Goal: Task Accomplishment & Management: Manage account settings

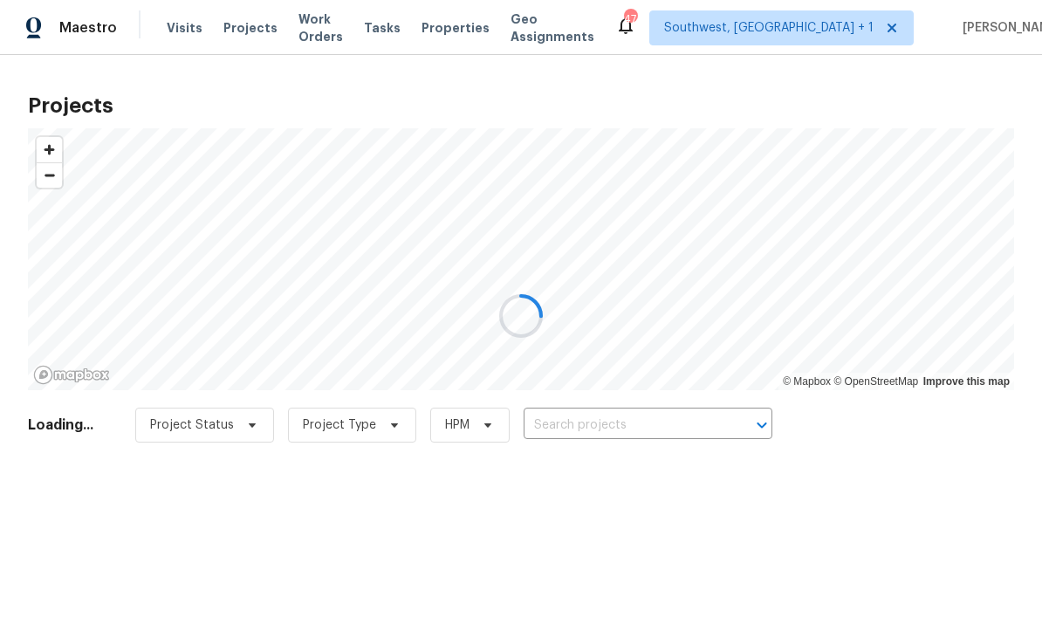
click at [616, 426] on div at bounding box center [521, 316] width 1042 height 632
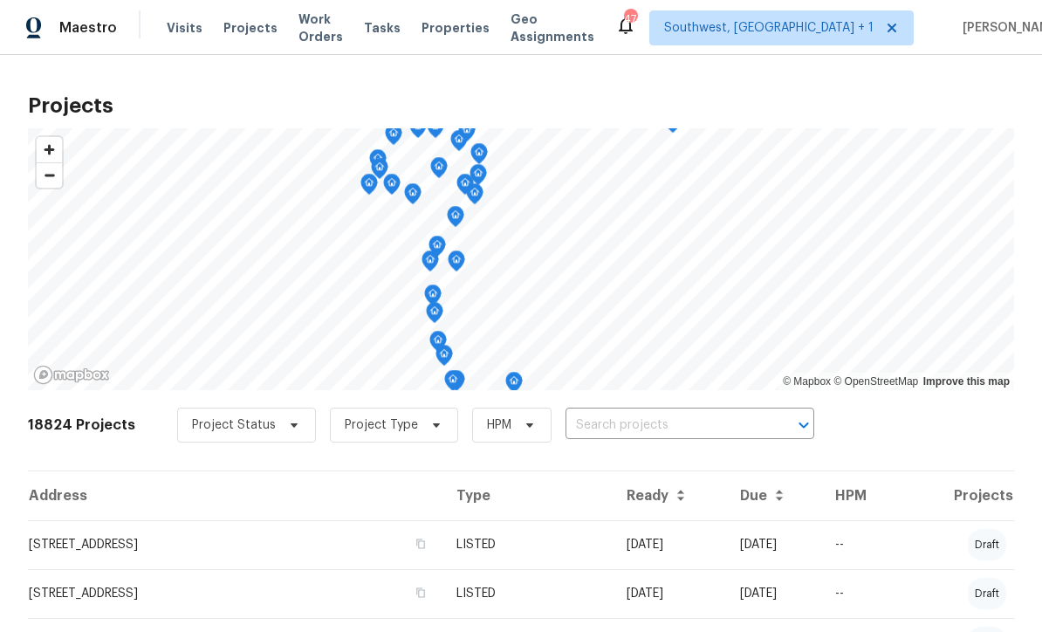
click at [634, 433] on input "text" at bounding box center [666, 425] width 200 height 27
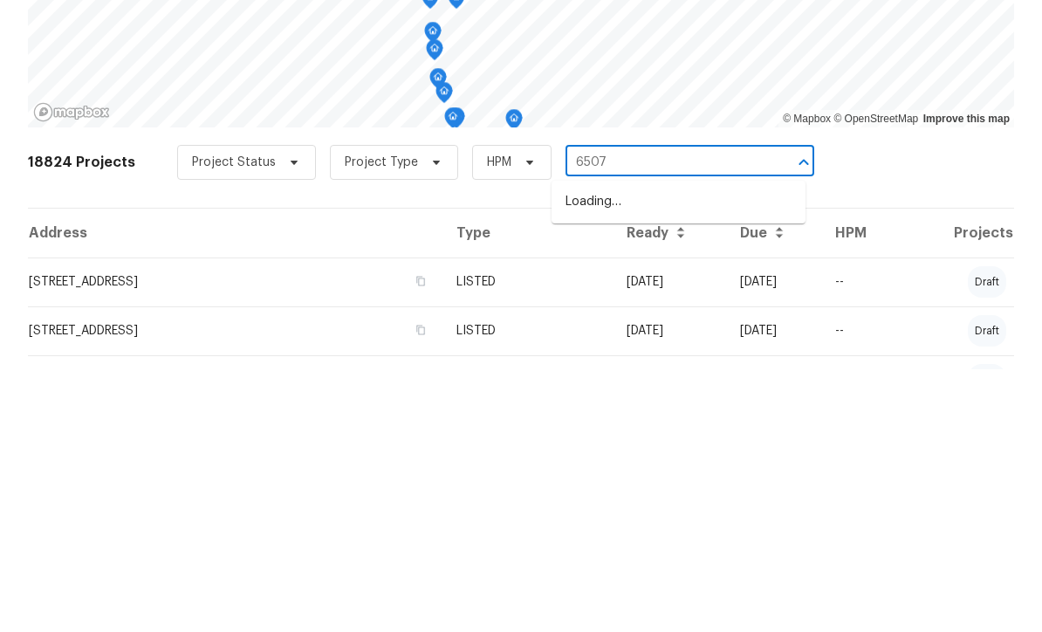
type input "6507"
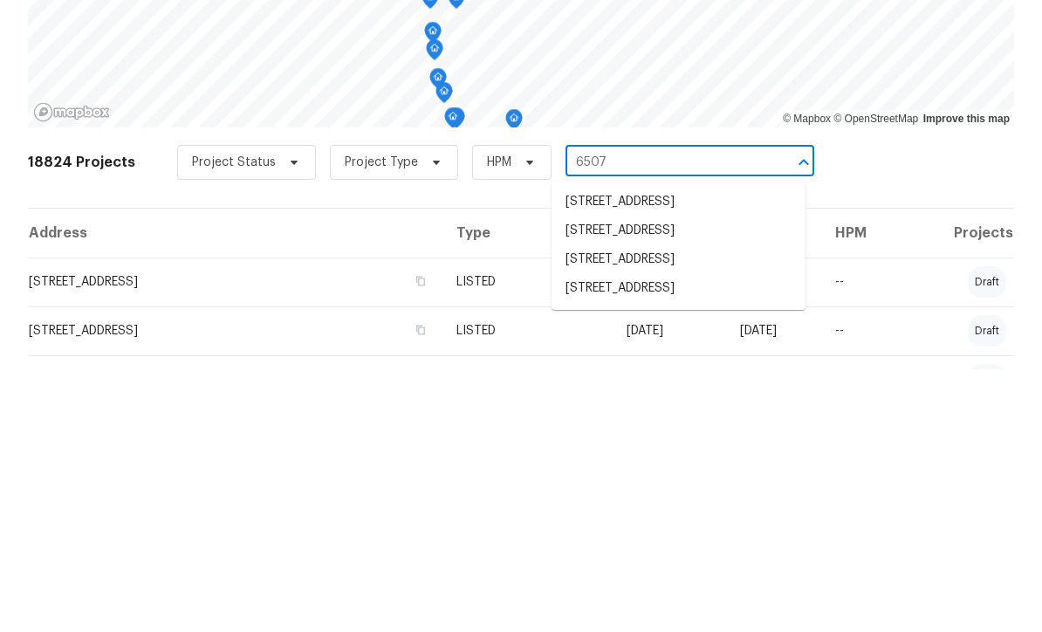
scroll to position [58, 0]
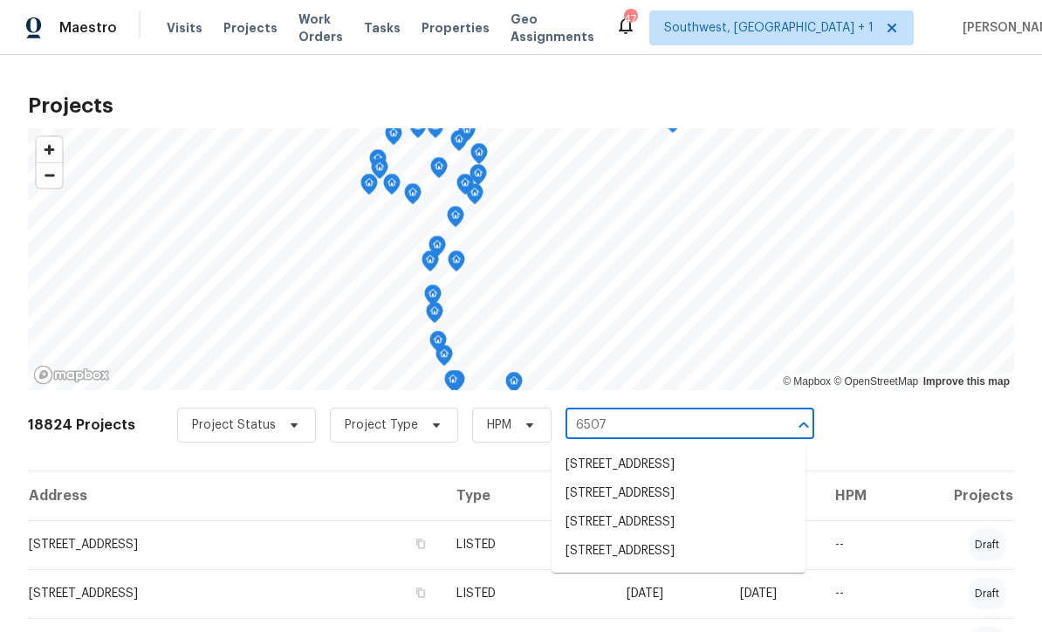
click at [678, 508] on li "[STREET_ADDRESS]" at bounding box center [679, 522] width 254 height 29
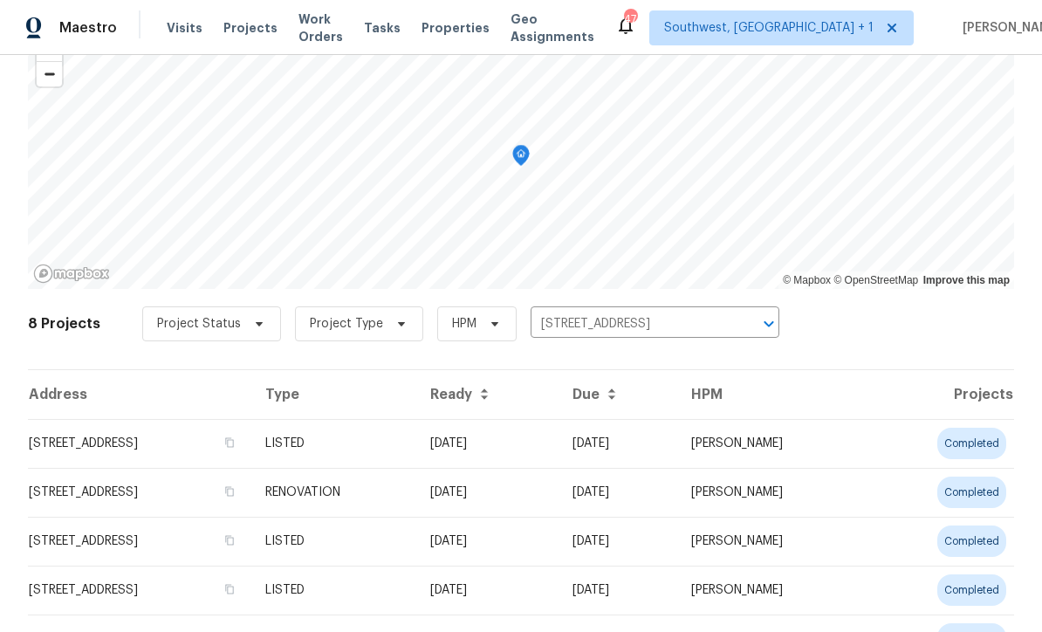
scroll to position [102, 0]
click at [105, 451] on td "[STREET_ADDRESS]" at bounding box center [140, 442] width 224 height 49
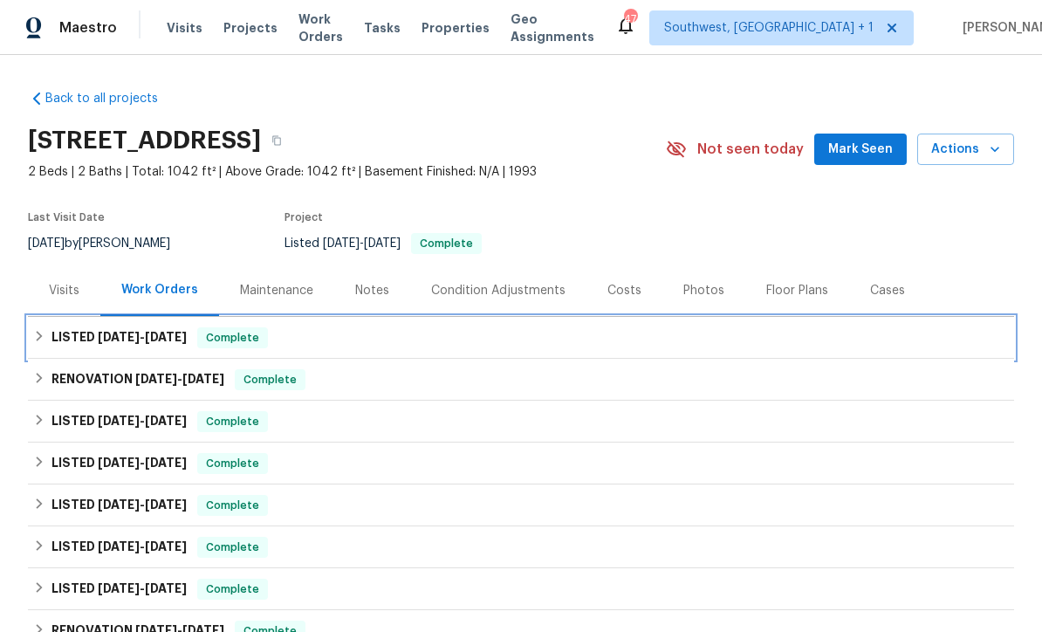
click at [72, 354] on div "LISTED 8/20/25 - 8/22/25 Complete" at bounding box center [521, 338] width 987 height 42
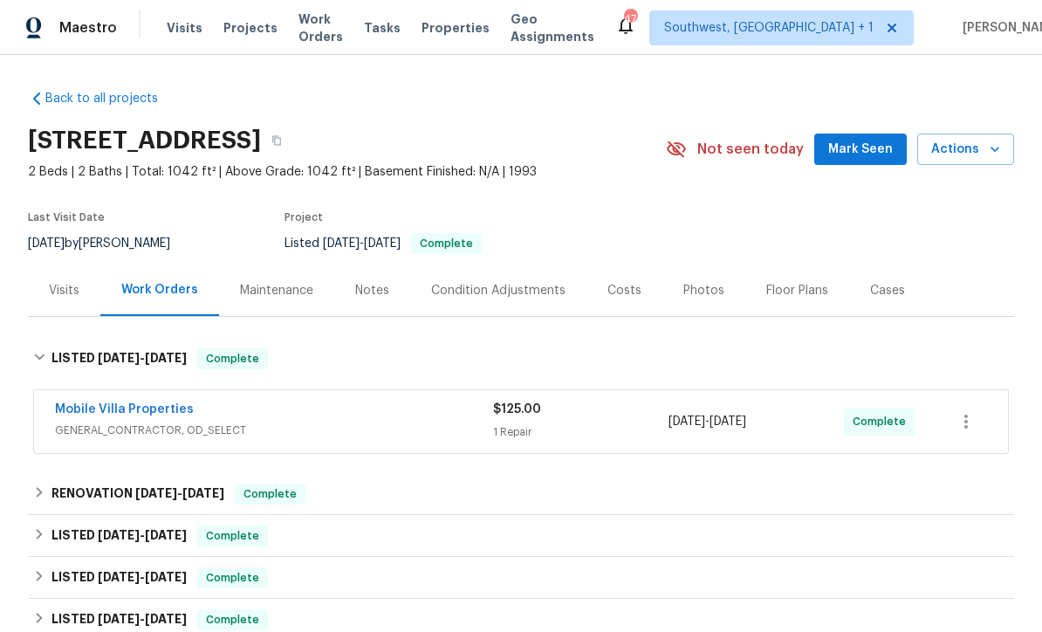
click at [92, 405] on link "Mobile Villa Properties" at bounding box center [124, 409] width 139 height 12
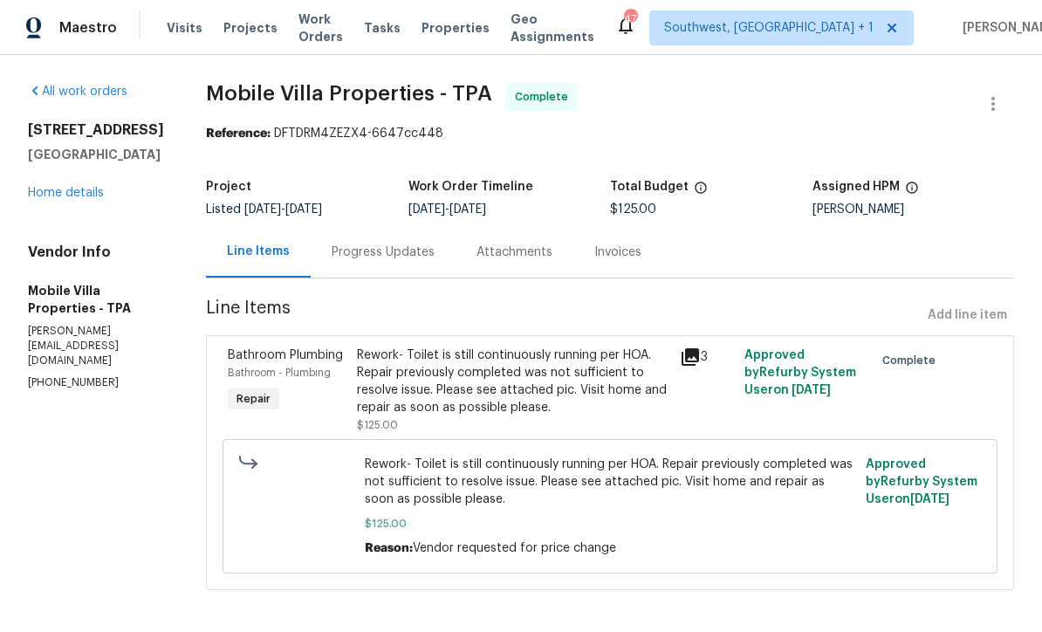
click at [393, 255] on div "Progress Updates" at bounding box center [383, 252] width 103 height 17
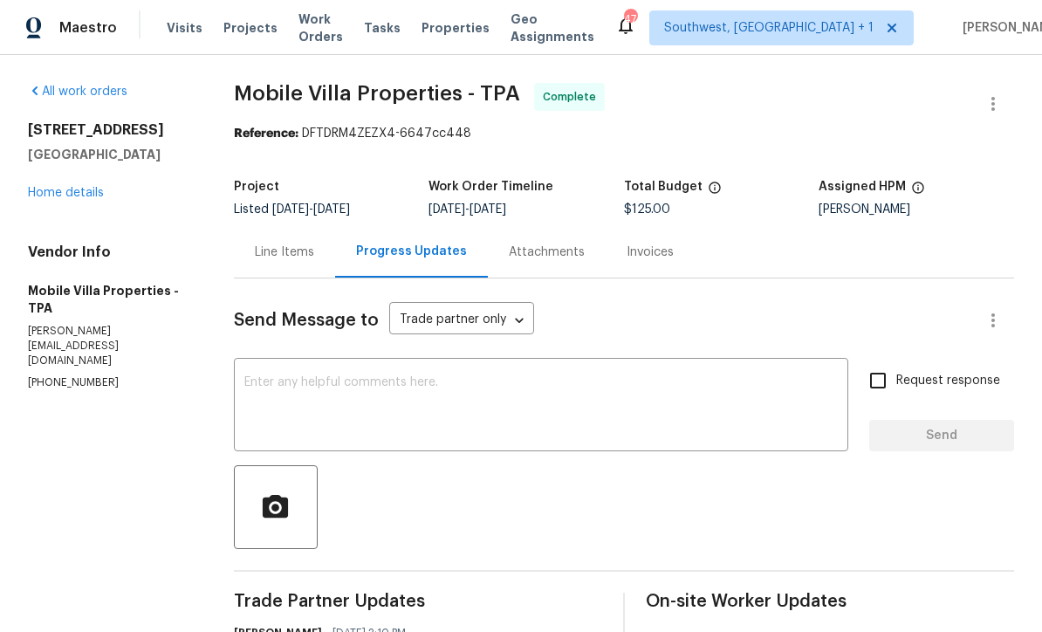
click at [75, 199] on link "Home details" at bounding box center [66, 193] width 76 height 12
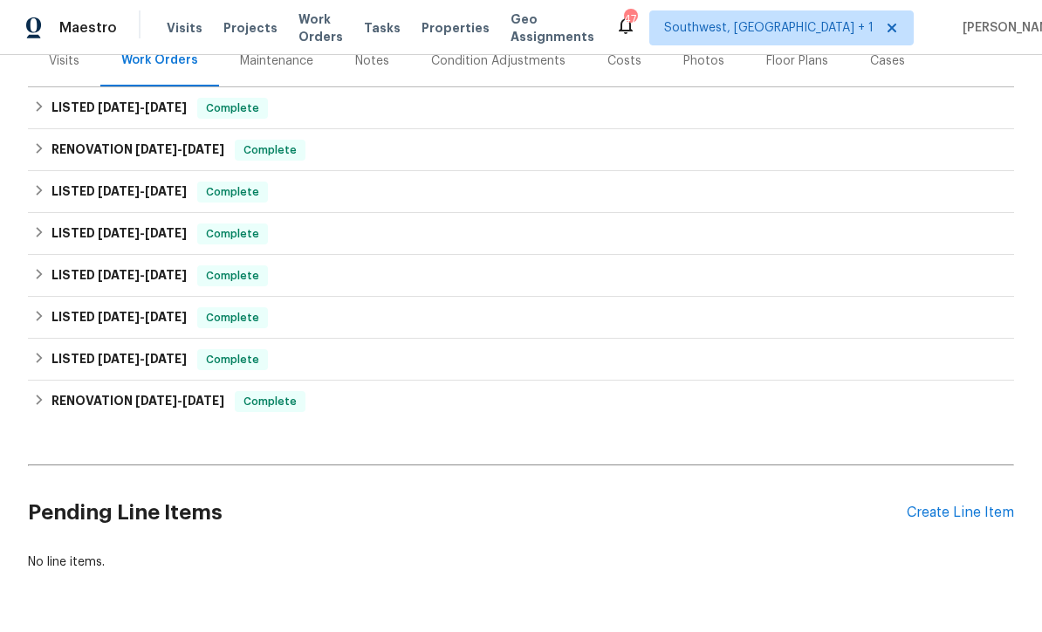
scroll to position [229, 0]
click at [947, 518] on div "Create Line Item" at bounding box center [960, 514] width 107 height 17
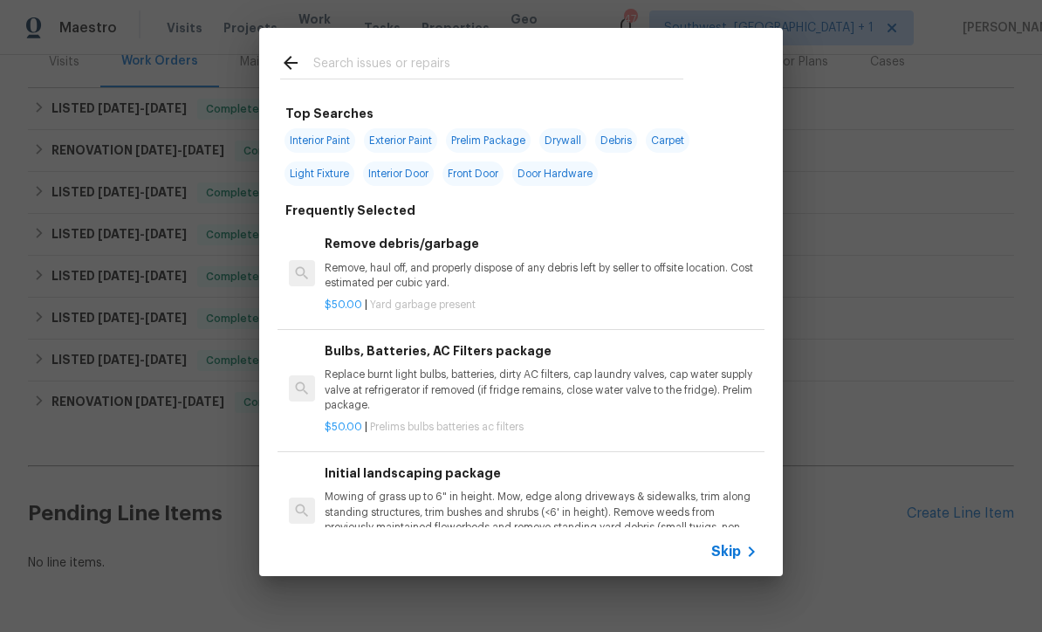
click at [747, 559] on icon at bounding box center [751, 551] width 21 height 21
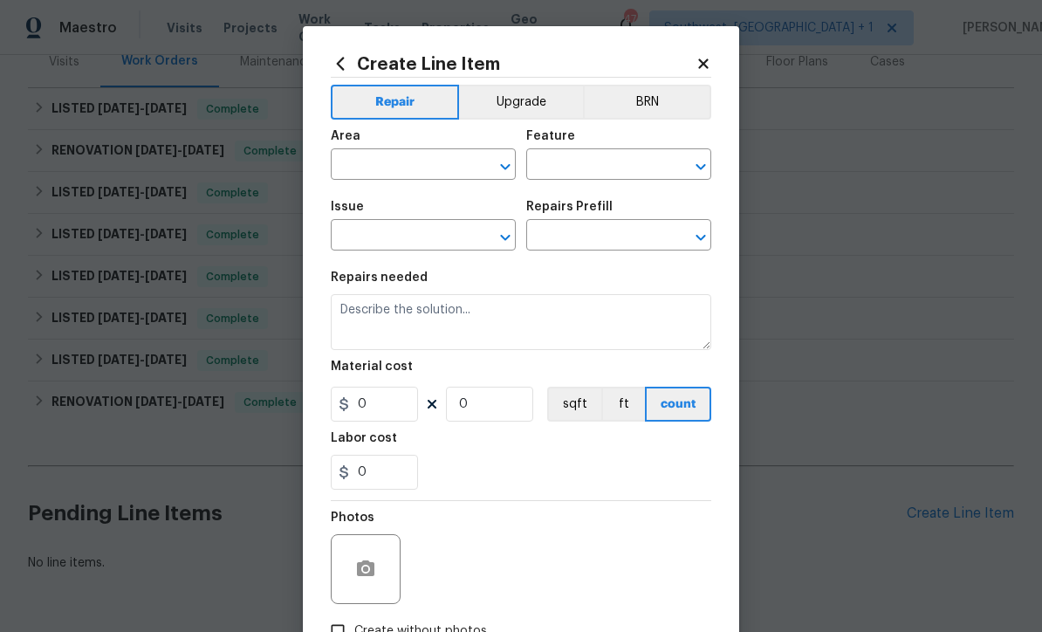
click at [396, 171] on input "text" at bounding box center [399, 166] width 136 height 27
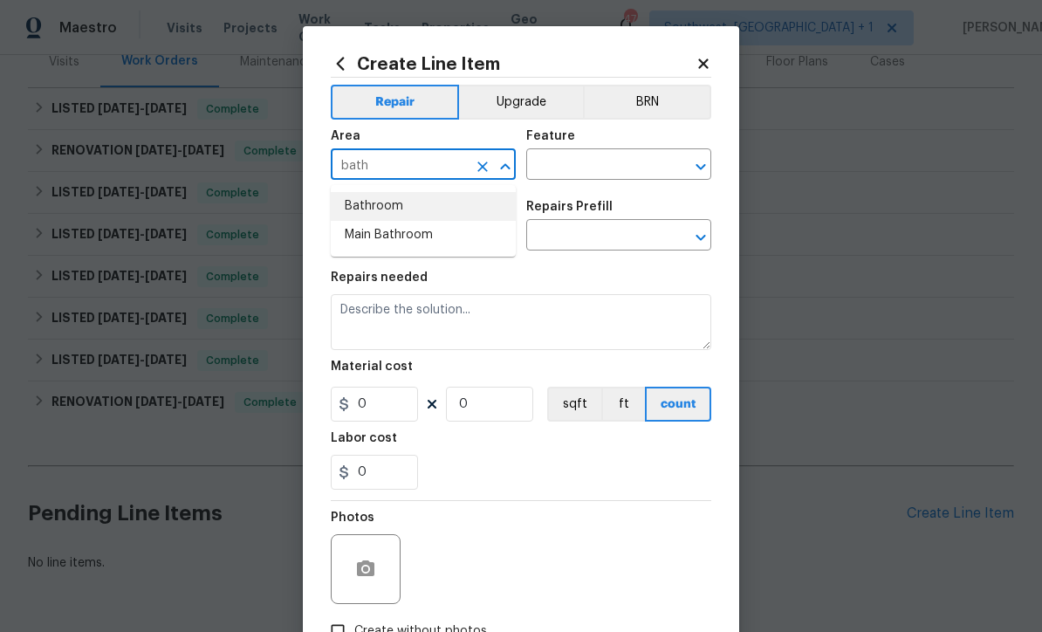
click at [387, 211] on li "Bathroom" at bounding box center [423, 206] width 185 height 29
type input "Bathroom"
click at [590, 169] on input "text" at bounding box center [594, 166] width 136 height 27
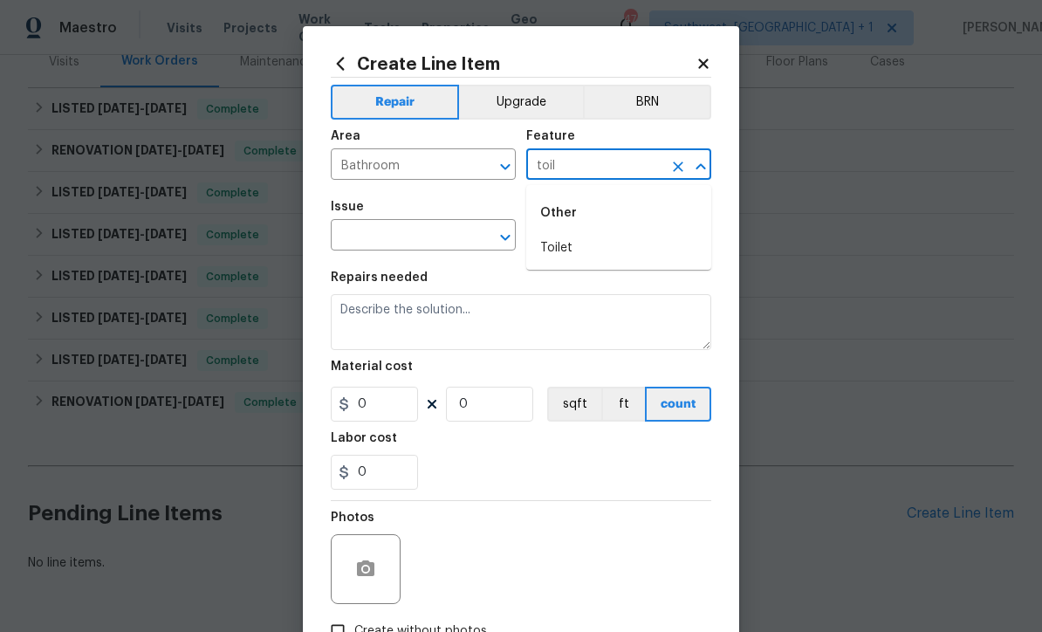
type input "toil"
click at [415, 164] on input "Bathroom" at bounding box center [399, 166] width 136 height 27
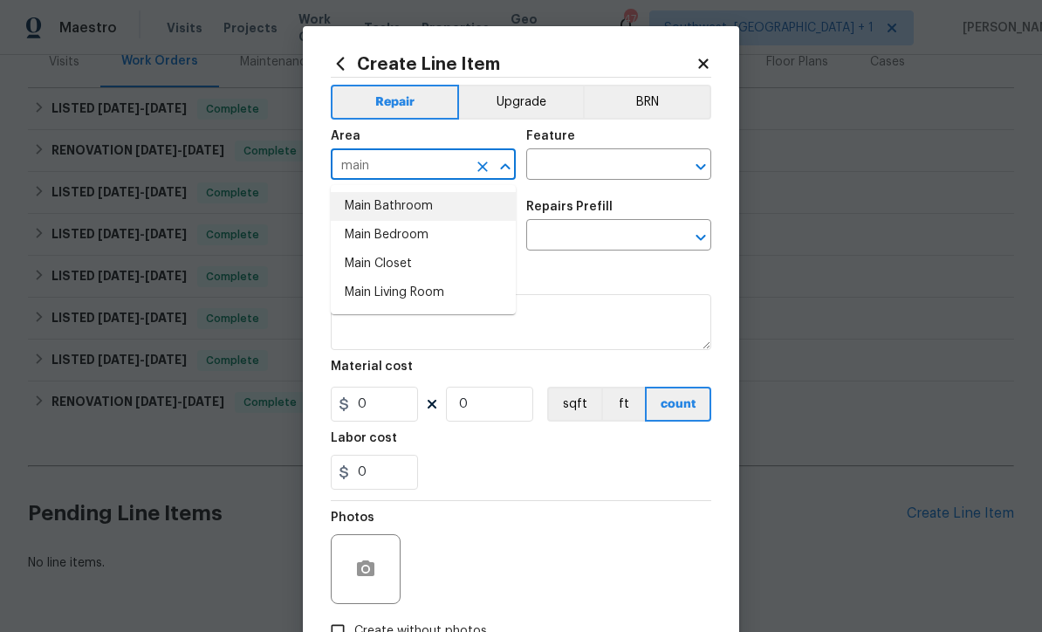
click at [429, 206] on li "Main Bathroom" at bounding box center [423, 206] width 185 height 29
type input "Main Bathroom"
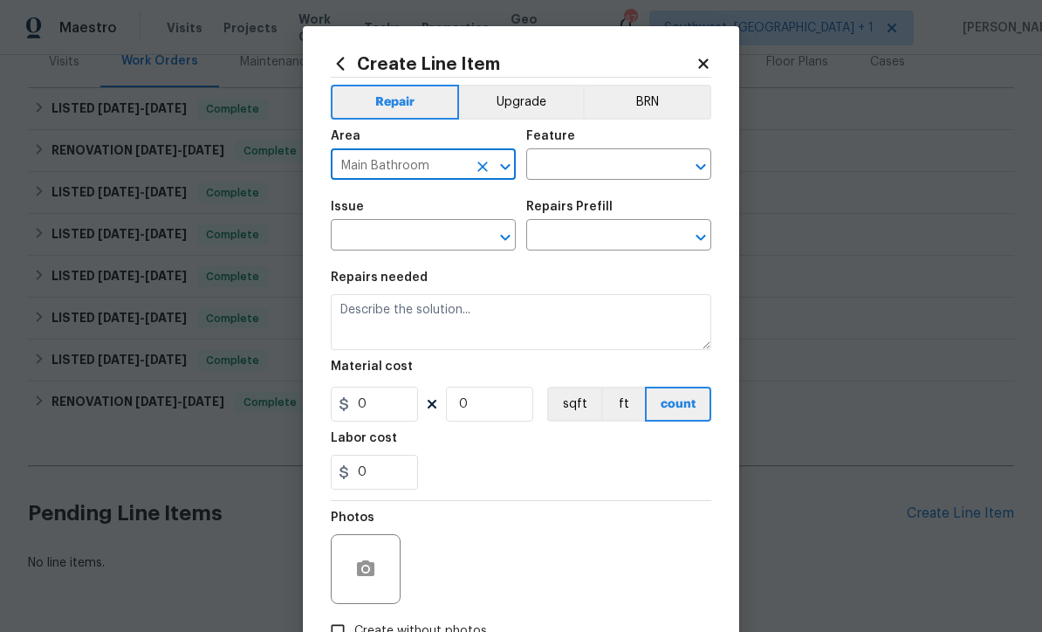
click at [612, 171] on input "text" at bounding box center [594, 166] width 136 height 27
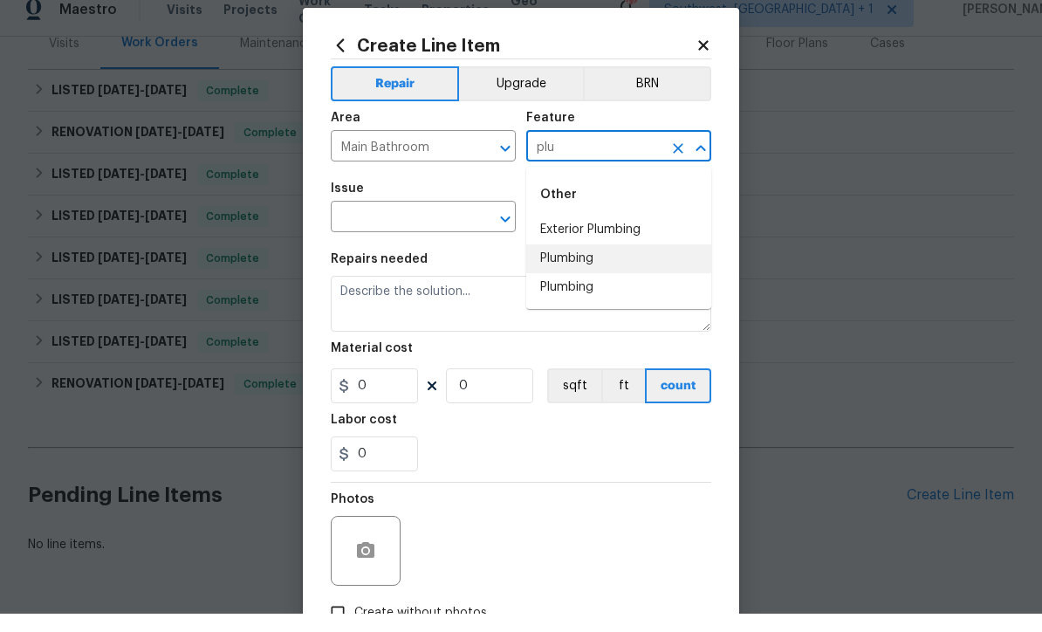
click at [594, 265] on li "Plumbing" at bounding box center [618, 277] width 185 height 29
type input "Plumbing"
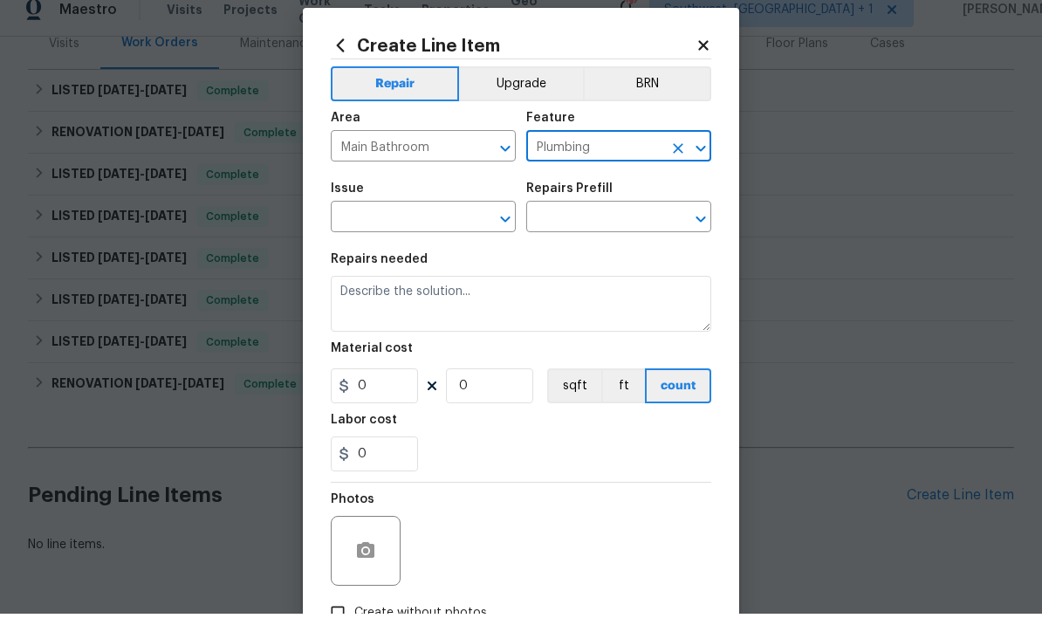
click at [455, 224] on input "text" at bounding box center [399, 237] width 136 height 27
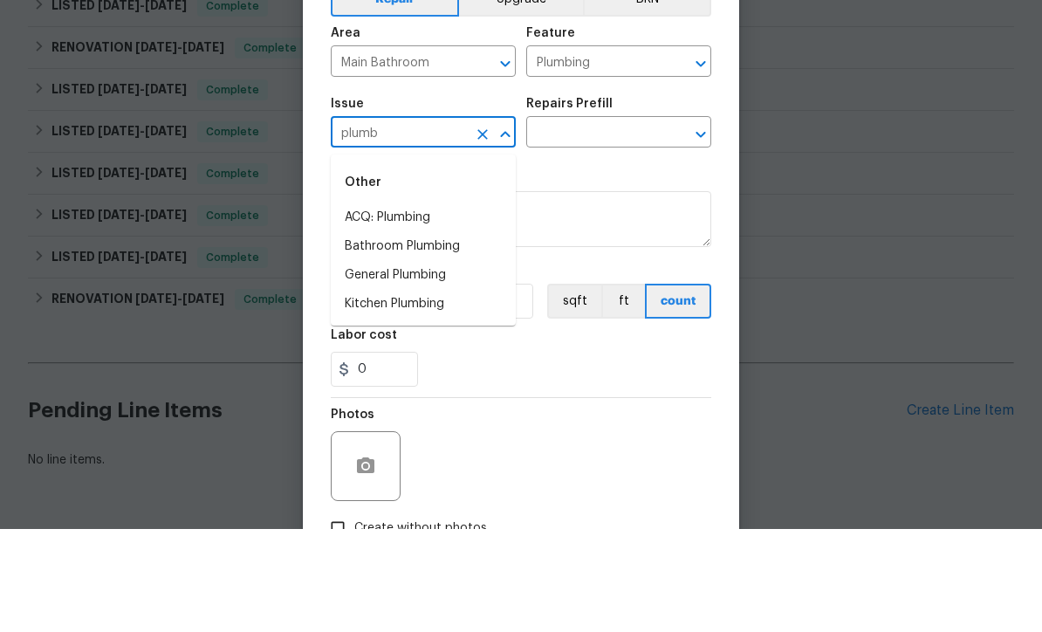
click at [445, 335] on li "Bathroom Plumbing" at bounding box center [423, 349] width 185 height 29
type input "Bathroom Plumbing"
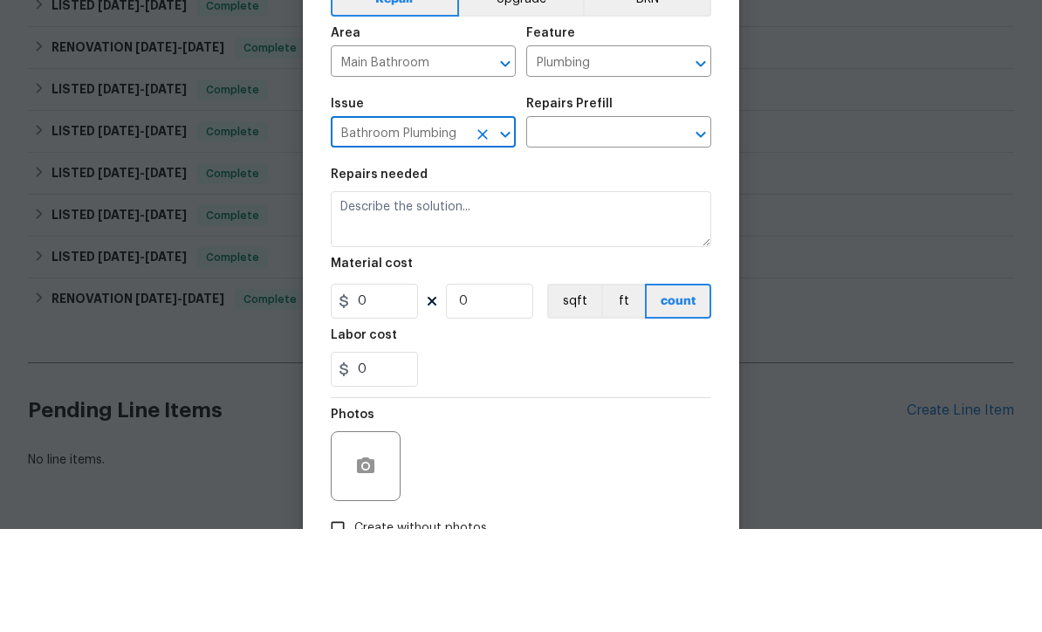
click at [613, 224] on input "text" at bounding box center [594, 237] width 136 height 27
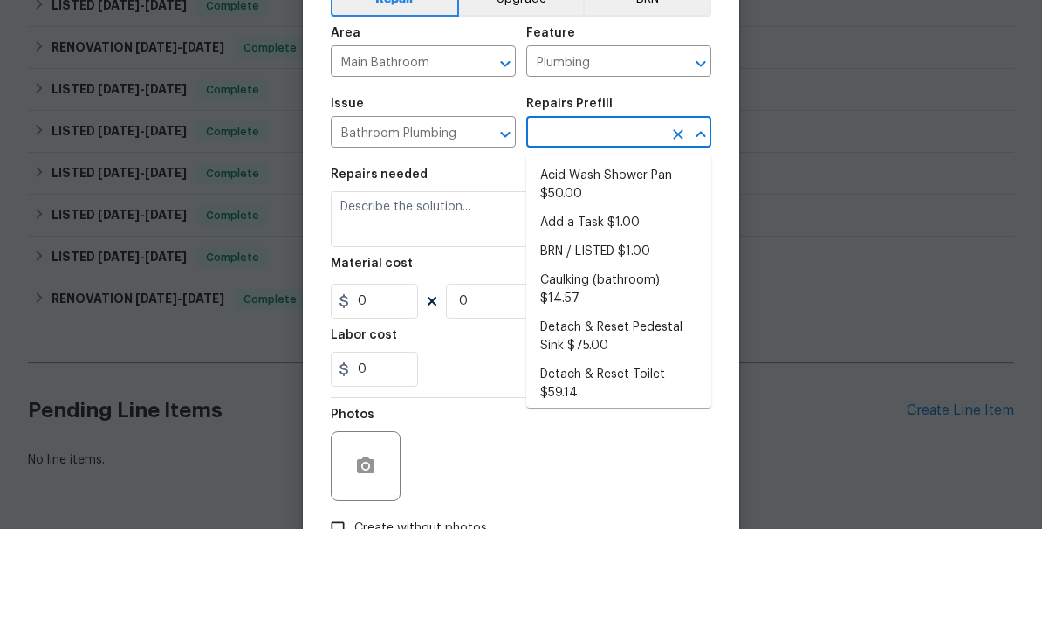
click at [618, 312] on li "Add a Task $1.00" at bounding box center [618, 326] width 185 height 29
type input "Add a Task $1.00"
type textarea "HPM to detail"
type input "1"
type input "Add a Task $1.00"
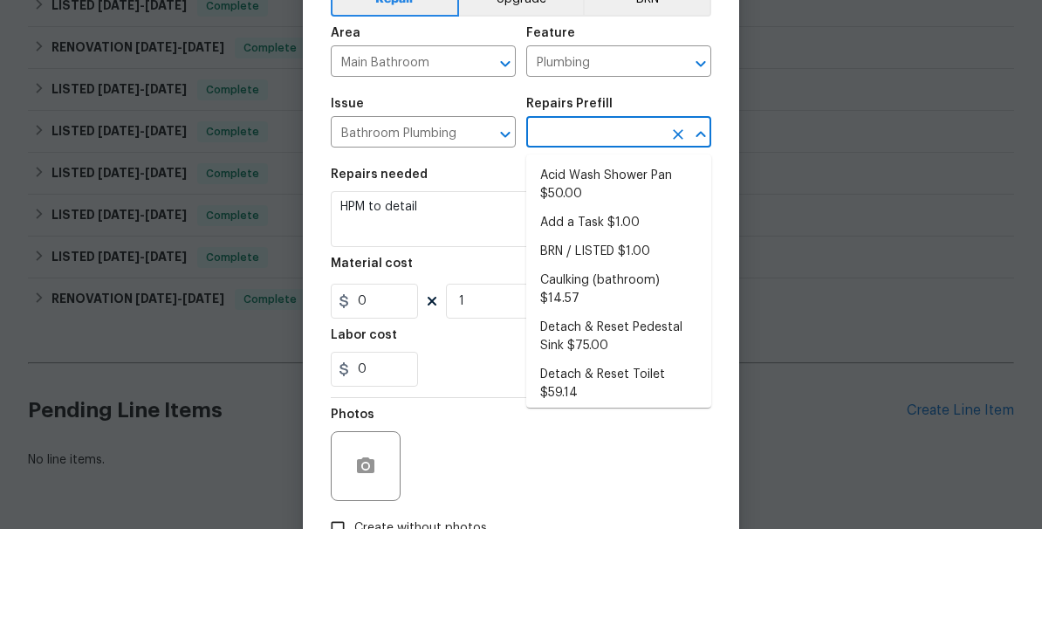
type input "1"
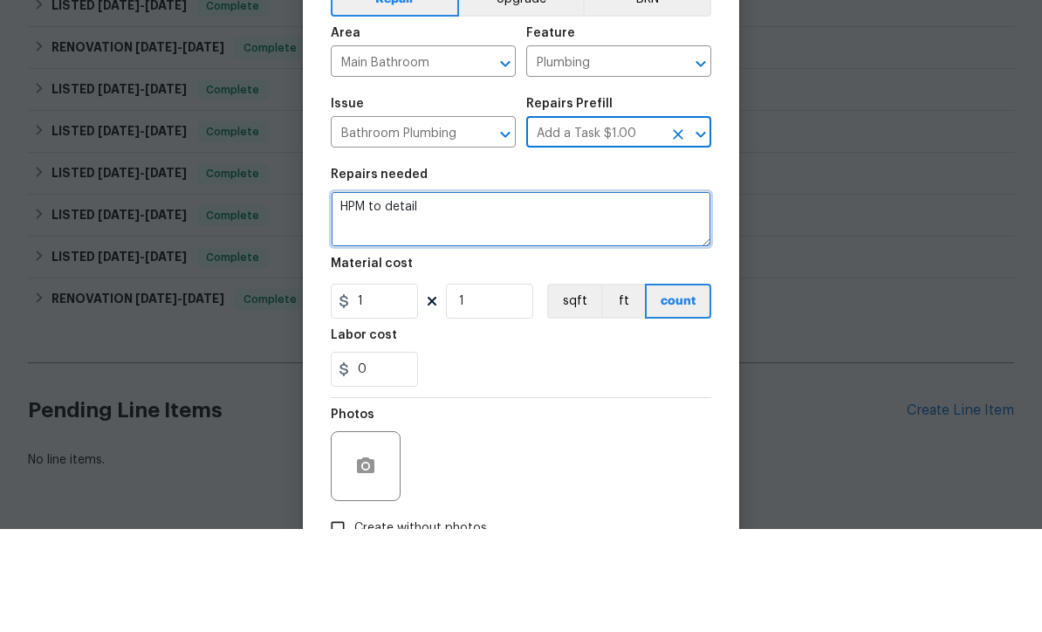
click at [502, 294] on textarea "HPM to detail" at bounding box center [521, 322] width 381 height 56
type textarea "H"
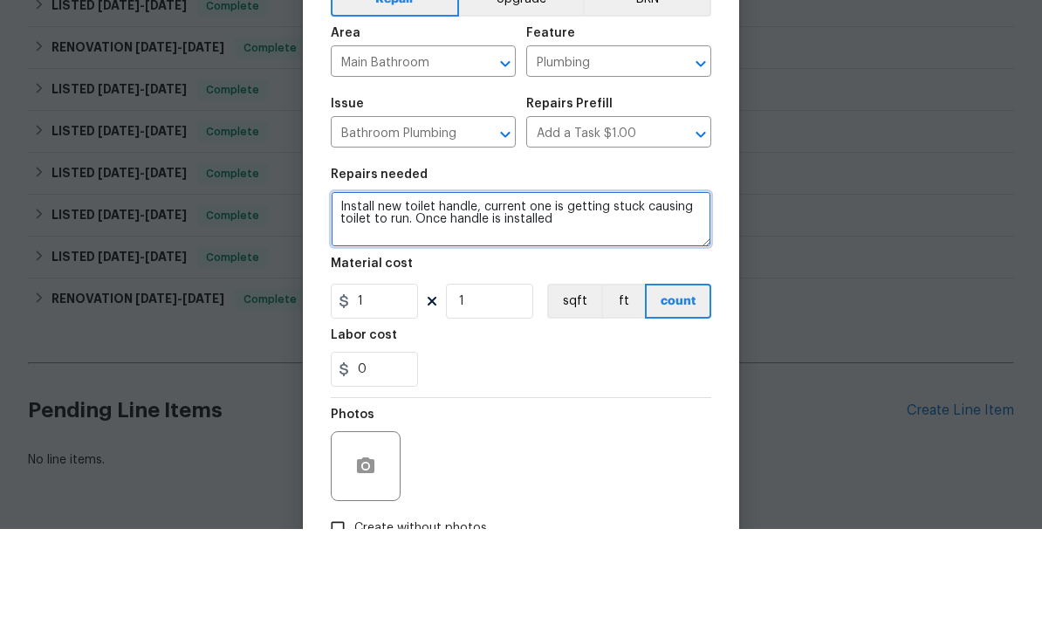
click at [451, 294] on textarea "Install new toilet handle, current one is getting stuck causing toilet to run. …" at bounding box center [521, 322] width 381 height 56
click at [380, 294] on textarea "Install new toilet handle, current one is getting stuck causing toilet to run. …" at bounding box center [521, 322] width 381 height 56
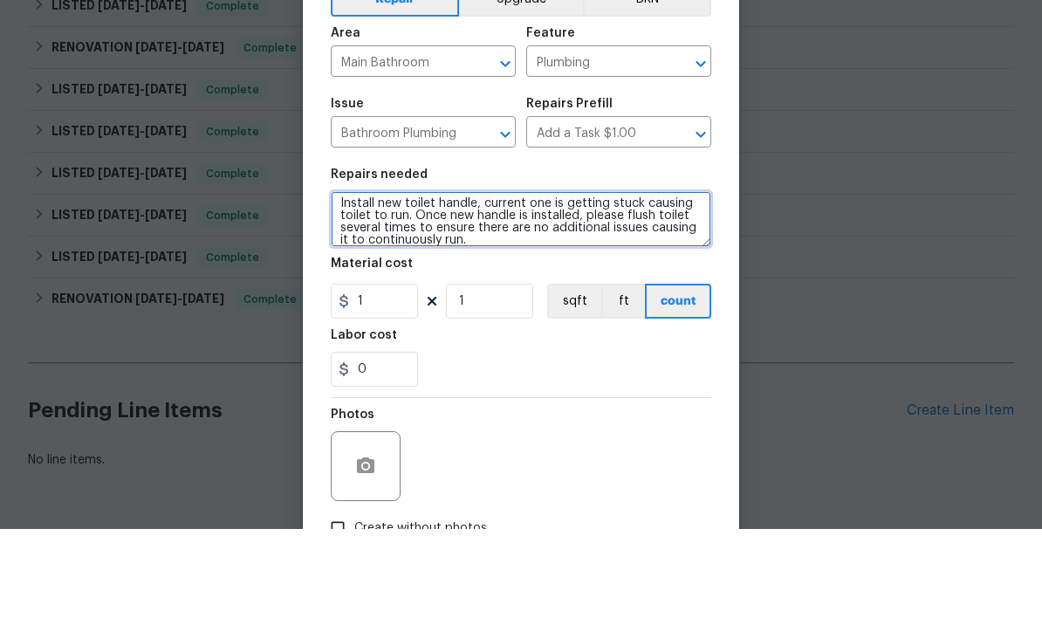
type textarea "Install new toilet handle, current one is getting stuck causing toilet to run. …"
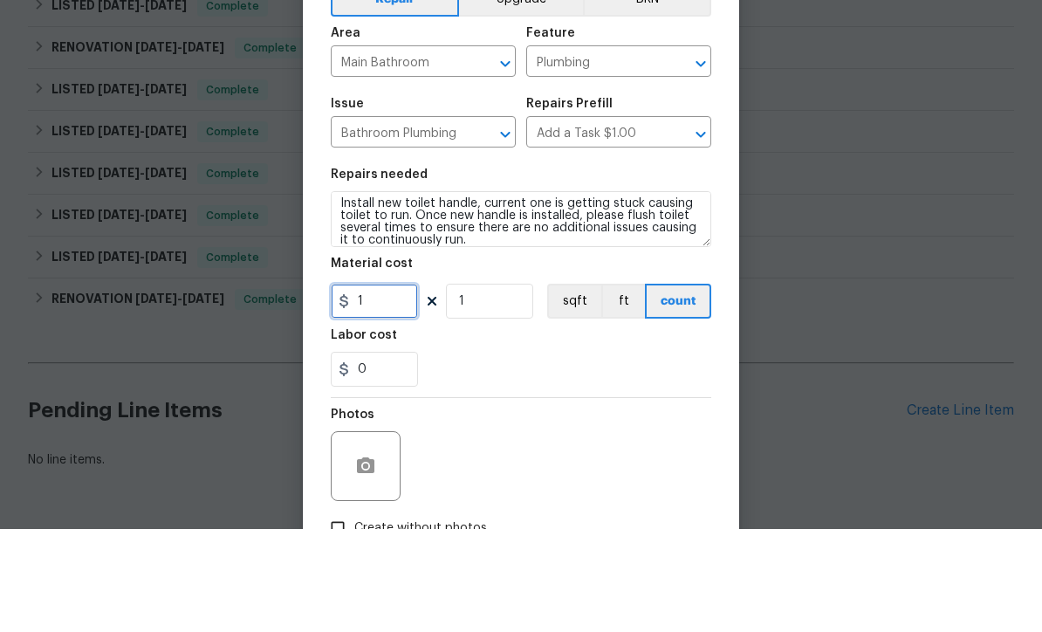
click at [397, 387] on input "1" at bounding box center [374, 404] width 87 height 35
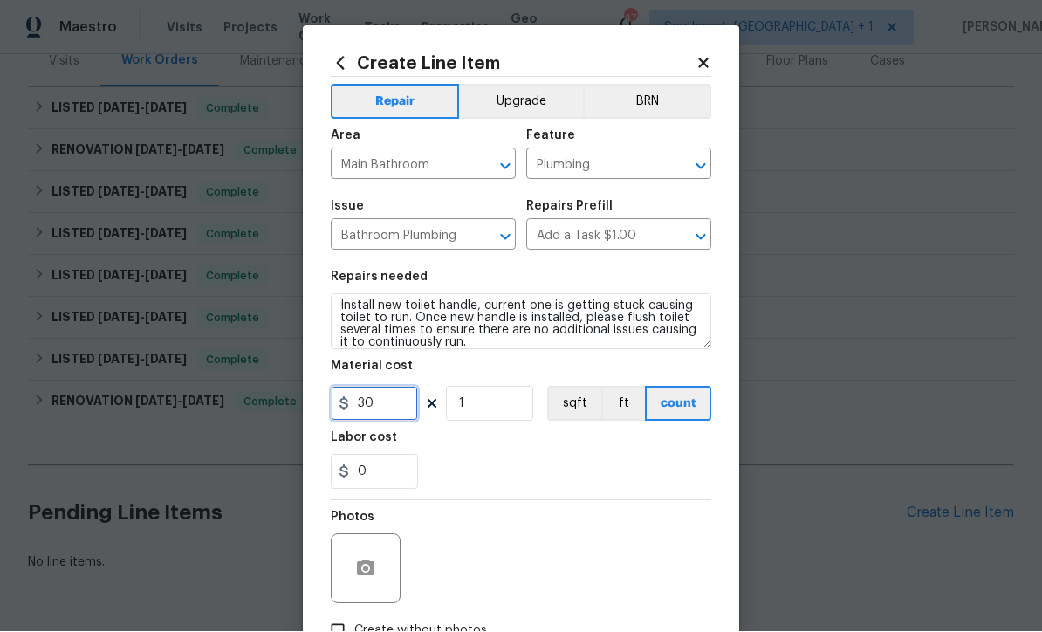
type input "30"
click at [375, 584] on button "button" at bounding box center [366, 569] width 42 height 42
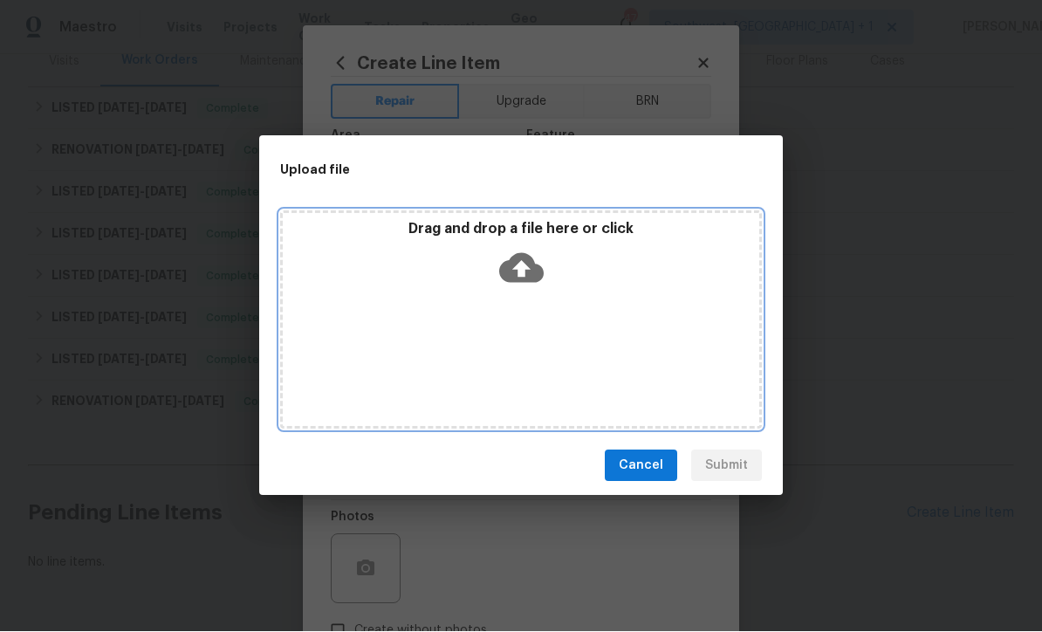
click at [526, 284] on icon at bounding box center [521, 269] width 45 height 30
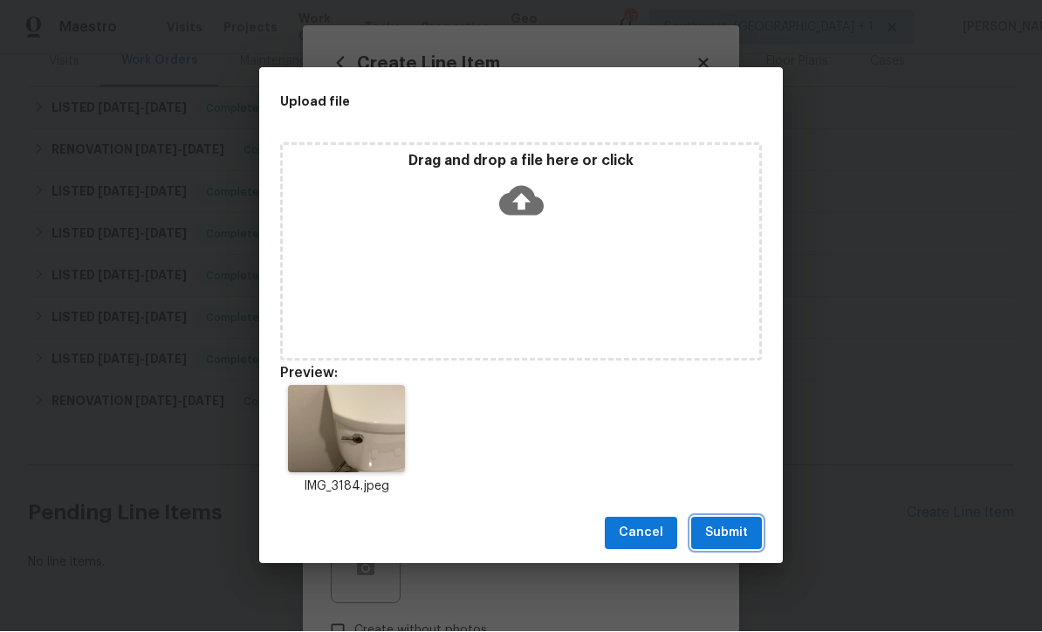
click at [740, 545] on span "Submit" at bounding box center [726, 534] width 43 height 22
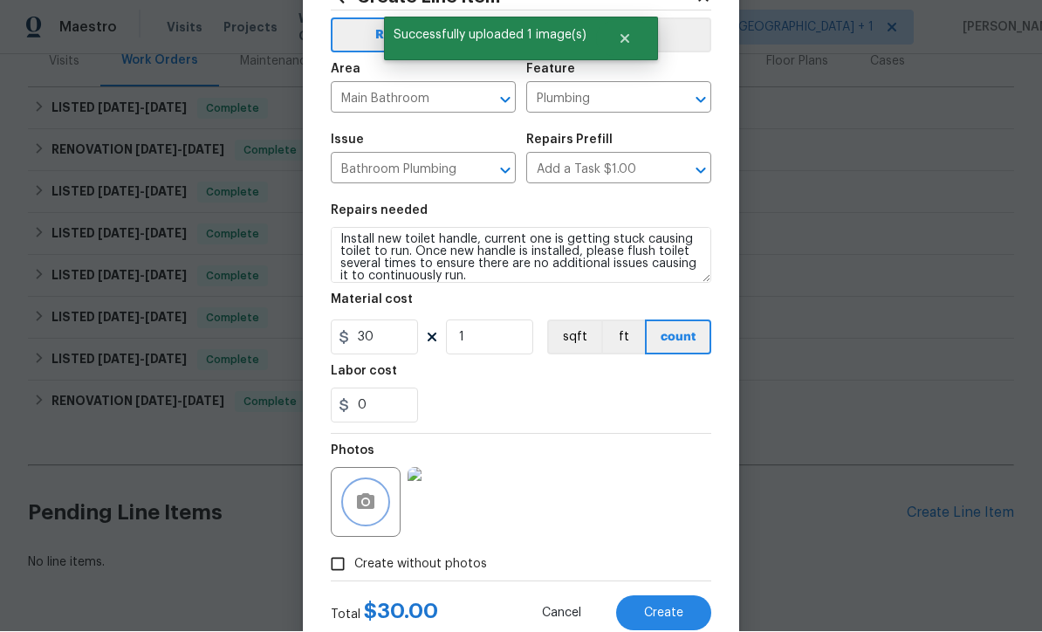
scroll to position [65, 0]
click at [677, 622] on span "Create" at bounding box center [663, 615] width 39 height 13
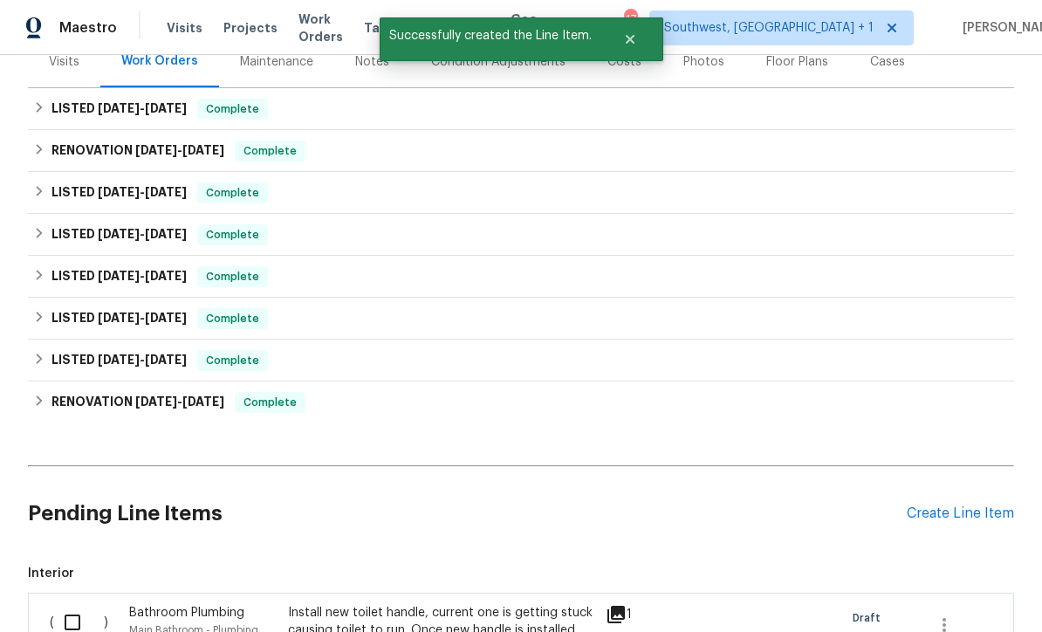
click at [959, 509] on div "Create Line Item" at bounding box center [960, 514] width 107 height 17
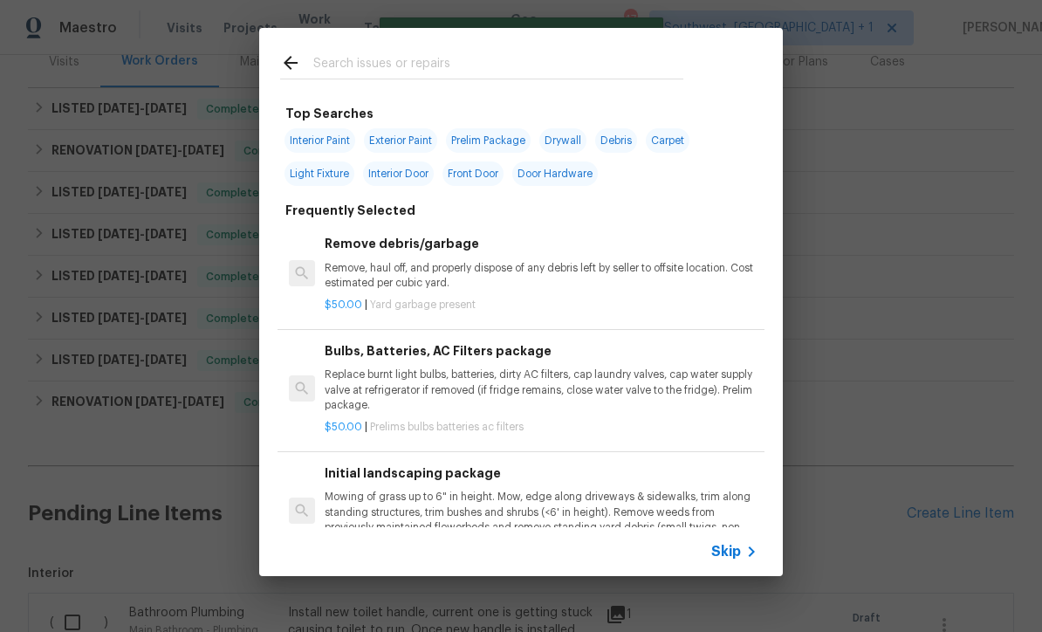
click at [734, 561] on span "Skip" at bounding box center [727, 551] width 30 height 17
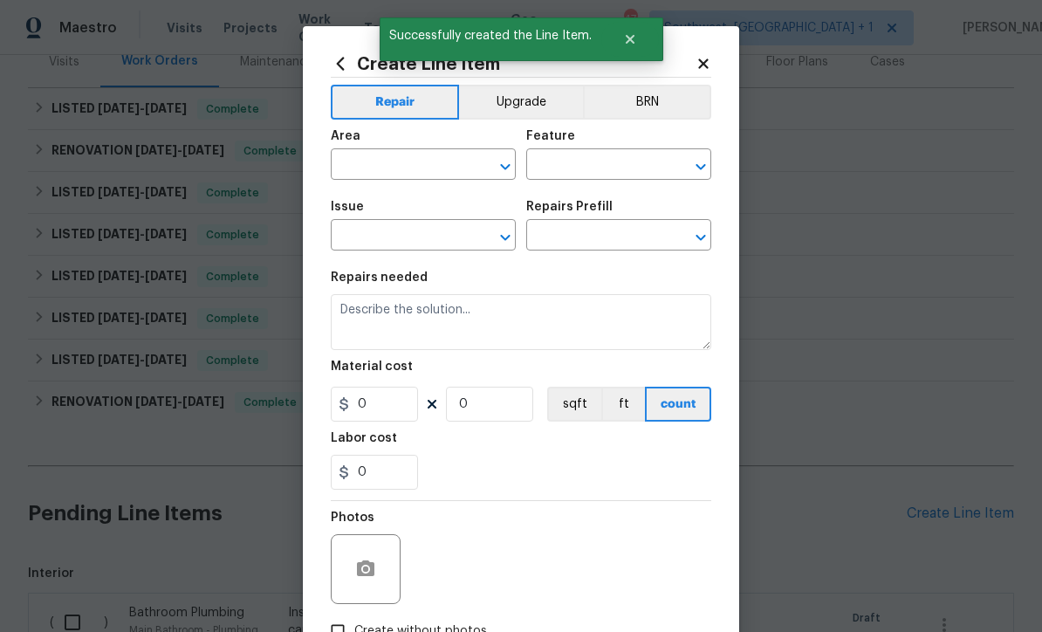
click at [418, 169] on input "text" at bounding box center [399, 166] width 136 height 27
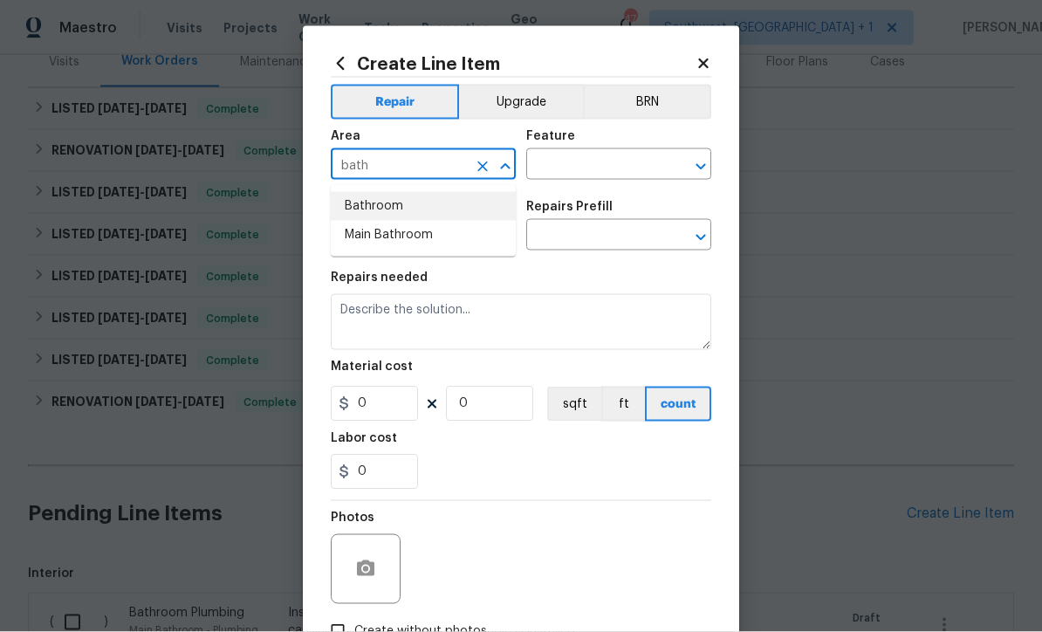
click at [403, 208] on li "Bathroom" at bounding box center [423, 206] width 185 height 29
type input "Bathroom"
click at [602, 174] on input "text" at bounding box center [594, 166] width 136 height 27
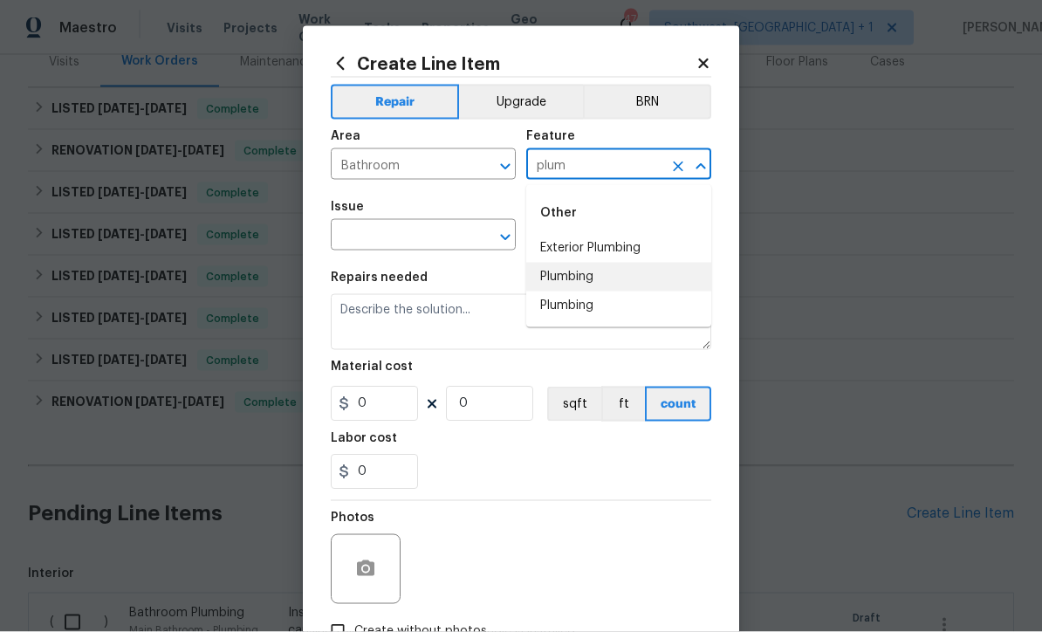
click at [595, 275] on li "Plumbing" at bounding box center [618, 277] width 185 height 29
type input "Plumbing"
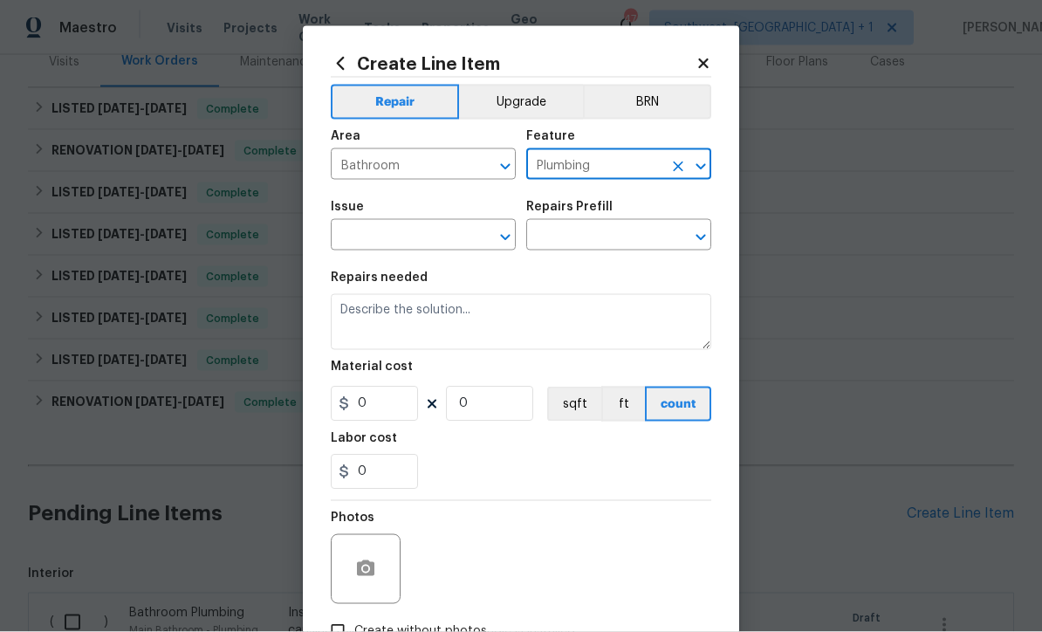
click at [443, 239] on input "text" at bounding box center [399, 237] width 136 height 27
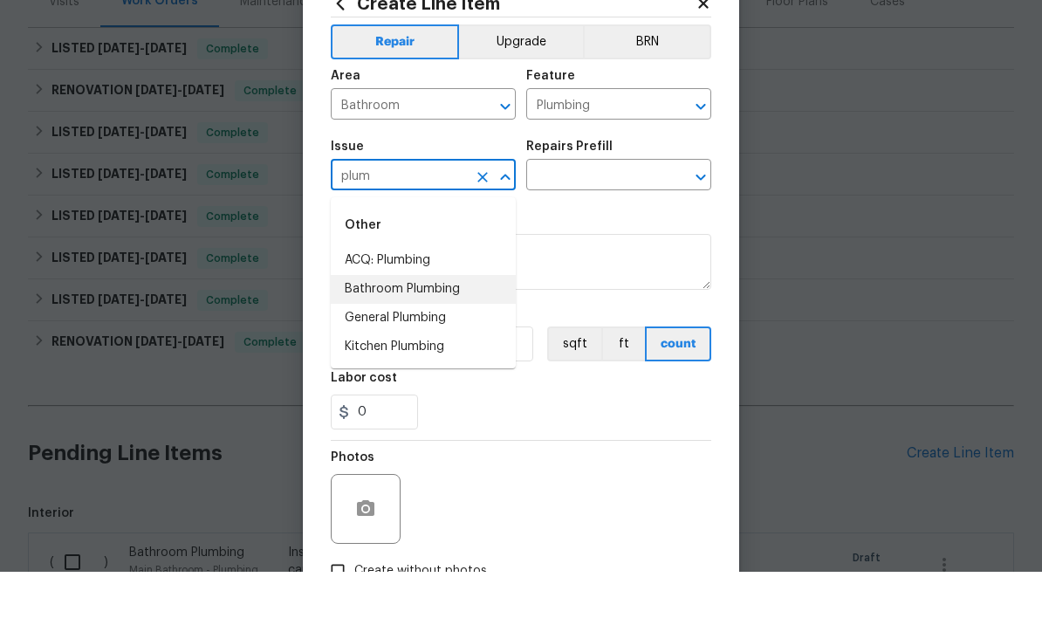
click at [457, 335] on li "Bathroom Plumbing" at bounding box center [423, 349] width 185 height 29
type input "Bathroom Plumbing"
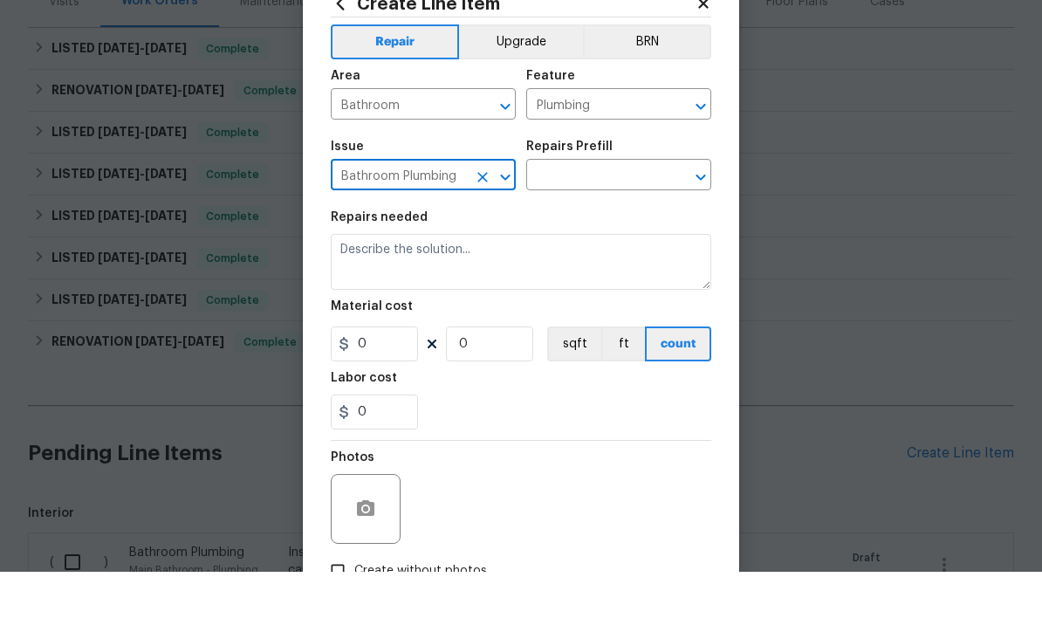
click at [613, 224] on input "text" at bounding box center [594, 237] width 136 height 27
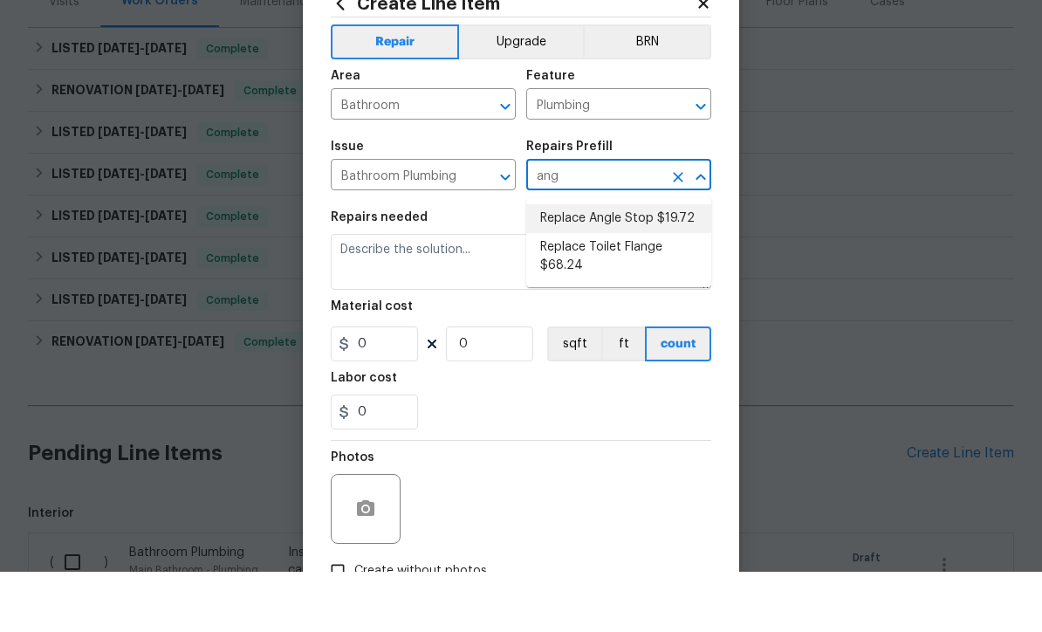
click at [677, 265] on li "Replace Angle Stop $19.72" at bounding box center [618, 279] width 185 height 29
type input "Replace Angle Stop $19.72"
type textarea "Remove the existing bathroom angle stop/valve and repalce with new. Ensure that…"
type input "1"
type input "Replace Angle Stop $19.72"
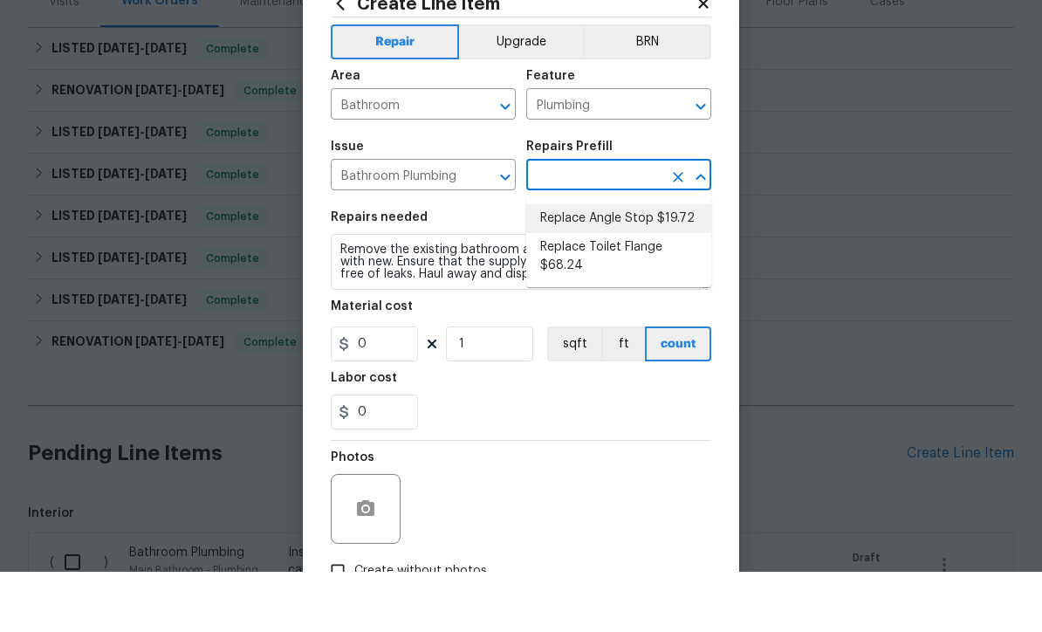
type input "19.72"
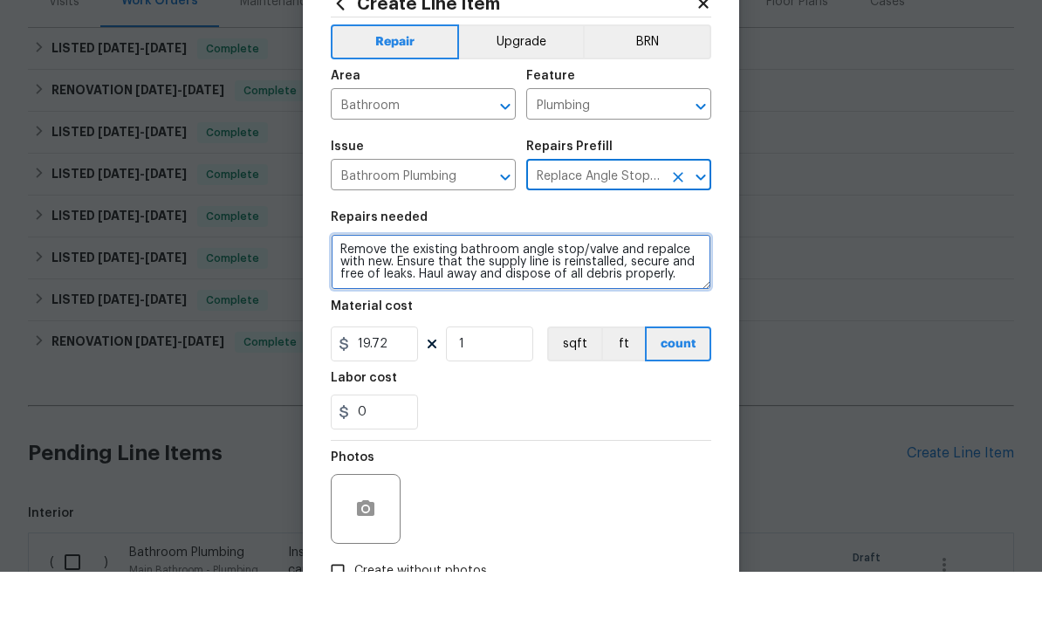
click at [345, 294] on textarea "Remove the existing bathroom angle stop/valve and repalce with new. Ensure that…" at bounding box center [521, 322] width 381 height 56
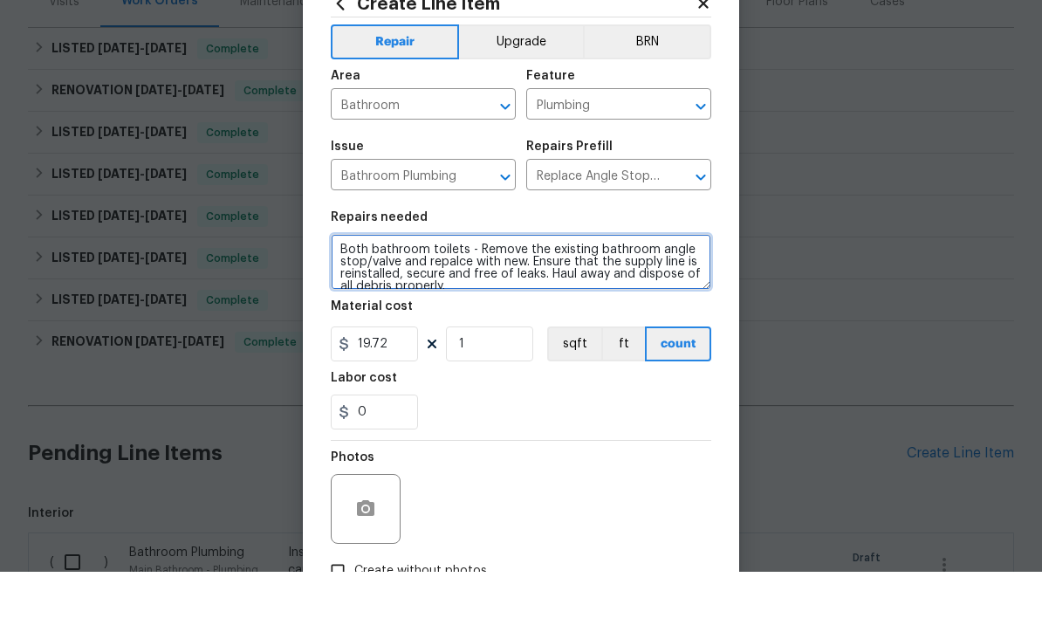
click at [535, 294] on textarea "Both bathroom toilets - Remove the existing bathroom angle stop/valve and repal…" at bounding box center [521, 322] width 381 height 56
click at [456, 294] on textarea "Both bathroom toilets - Remove the existing bathroom angle stop/valve and repal…" at bounding box center [521, 322] width 381 height 56
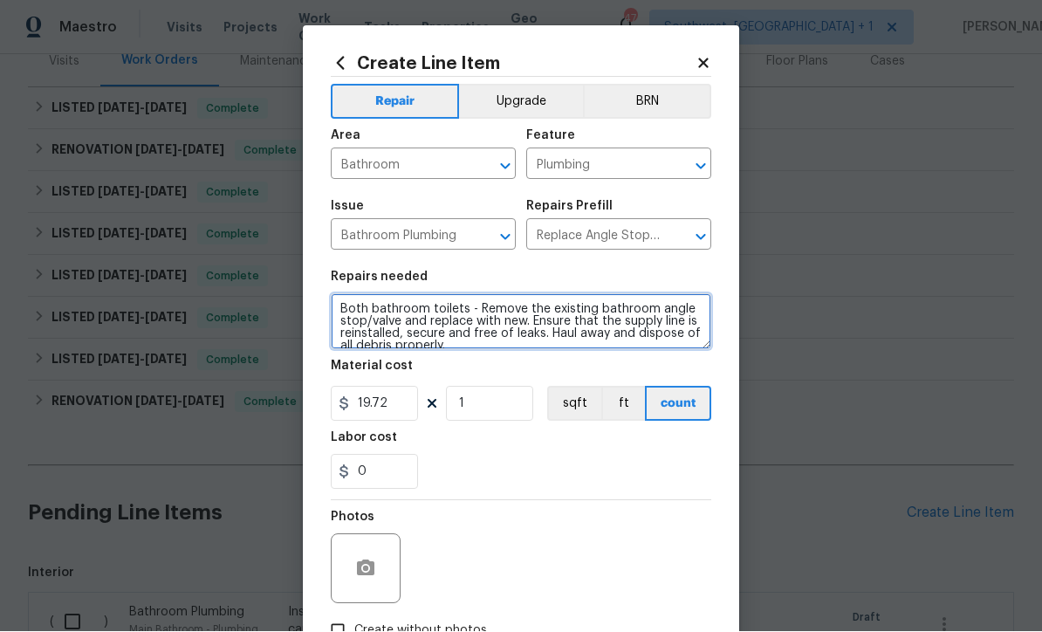
type textarea "Both bathroom toilets - Remove the existing bathroom angle stop/valve and repla…"
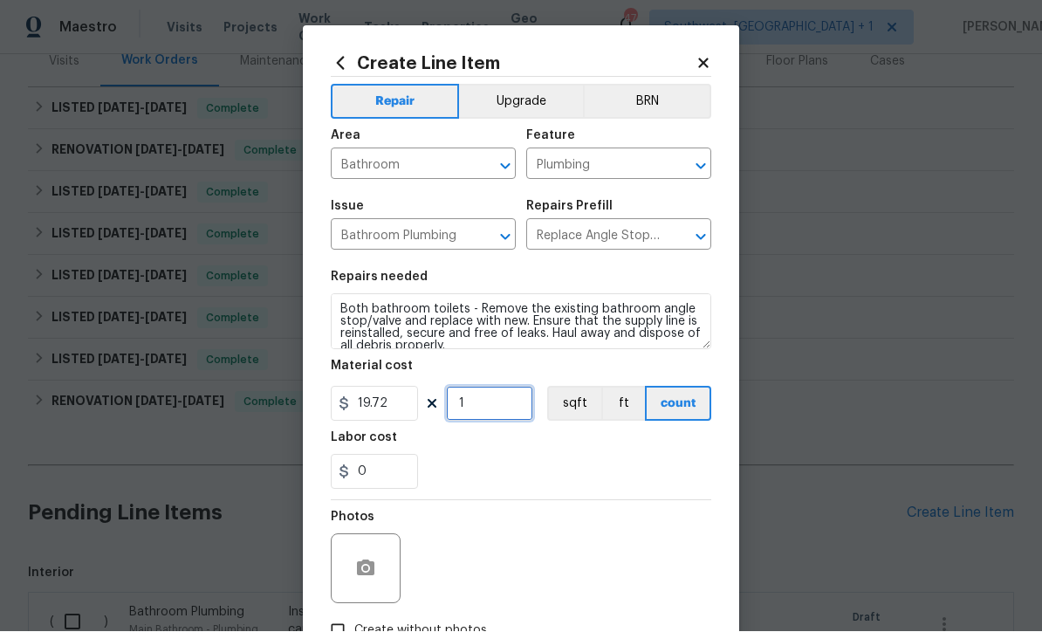
click at [511, 410] on input "1" at bounding box center [489, 404] width 87 height 35
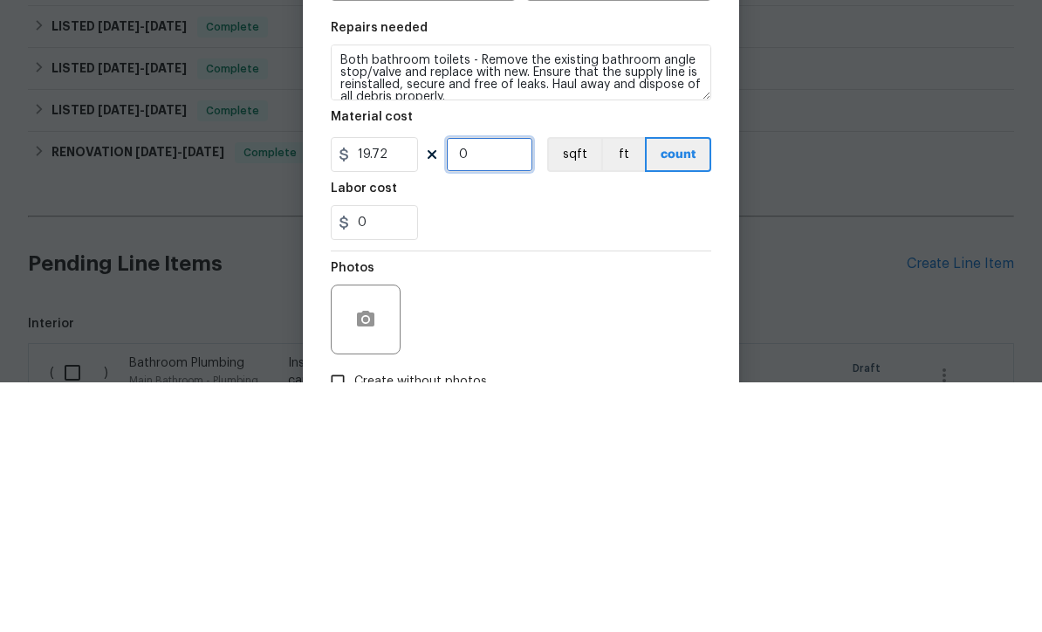
type input "2"
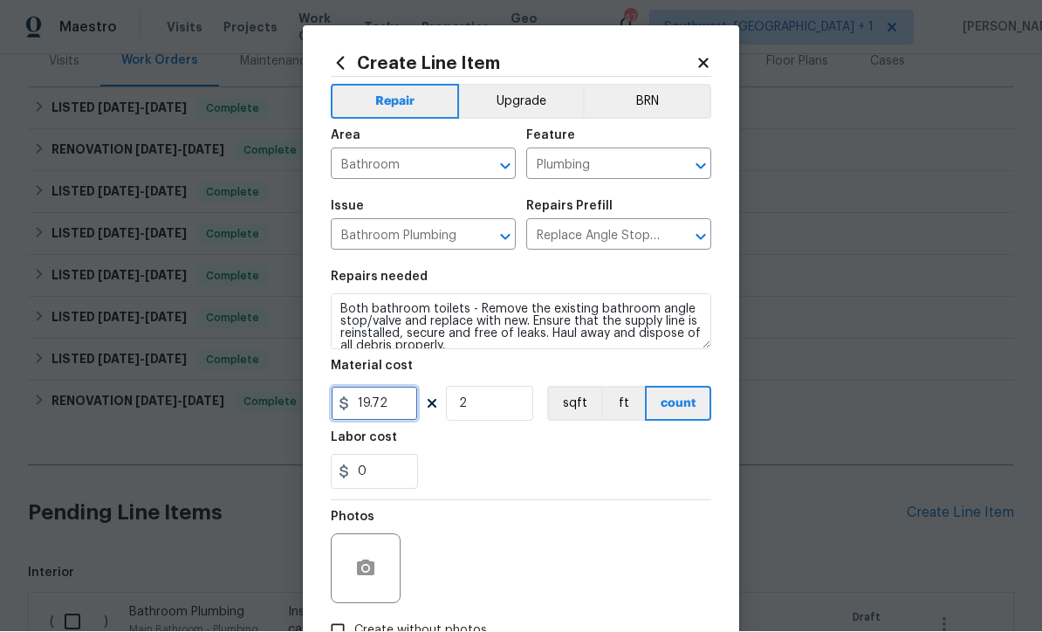
click at [417, 411] on input "19.72" at bounding box center [374, 404] width 87 height 35
type input "25"
click at [353, 569] on button "button" at bounding box center [366, 569] width 42 height 42
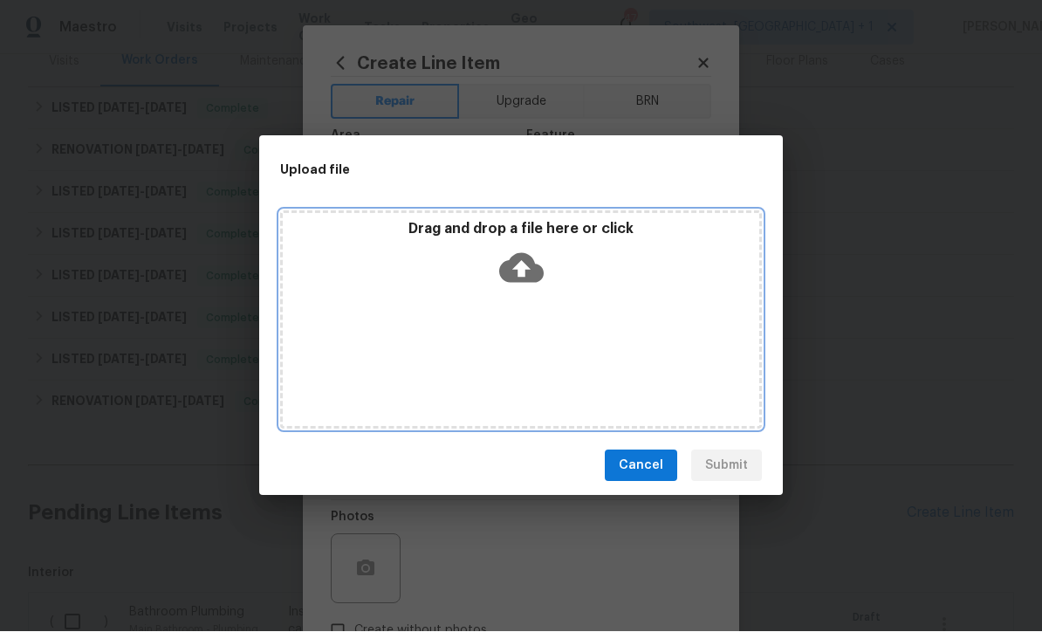
click at [534, 284] on icon at bounding box center [521, 269] width 45 height 30
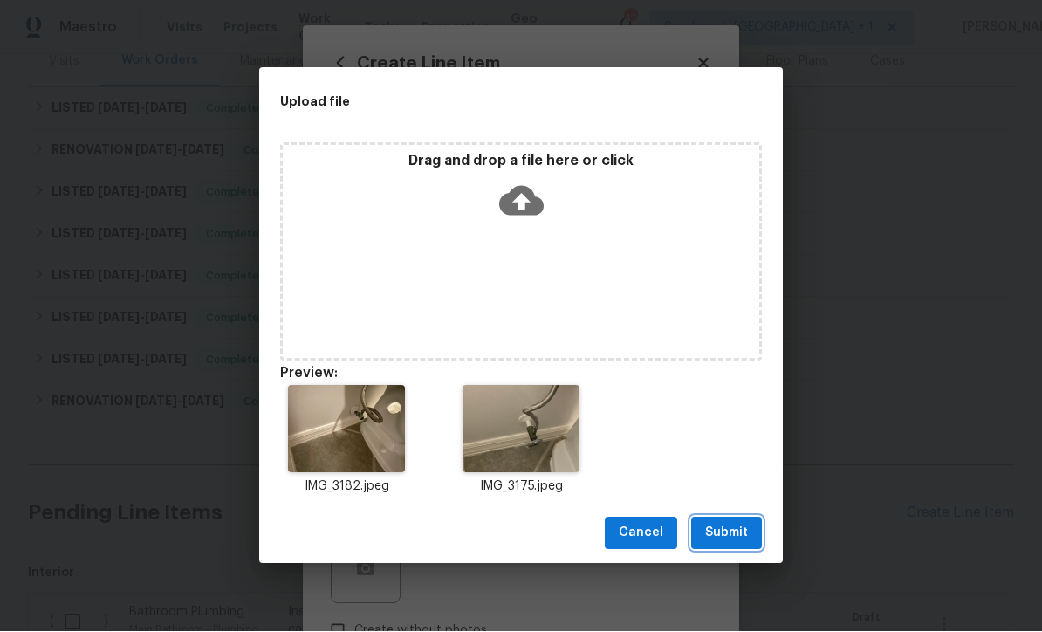
click at [734, 545] on span "Submit" at bounding box center [726, 534] width 43 height 22
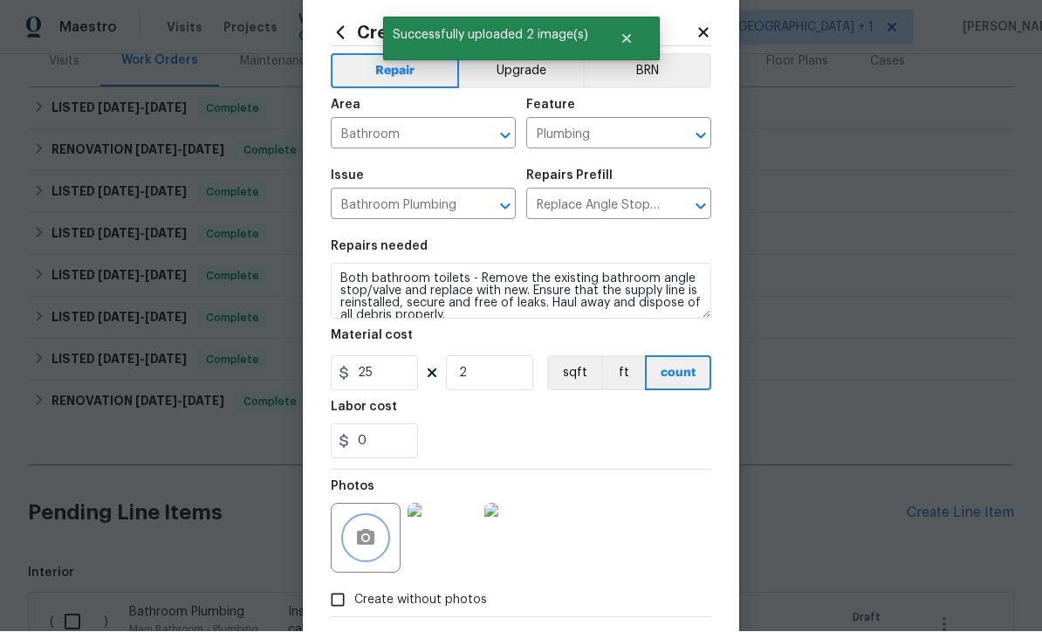
scroll to position [56, 0]
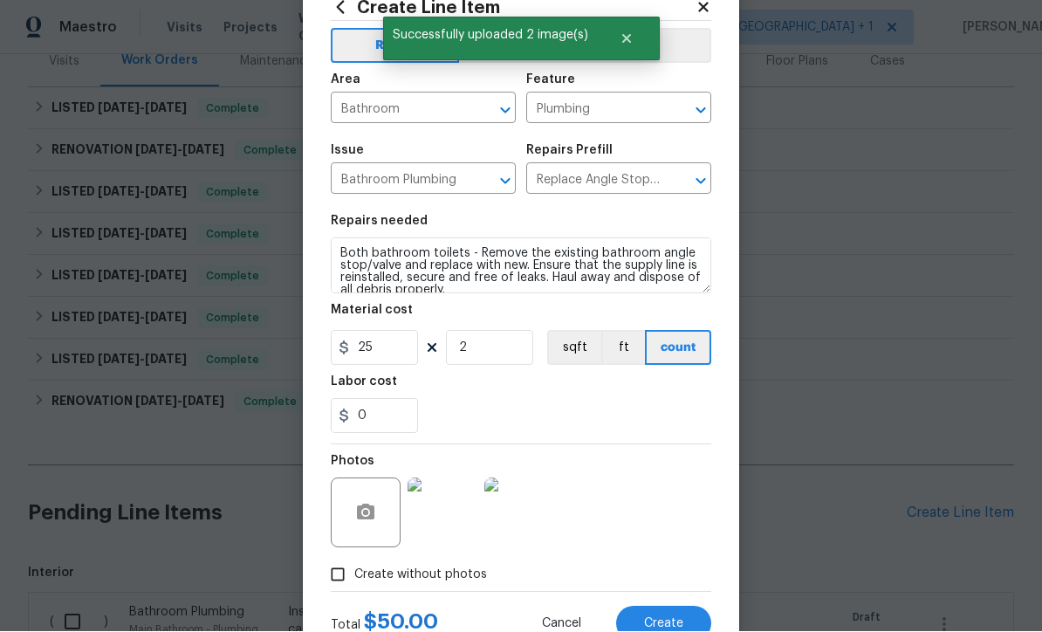
click at [671, 631] on button "Create" at bounding box center [663, 624] width 95 height 35
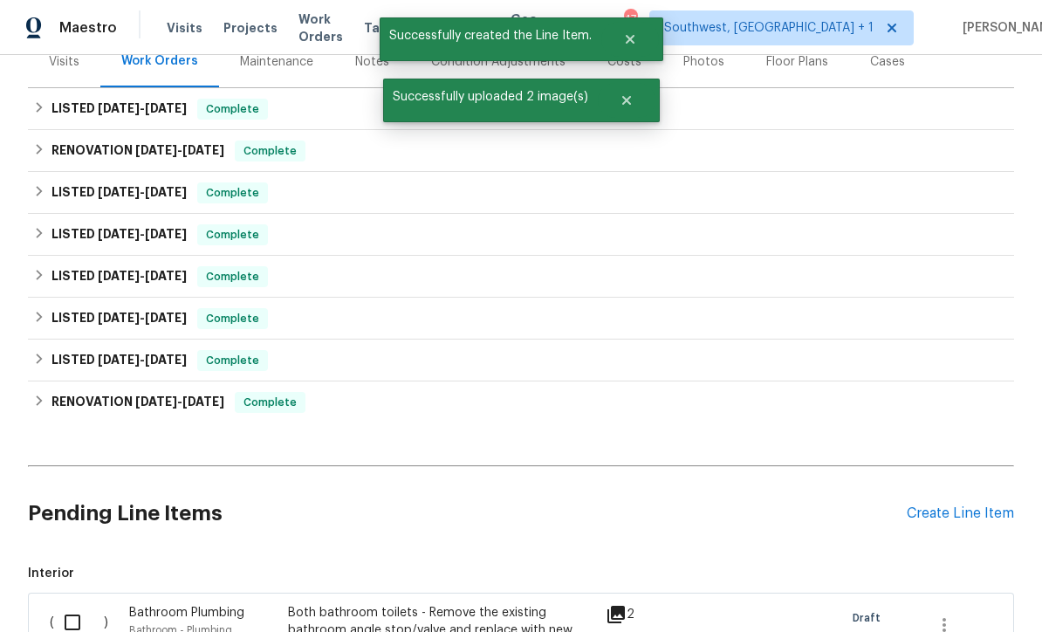
click at [953, 517] on div "Create Line Item" at bounding box center [960, 514] width 107 height 17
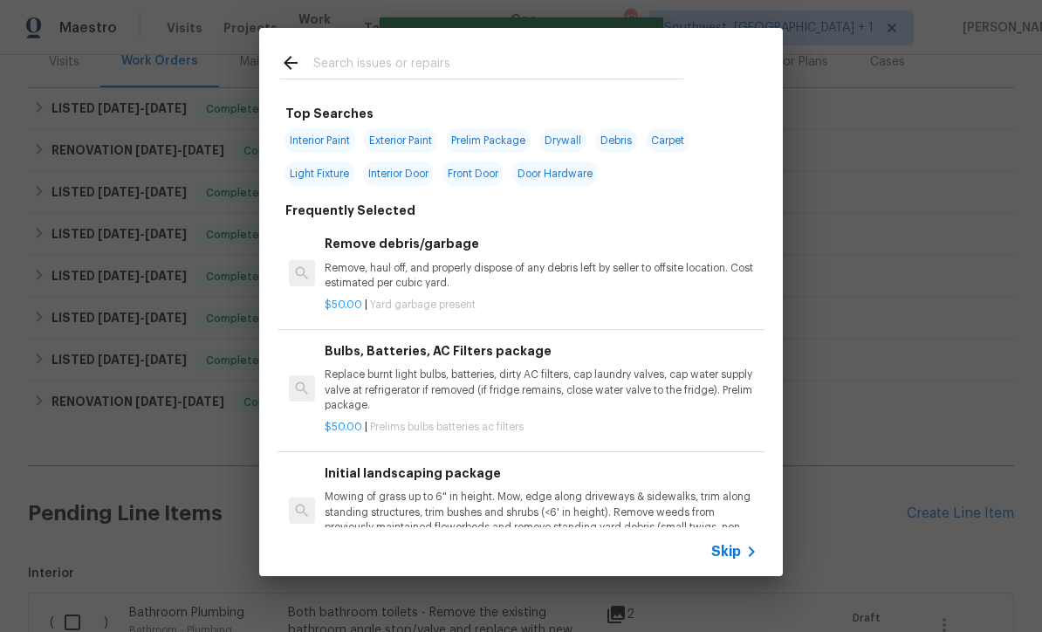
click at [737, 562] on div "Skip" at bounding box center [737, 551] width 51 height 21
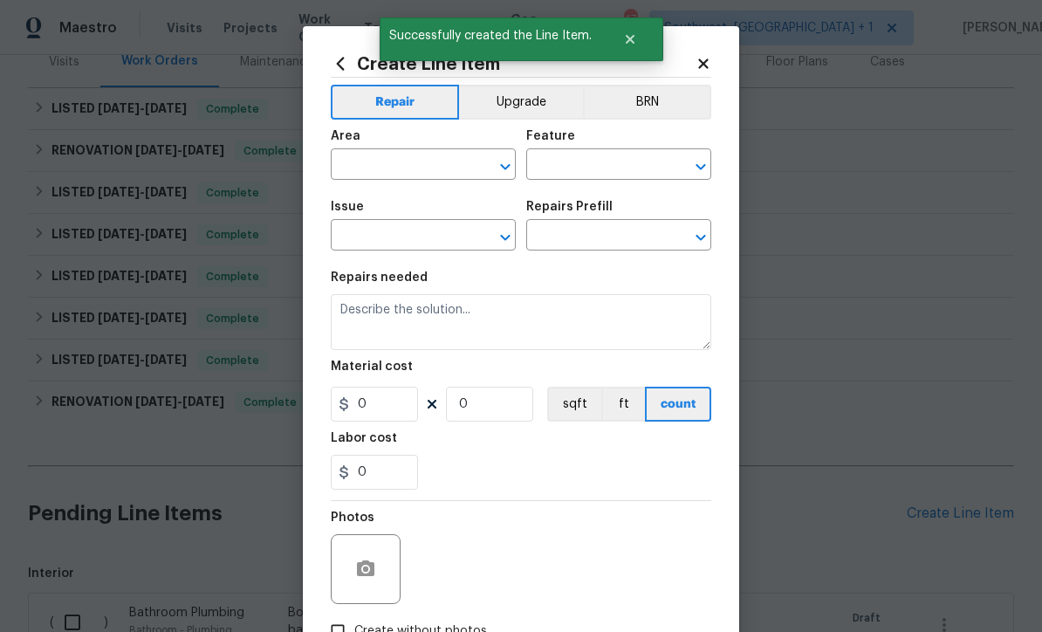
click at [411, 180] on input "text" at bounding box center [399, 166] width 136 height 27
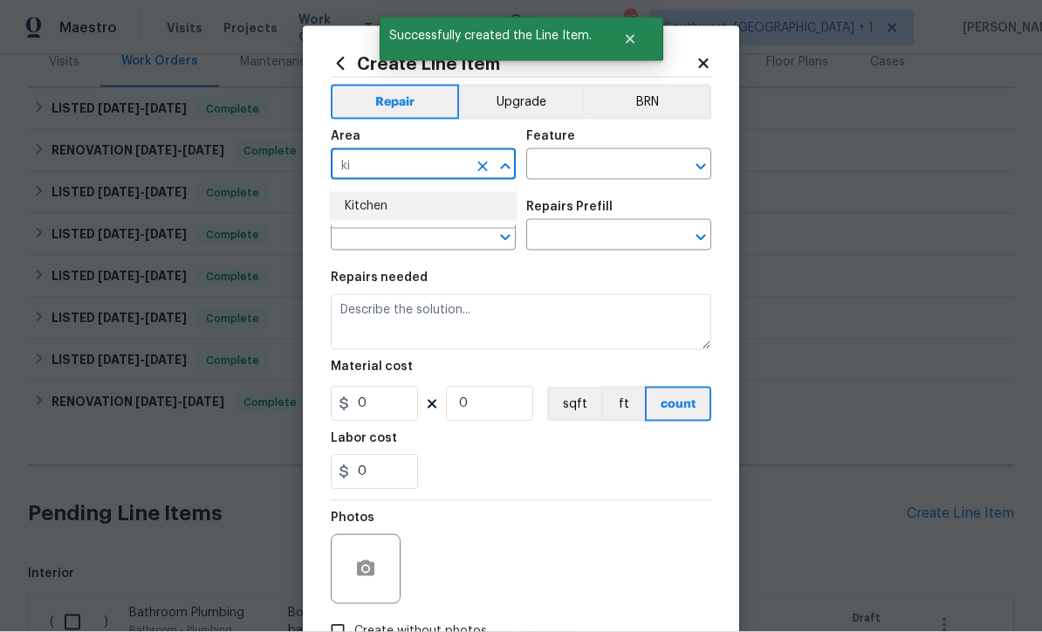
click at [387, 218] on li "Kitchen" at bounding box center [423, 206] width 185 height 29
type input "Kitchen"
click at [587, 169] on input "text" at bounding box center [594, 166] width 136 height 27
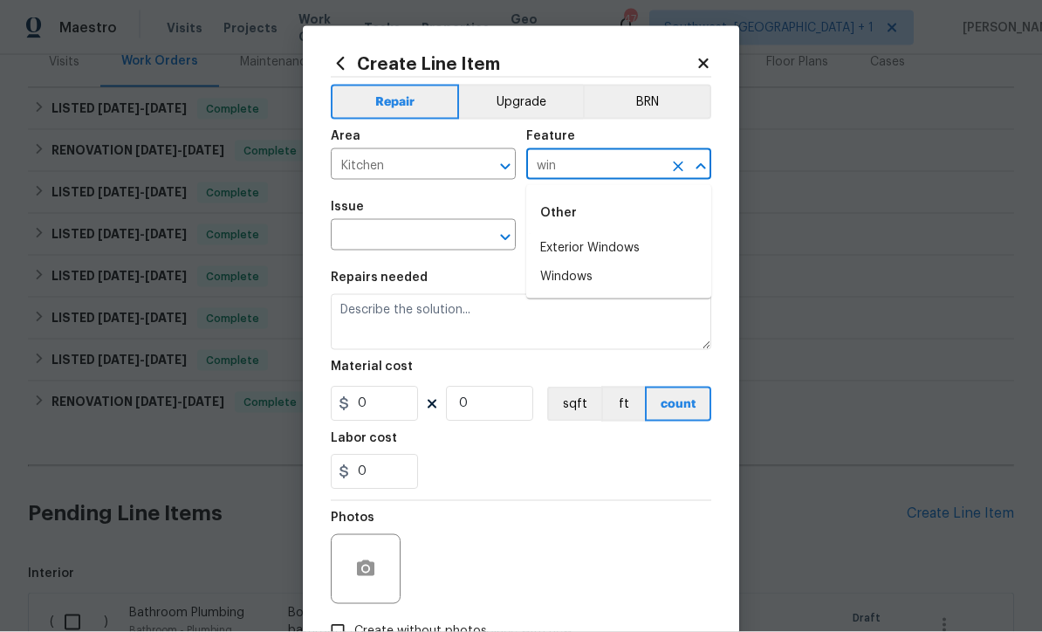
click at [575, 279] on li "Windows" at bounding box center [618, 277] width 185 height 29
type input "Windows"
click at [451, 245] on input "text" at bounding box center [399, 237] width 136 height 27
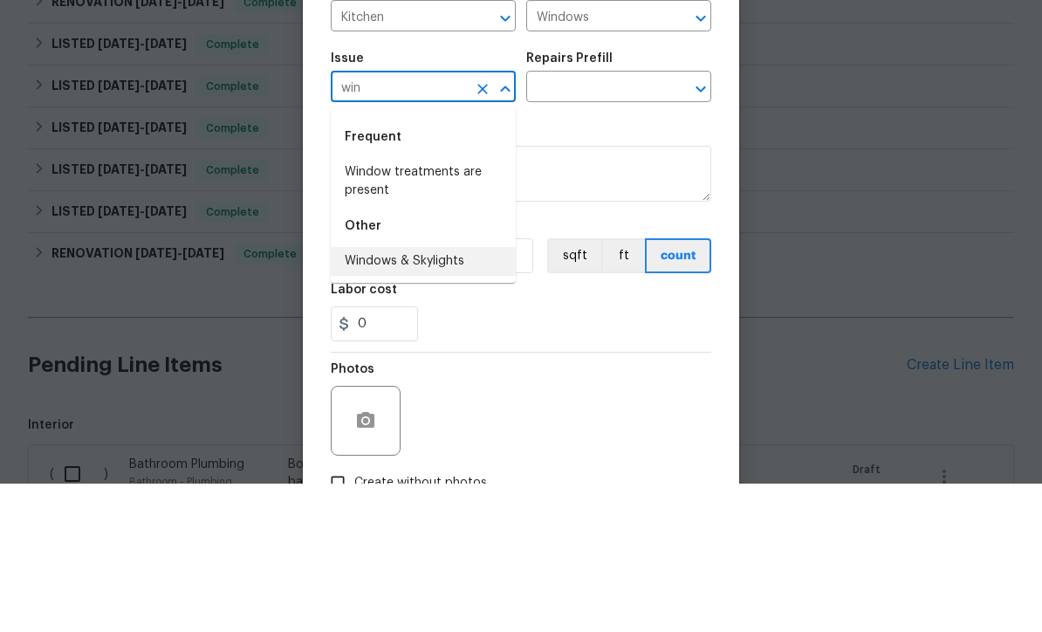
click at [433, 396] on li "Windows & Skylights" at bounding box center [423, 410] width 185 height 29
type input "Windows & Skylights"
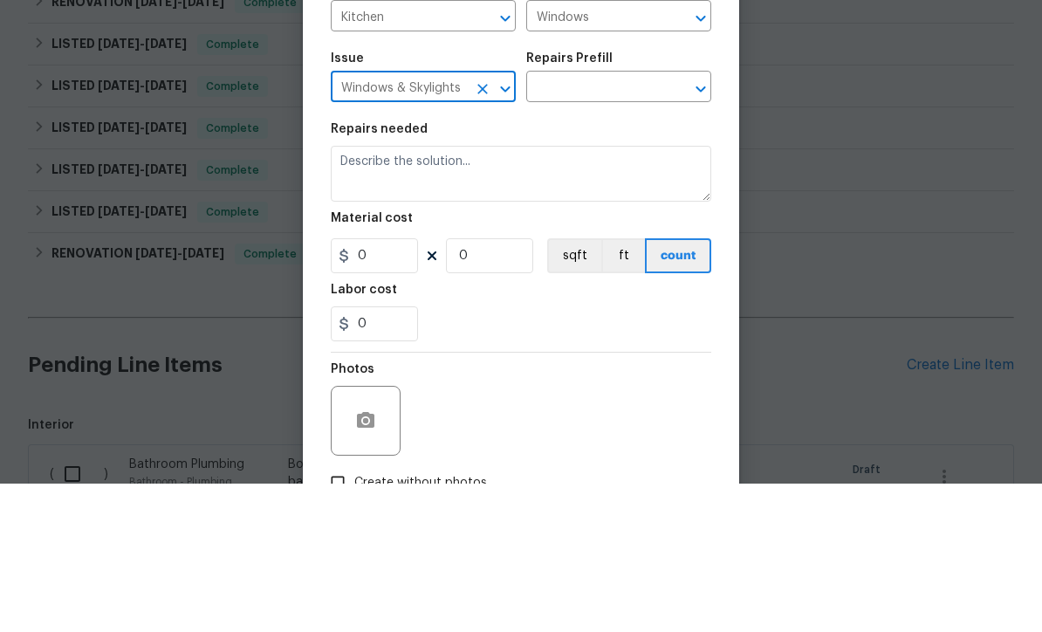
click at [638, 224] on input "text" at bounding box center [594, 237] width 136 height 27
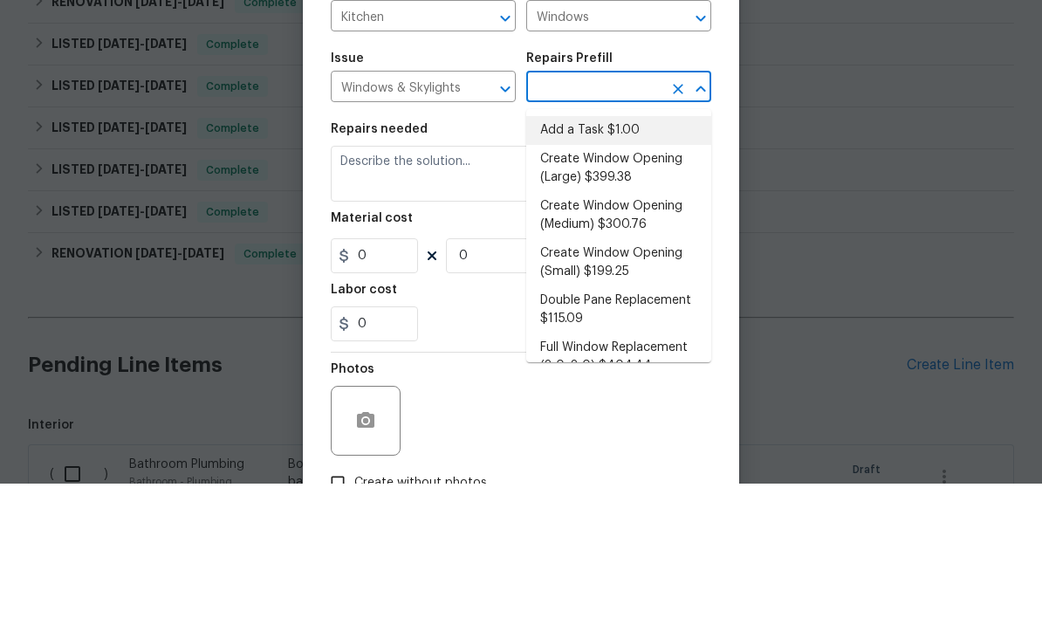
click at [608, 265] on li "Add a Task $1.00" at bounding box center [618, 279] width 185 height 29
type input "Add a Task $1.00"
type textarea "HPM to detail"
type input "1"
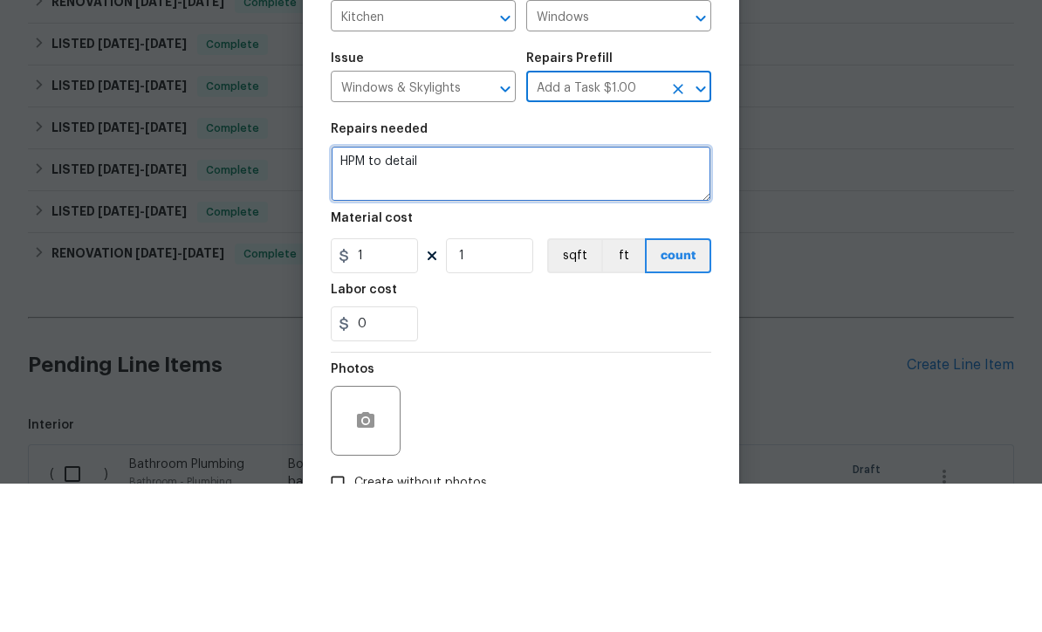
click at [520, 294] on textarea "HPM to detail" at bounding box center [521, 322] width 381 height 56
type textarea "H"
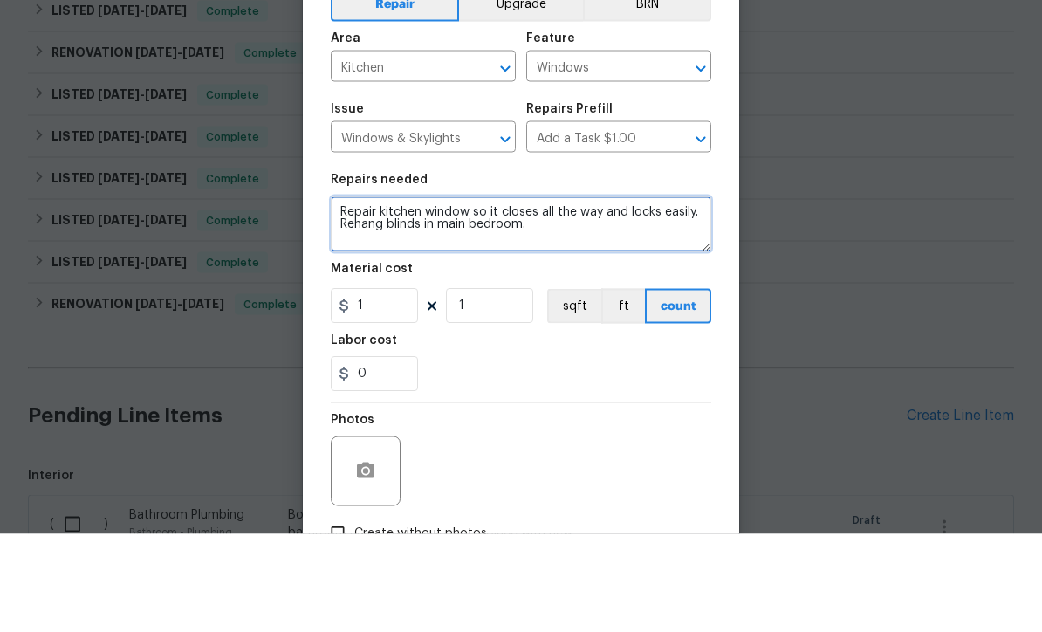
type textarea "Repair kitchen window so it closes all the way and locks easily. Rehang blinds …"
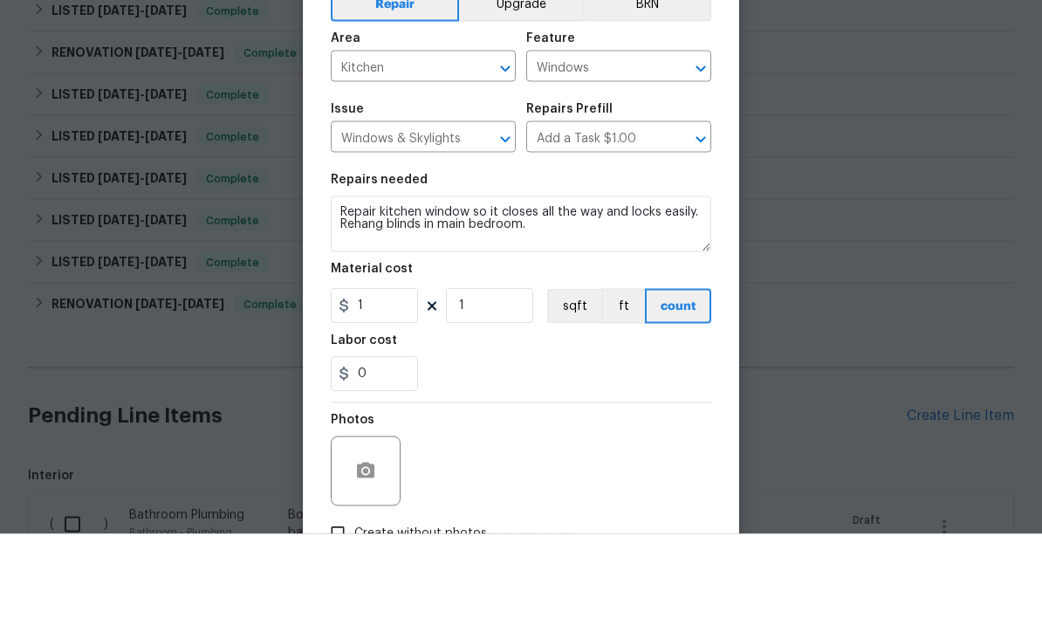
click at [412, 153] on input "Kitchen" at bounding box center [399, 166] width 136 height 27
click at [433, 221] on li "Interior Overall" at bounding box center [423, 235] width 185 height 29
type input "Interior Overall"
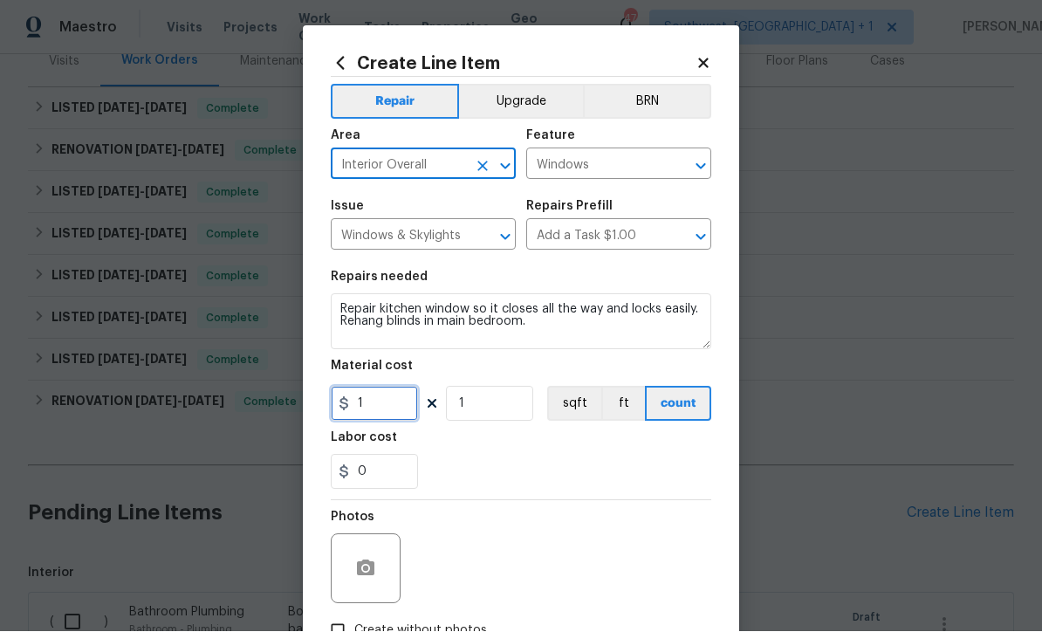
click at [368, 421] on input "1" at bounding box center [374, 404] width 87 height 35
type input "65"
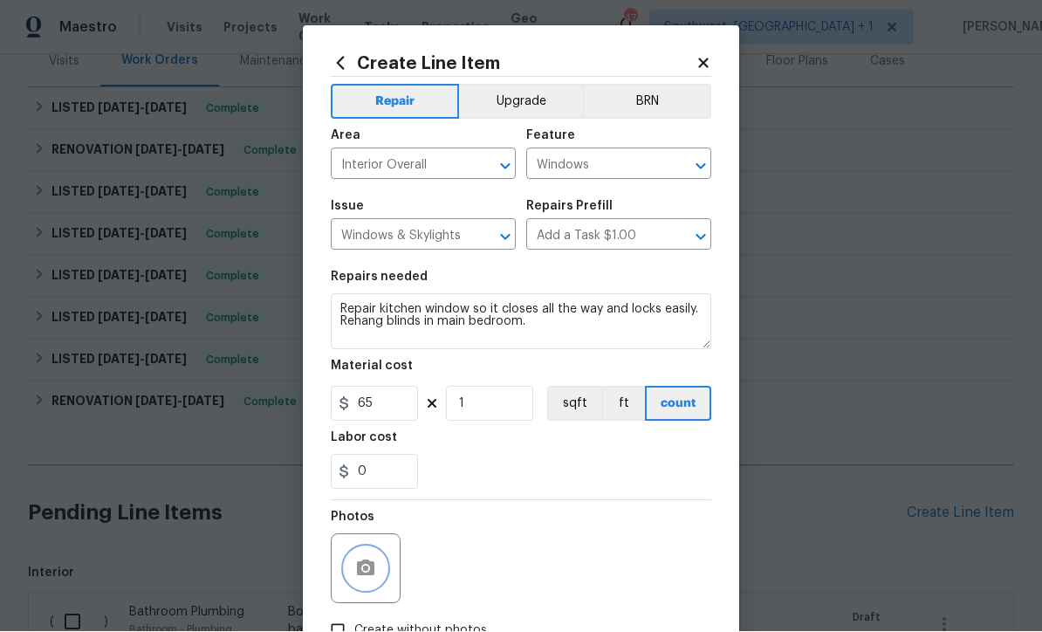
click at [352, 580] on button "button" at bounding box center [366, 569] width 42 height 42
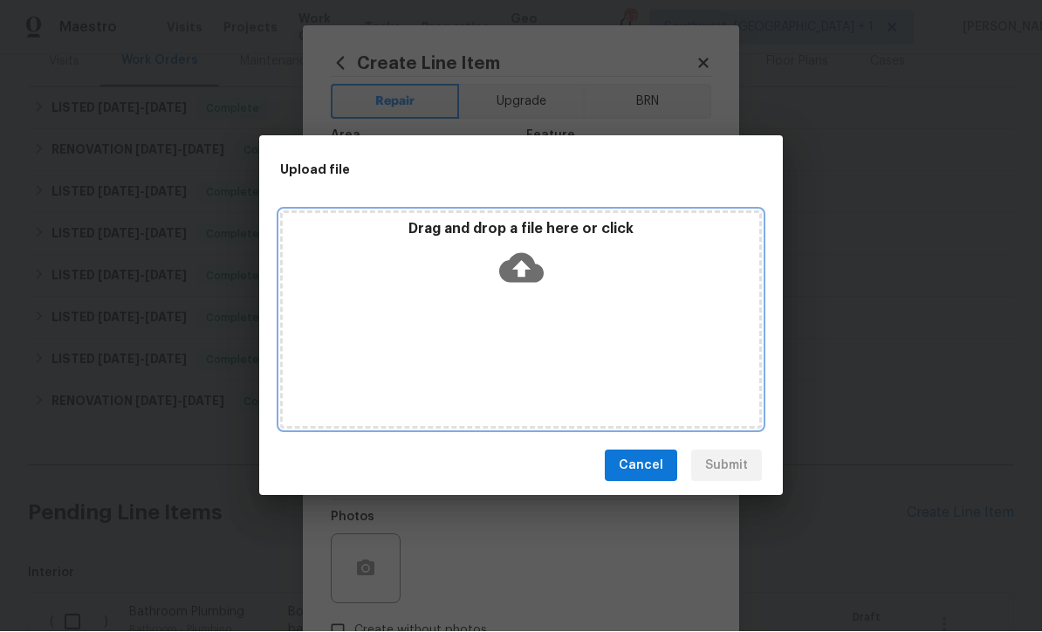
click at [522, 291] on icon at bounding box center [521, 268] width 45 height 45
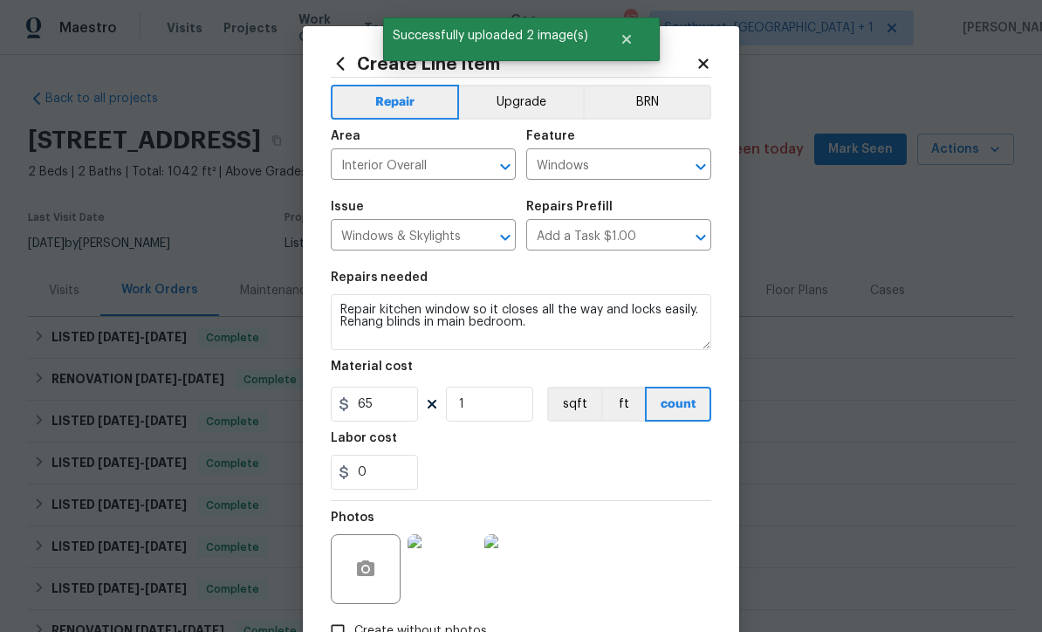
scroll to position [1, 0]
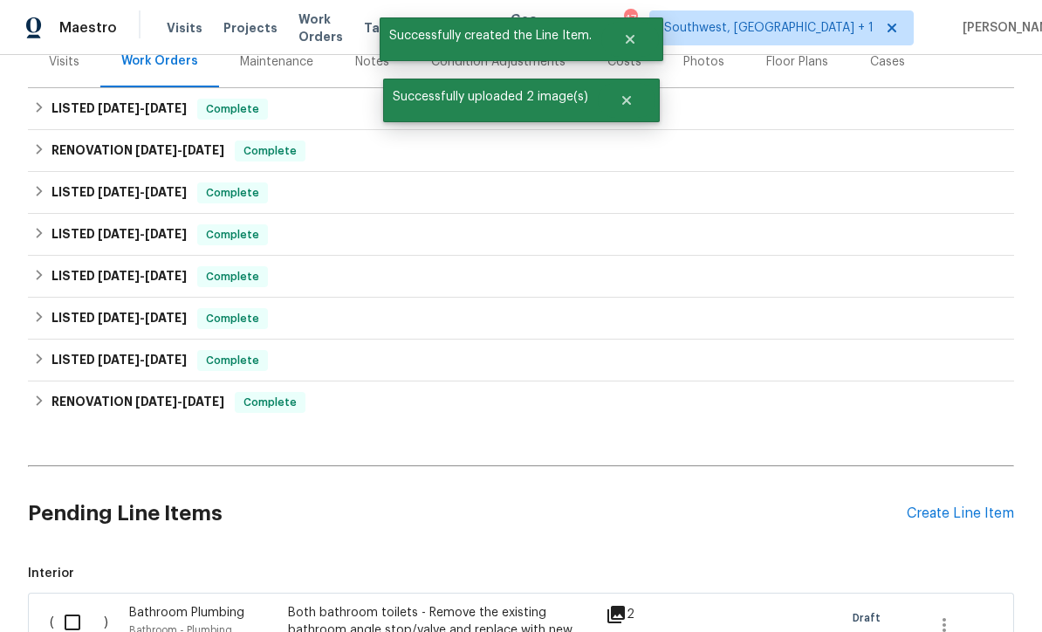
click at [959, 519] on div "Create Line Item" at bounding box center [960, 514] width 107 height 17
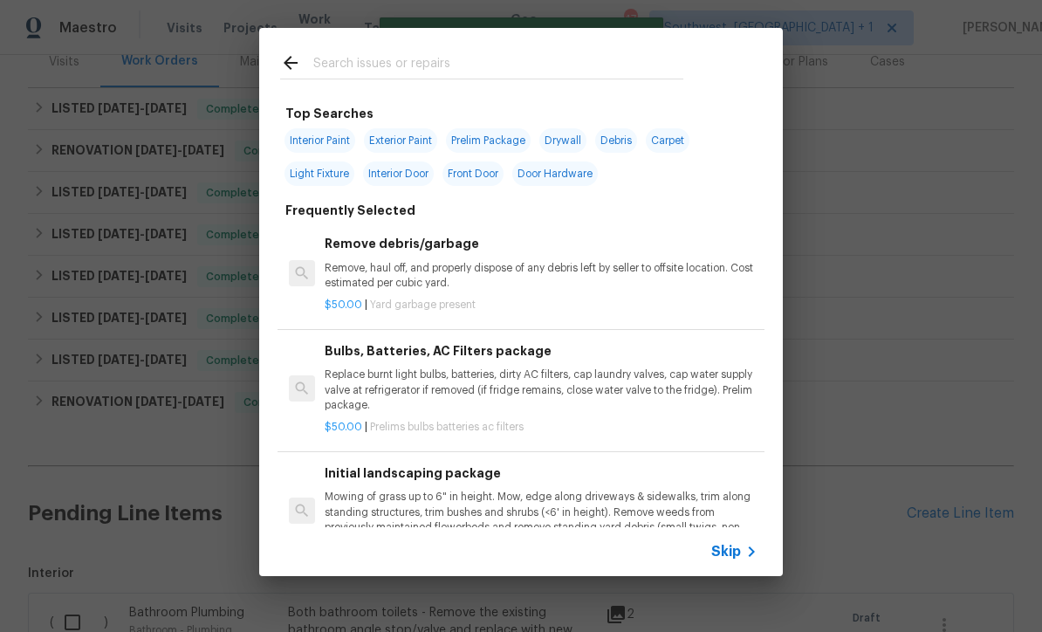
click at [750, 562] on icon at bounding box center [751, 551] width 21 height 21
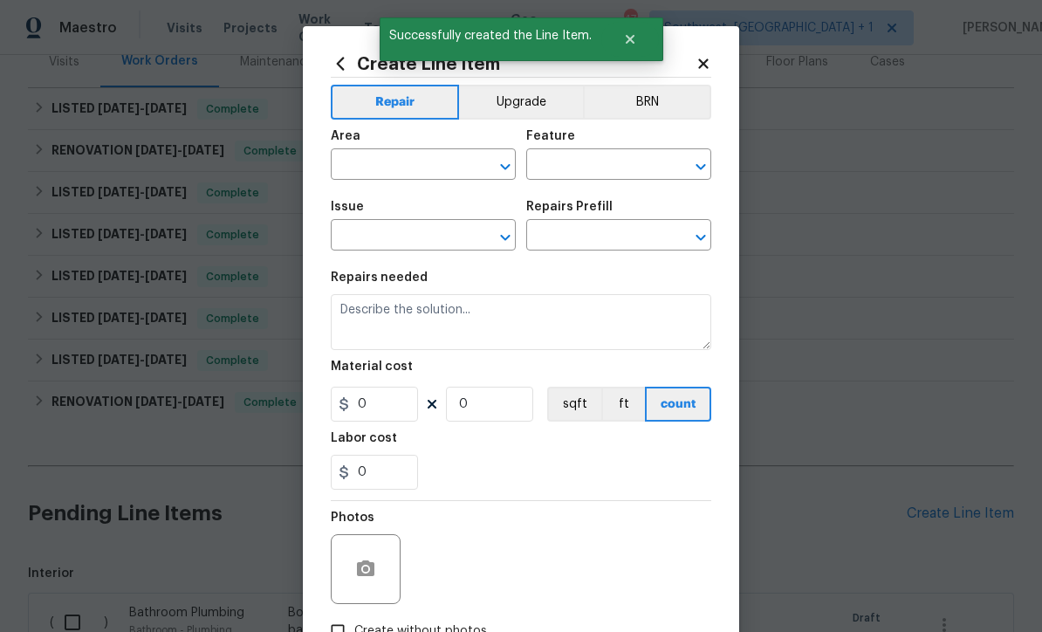
click at [403, 171] on input "text" at bounding box center [399, 166] width 136 height 27
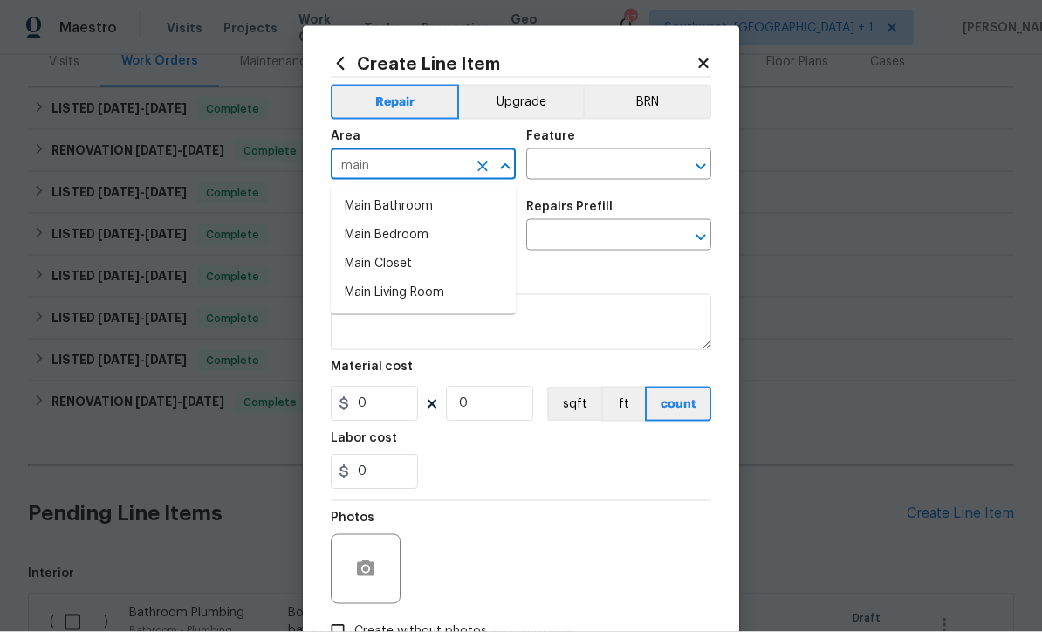
click at [425, 237] on li "Main Bedroom" at bounding box center [423, 235] width 185 height 29
type input "Main Bedroom"
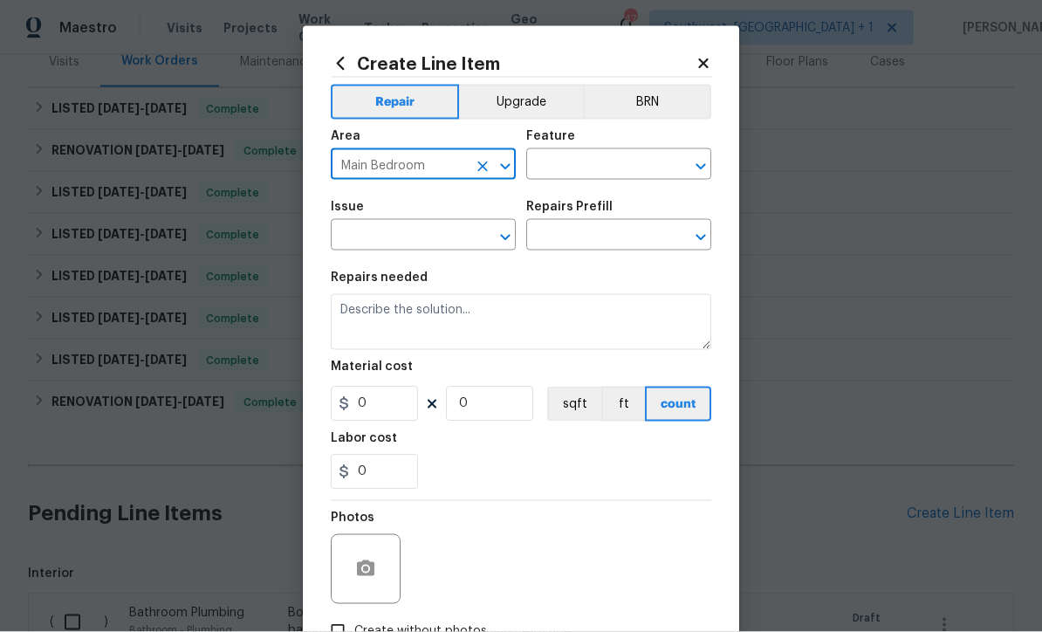
click at [609, 166] on input "text" at bounding box center [594, 166] width 136 height 27
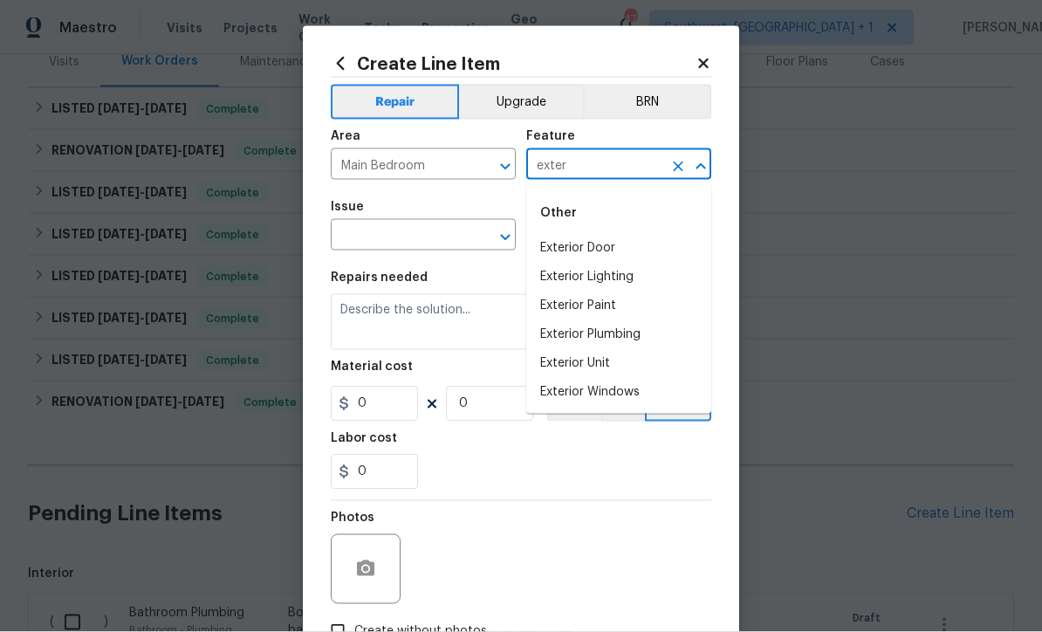
click at [614, 245] on li "Exterior Door" at bounding box center [618, 248] width 185 height 29
type input "Exterior Door"
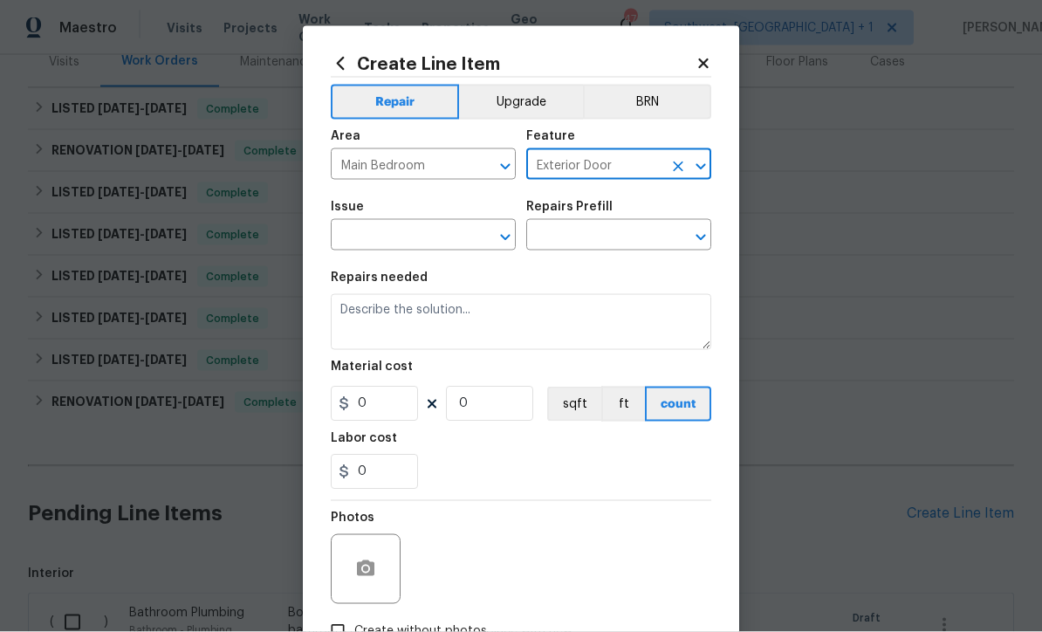
click at [445, 242] on input "text" at bounding box center [399, 237] width 136 height 27
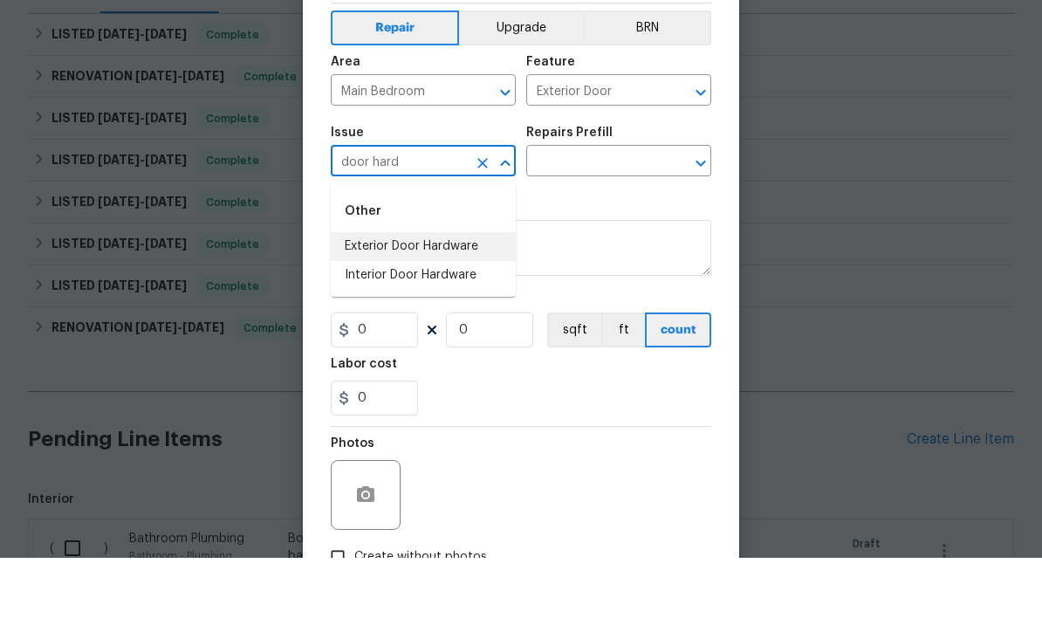
click at [451, 306] on li "Exterior Door Hardware" at bounding box center [423, 320] width 185 height 29
type input "Exterior Door Hardware"
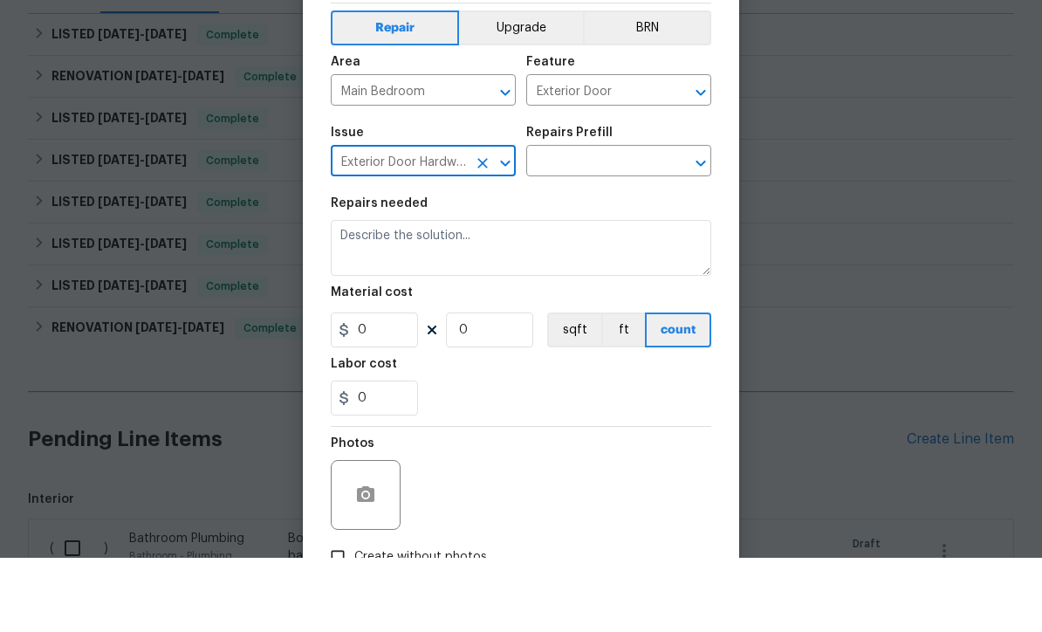
click at [620, 224] on input "text" at bounding box center [594, 237] width 136 height 27
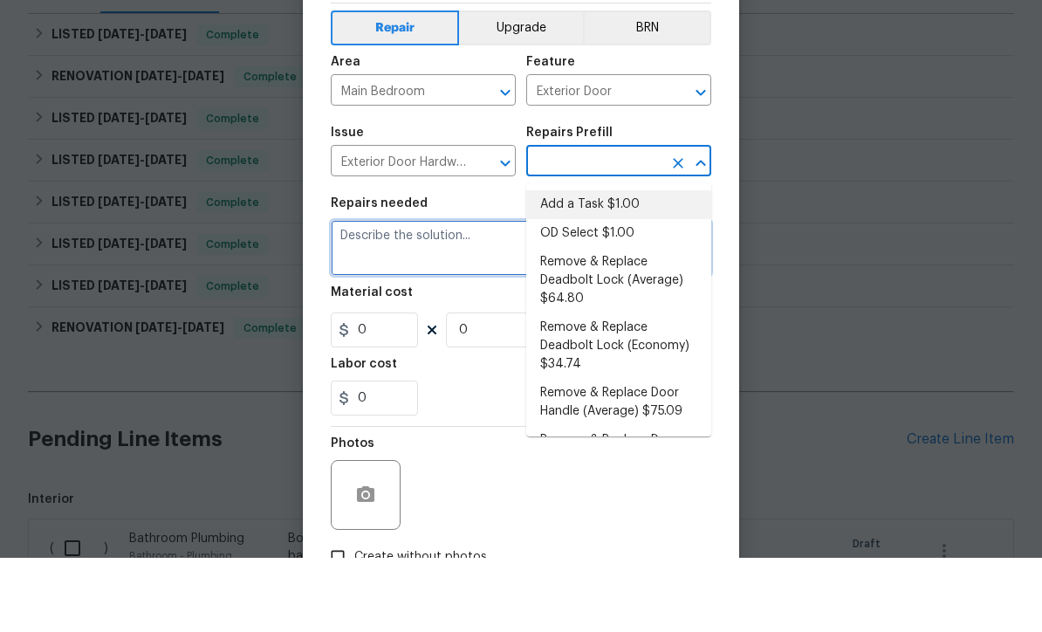
click at [504, 294] on textarea at bounding box center [521, 322] width 381 height 56
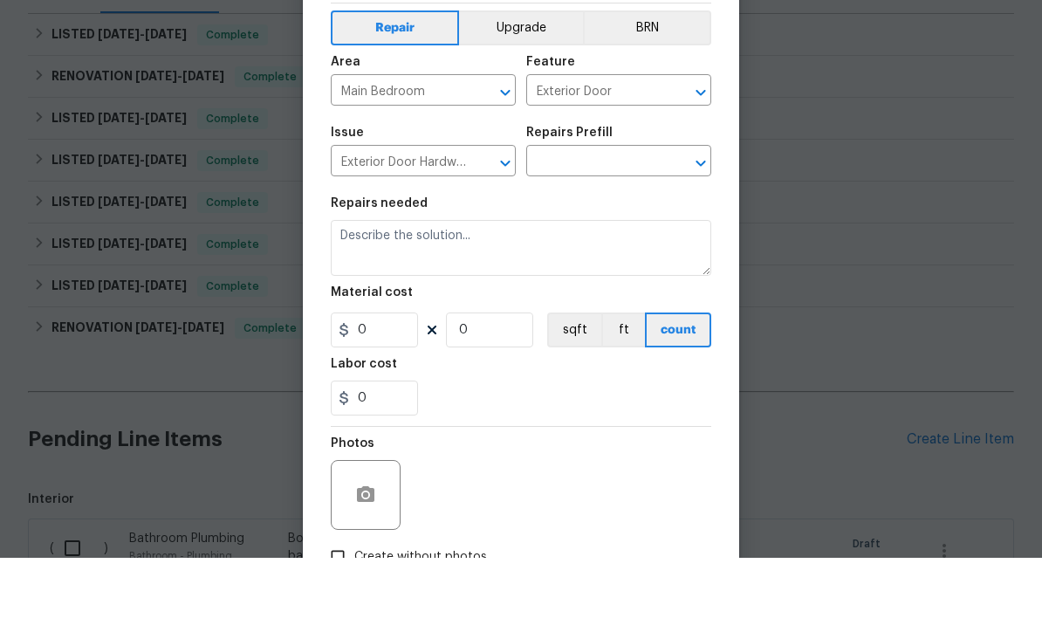
click at [619, 224] on input "text" at bounding box center [594, 237] width 136 height 27
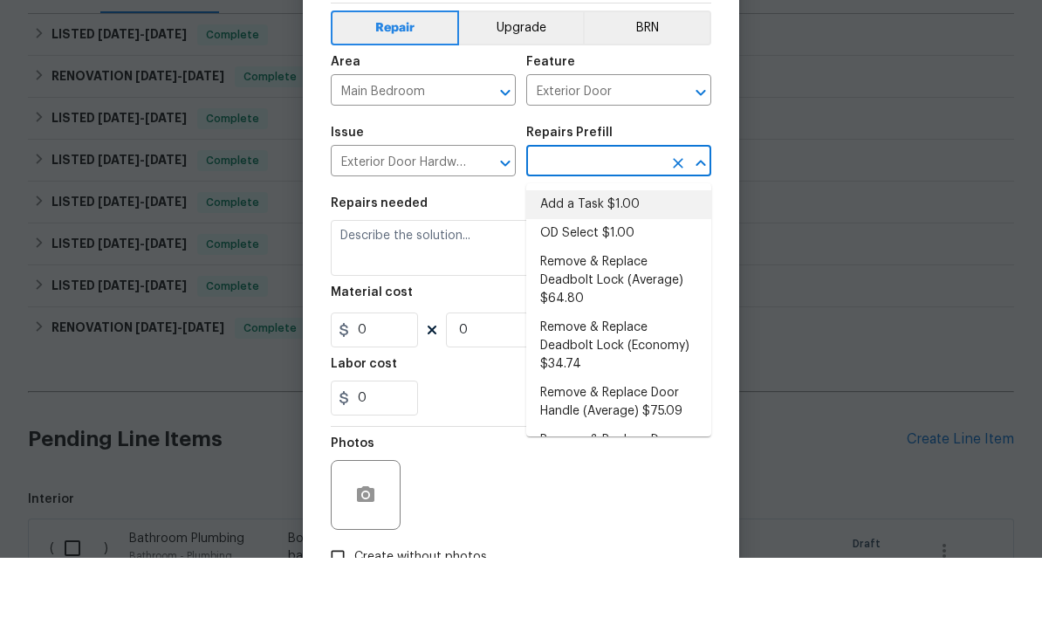
click at [619, 265] on li "Add a Task $1.00" at bounding box center [618, 279] width 185 height 29
type input "Add a Task $1.00"
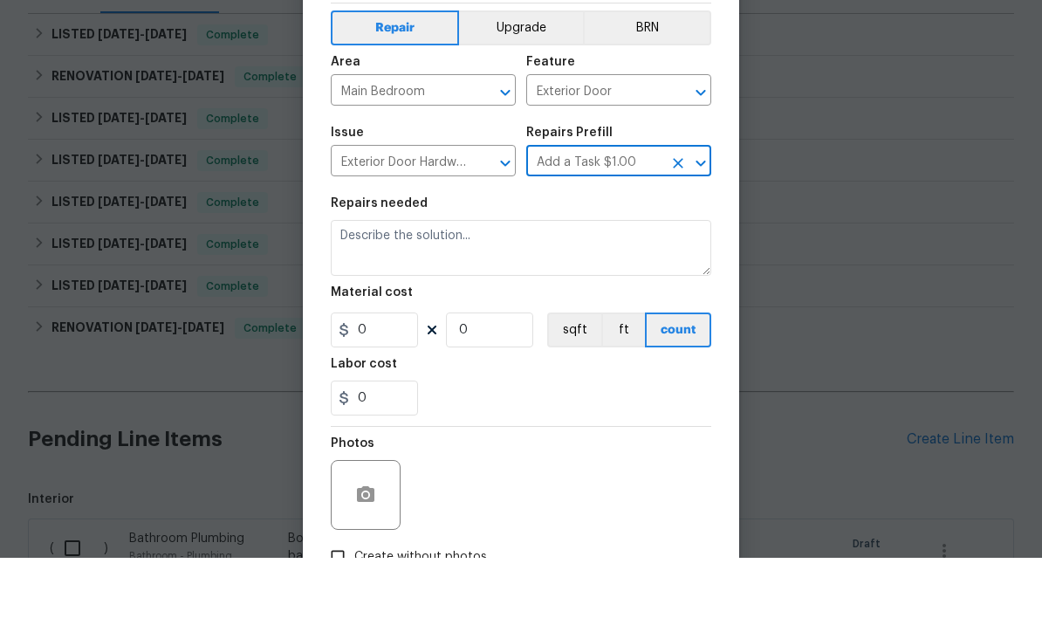
type input "Interior Door"
type textarea "HPM to detail"
type input "1"
type input "Add a Task $1.00"
type input "1"
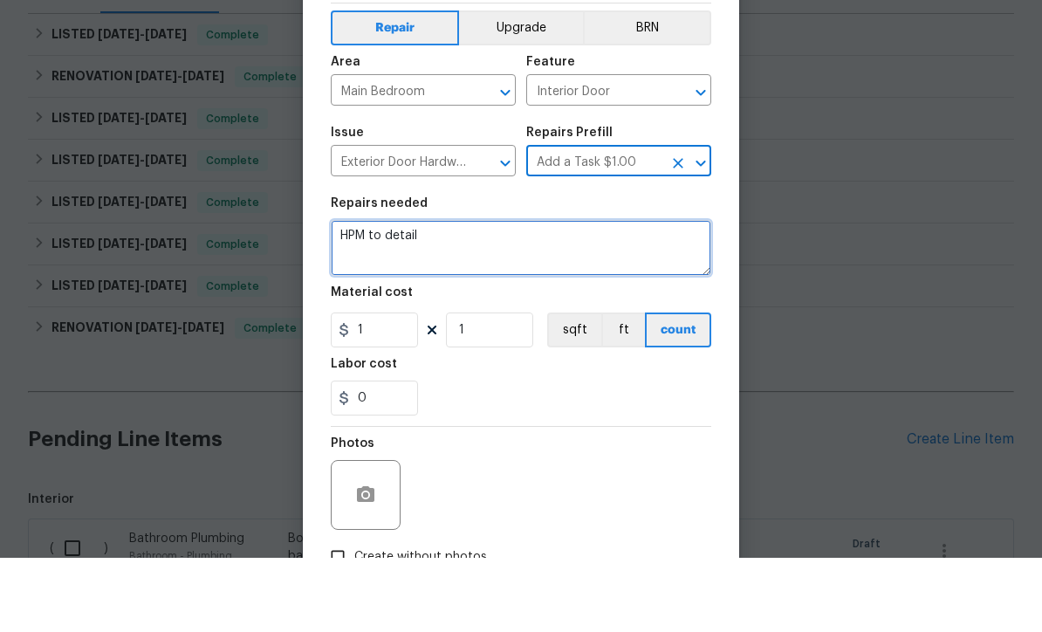
click at [525, 294] on textarea "HPM to detail" at bounding box center [521, 322] width 381 height 56
type textarea "H"
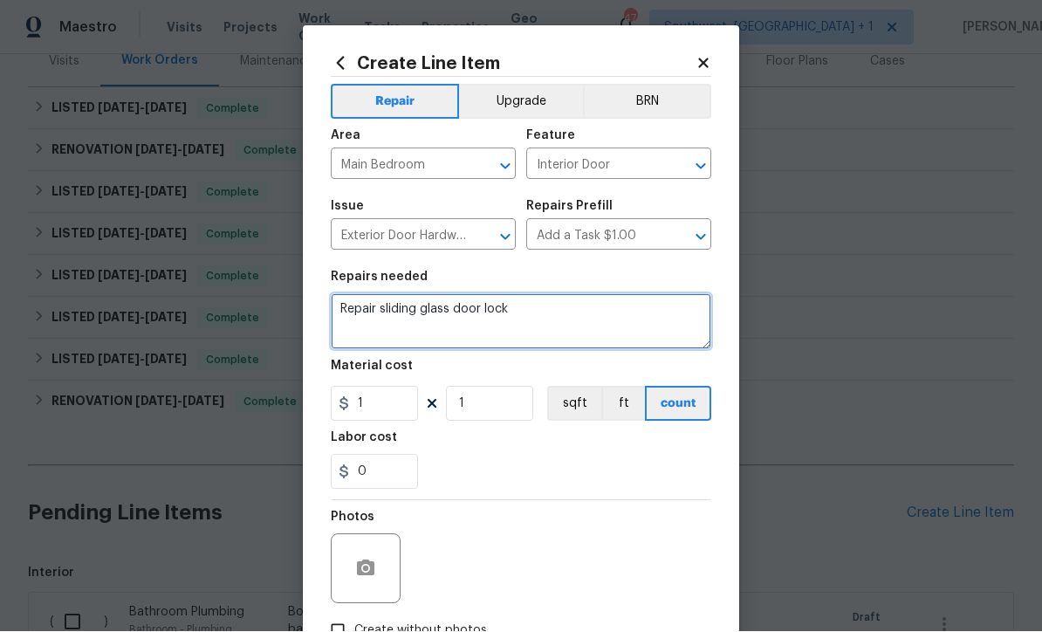
click at [582, 312] on textarea "Repair sliding glass door lock" at bounding box center [521, 322] width 381 height 56
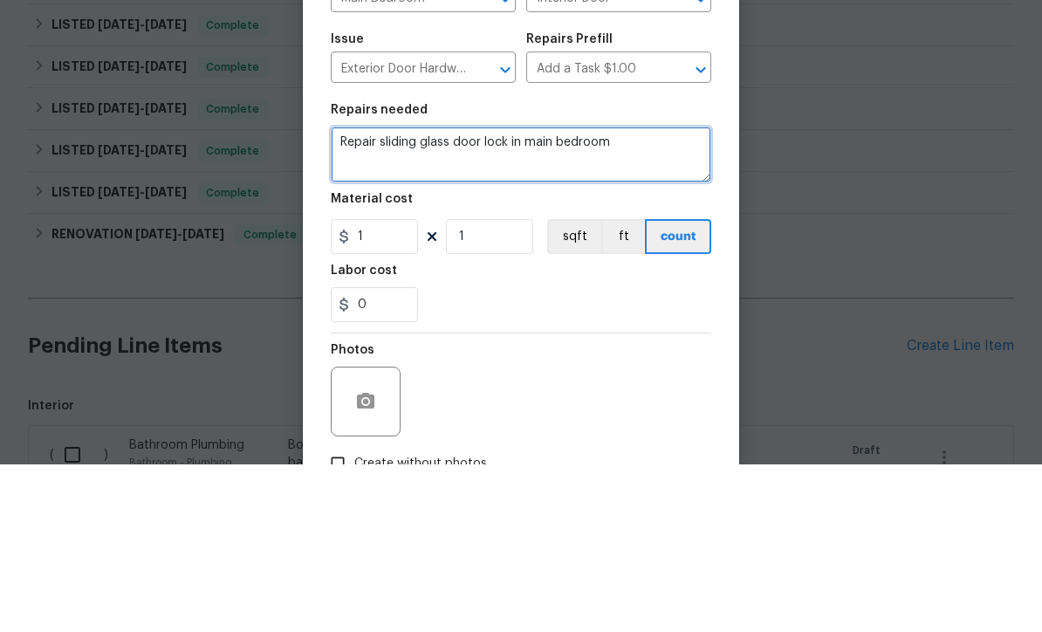
type textarea "Repair sliding glass door lock in main bedroom"
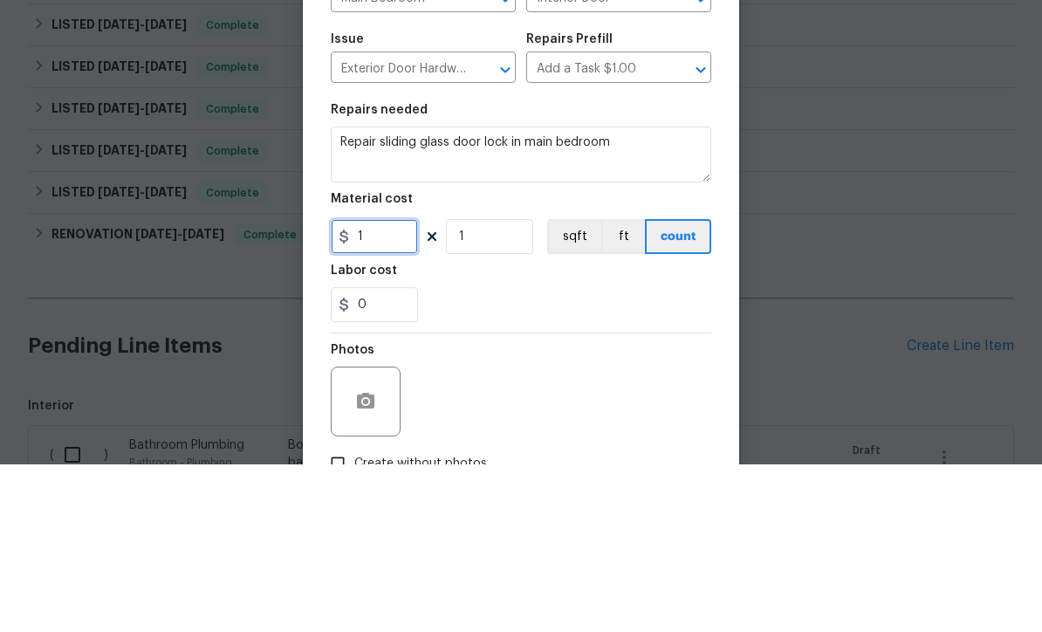
click at [401, 387] on input "1" at bounding box center [374, 404] width 87 height 35
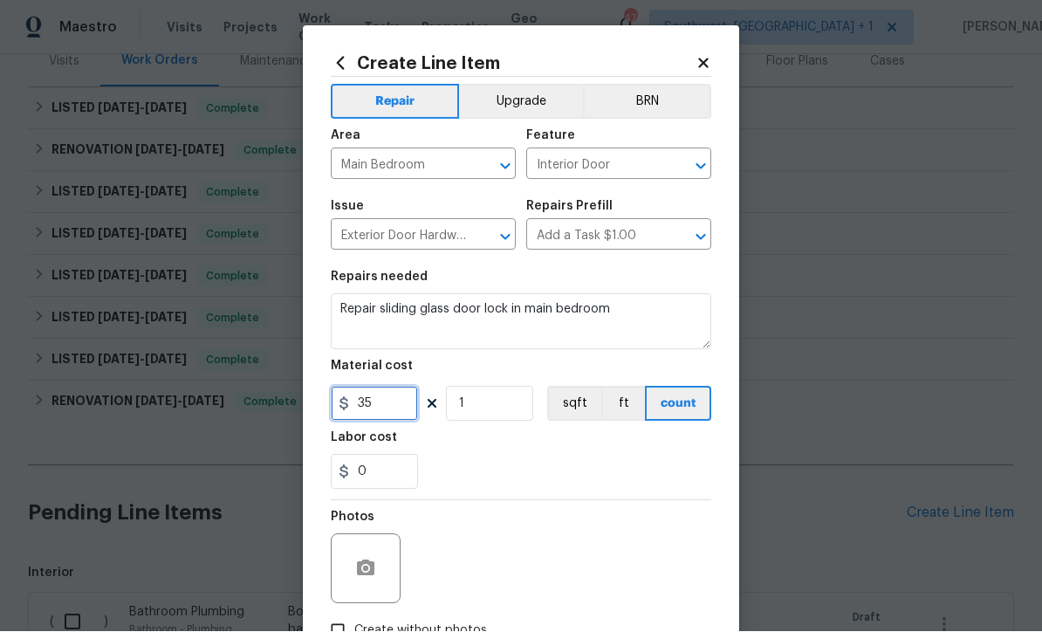
type input "35"
click at [364, 571] on circle "button" at bounding box center [365, 569] width 5 height 5
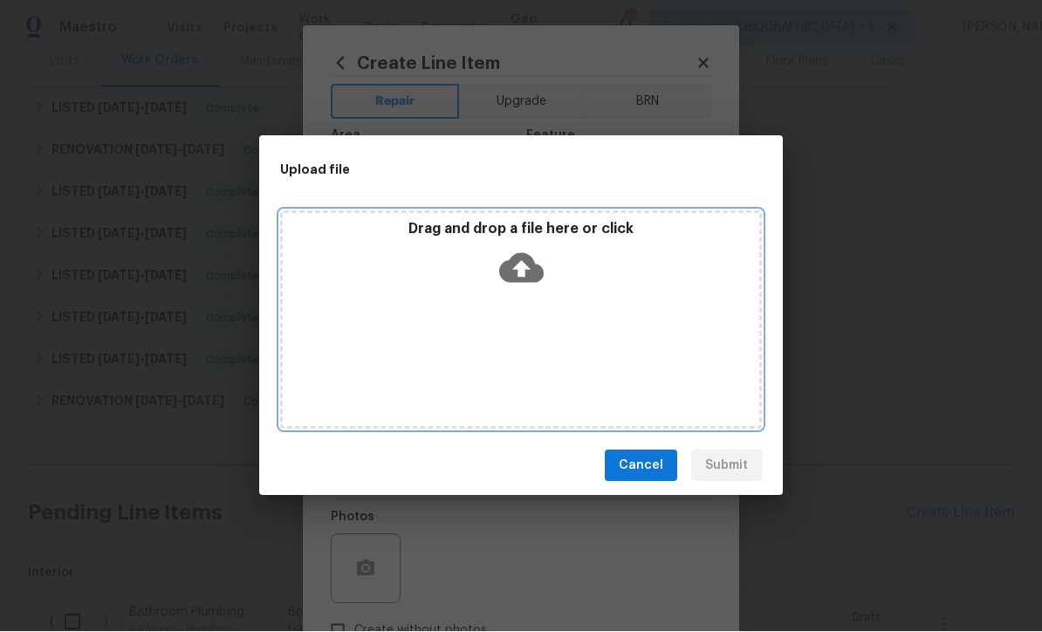
click at [526, 291] on icon at bounding box center [521, 268] width 45 height 45
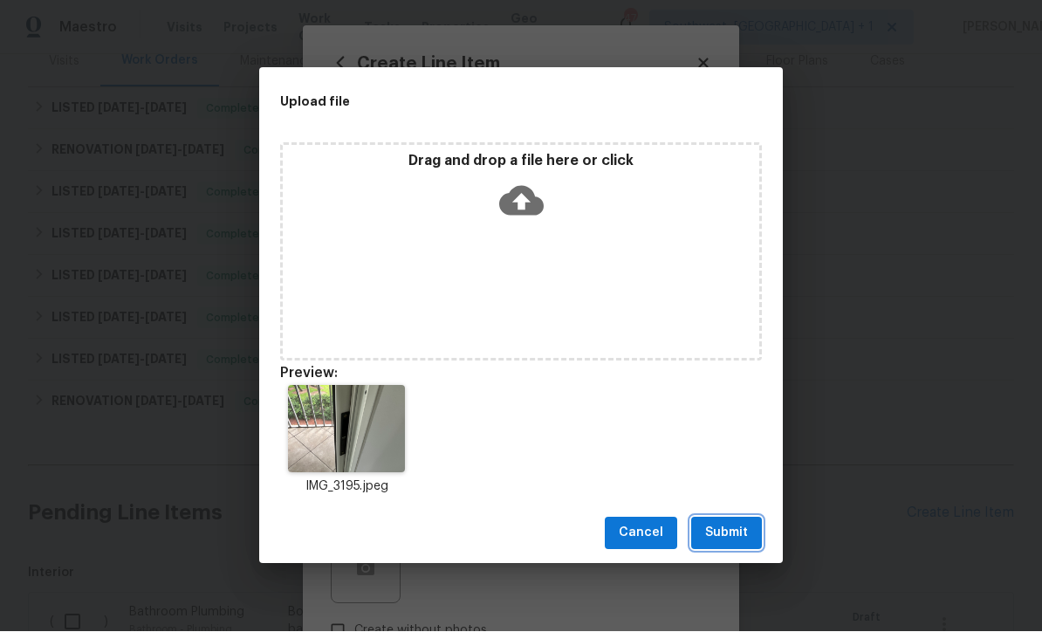
click at [739, 545] on span "Submit" at bounding box center [726, 534] width 43 height 22
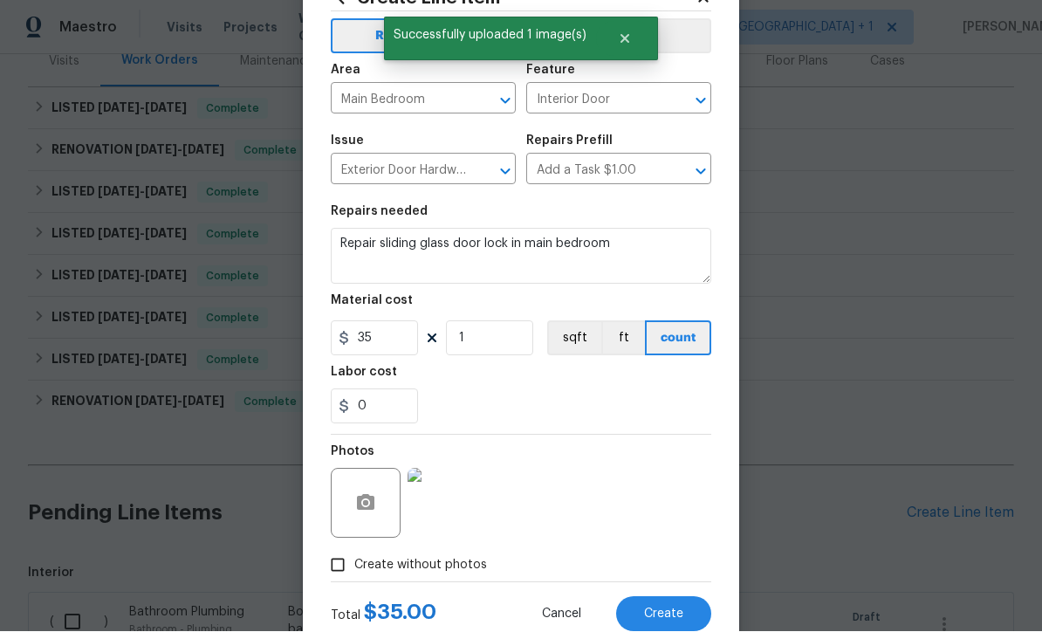
click at [671, 622] on span "Create" at bounding box center [663, 615] width 39 height 13
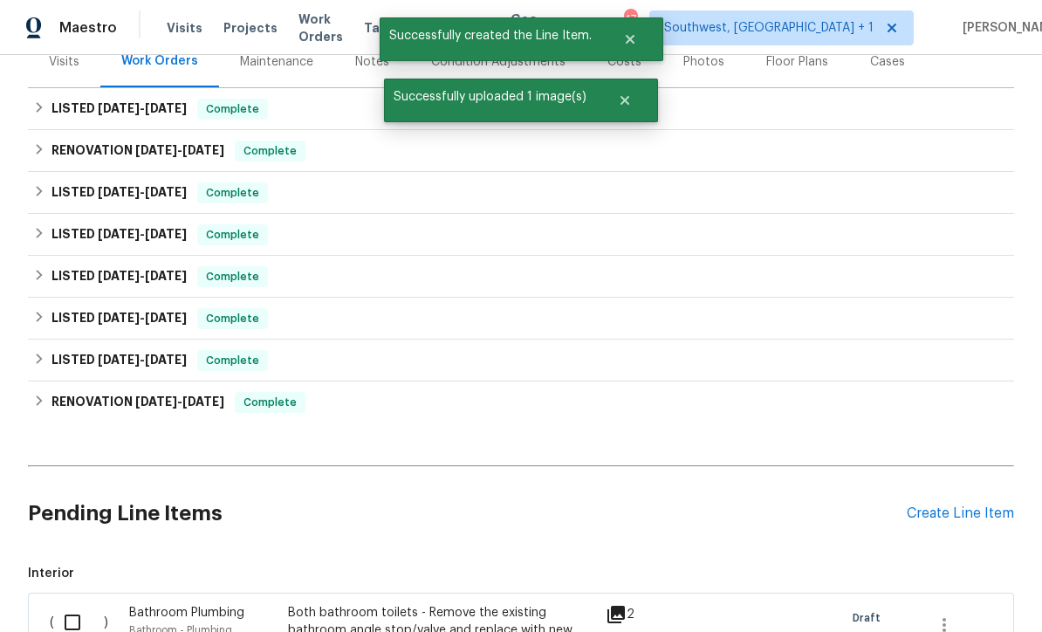
click at [960, 515] on div "Create Line Item" at bounding box center [960, 514] width 107 height 17
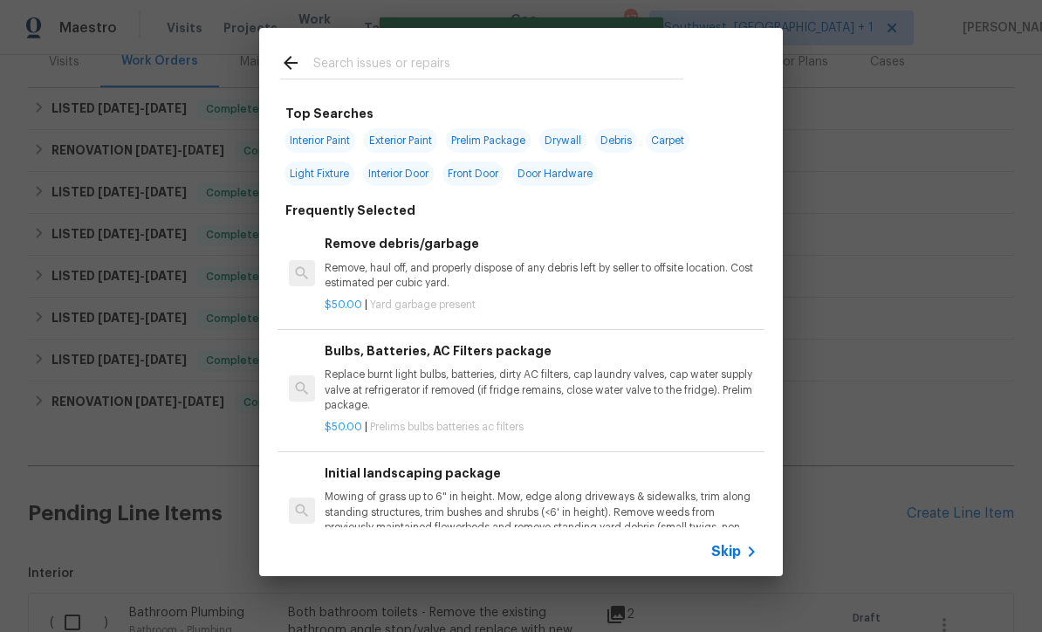
click at [734, 561] on span "Skip" at bounding box center [727, 551] width 30 height 17
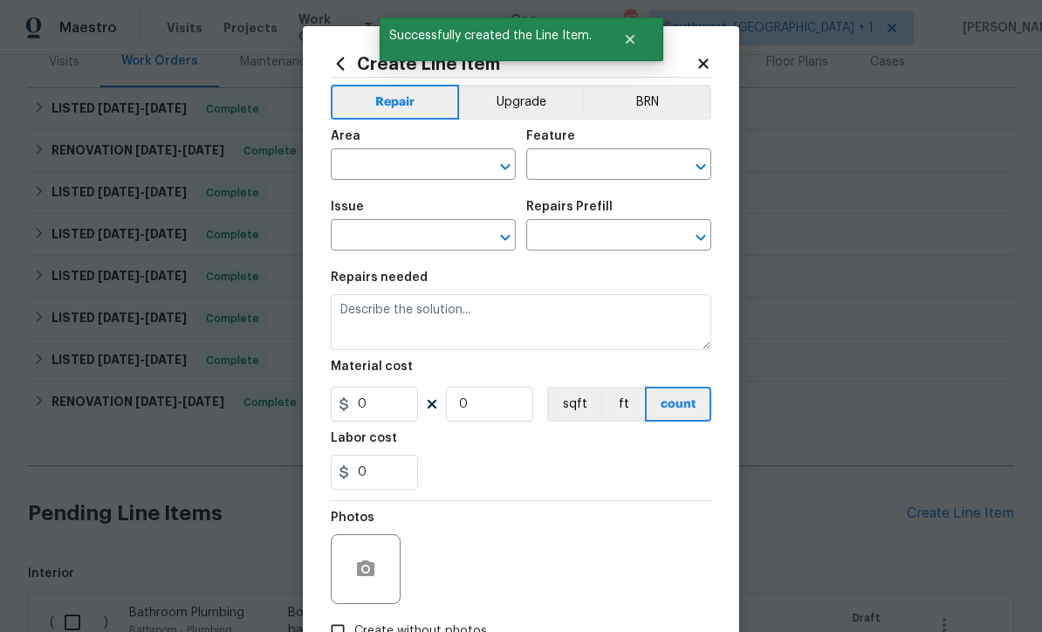
click at [406, 176] on input "text" at bounding box center [399, 166] width 136 height 27
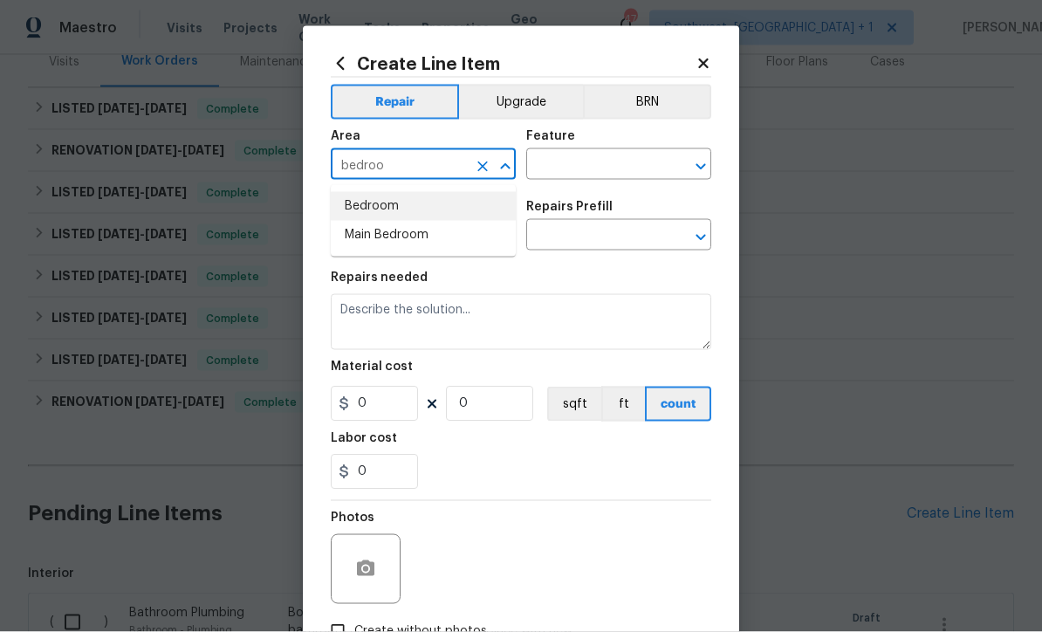
click at [392, 205] on li "Bedroom" at bounding box center [423, 206] width 185 height 29
type input "Bedroom"
click at [630, 175] on input "text" at bounding box center [594, 166] width 136 height 27
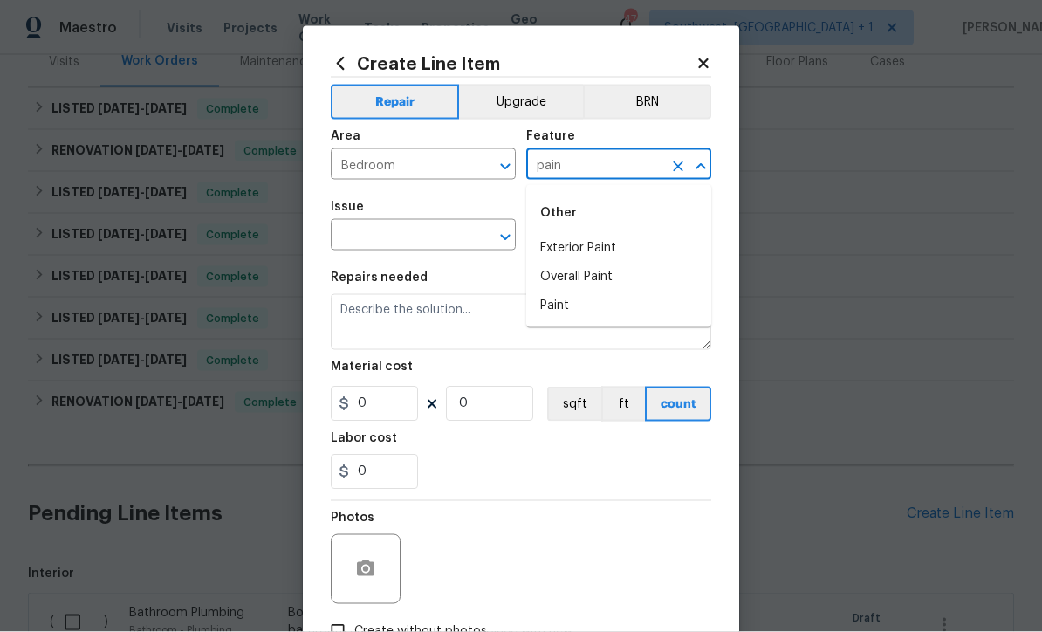
click at [603, 279] on li "Overall Paint" at bounding box center [618, 277] width 185 height 29
type input "Overall Paint"
click at [448, 237] on input "text" at bounding box center [399, 237] width 136 height 27
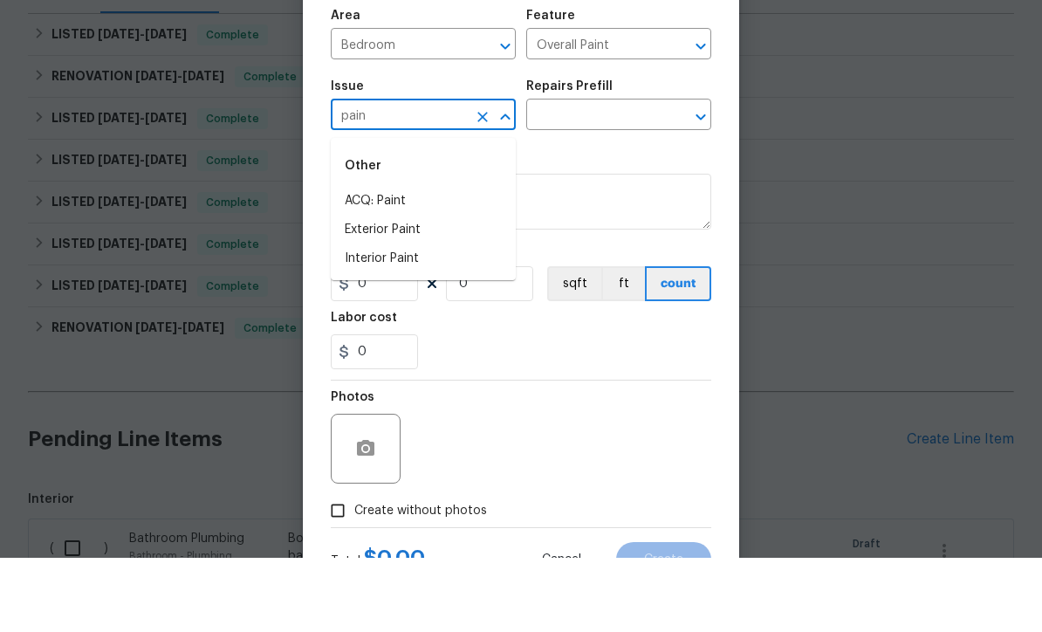
scroll to position [44, 0]
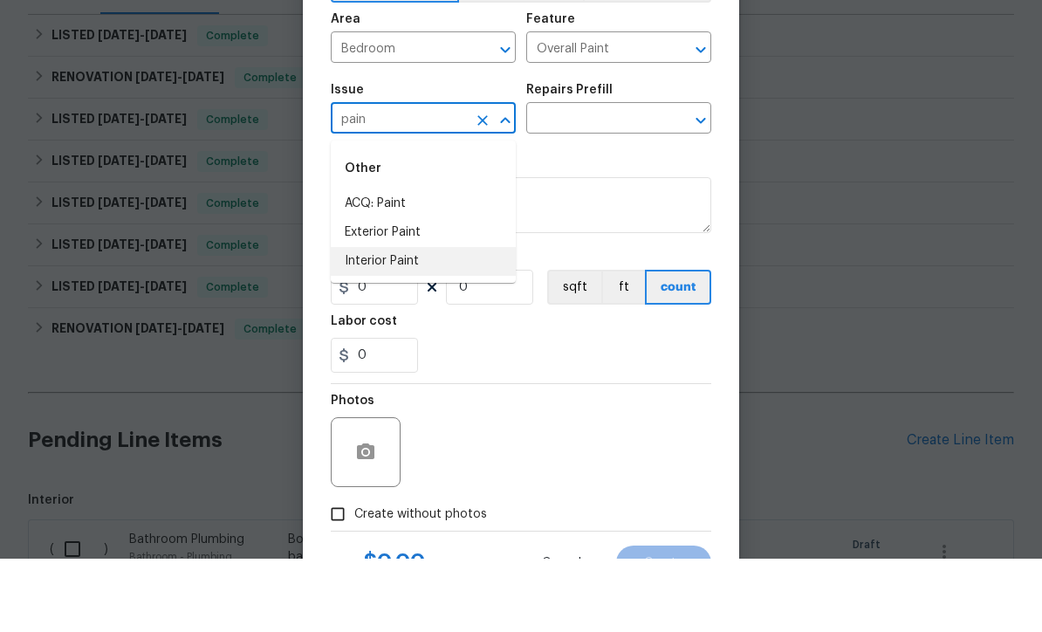
click at [431, 320] on li "Interior Paint" at bounding box center [423, 334] width 185 height 29
type input "Interior Paint"
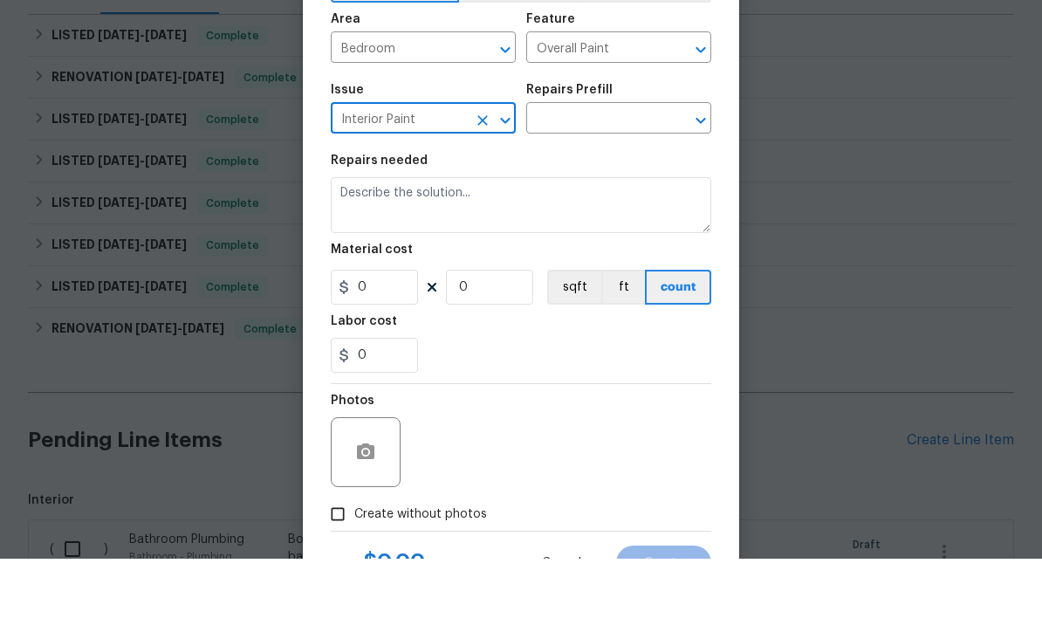
click at [638, 180] on input "text" at bounding box center [594, 193] width 136 height 27
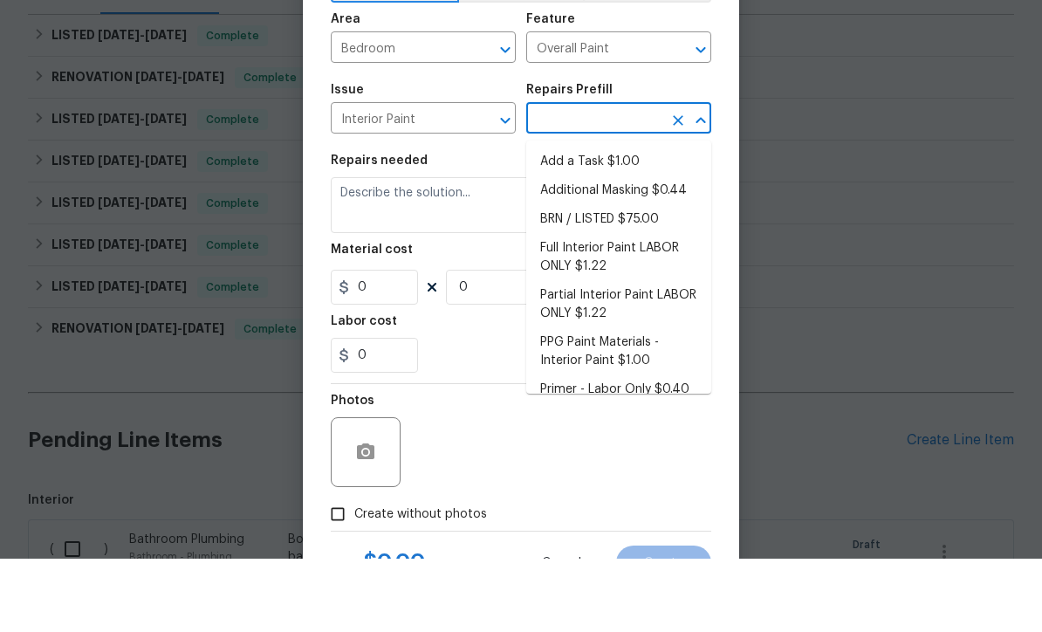
click at [612, 221] on li "Add a Task $1.00" at bounding box center [618, 235] width 185 height 29
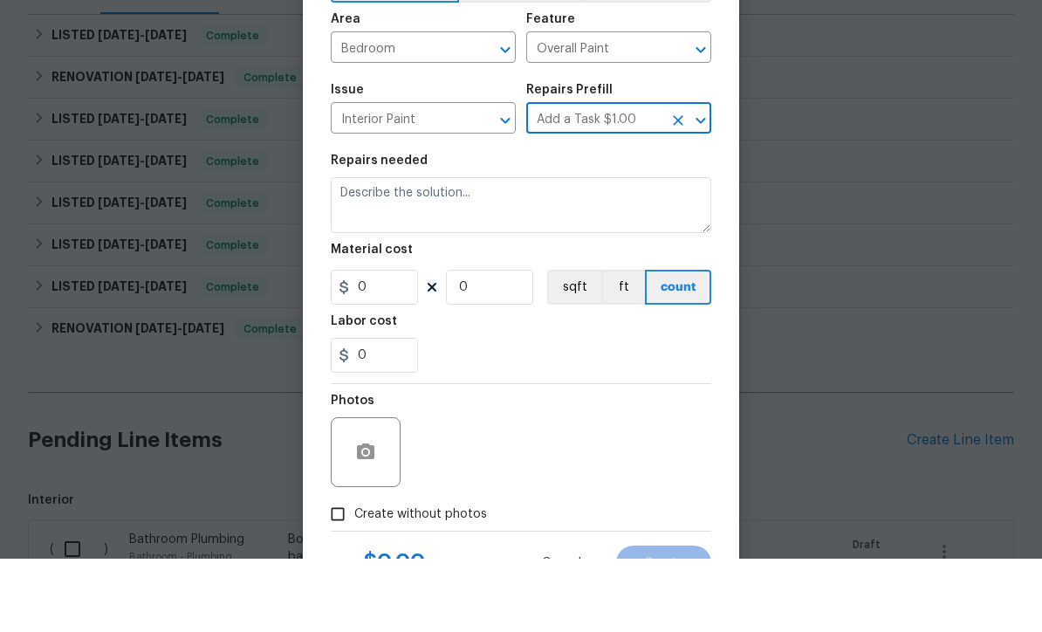
type input "Add a Task $1.00"
type textarea "HPM to detail"
type input "1"
type input "Add a Task $1.00"
type input "1"
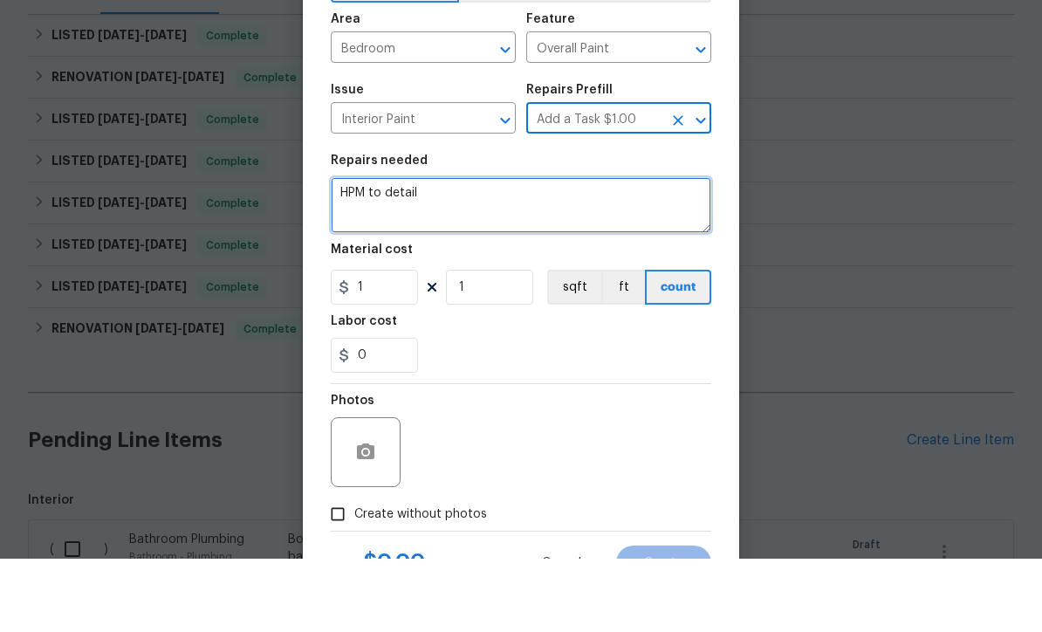
click at [525, 251] on textarea "HPM to detail" at bounding box center [521, 279] width 381 height 56
type textarea "H"
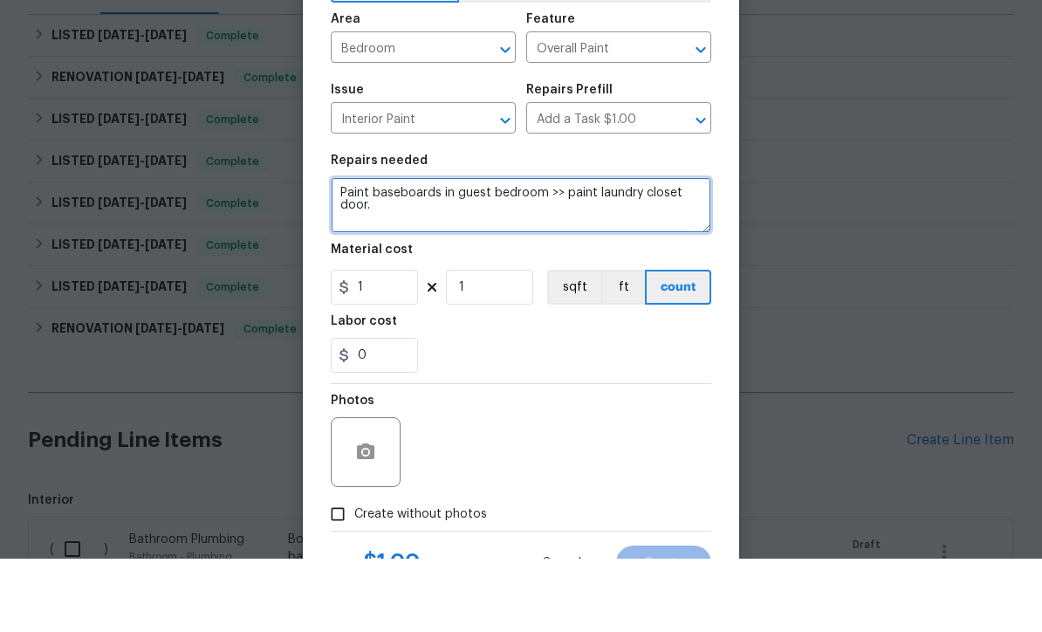
type textarea "Paint baseboards in guest bedroom >> paint laundry closet door."
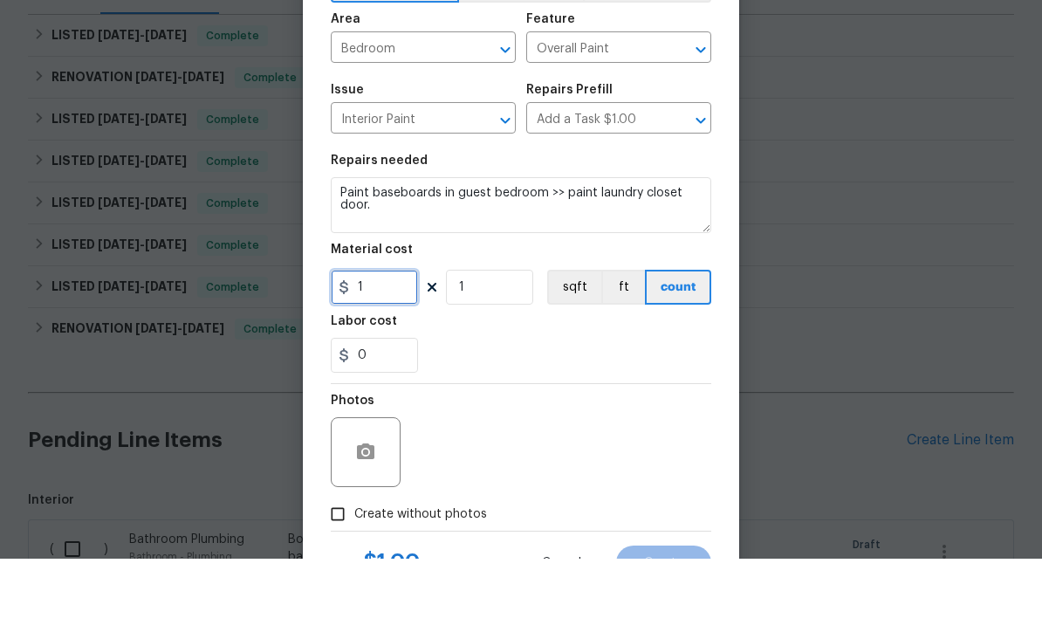
click at [380, 343] on input "1" at bounding box center [374, 360] width 87 height 35
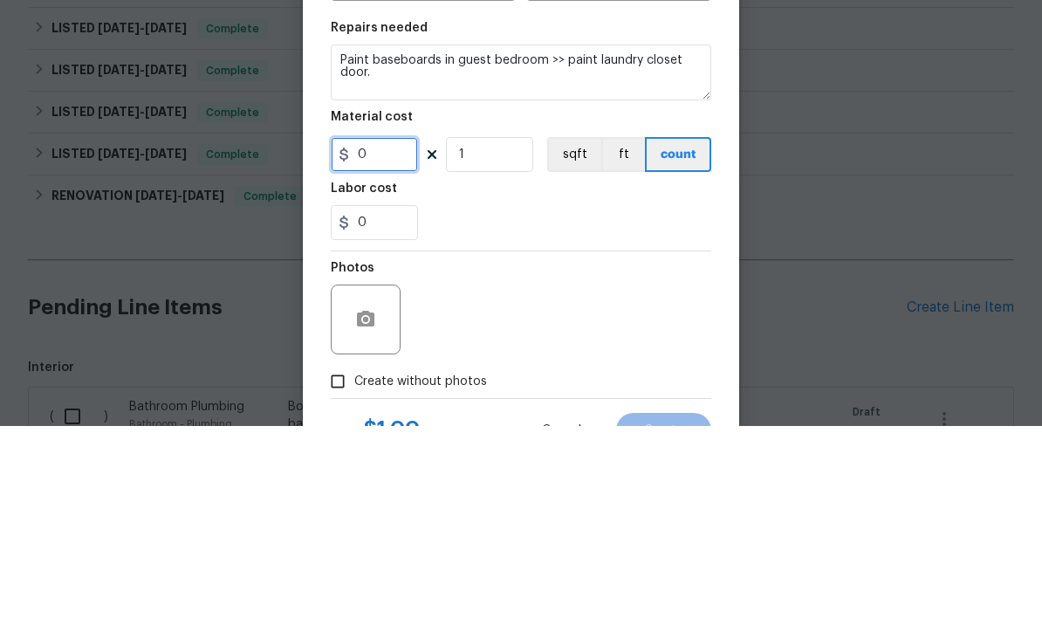
type input "0"
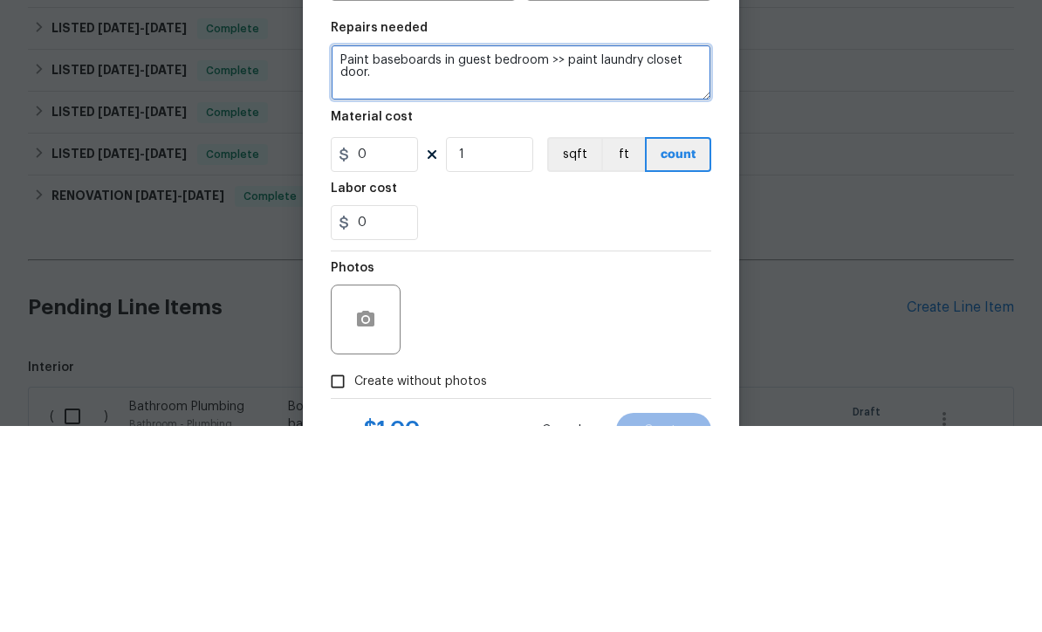
click at [454, 251] on textarea "Paint baseboards in guest bedroom >> paint laundry closet door." at bounding box center [521, 279] width 381 height 56
type textarea "Paint baseboards in guest bedroom >> paint laundry closet door. Clean rust from…"
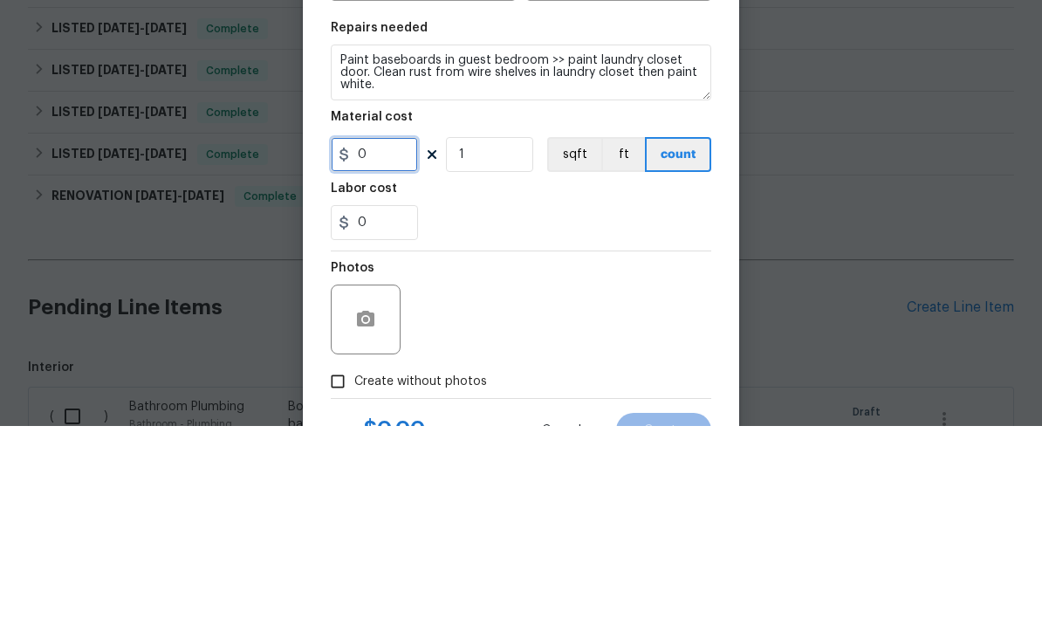
click at [379, 343] on input "0" at bounding box center [374, 360] width 87 height 35
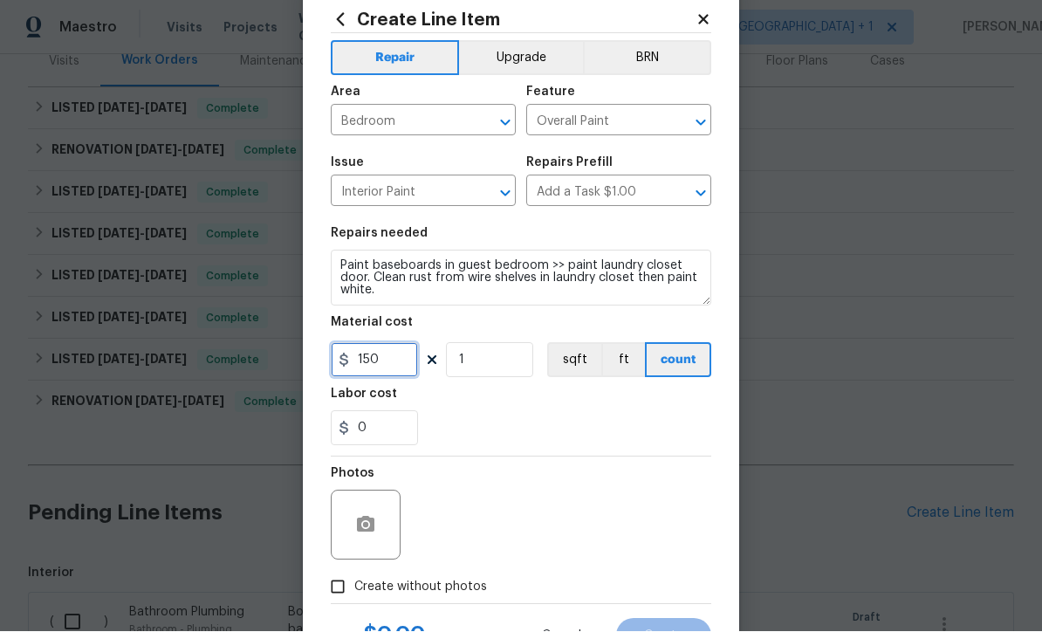
type input "150"
click at [351, 532] on button "button" at bounding box center [366, 526] width 42 height 42
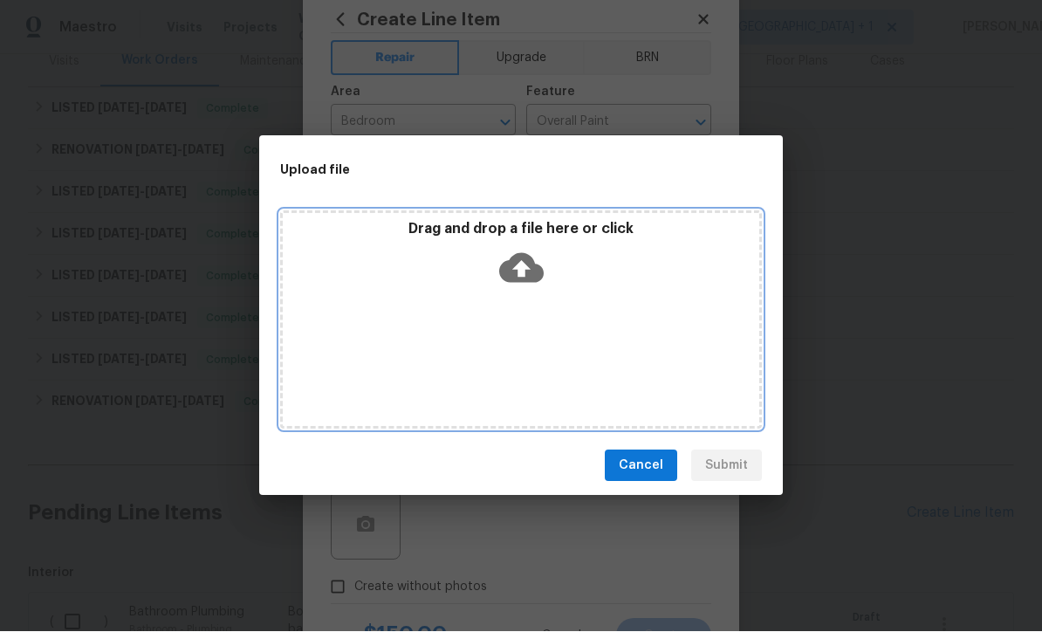
click at [520, 291] on icon at bounding box center [521, 268] width 45 height 45
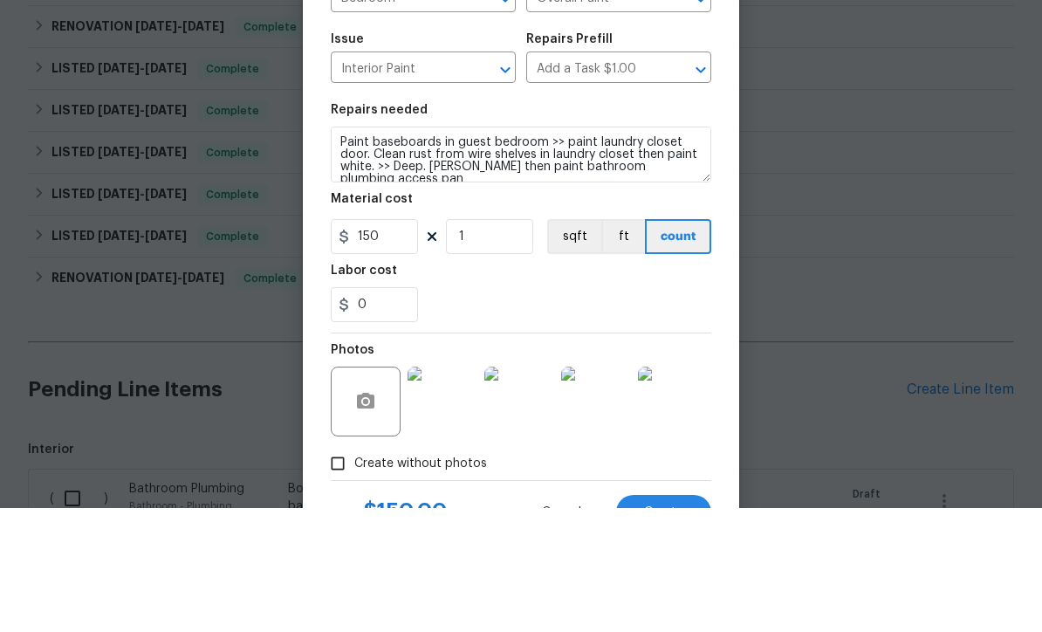
scroll to position [3, 0]
click at [375, 251] on textarea "Paint baseboards in guest bedroom >> paint laundry closet door. Clean rust from…" at bounding box center [521, 279] width 381 height 56
click at [540, 251] on textarea "Paint baseboards in guest bedroom >> paint laundry closet door. >> Clean rust f…" at bounding box center [521, 279] width 381 height 56
click at [500, 251] on textarea "Paint baseboards in guest bedroom white >> Paint laundry closet door. >> Clean …" at bounding box center [521, 279] width 381 height 56
type textarea "Paint baseboards in guest bedroom white >> Paint laundry closet door. >> Clean …"
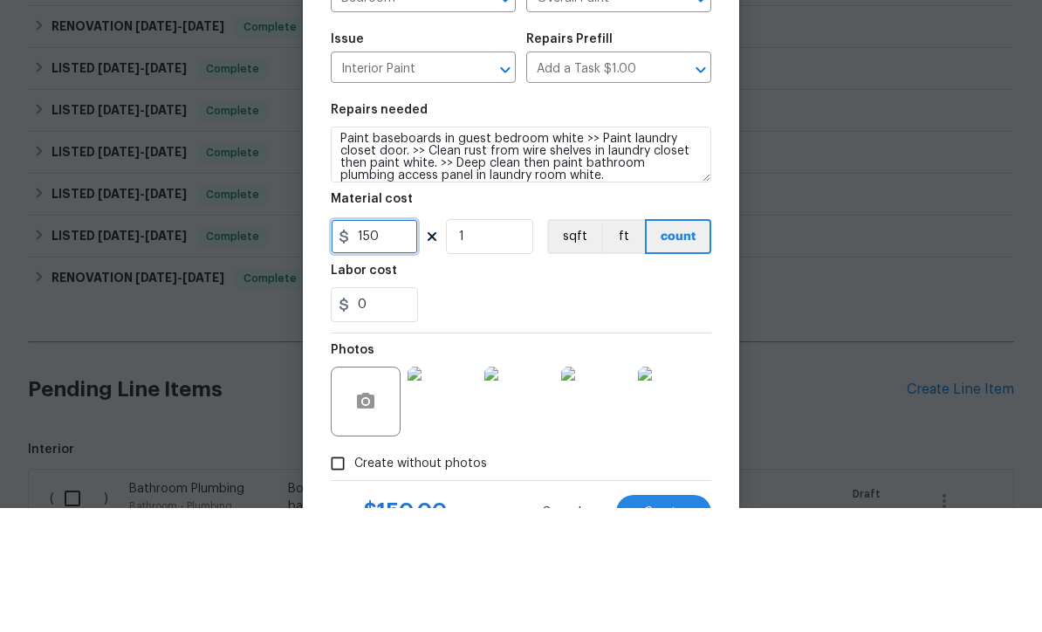
click at [405, 343] on input "150" at bounding box center [374, 360] width 87 height 35
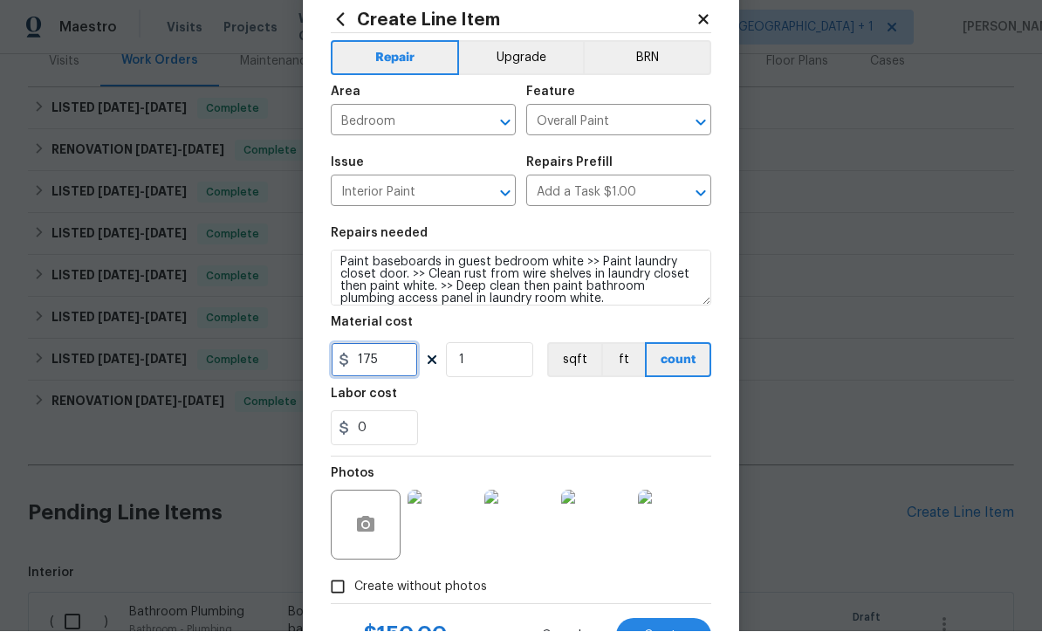
type input "175"
click at [682, 427] on div "0" at bounding box center [521, 428] width 381 height 35
click at [671, 631] on span "Create" at bounding box center [663, 636] width 39 height 13
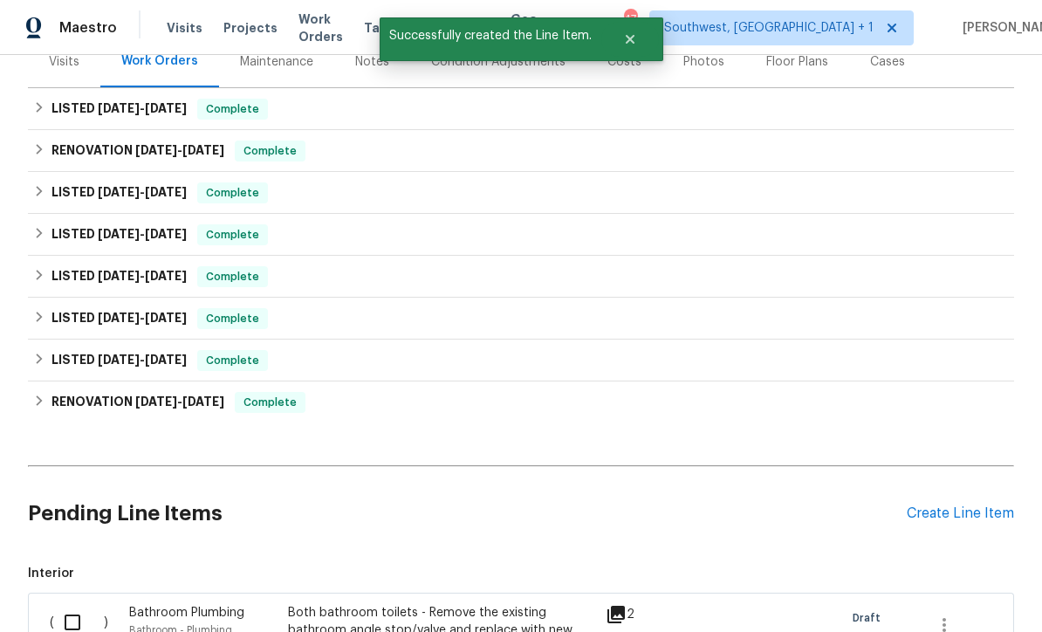
click at [951, 511] on div "Create Line Item" at bounding box center [960, 514] width 107 height 17
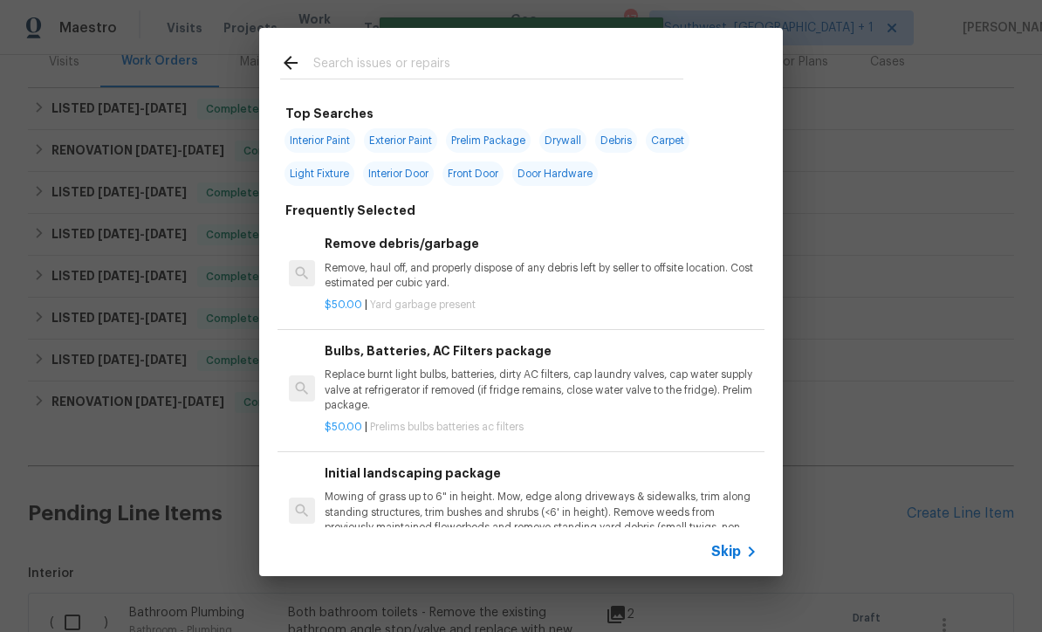
click at [737, 562] on div "Skip" at bounding box center [737, 551] width 51 height 21
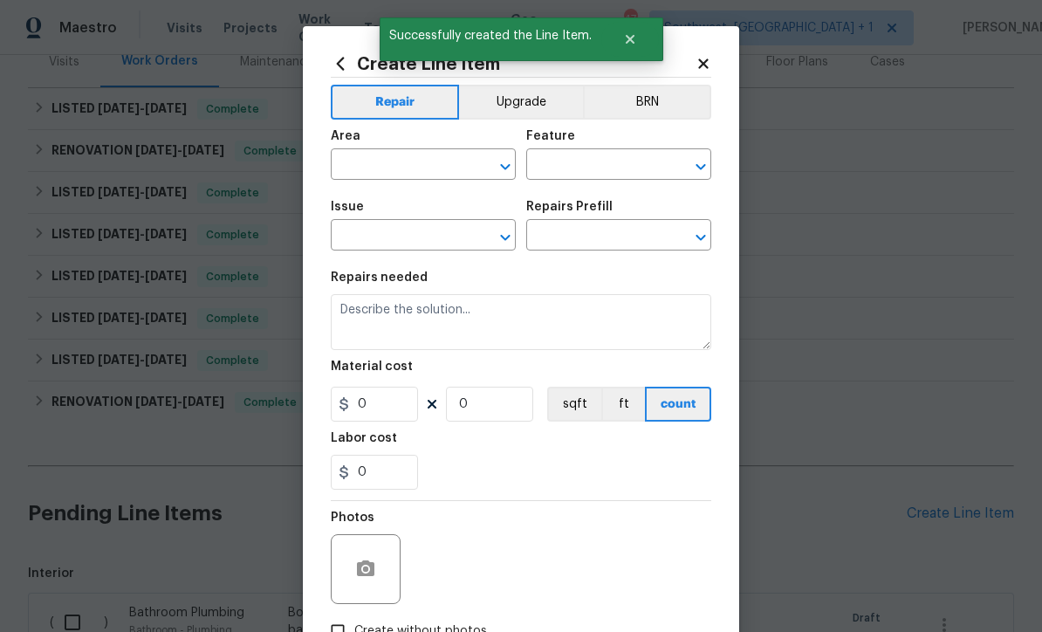
click at [419, 171] on input "text" at bounding box center [399, 166] width 136 height 27
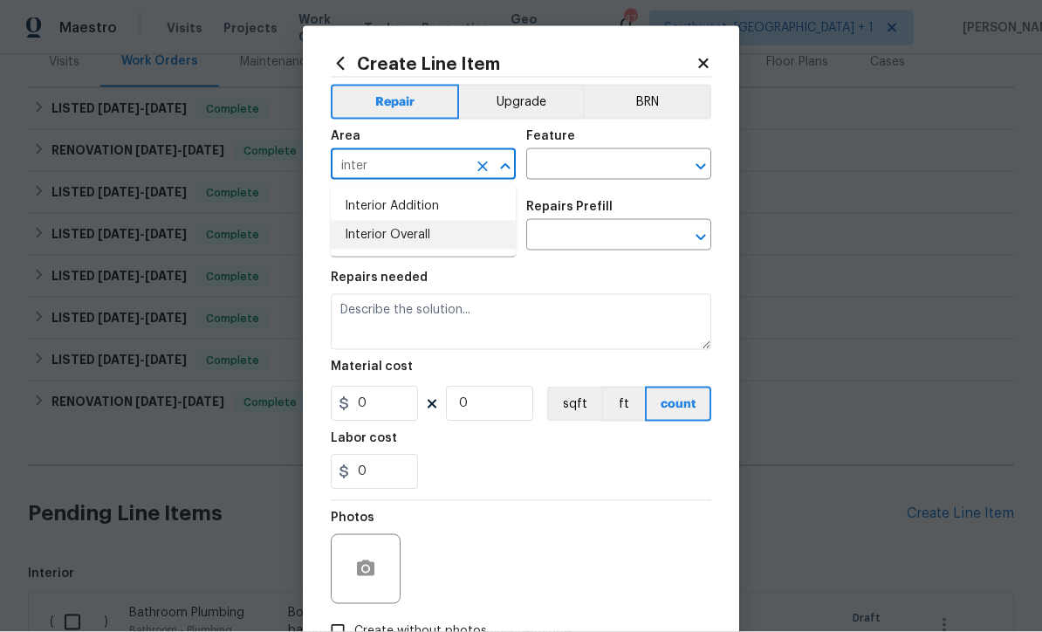
click at [435, 237] on li "Interior Overall" at bounding box center [423, 235] width 185 height 29
type input "Interior Overall"
click at [599, 171] on input "text" at bounding box center [594, 166] width 136 height 27
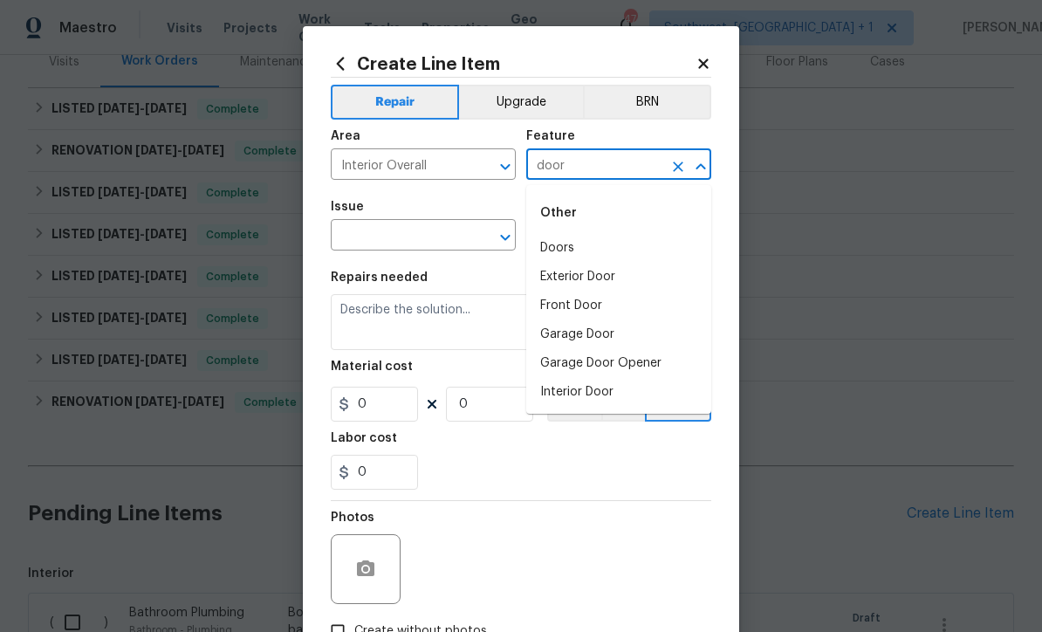
click at [598, 401] on li "Interior Door" at bounding box center [618, 392] width 185 height 29
type input "Interior Door"
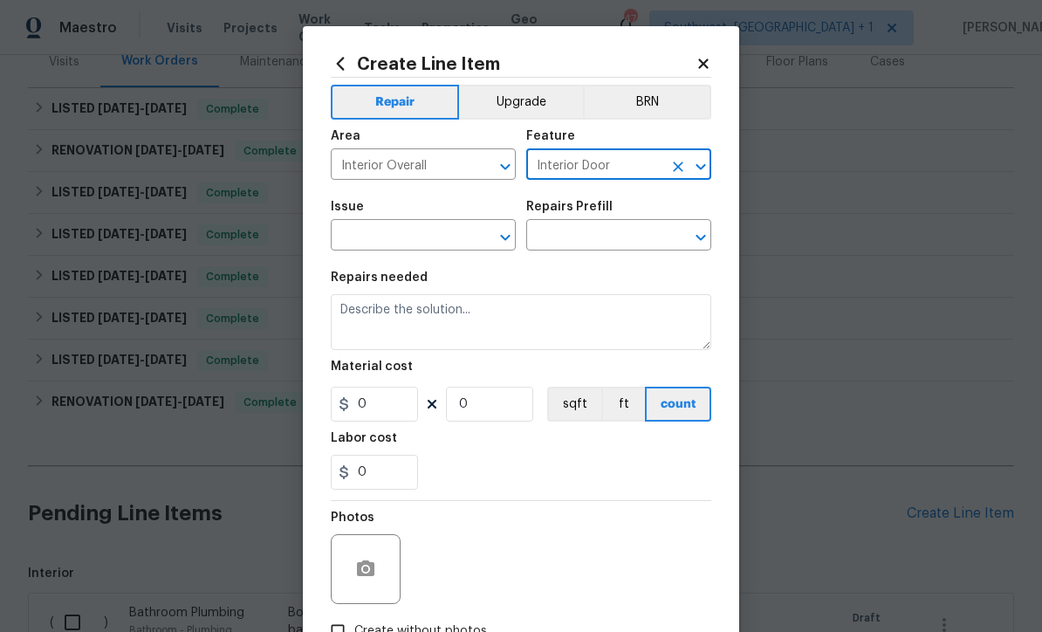
click at [430, 245] on input "text" at bounding box center [399, 237] width 136 height 27
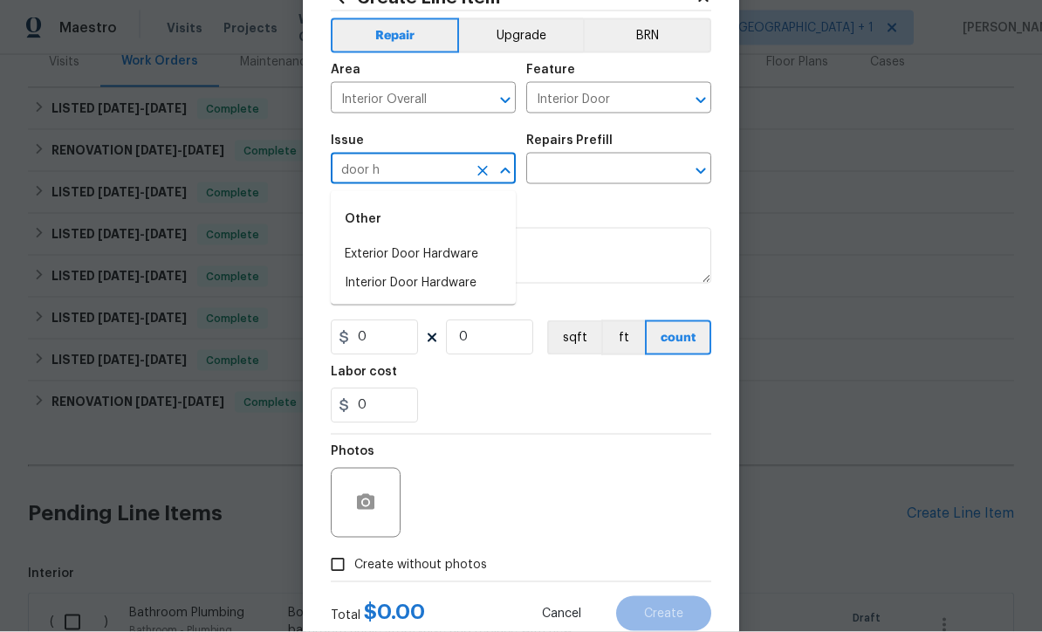
scroll to position [65, 0]
click at [451, 295] on li "Interior Door Hardware" at bounding box center [423, 284] width 185 height 29
type input "Interior Door Hardware"
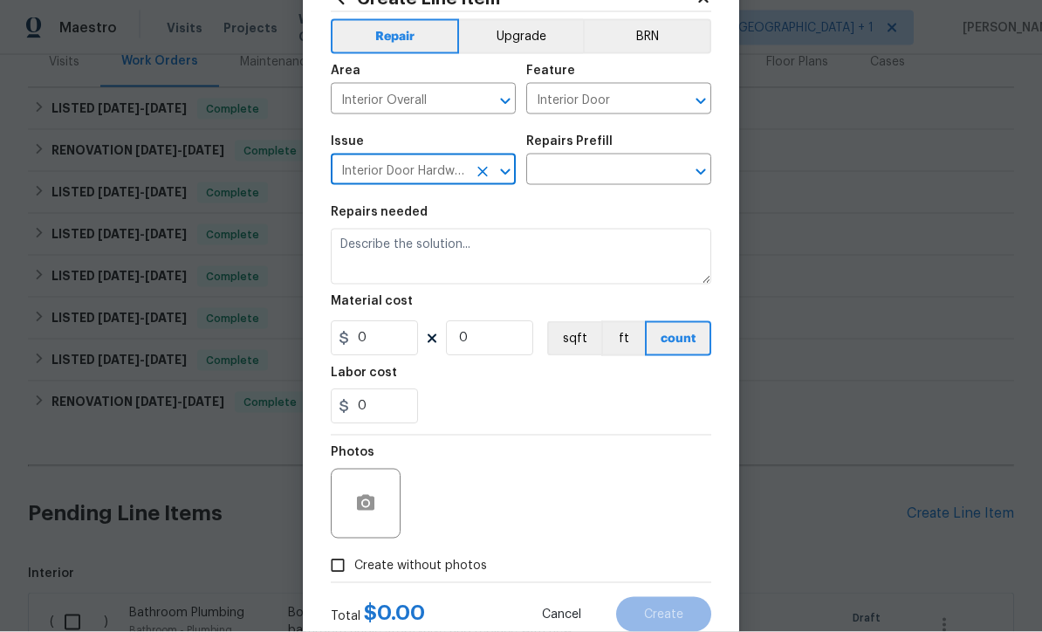
click at [617, 177] on input "text" at bounding box center [594, 171] width 136 height 27
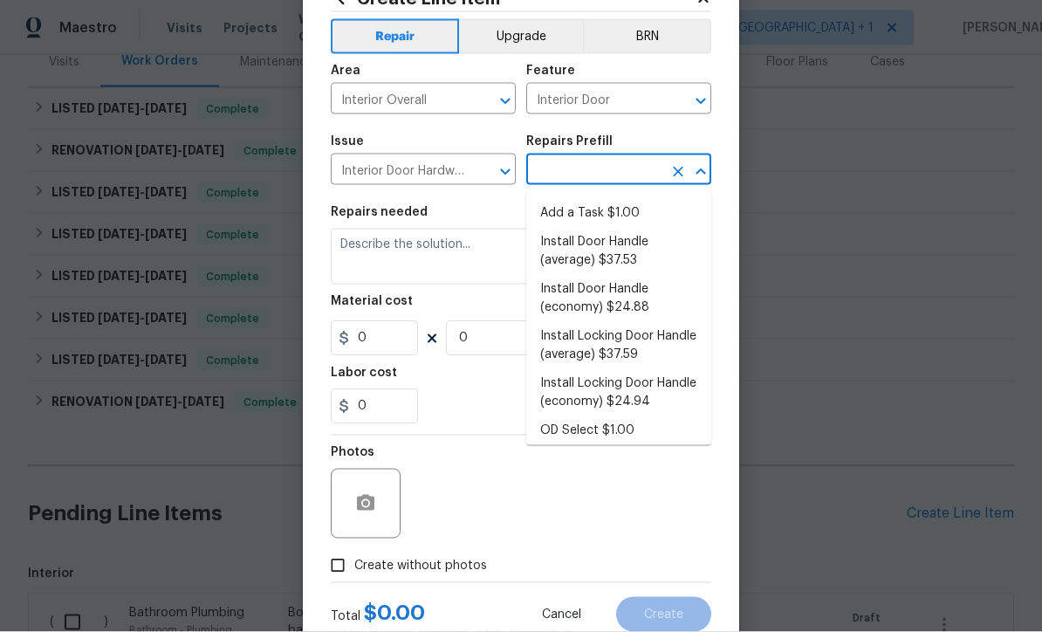
click at [637, 258] on li "Install Door Handle (average) $37.53" at bounding box center [618, 251] width 185 height 47
type input "Install Door Handle (average) $37.53"
type textarea "Remove the existing interior door handle (if present). Install a new (average) …"
type input "1"
type input "Install Door Handle (average) $37.53"
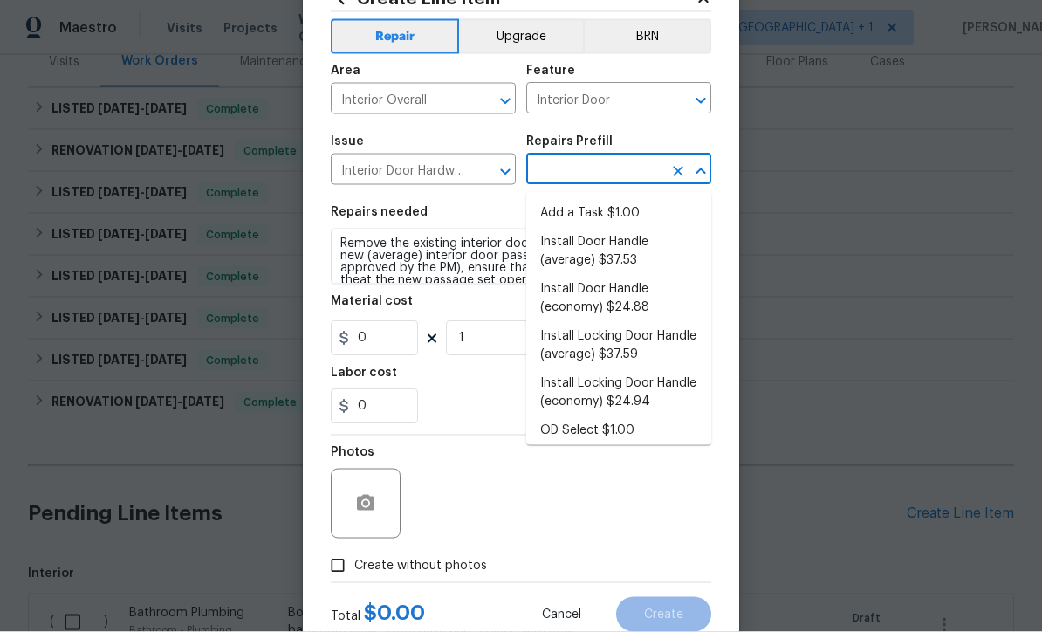
type input "37.53"
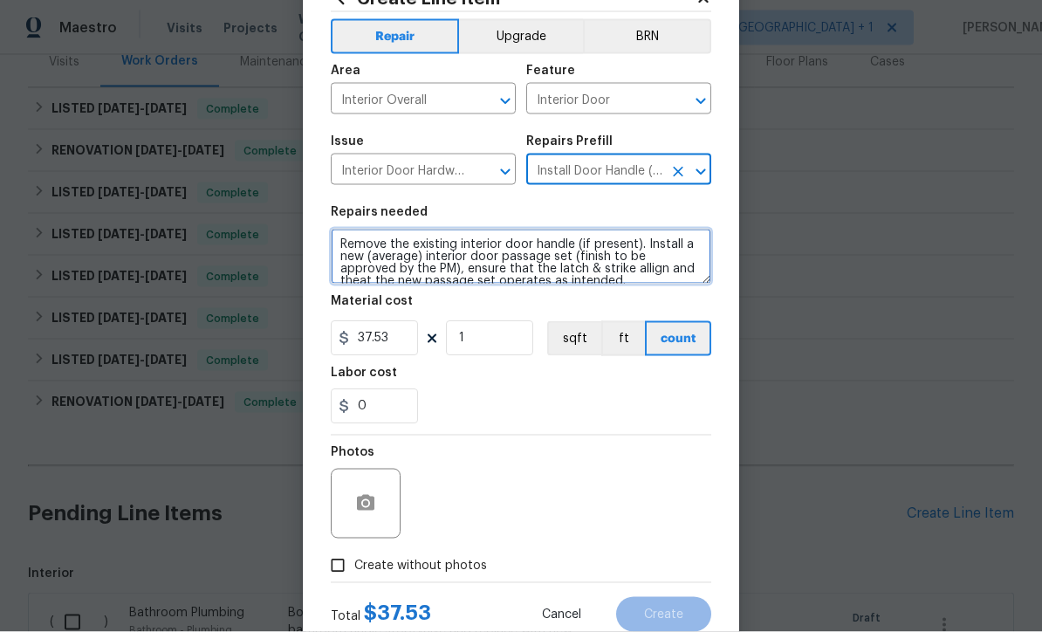
click at [422, 265] on textarea "Remove the existing interior door handle (if present). Install a new (average) …" at bounding box center [521, 257] width 381 height 56
click at [554, 260] on textarea "Remove the existing interior door handle (if present). Install a new satin nick…" at bounding box center [521, 257] width 381 height 56
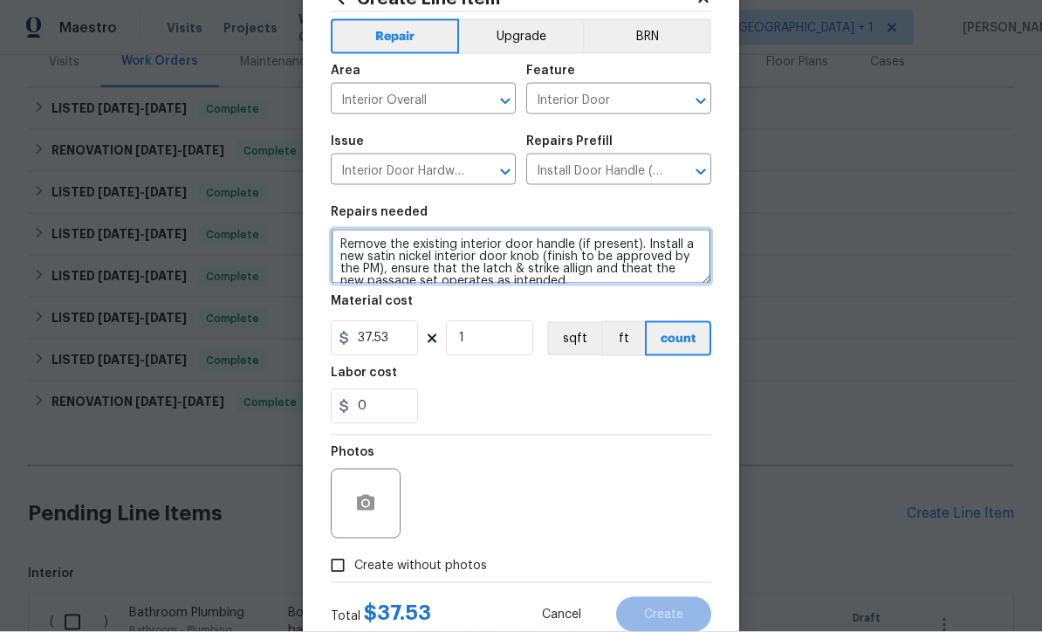
click at [387, 280] on textarea "Remove the existing interior door handle (if present). Install a new satin nick…" at bounding box center [521, 257] width 381 height 56
click at [396, 273] on textarea "Remove the existing interior door handle (if present). Install a new satin nick…" at bounding box center [521, 257] width 381 height 56
click at [452, 273] on textarea "Remove the existing interior door handle (if present). Install a new satin nick…" at bounding box center [521, 257] width 381 height 56
click at [554, 274] on textarea "Remove the existing interior door handle (if present). Install a new satin nick…" at bounding box center [521, 257] width 381 height 56
click at [341, 248] on textarea "Remove the existing interior door handle (if present). Install a new satin nick…" at bounding box center [521, 257] width 381 height 56
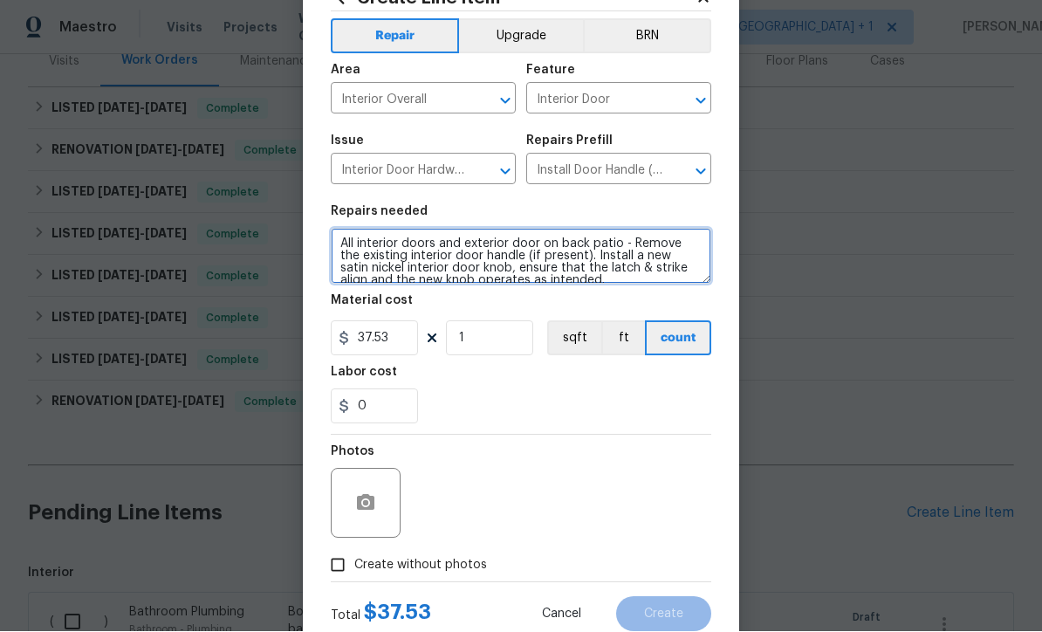
type textarea "All interior doors and exterior door on back patio - Remove the existing interi…"
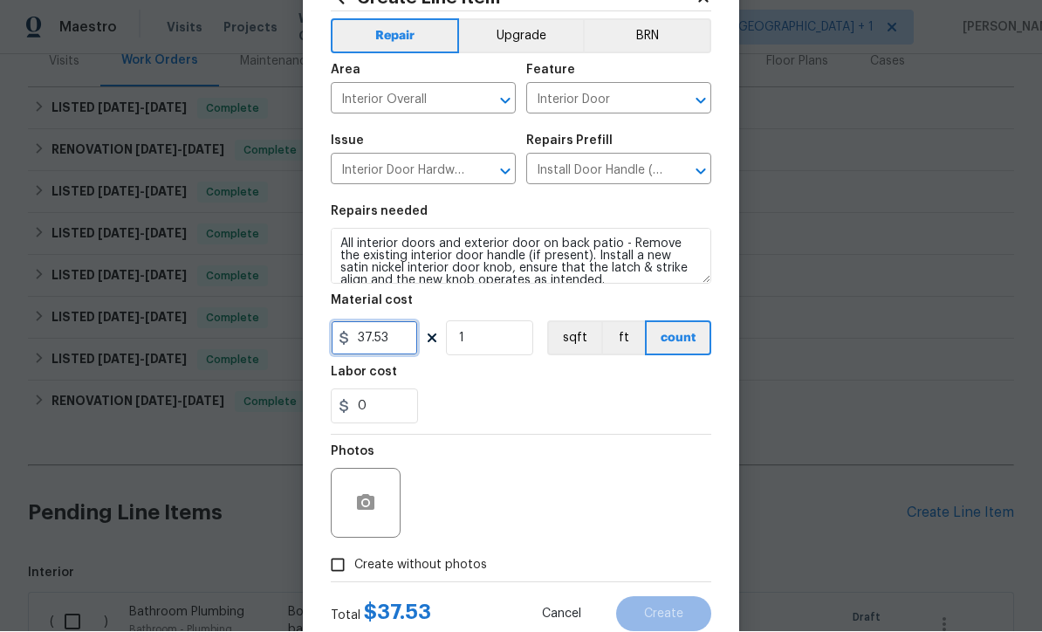
click at [417, 346] on input "37.53" at bounding box center [374, 338] width 87 height 35
type input "38"
click at [509, 349] on input "1" at bounding box center [489, 338] width 87 height 35
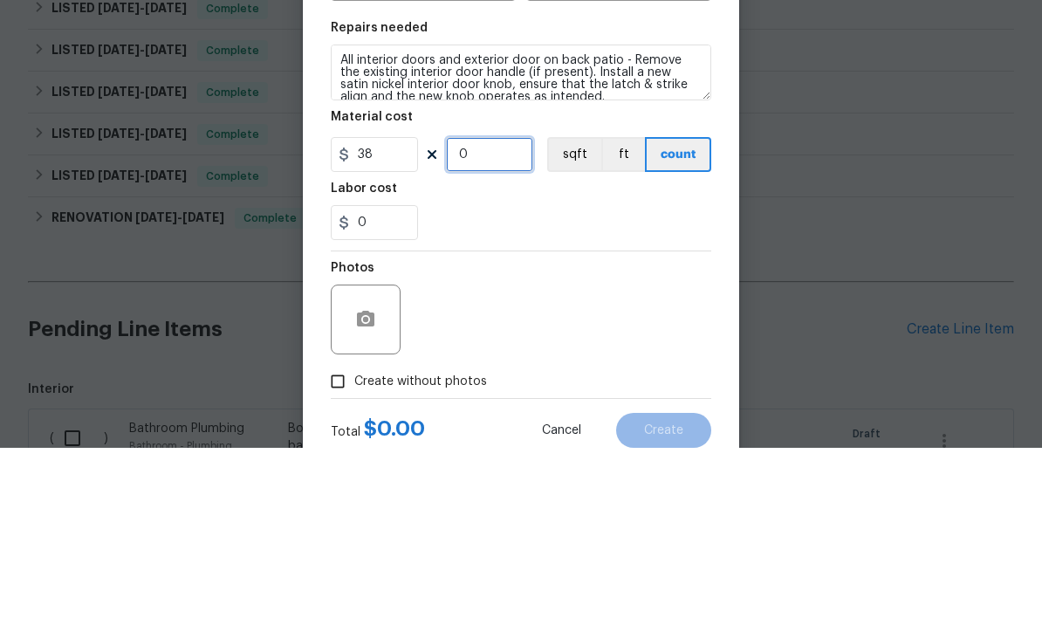
type input "5"
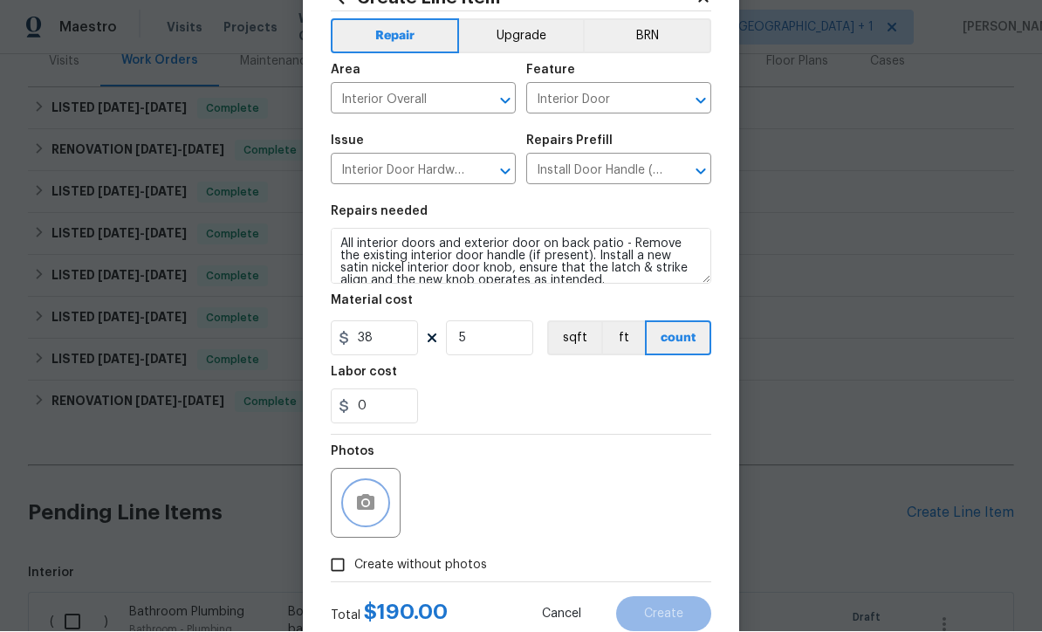
click at [368, 503] on icon "button" at bounding box center [365, 503] width 17 height 16
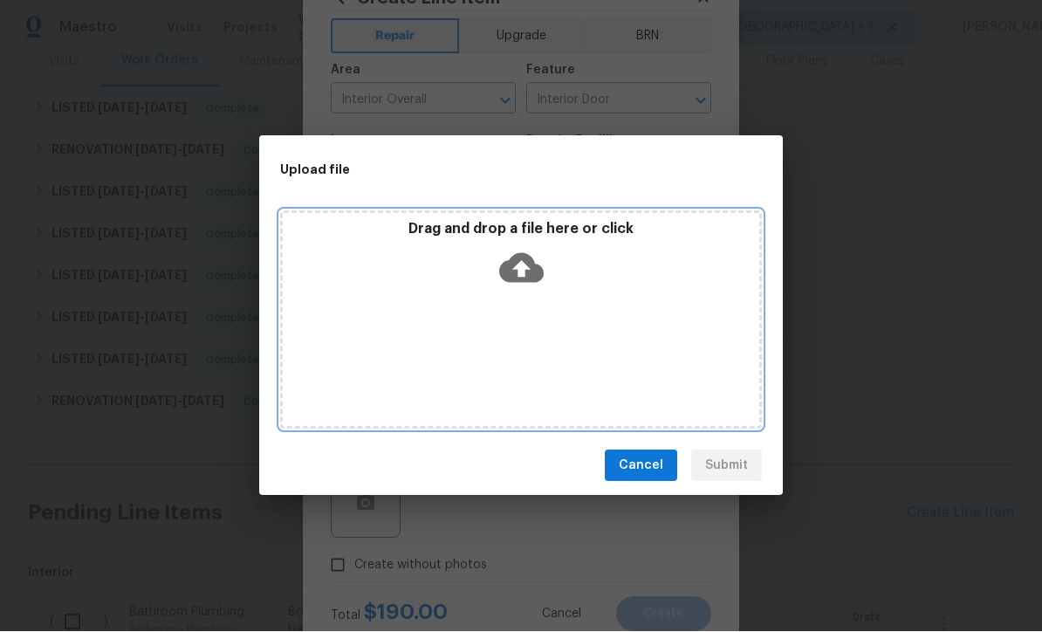
click at [524, 291] on icon at bounding box center [521, 268] width 45 height 45
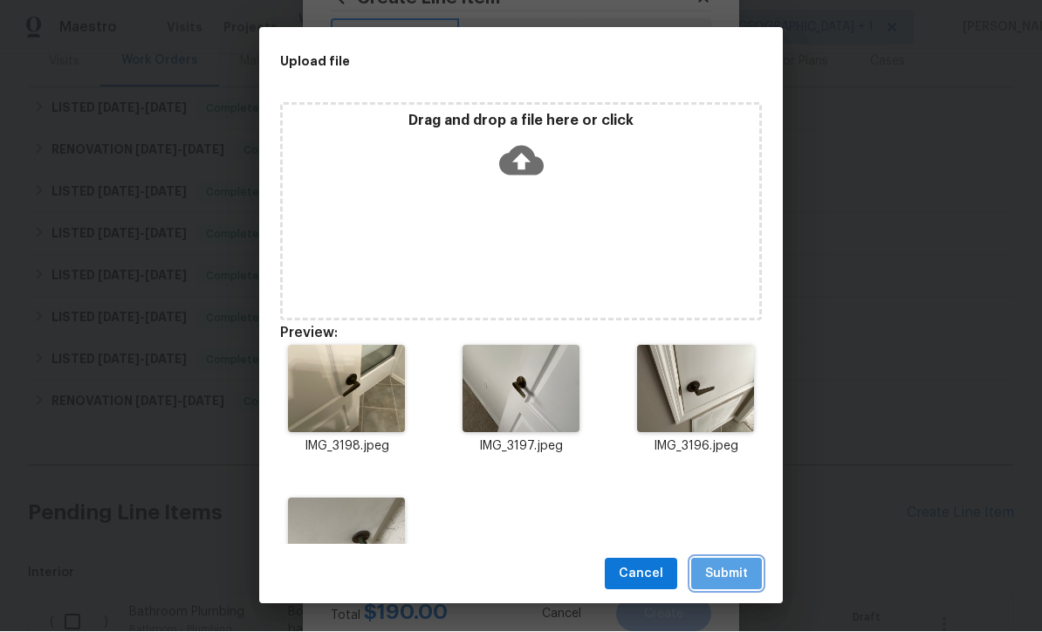
click at [740, 586] on span "Submit" at bounding box center [726, 575] width 43 height 22
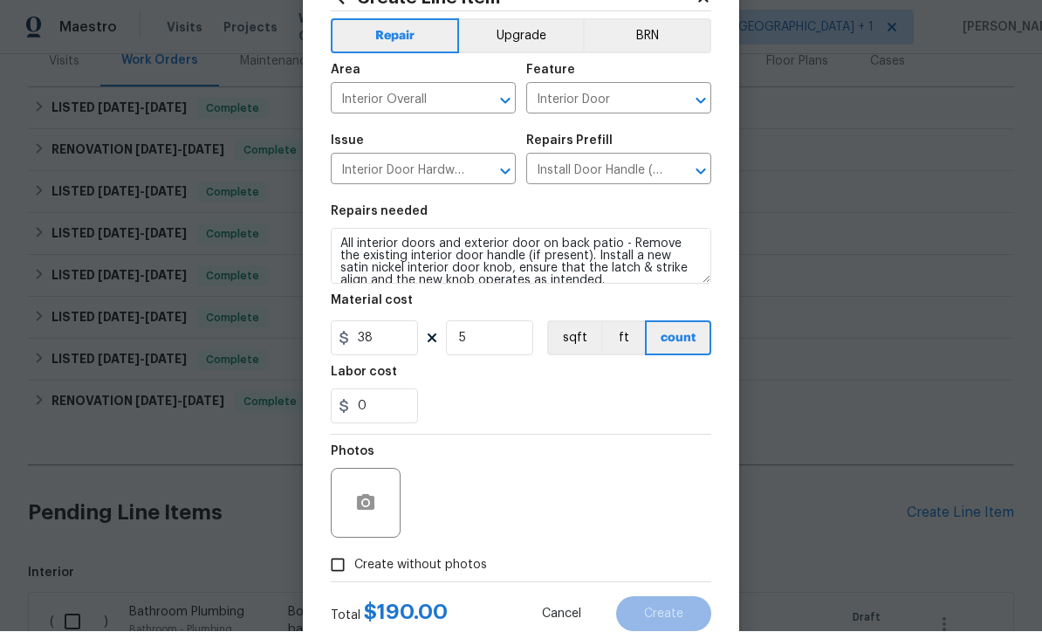
click at [540, 44] on button "Upgrade" at bounding box center [521, 36] width 125 height 35
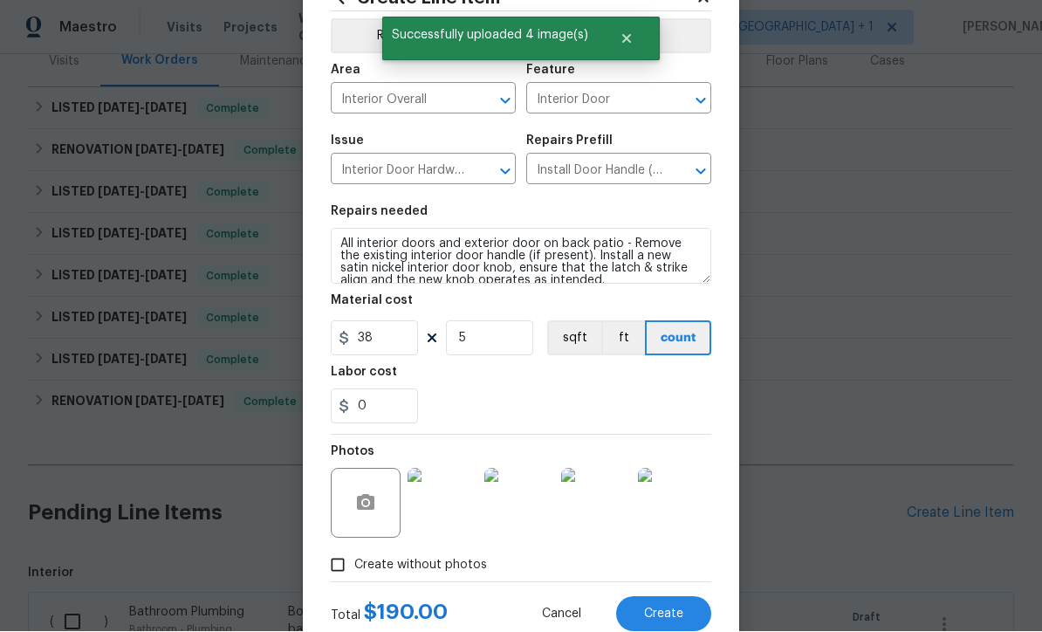
click at [677, 622] on span "Create" at bounding box center [663, 615] width 39 height 13
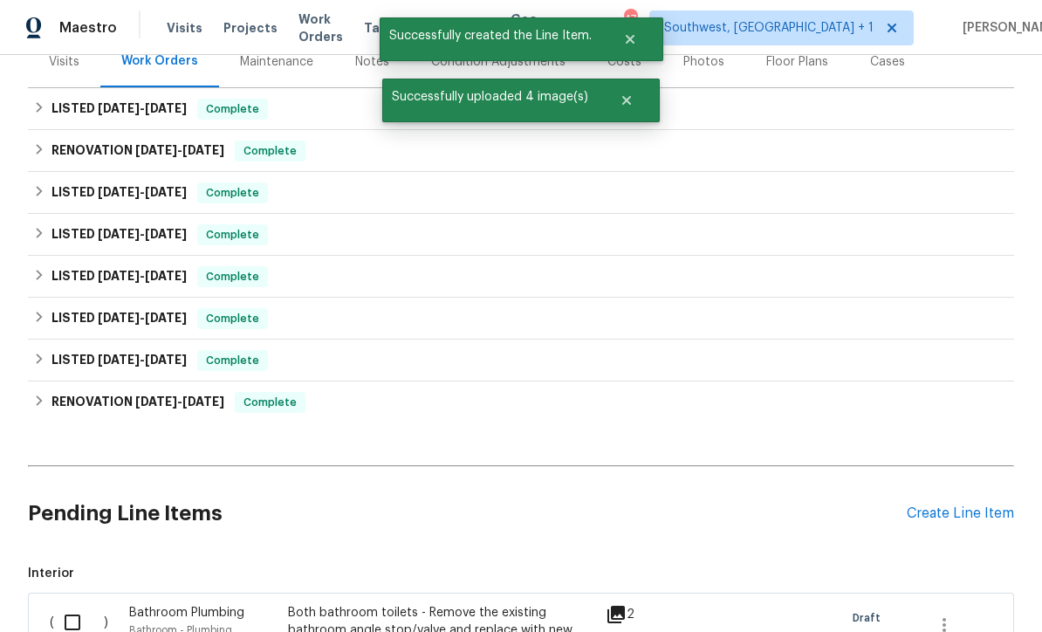
click at [953, 513] on div "Create Line Item" at bounding box center [960, 514] width 107 height 17
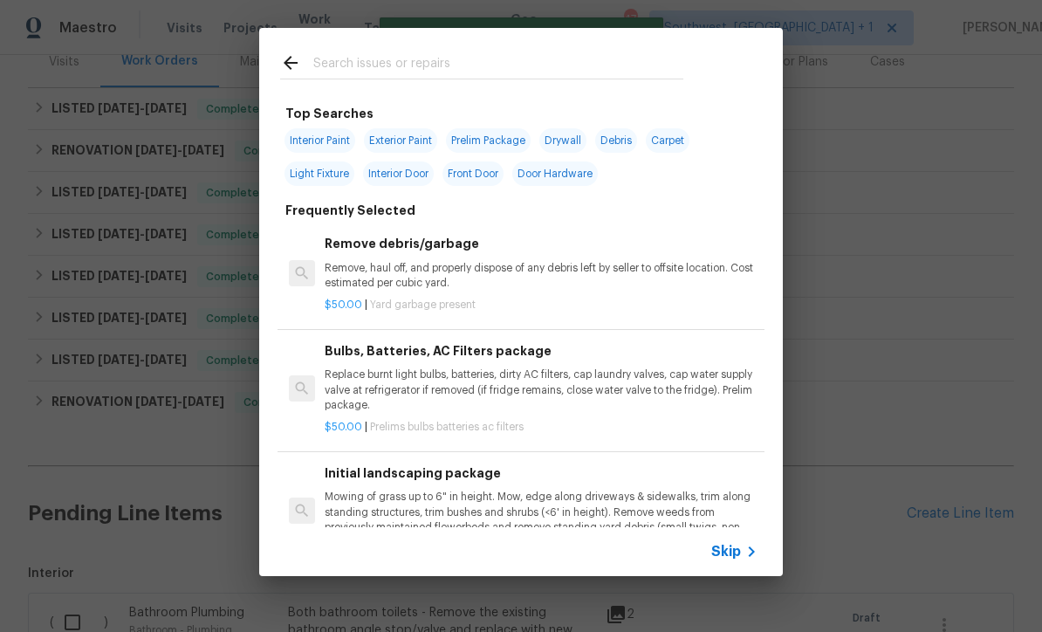
click at [740, 561] on span "Skip" at bounding box center [727, 551] width 30 height 17
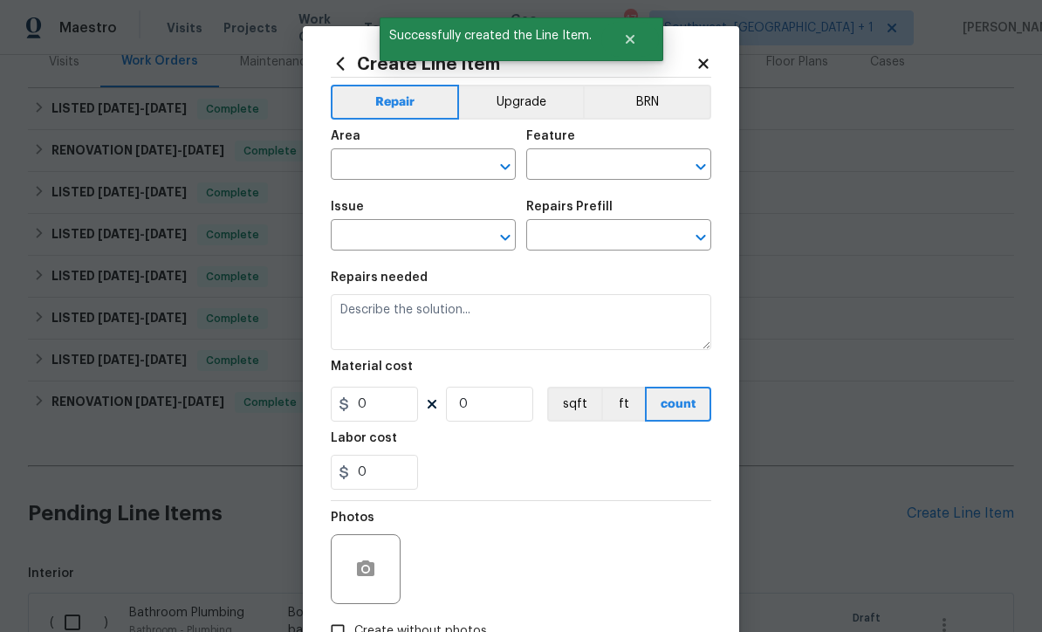
click at [418, 171] on input "text" at bounding box center [399, 166] width 136 height 27
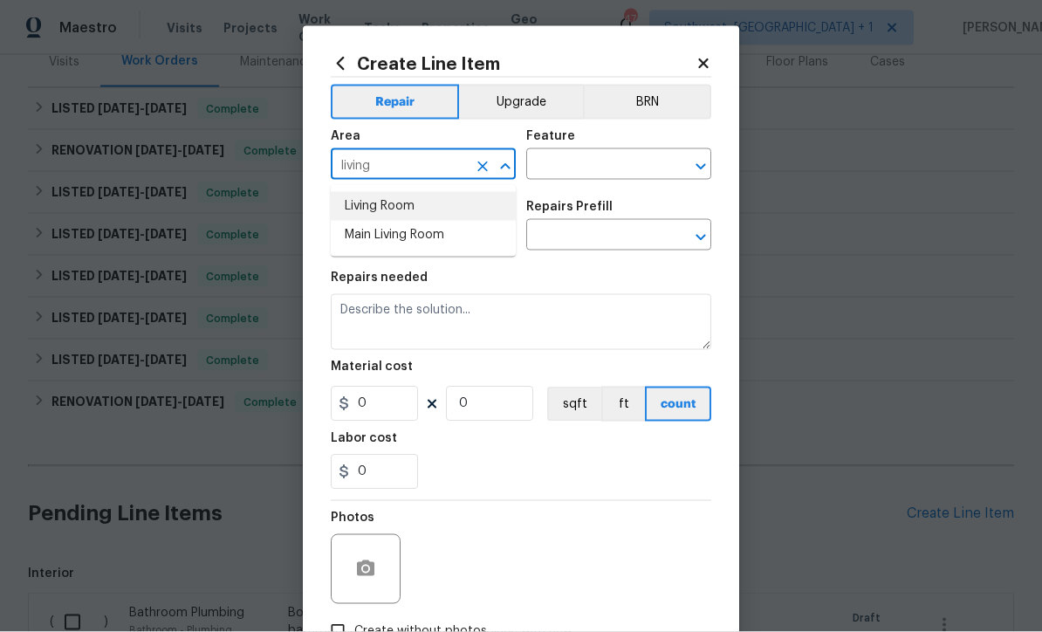
click at [398, 212] on li "Living Room" at bounding box center [423, 206] width 185 height 29
type input "Living Room"
click at [581, 170] on input "text" at bounding box center [594, 166] width 136 height 27
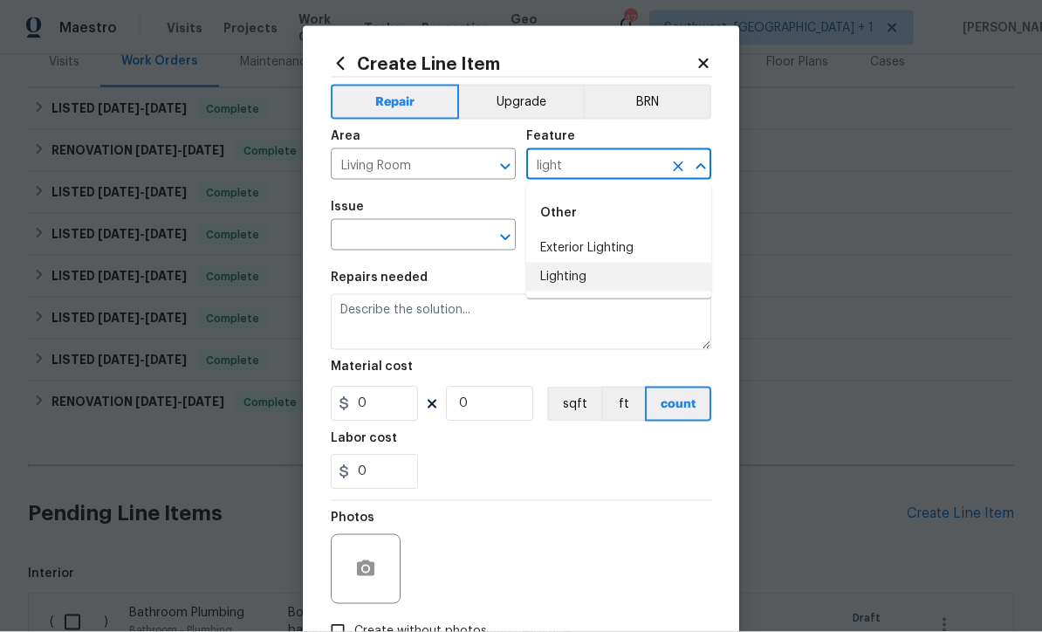
click at [581, 289] on li "Lighting" at bounding box center [618, 277] width 185 height 29
type input "Lighting"
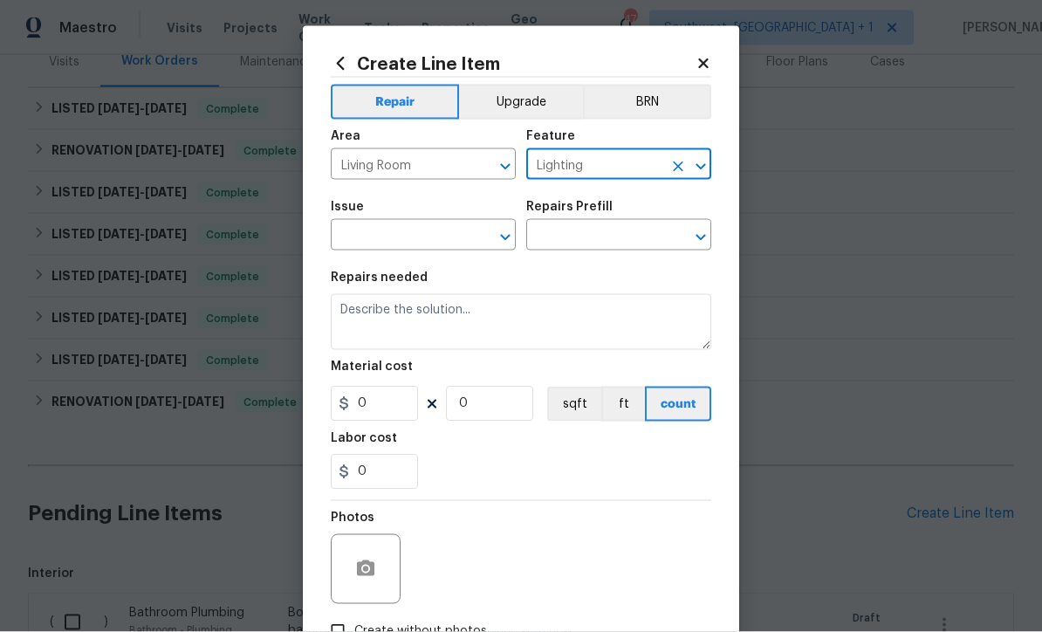
click at [451, 241] on input "text" at bounding box center [399, 237] width 136 height 27
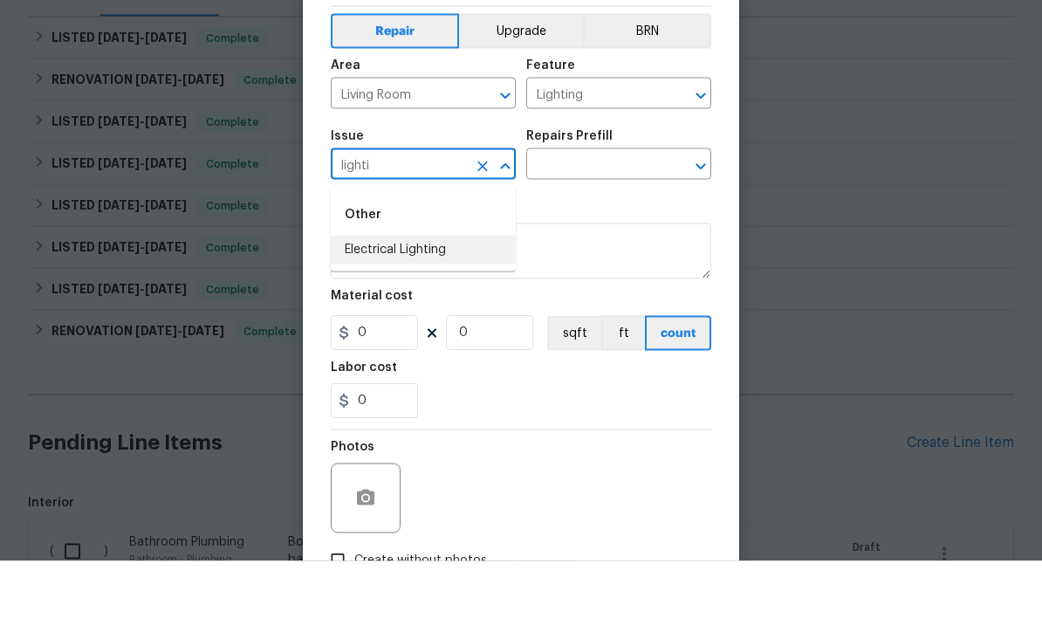
click at [444, 306] on li "Electrical Lighting" at bounding box center [423, 320] width 185 height 29
type input "Electrical Lighting"
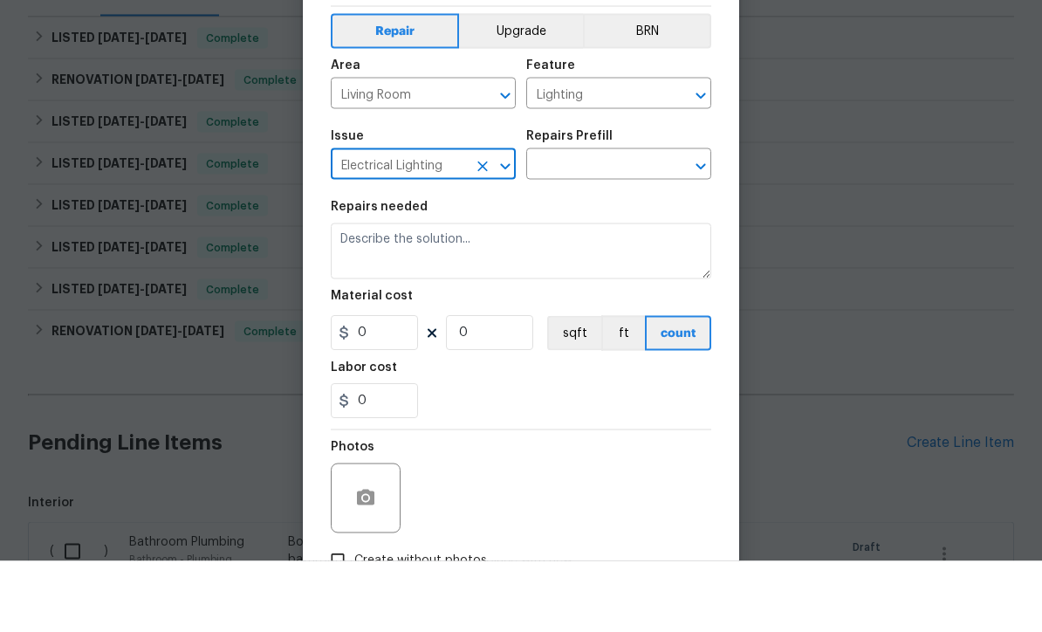
click at [597, 224] on input "text" at bounding box center [594, 237] width 136 height 27
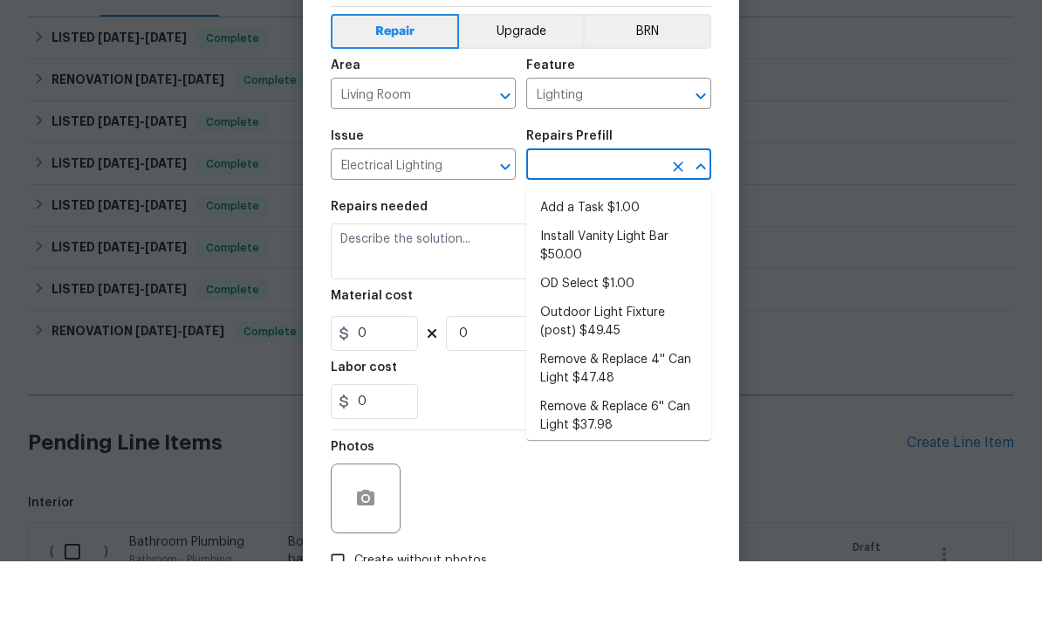
click at [460, 224] on input "Electrical Lighting" at bounding box center [399, 237] width 136 height 27
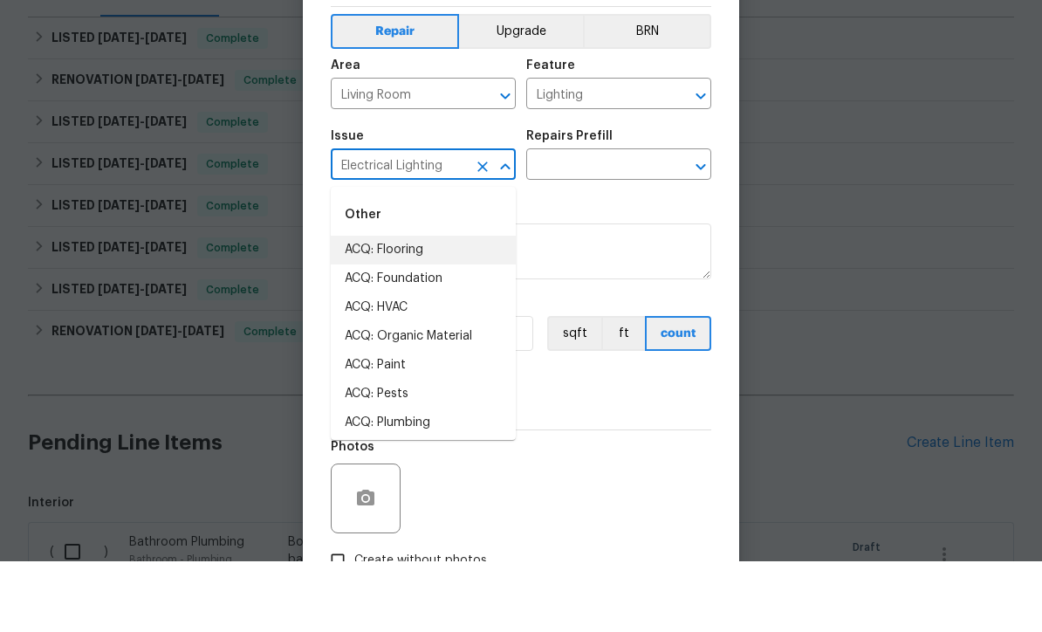
click at [485, 229] on icon "Clear" at bounding box center [482, 237] width 17 height 17
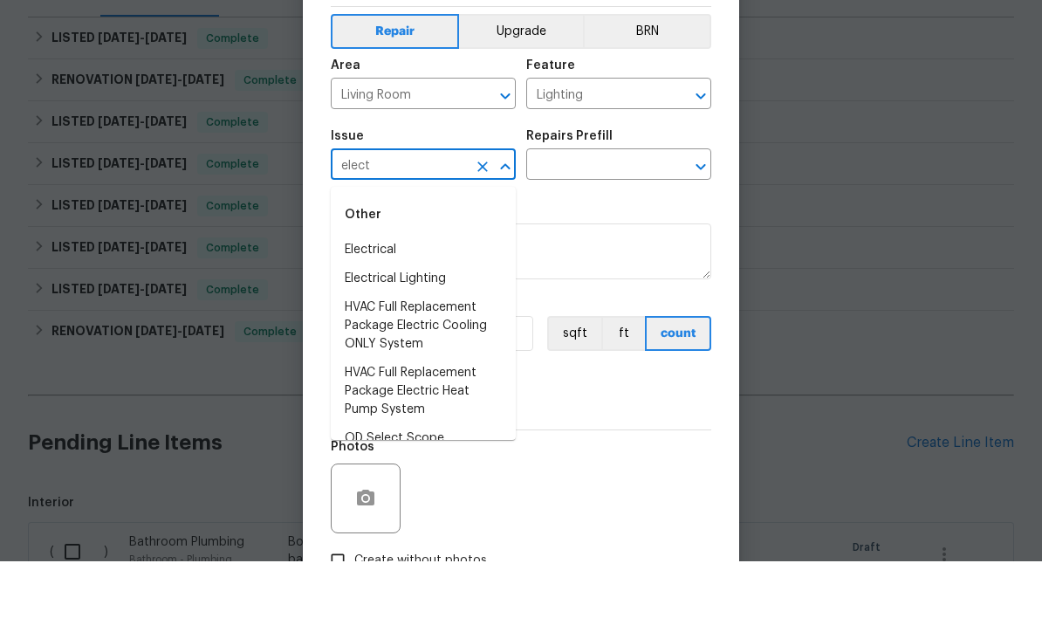
click at [403, 306] on li "Electrical" at bounding box center [423, 320] width 185 height 29
type input "Electrical"
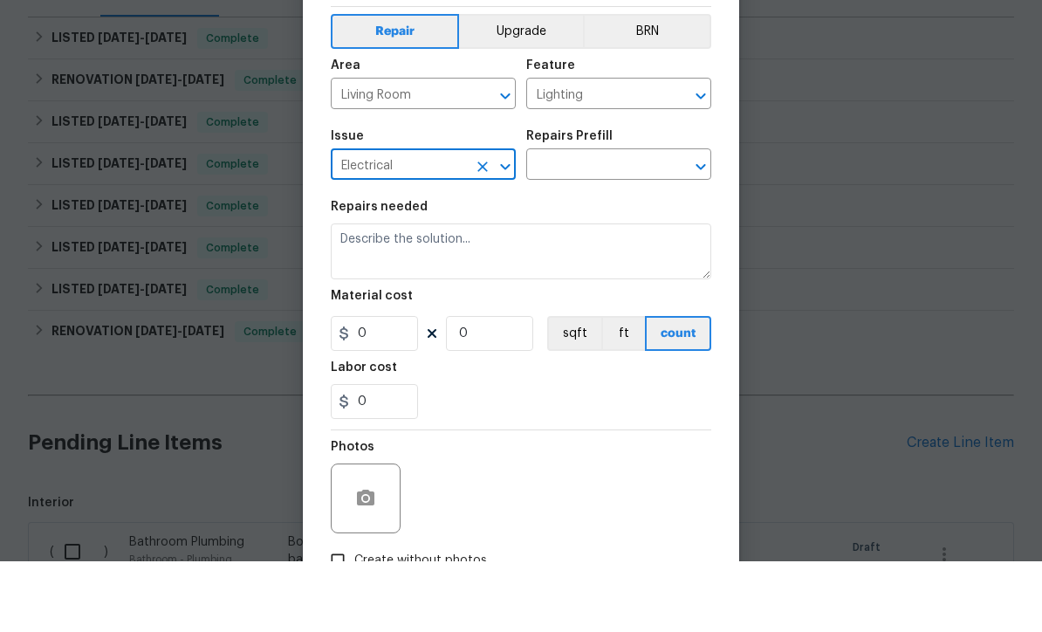
click at [602, 224] on input "text" at bounding box center [594, 237] width 136 height 27
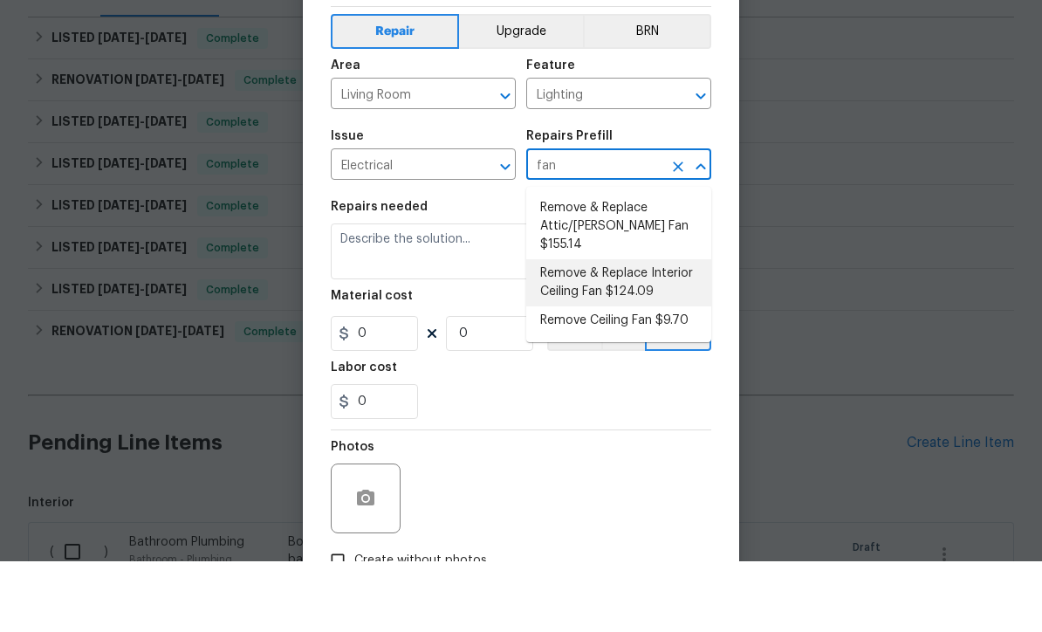
click at [639, 330] on li "Remove & Replace Interior Ceiling Fan $124.09" at bounding box center [618, 353] width 185 height 47
type input "Remove & Replace Interior Ceiling Fan $124.09"
type textarea "Remove and replace the existing ceiling fan with new (style/finish to be approv…"
type input "1"
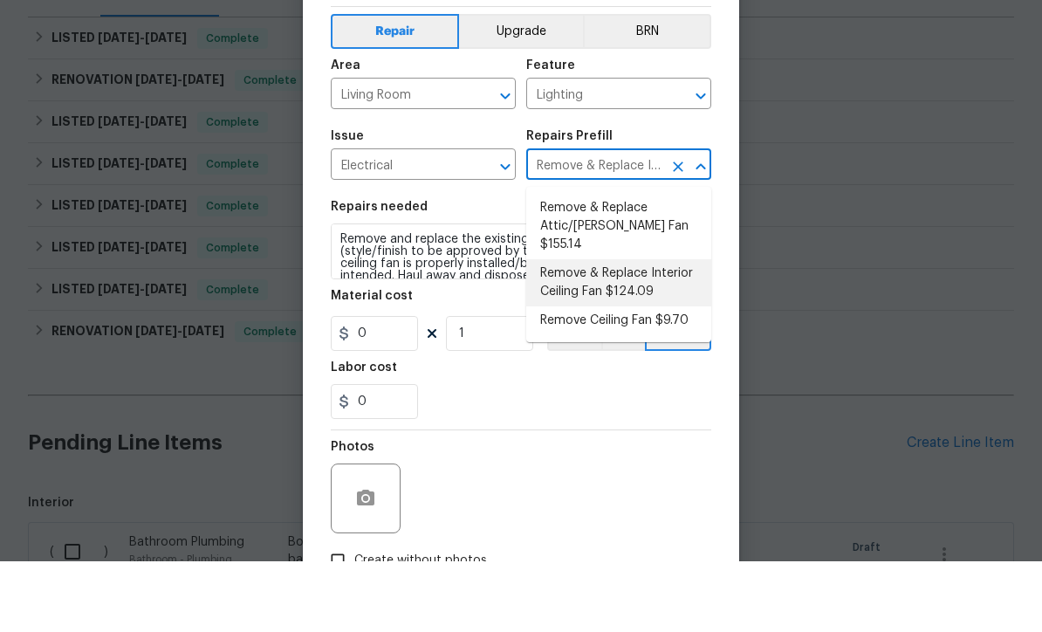
type input "124.09"
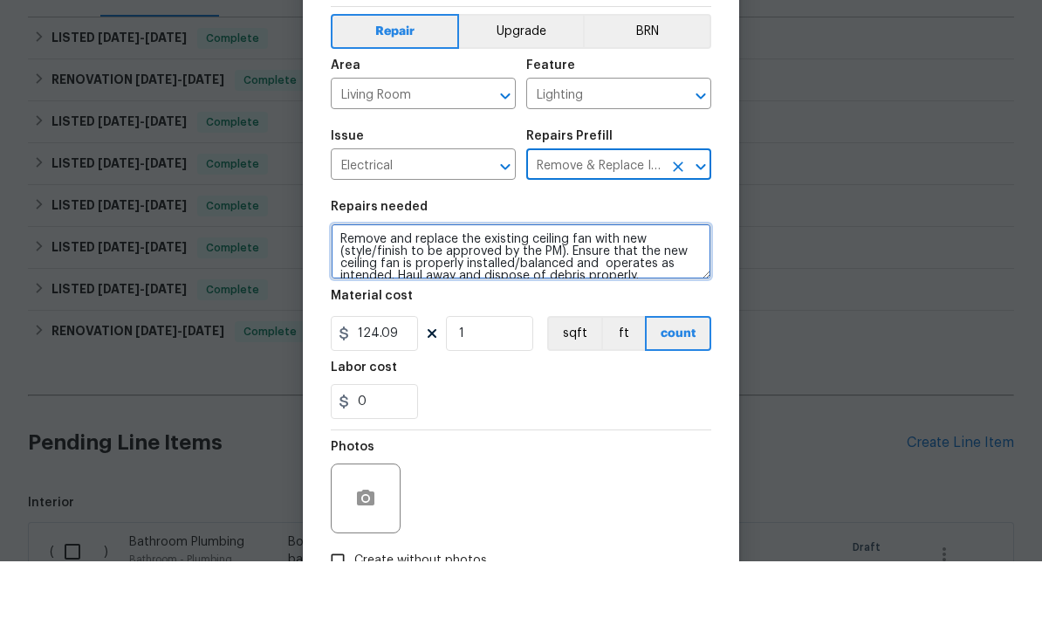
click at [342, 294] on textarea "Remove and replace the existing ceiling fan with new (style/finish to be approv…" at bounding box center [521, 322] width 381 height 56
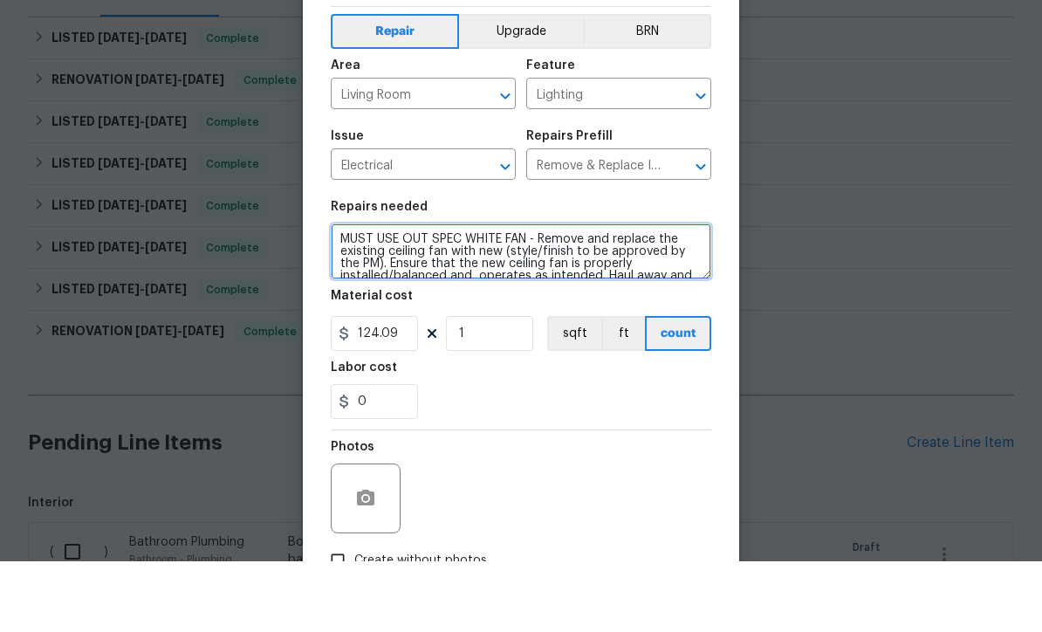
click at [367, 294] on textarea "MUST USE OUT SPEC WHITE FAN - Remove and replace the existing ceiling fan with …" at bounding box center [521, 322] width 381 height 56
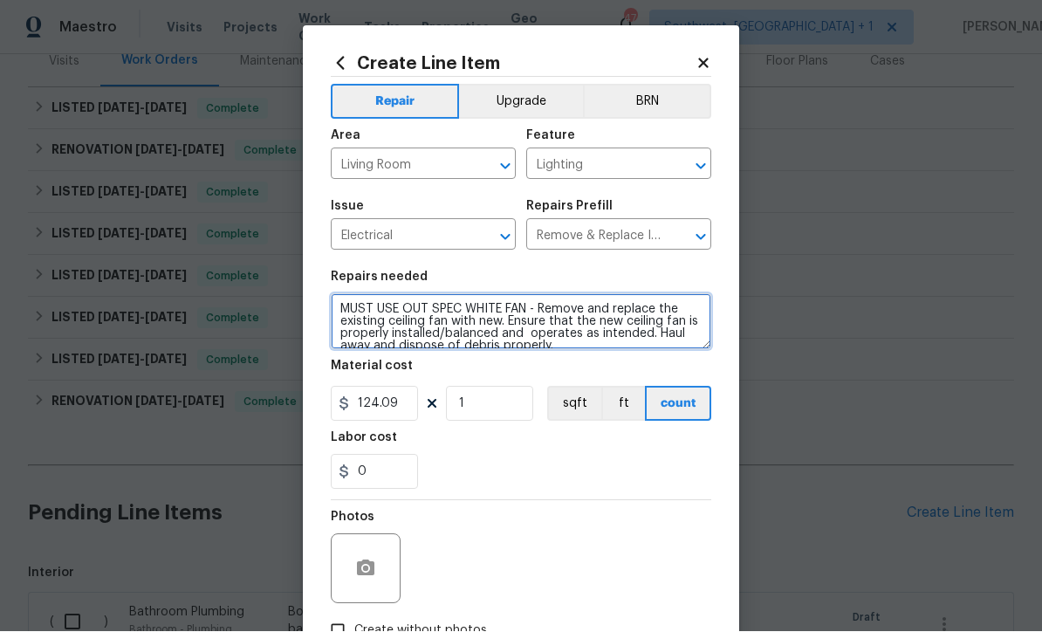
type textarea "MUST USE OUT SPEC WHITE FAN - Remove and replace the existing ceiling fan with …"
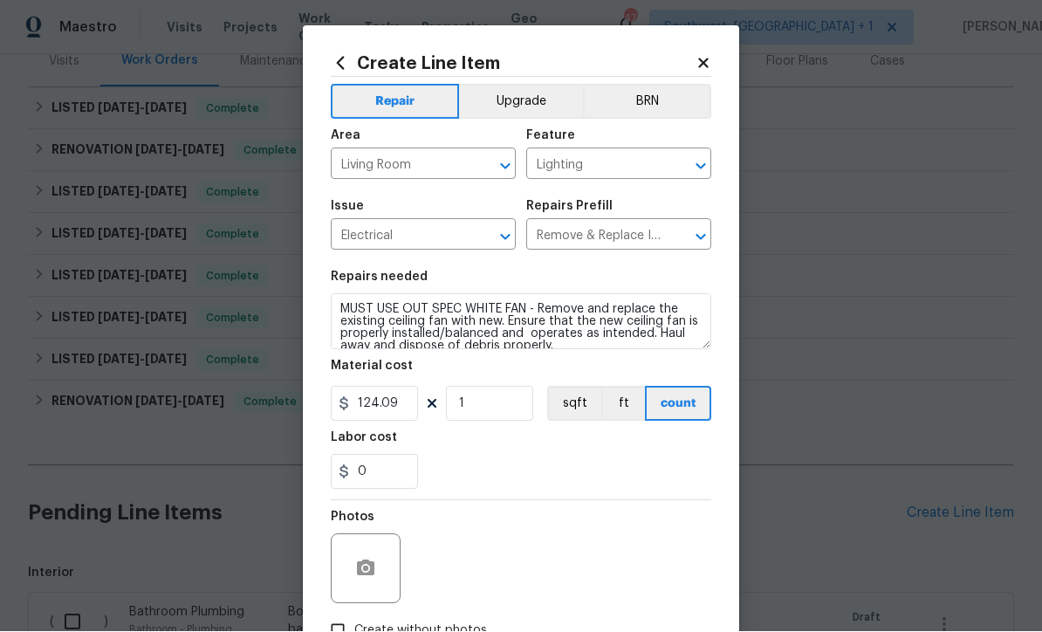
click at [403, 170] on input "Living Room" at bounding box center [399, 166] width 136 height 27
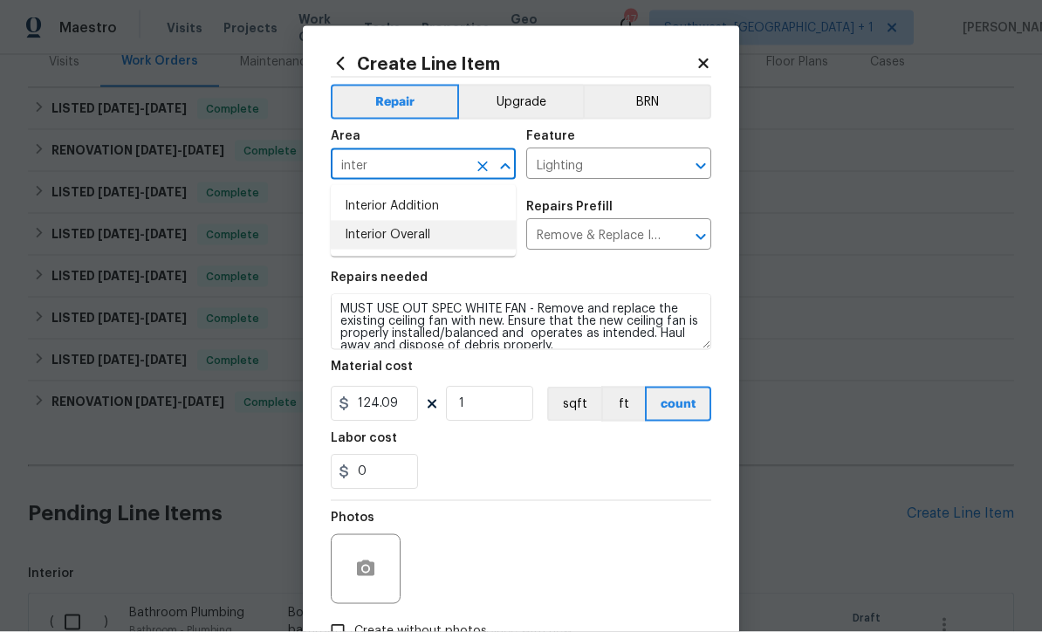
click at [435, 242] on li "Interior Overall" at bounding box center [423, 235] width 185 height 29
type input "Interior Overall"
click at [547, 115] on button "Upgrade" at bounding box center [521, 102] width 125 height 35
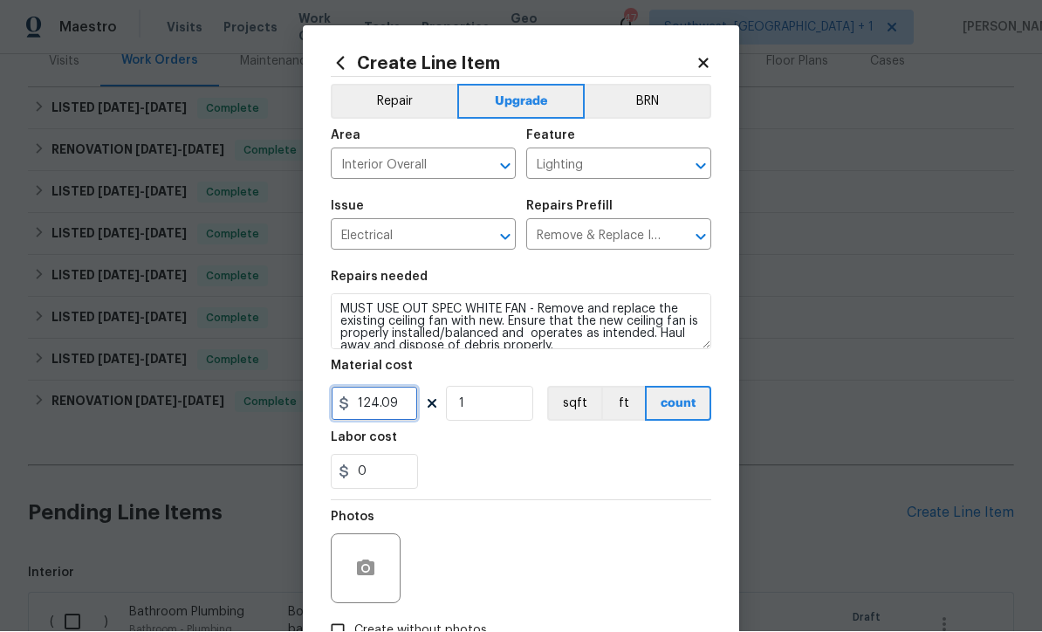
click at [410, 415] on input "124.09" at bounding box center [374, 404] width 87 height 35
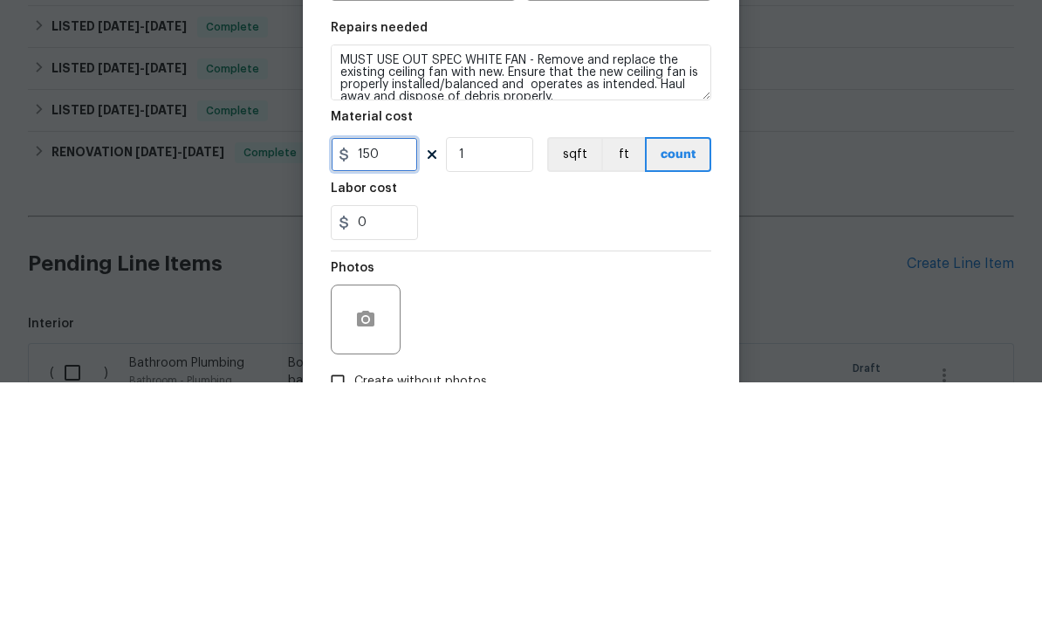
type input "150"
click at [518, 387] on input "1" at bounding box center [489, 404] width 87 height 35
type input "2"
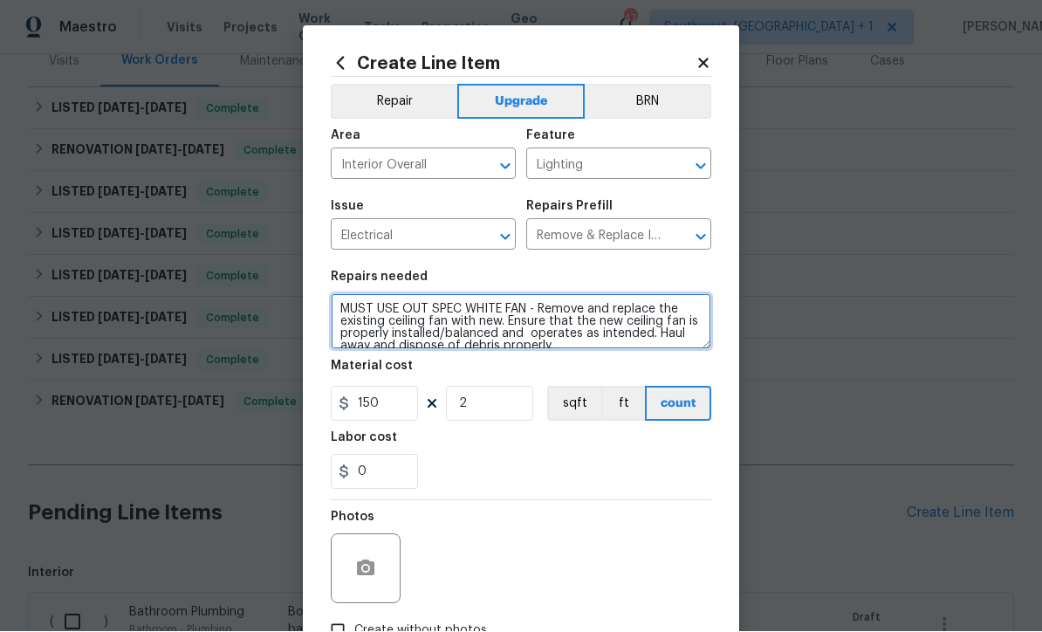
click at [341, 311] on textarea "MUST USE OUT SPEC WHITE FAN - Remove and replace the existing ceiling fan with …" at bounding box center [521, 322] width 381 height 56
type textarea "Living room and main bedroom - MUST USE OUT SPEC WHITE FAN - Remove and replace…"
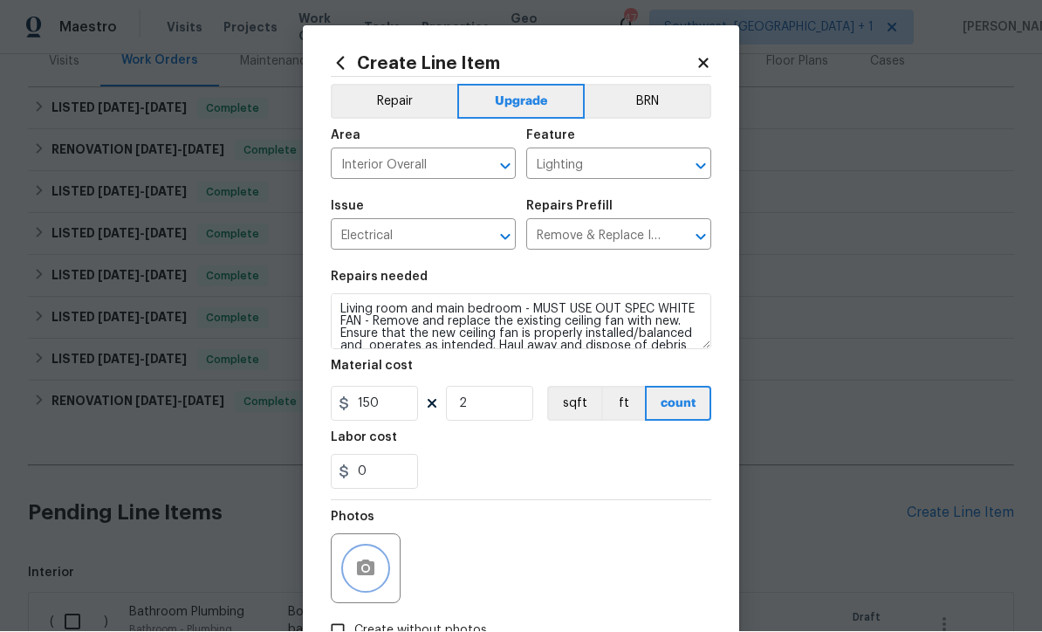
click at [364, 580] on icon "button" at bounding box center [365, 569] width 21 height 21
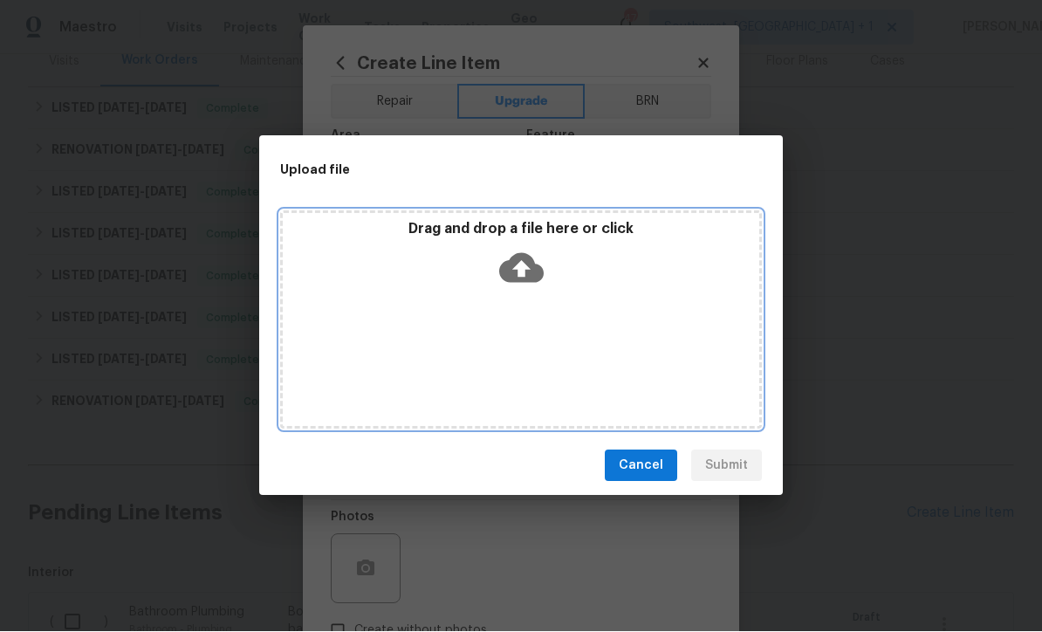
click at [528, 284] on icon at bounding box center [521, 269] width 45 height 30
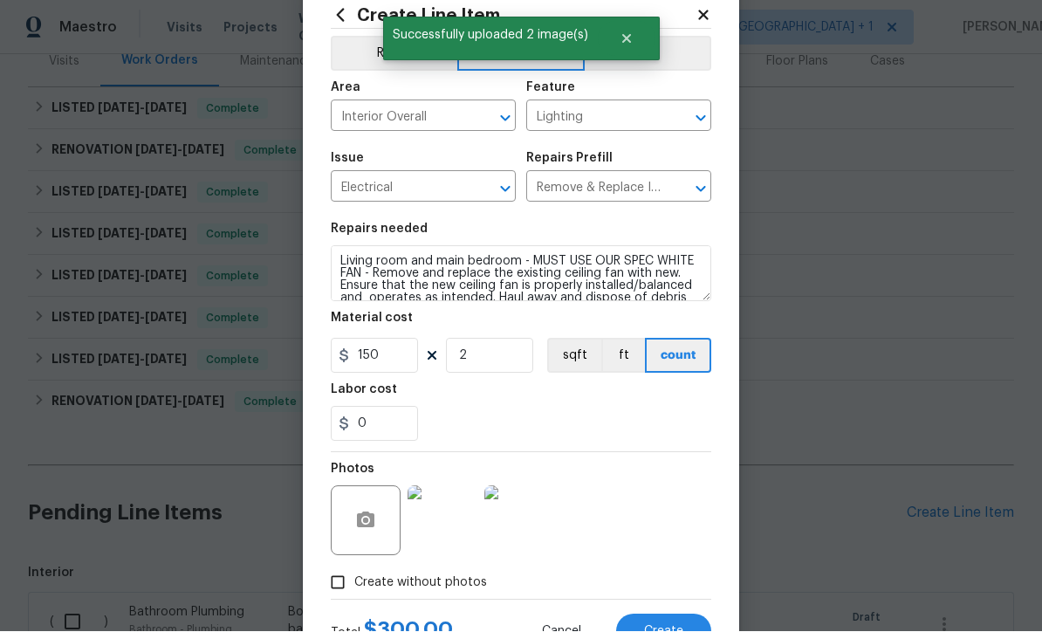
scroll to position [56, 0]
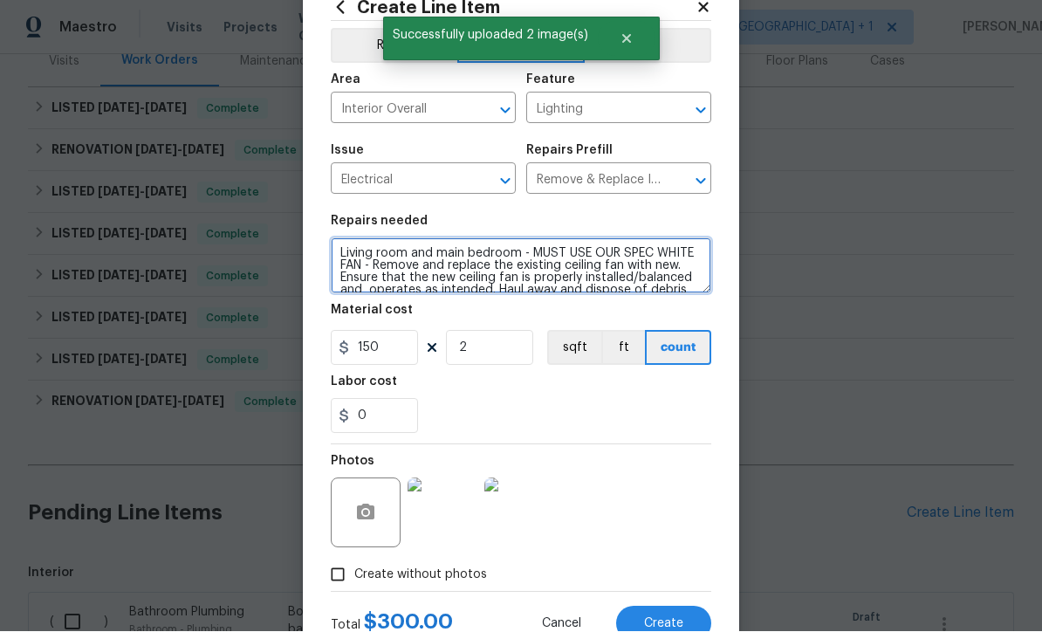
type textarea "Living room and main bedroom - MUST USE OUR SPEC WHITE FAN - Remove and replace…"
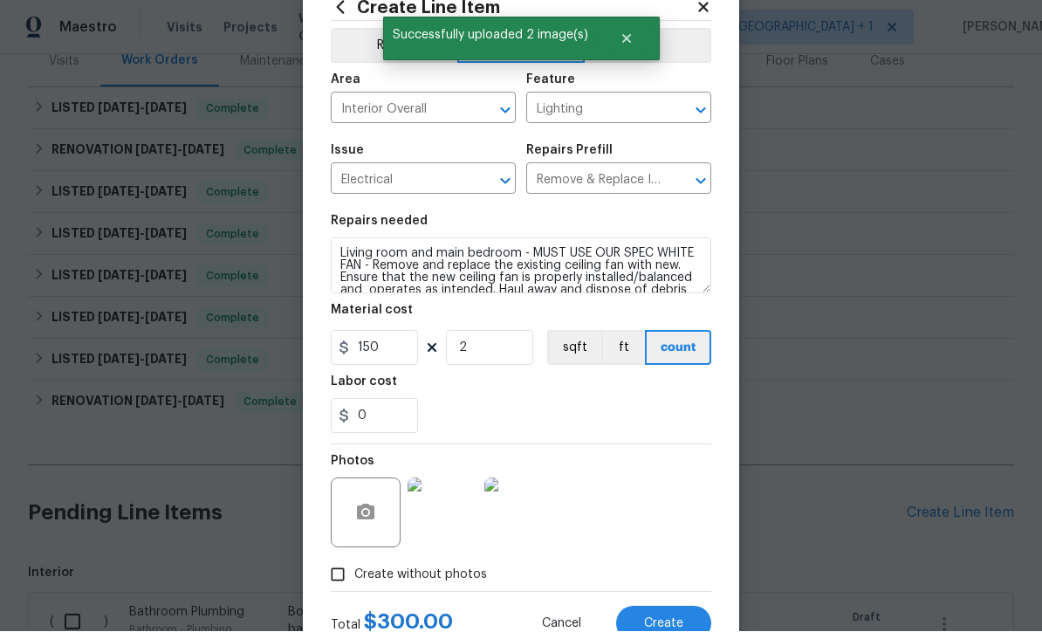
click at [678, 627] on span "Create" at bounding box center [663, 624] width 39 height 13
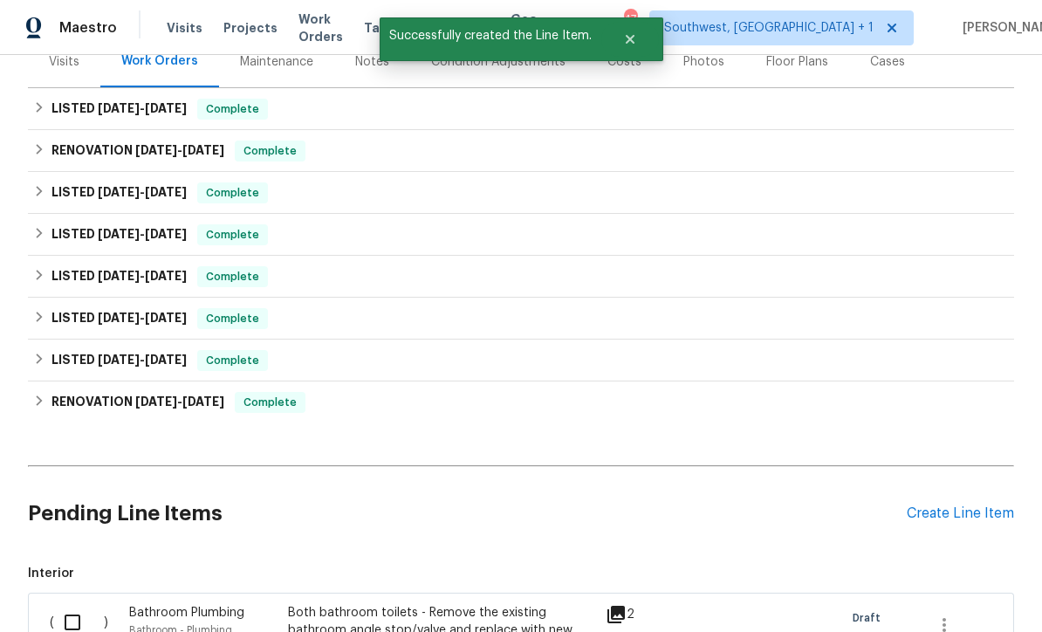
click at [949, 519] on div "Create Line Item" at bounding box center [960, 514] width 107 height 17
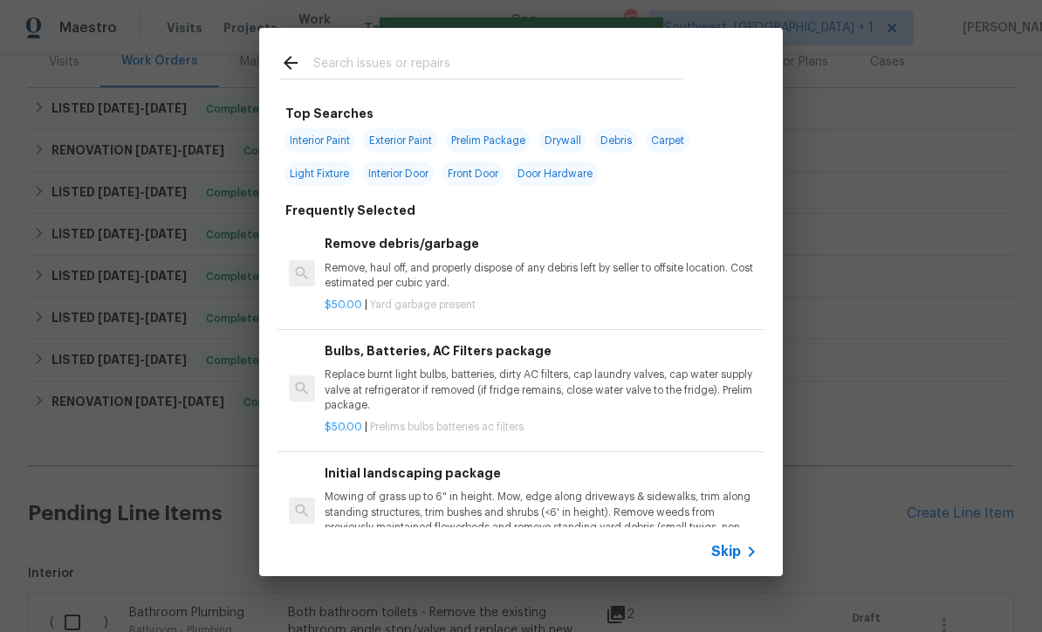
click at [740, 562] on div "Skip" at bounding box center [737, 551] width 51 height 21
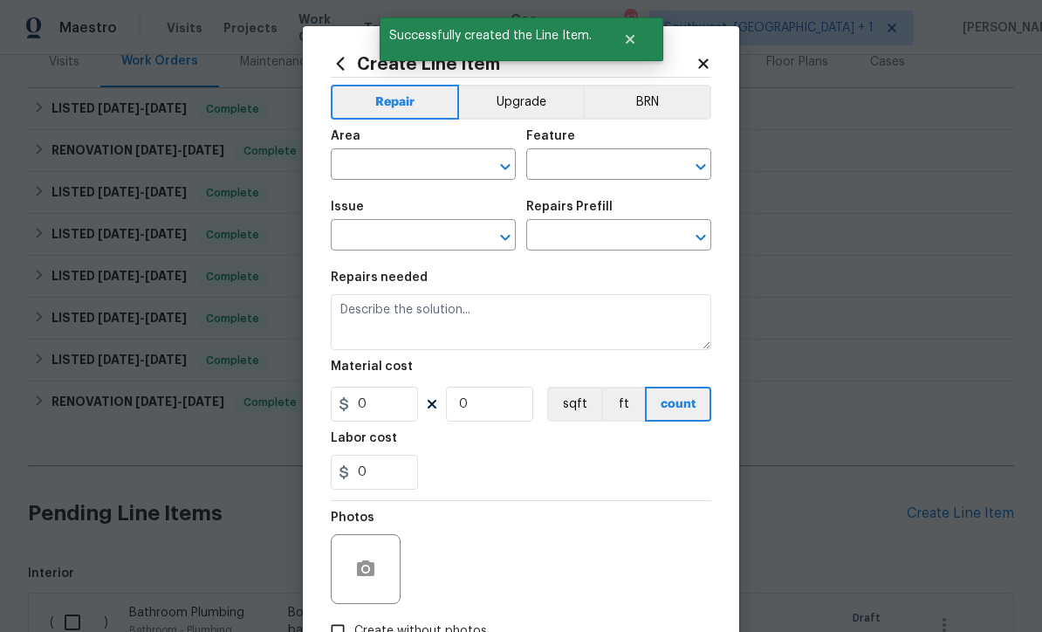
click at [430, 172] on input "text" at bounding box center [399, 166] width 136 height 27
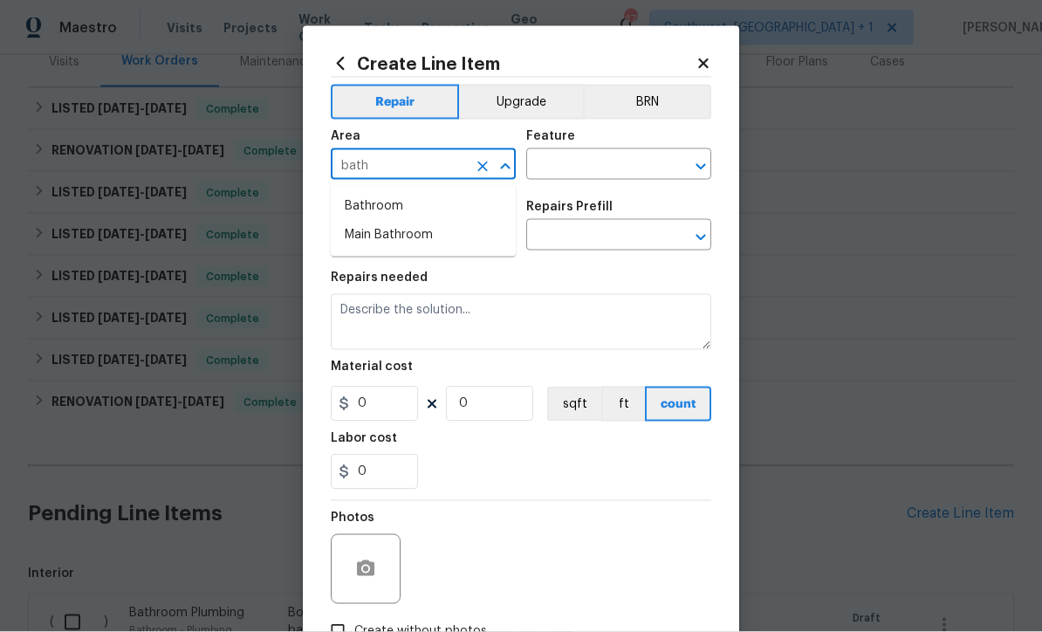
click at [395, 219] on li "Bathroom" at bounding box center [423, 206] width 185 height 29
type input "Bathroom"
click at [602, 172] on input "text" at bounding box center [594, 166] width 136 height 27
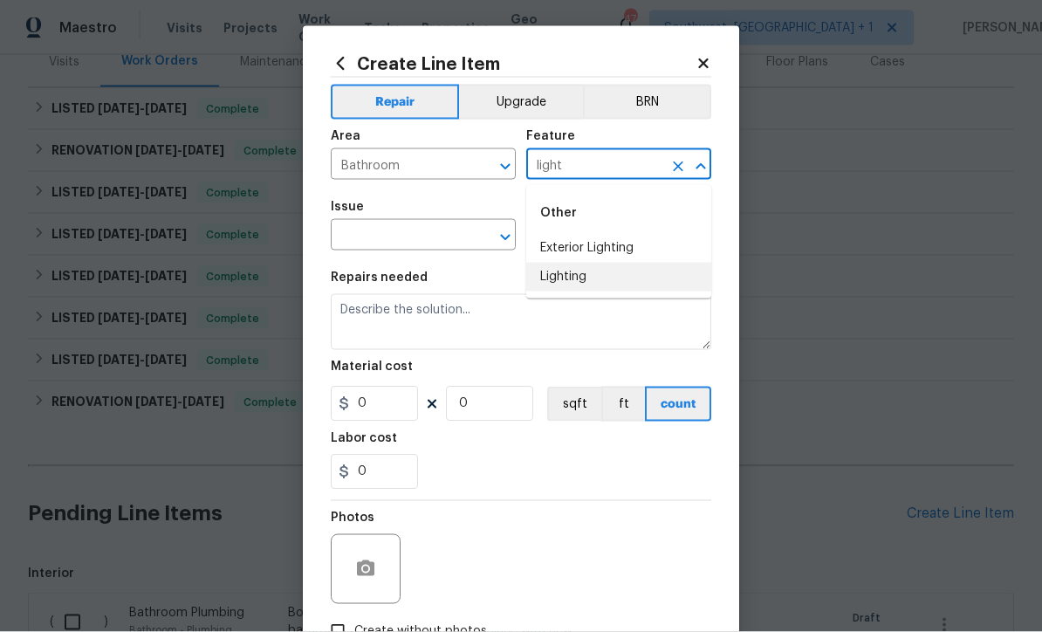
click at [585, 281] on li "Lighting" at bounding box center [618, 277] width 185 height 29
type input "Lighting"
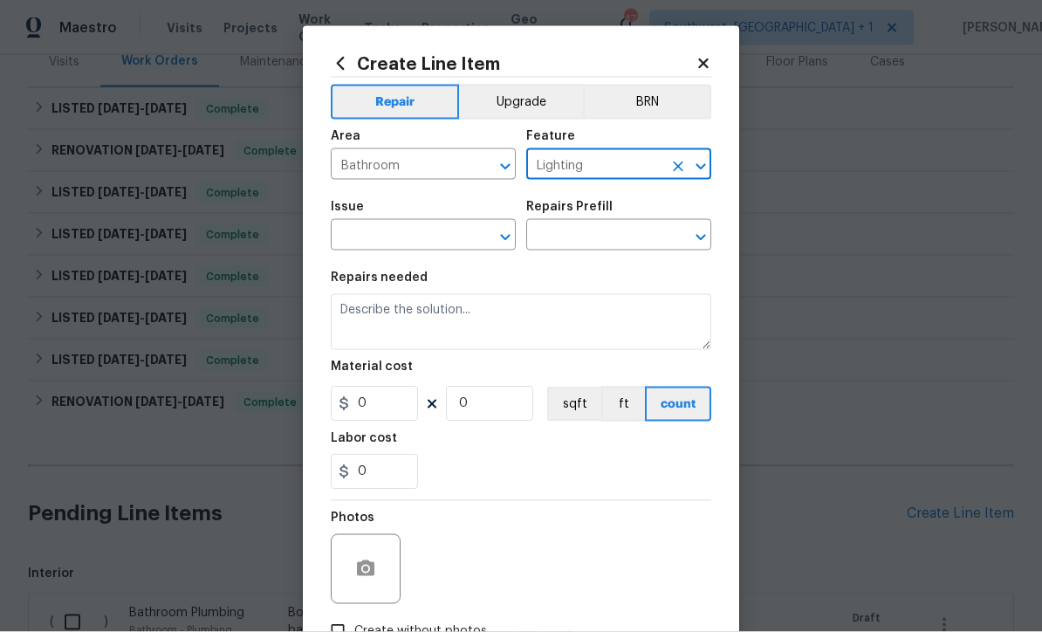
click at [456, 249] on input "text" at bounding box center [399, 237] width 136 height 27
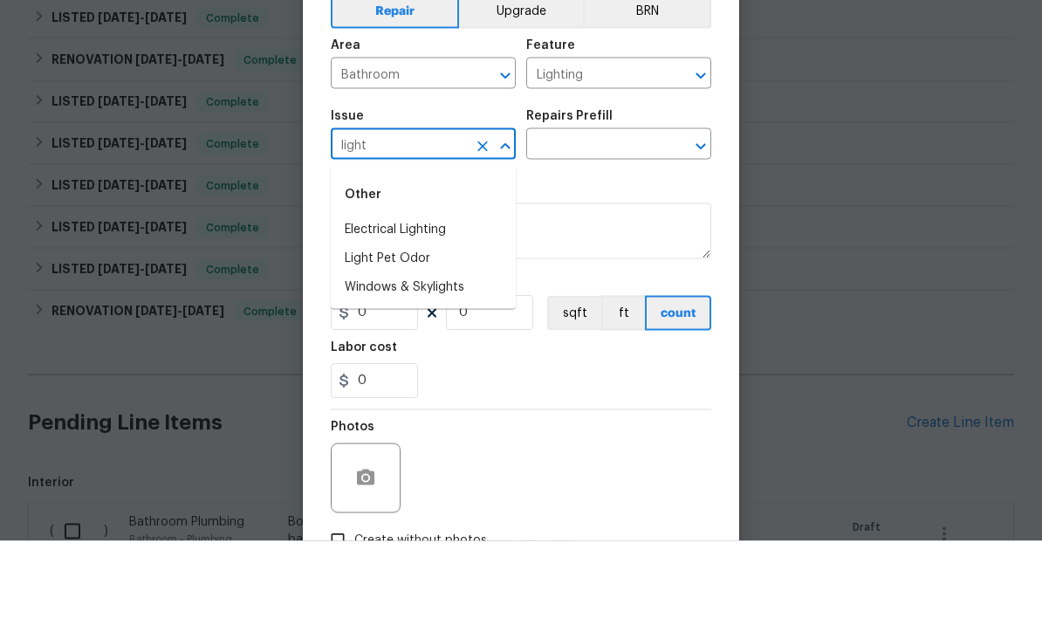
click at [450, 306] on li "Electrical Lighting" at bounding box center [423, 320] width 185 height 29
type input "Electrical Lighting"
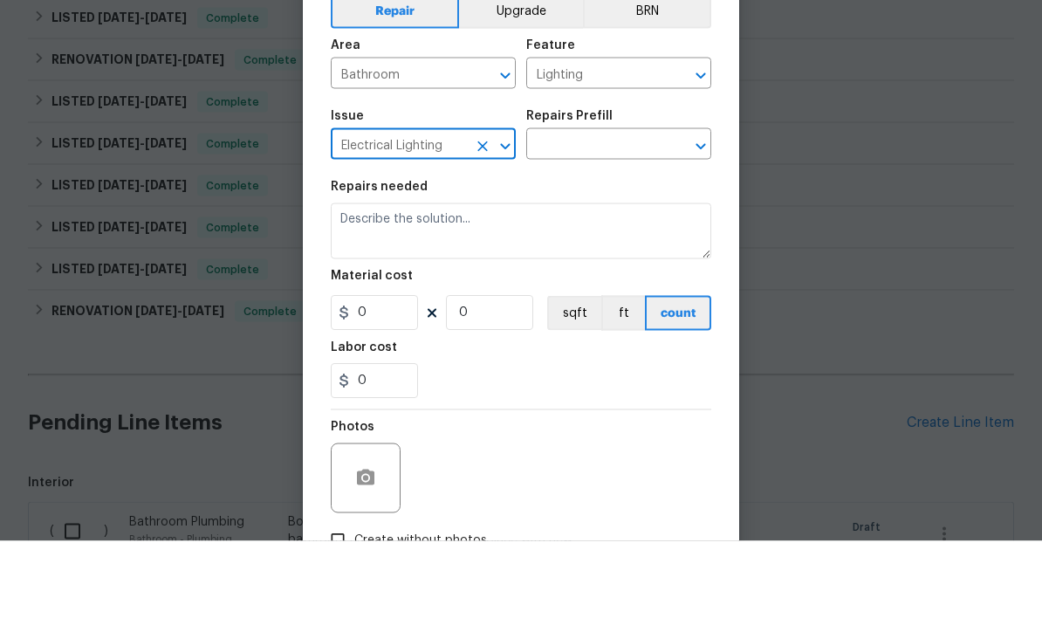
click at [626, 224] on input "text" at bounding box center [594, 237] width 136 height 27
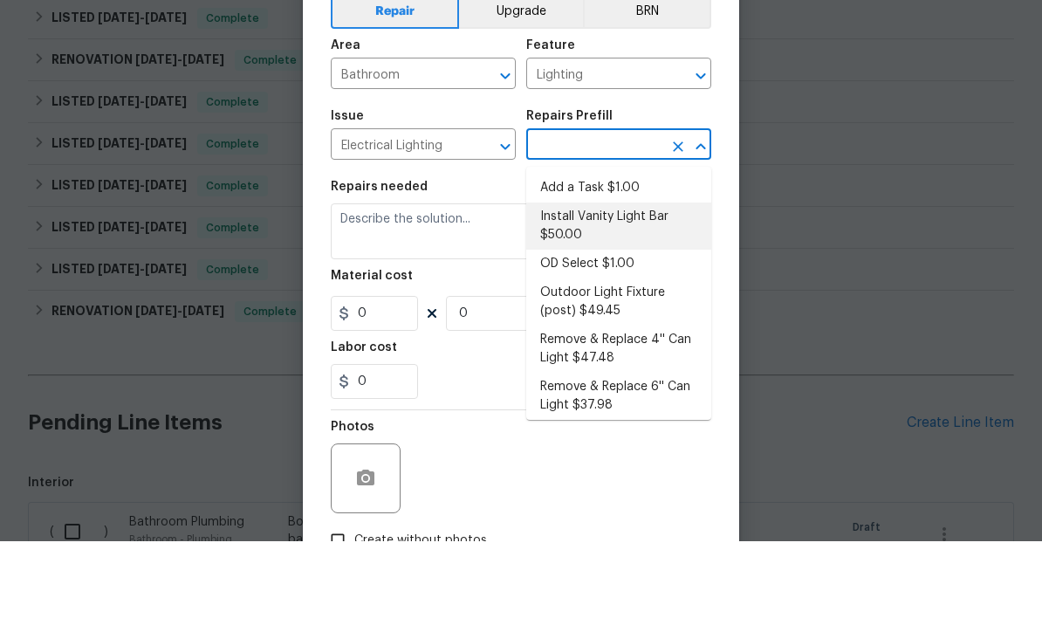
click at [626, 293] on li "Install Vanity Light Bar $50.00" at bounding box center [618, 316] width 185 height 47
type input "Install Vanity Light Bar $50.00"
type textarea "Remove the existing light fixture and install a new, vanity light bar fixture. …"
type input "1"
type input "50"
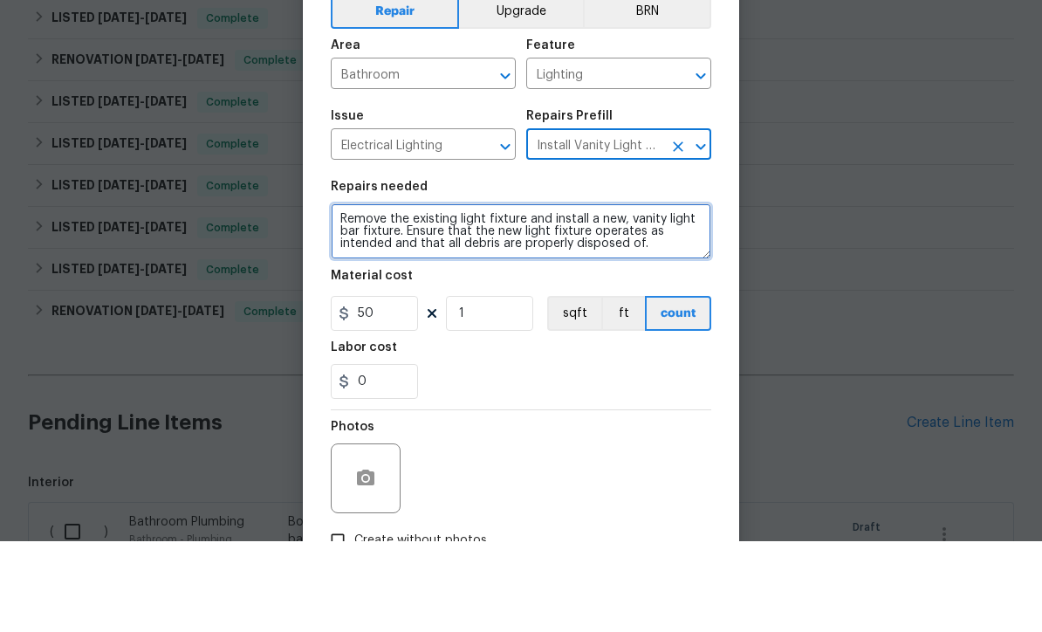
click at [364, 294] on textarea "Remove the existing light fixture and install a new, vanity light bar fixture. …" at bounding box center [521, 322] width 381 height 56
click at [621, 294] on textarea "Remove the existing light fixture and install a new, vanity light fixture. Ensu…" at bounding box center [521, 322] width 381 height 56
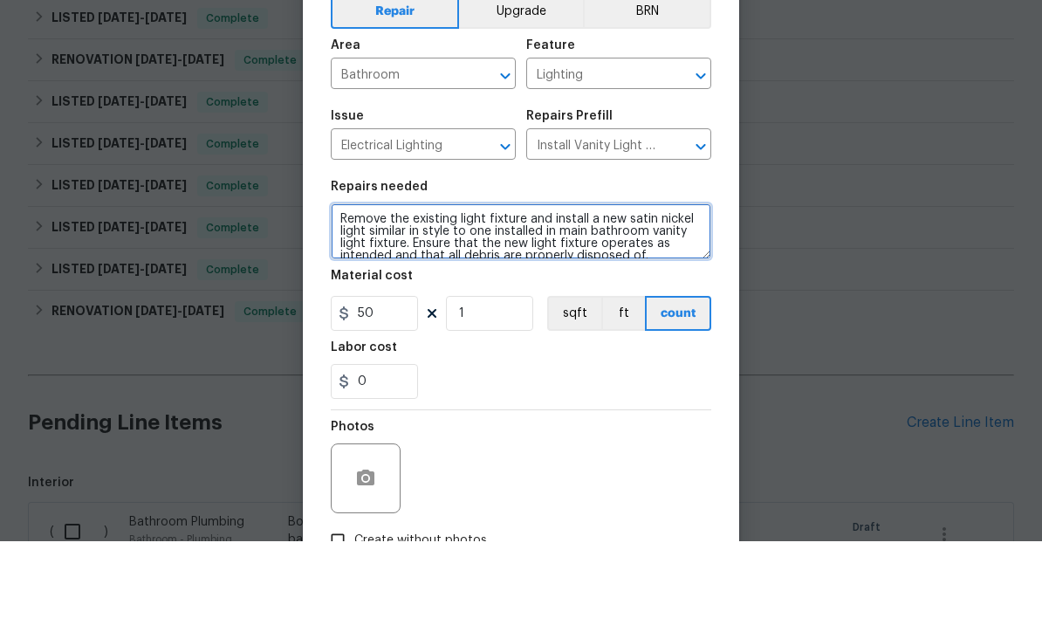
click at [370, 294] on textarea "Remove the existing light fixture and install a new satin nickel light similar …" at bounding box center [521, 322] width 381 height 56
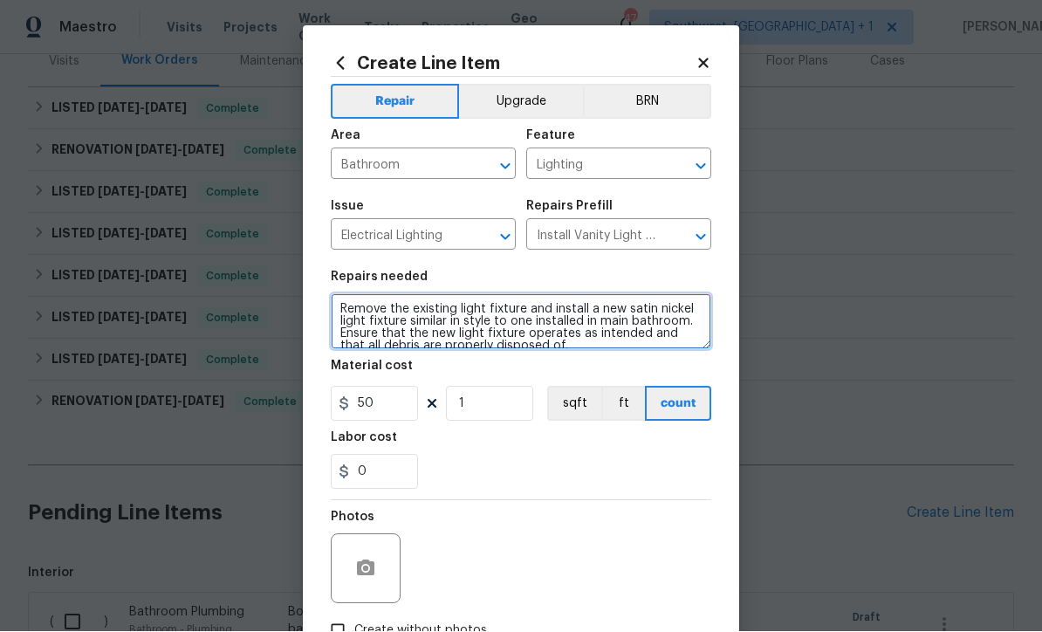
type textarea "Remove the existing light fixture and install a new satin nickel light fixture …"
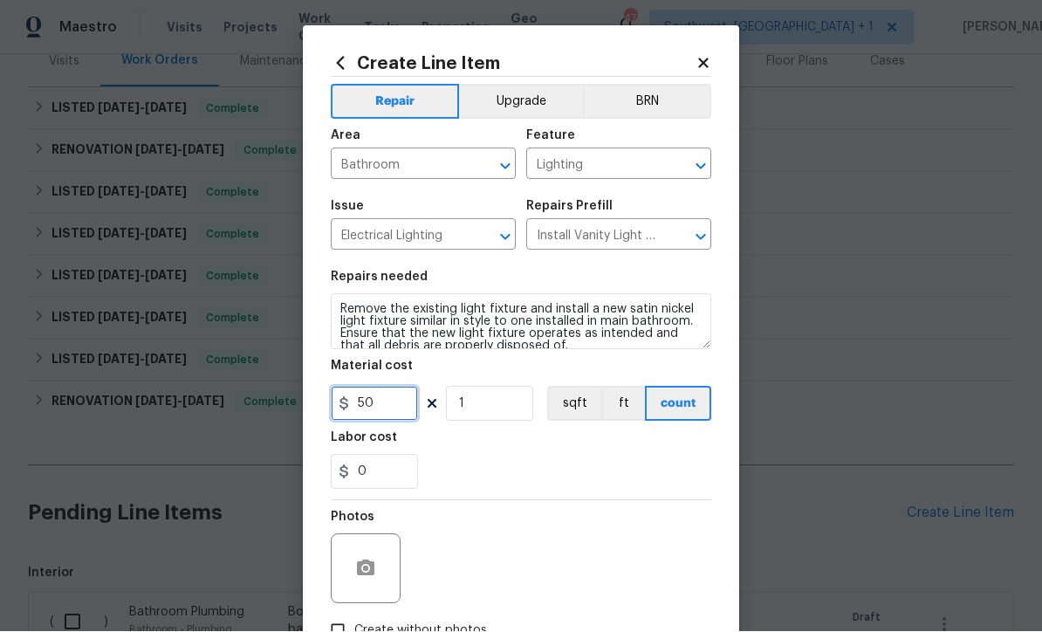
click at [408, 413] on input "50" at bounding box center [374, 404] width 87 height 35
type input "125"
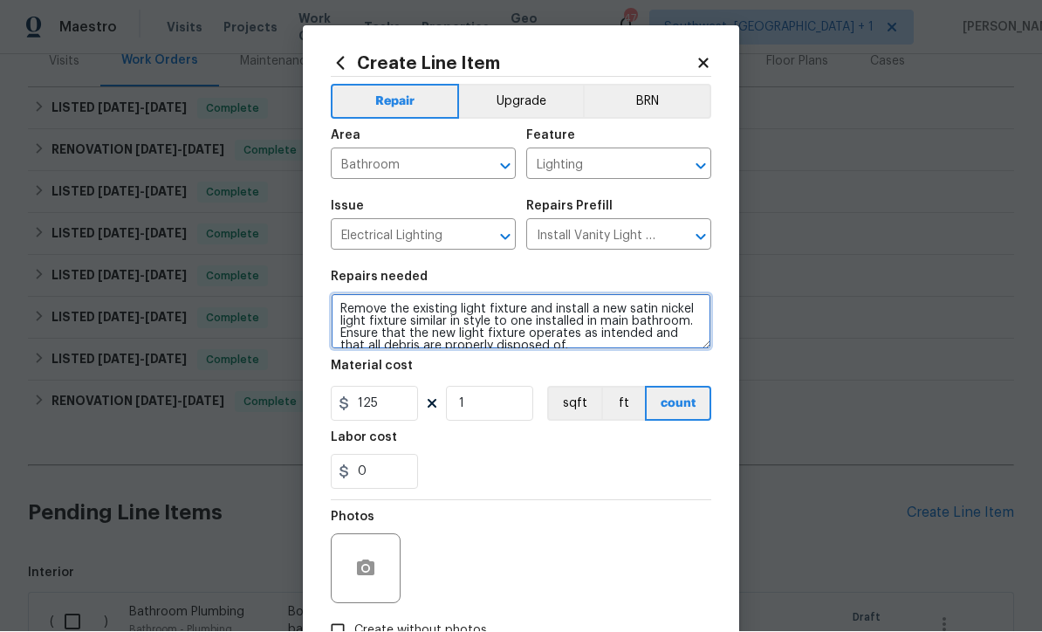
click at [344, 312] on textarea "Remove the existing light fixture and install a new satin nickel light fixture …" at bounding box center [521, 322] width 381 height 56
type textarea "Guest bathroom - Remove the existing light fixture and install a new satin nick…"
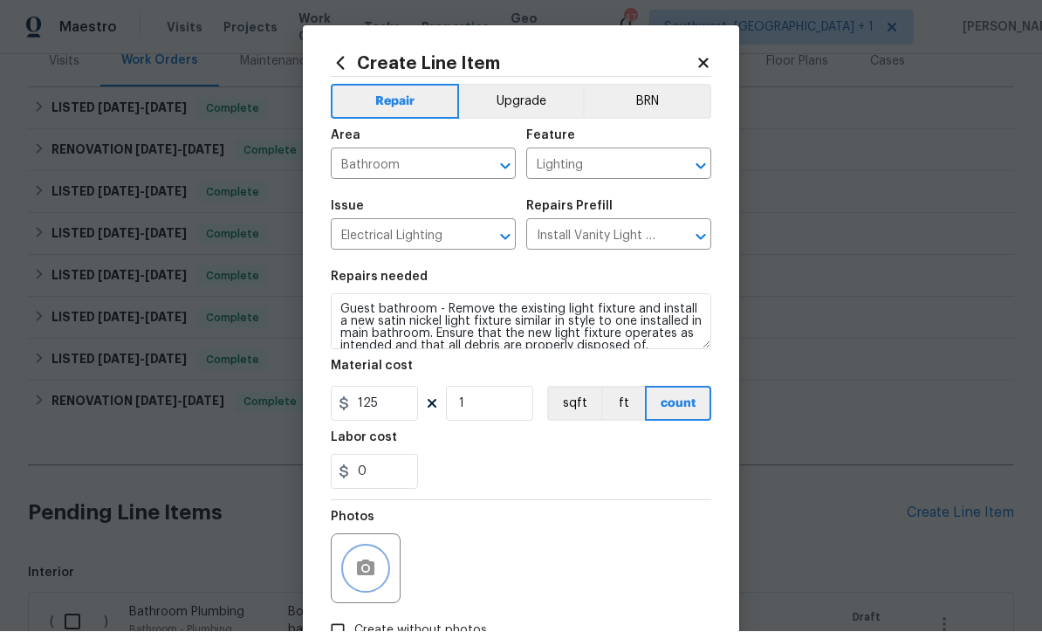
click at [375, 570] on icon "button" at bounding box center [365, 569] width 21 height 21
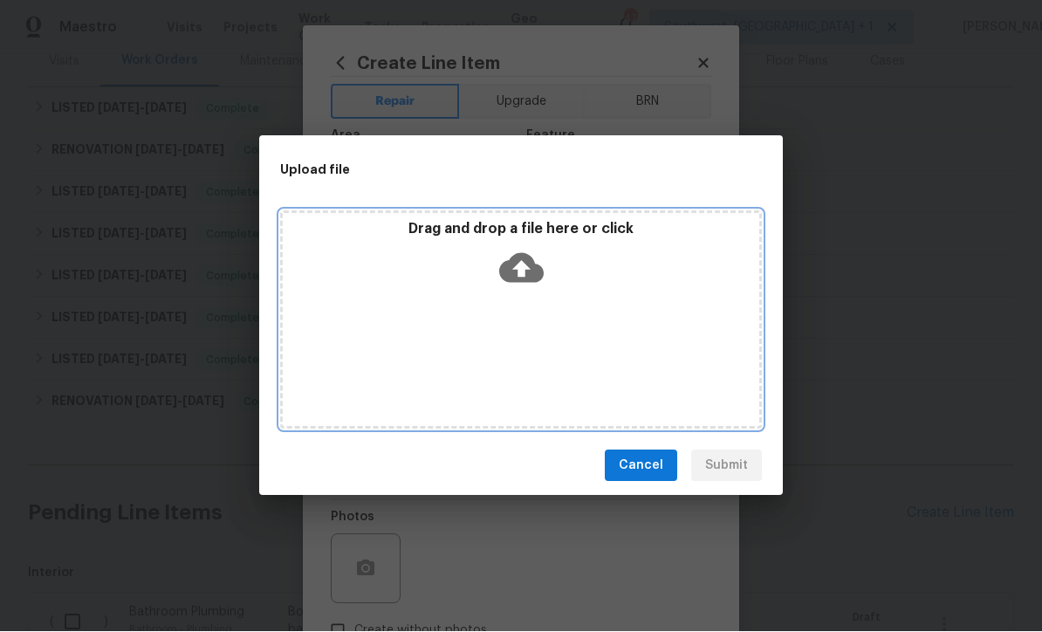
click at [523, 284] on icon at bounding box center [521, 269] width 45 height 30
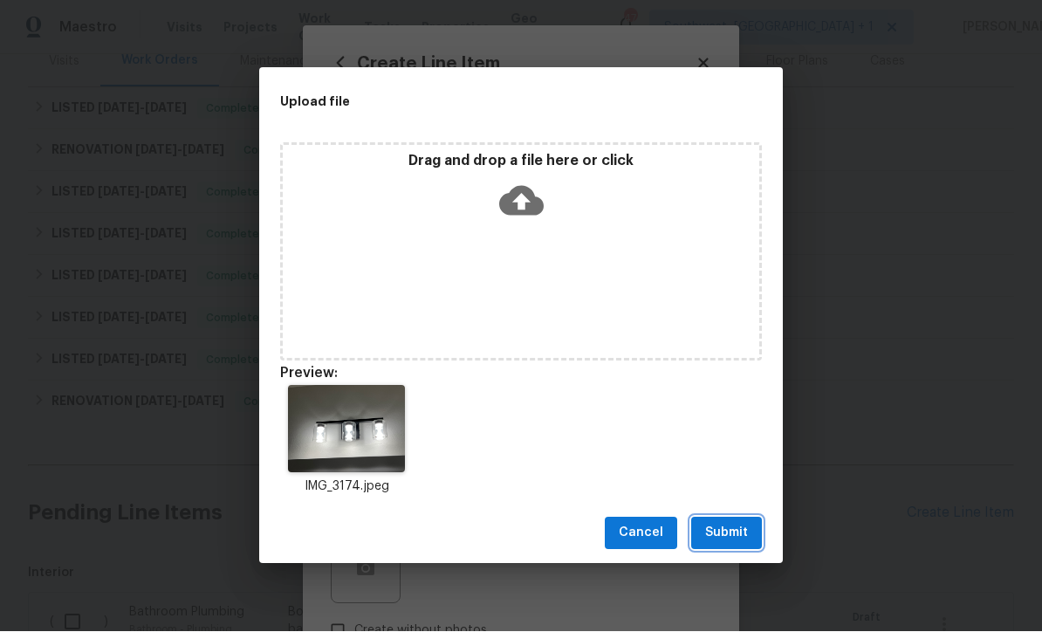
click at [733, 545] on span "Submit" at bounding box center [726, 534] width 43 height 22
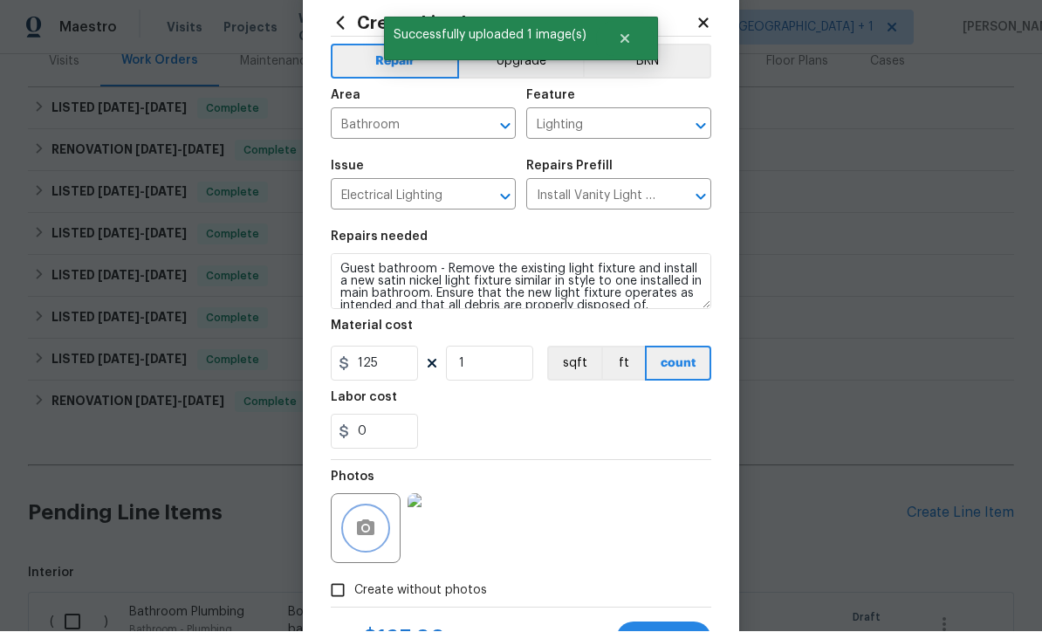
scroll to position [45, 0]
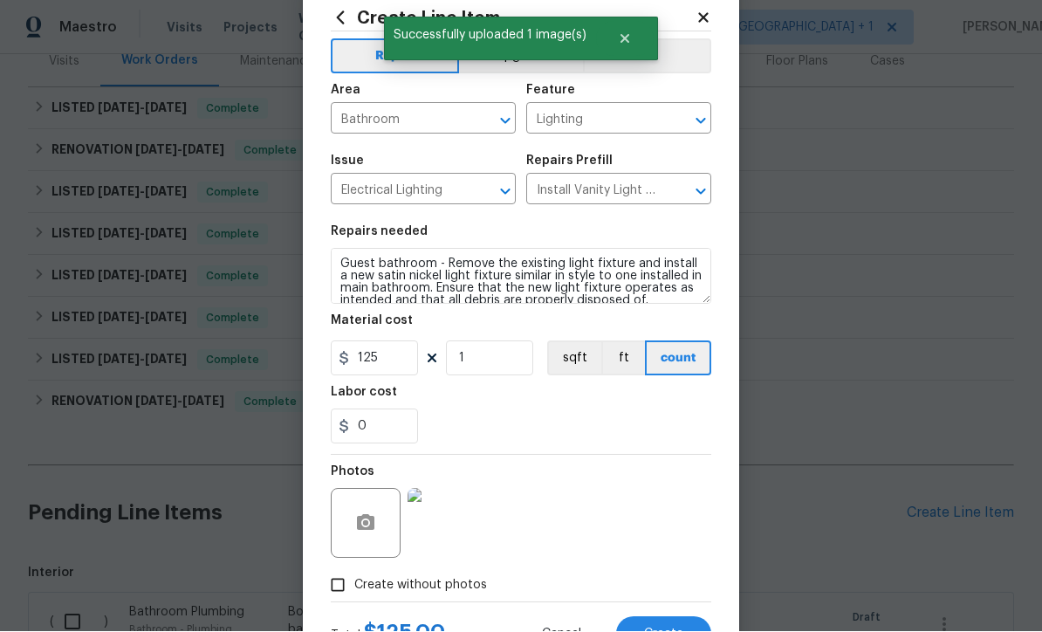
click at [665, 631] on span "Create" at bounding box center [663, 635] width 39 height 13
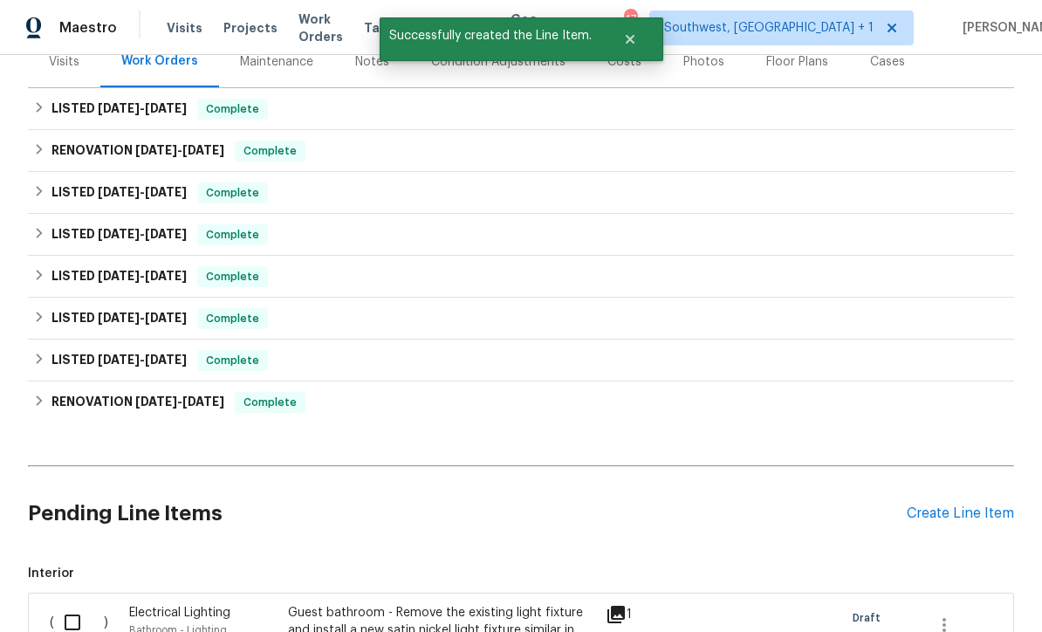
click at [970, 518] on div "Create Line Item" at bounding box center [960, 514] width 107 height 17
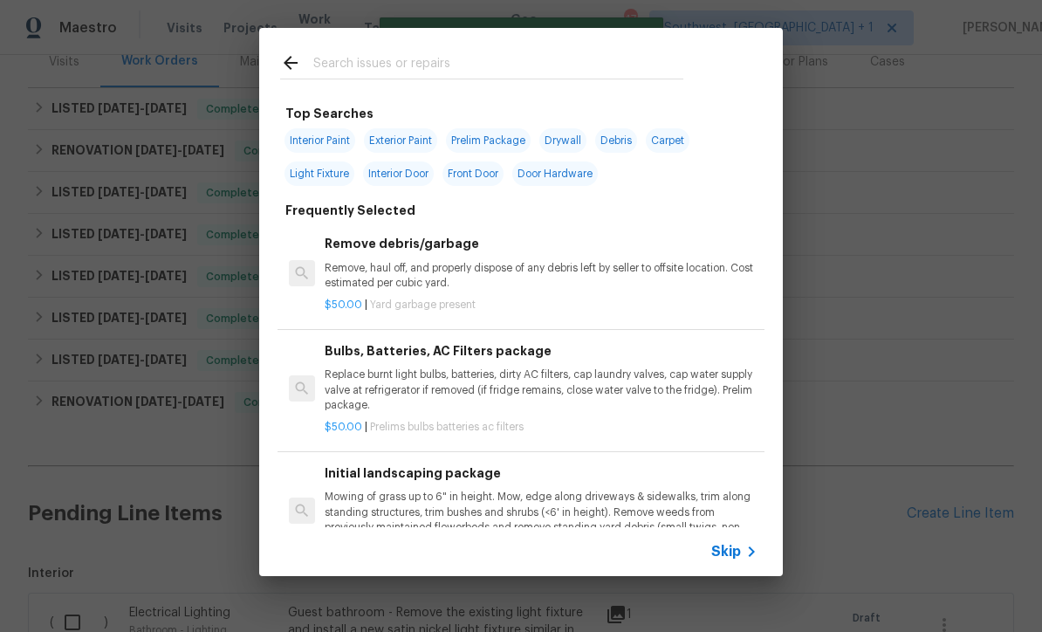
click at [746, 562] on icon at bounding box center [751, 551] width 21 height 21
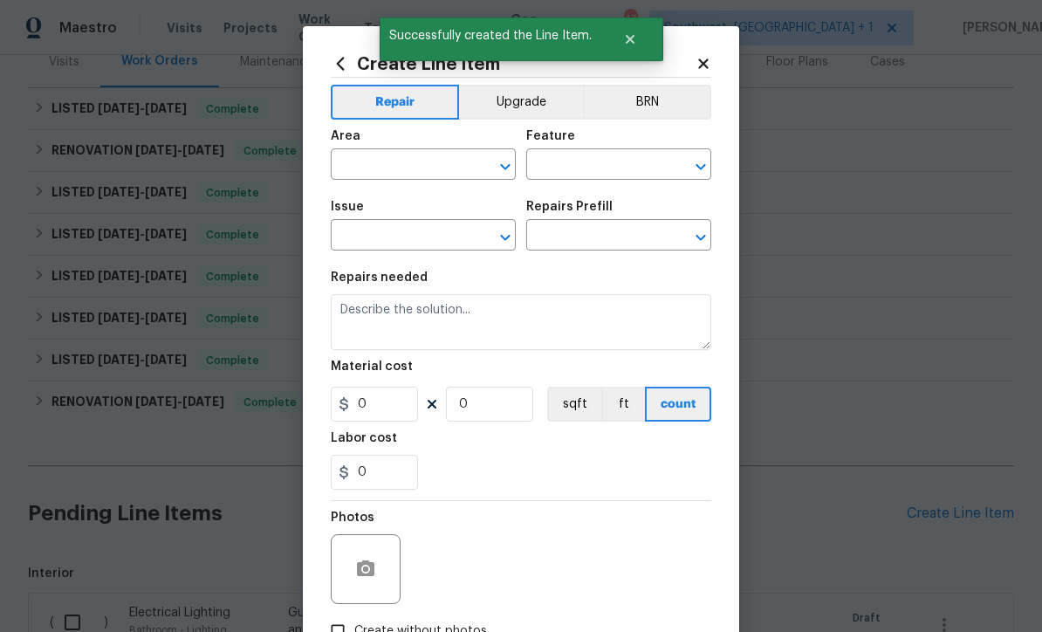
click at [392, 170] on input "text" at bounding box center [399, 166] width 136 height 27
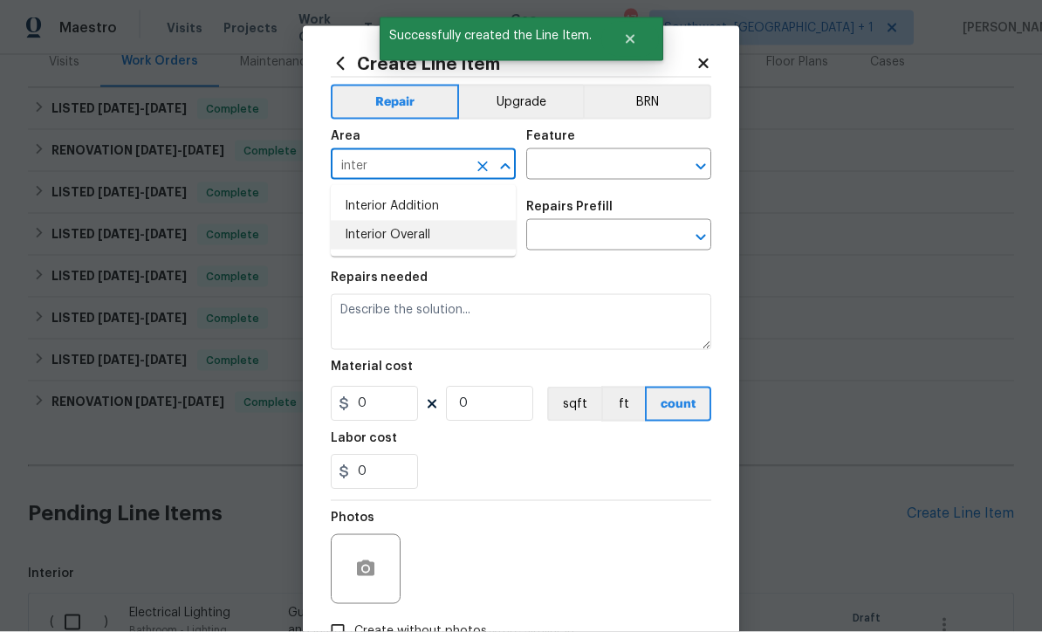
click at [421, 242] on li "Interior Overall" at bounding box center [423, 235] width 185 height 29
type input "Interior Overall"
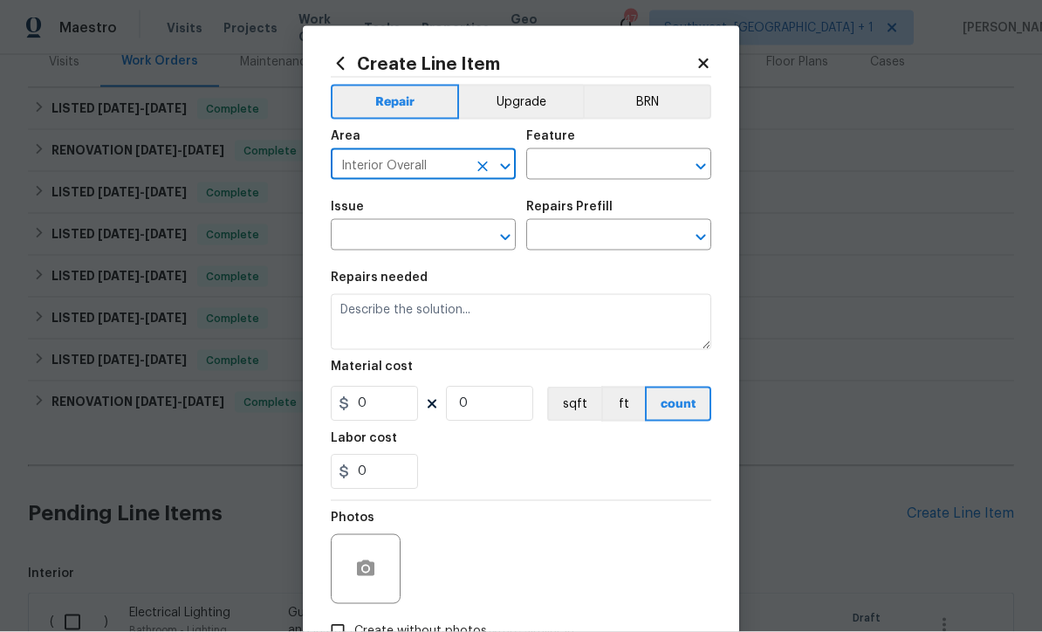
click at [611, 167] on input "text" at bounding box center [594, 166] width 136 height 27
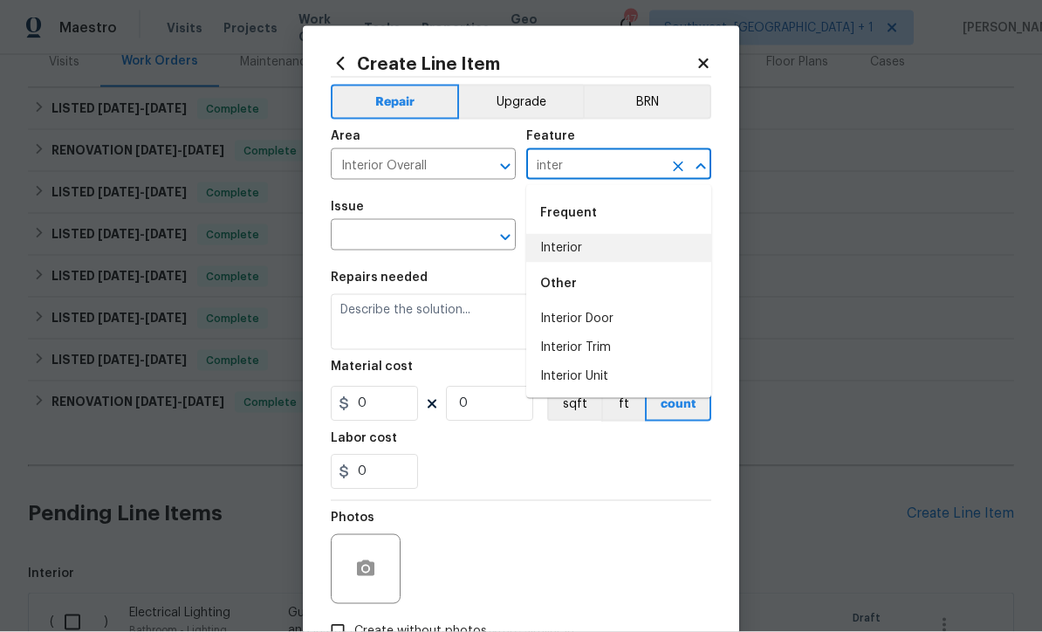
click at [591, 254] on li "Interior" at bounding box center [618, 248] width 185 height 29
type input "Interior"
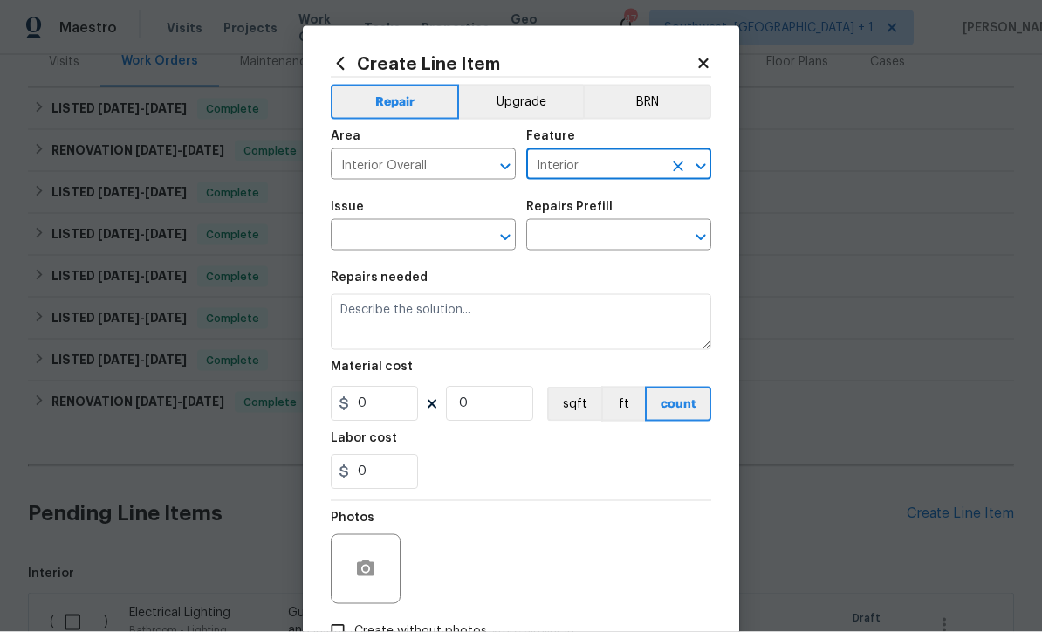
click at [445, 244] on input "text" at bounding box center [399, 237] width 136 height 27
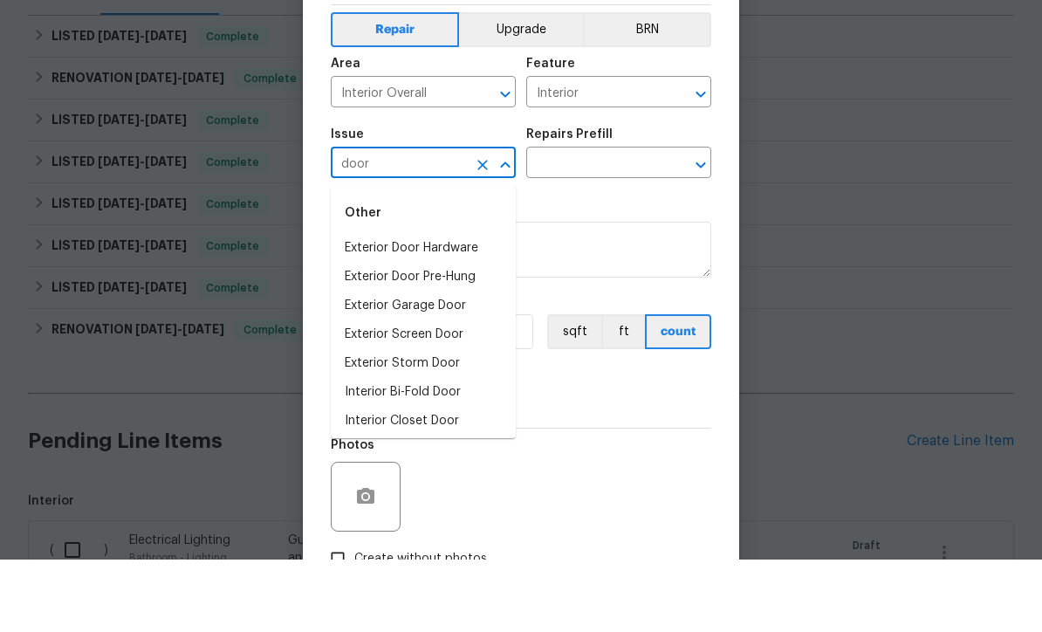
scroll to position [0, 0]
click at [455, 306] on li "Exterior Door Hardware" at bounding box center [423, 320] width 185 height 29
type input "Exterior Door Hardware"
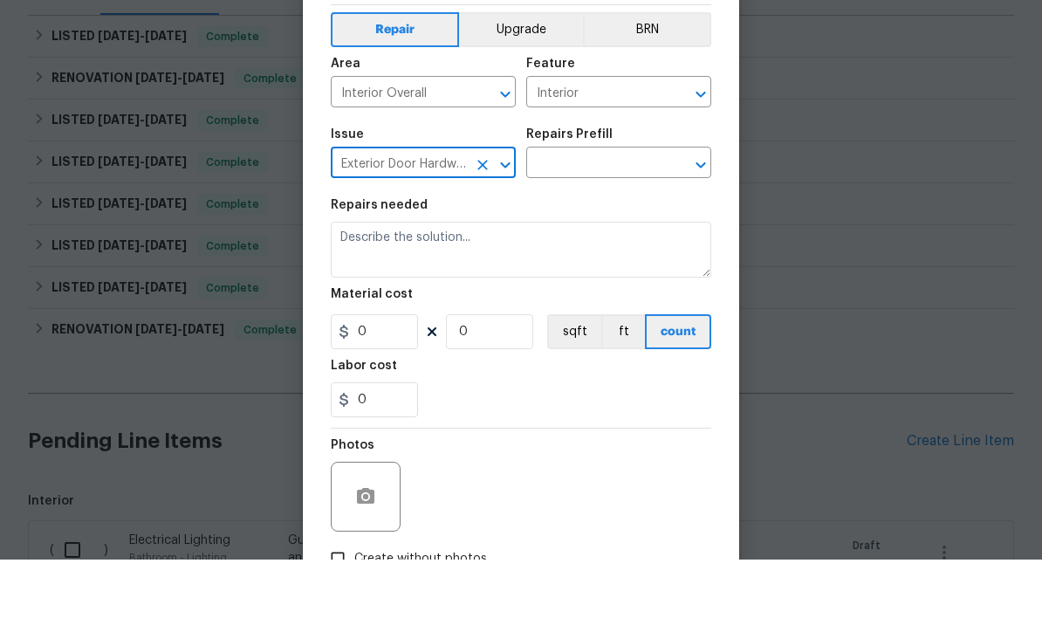
click at [624, 224] on input "text" at bounding box center [594, 237] width 136 height 27
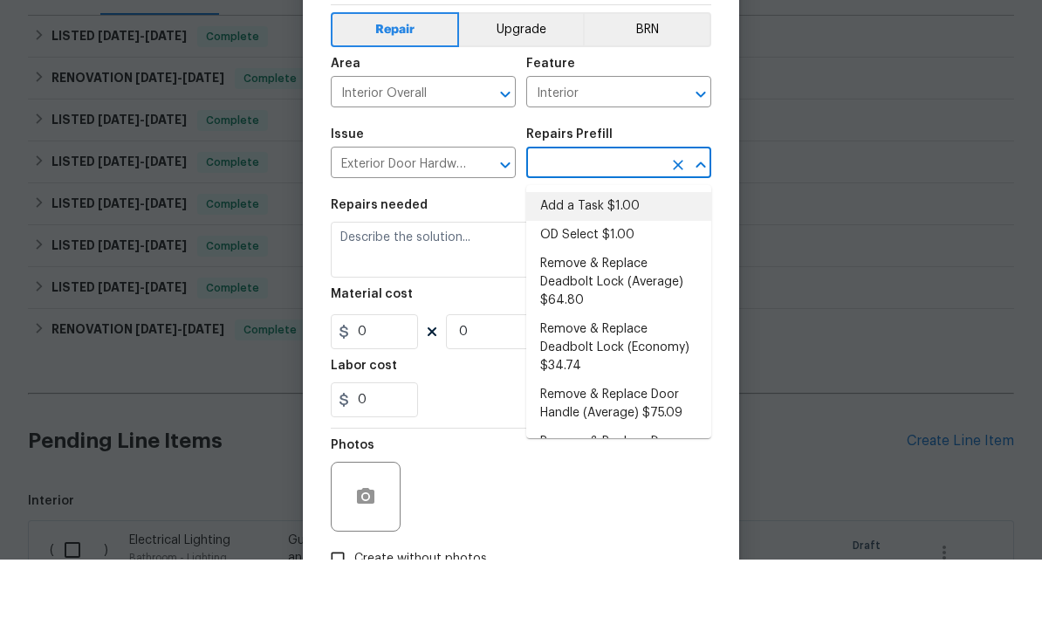
click at [615, 265] on li "Add a Task $1.00" at bounding box center [618, 279] width 185 height 29
type input "Add a Task $1.00"
type input "Interior Door"
type textarea "HPM to detail"
type input "1"
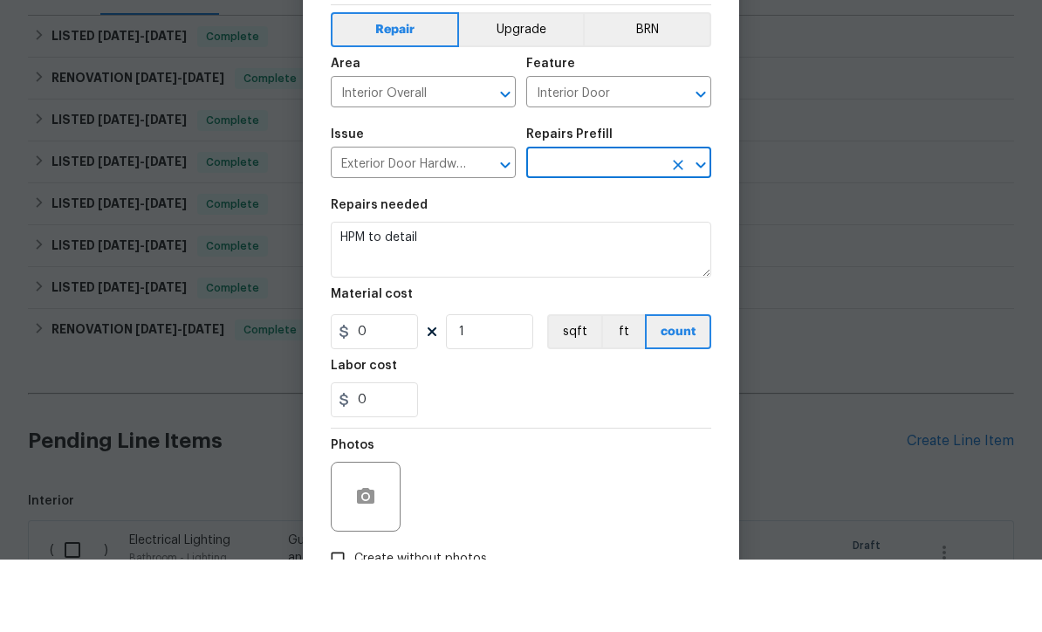
type input "Add a Task $1.00"
type input "1"
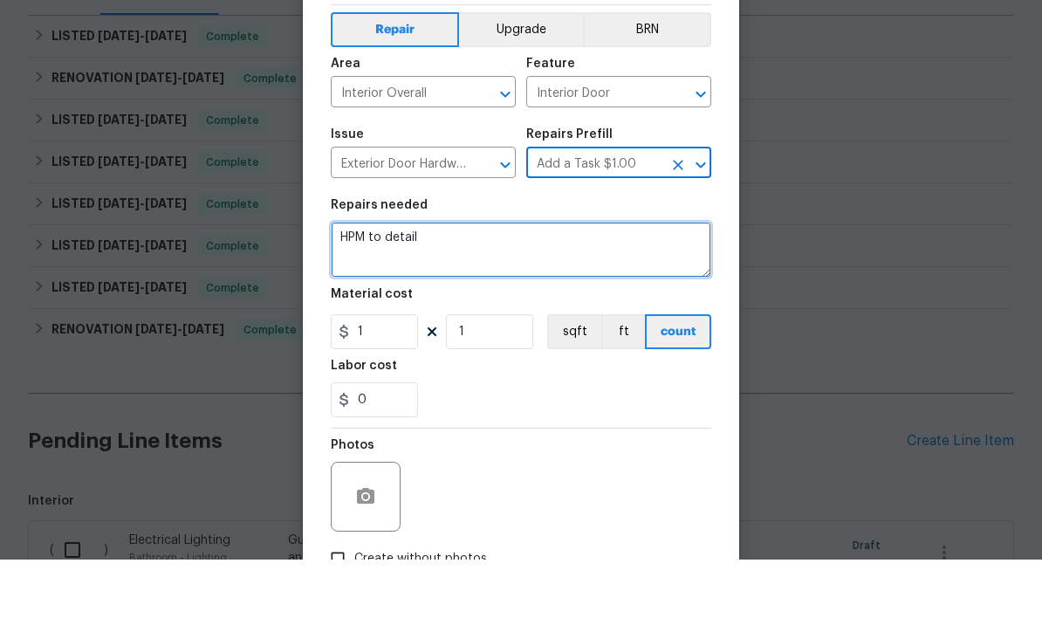
click at [506, 294] on textarea "HPM to detail" at bounding box center [521, 322] width 381 height 56
type textarea "H"
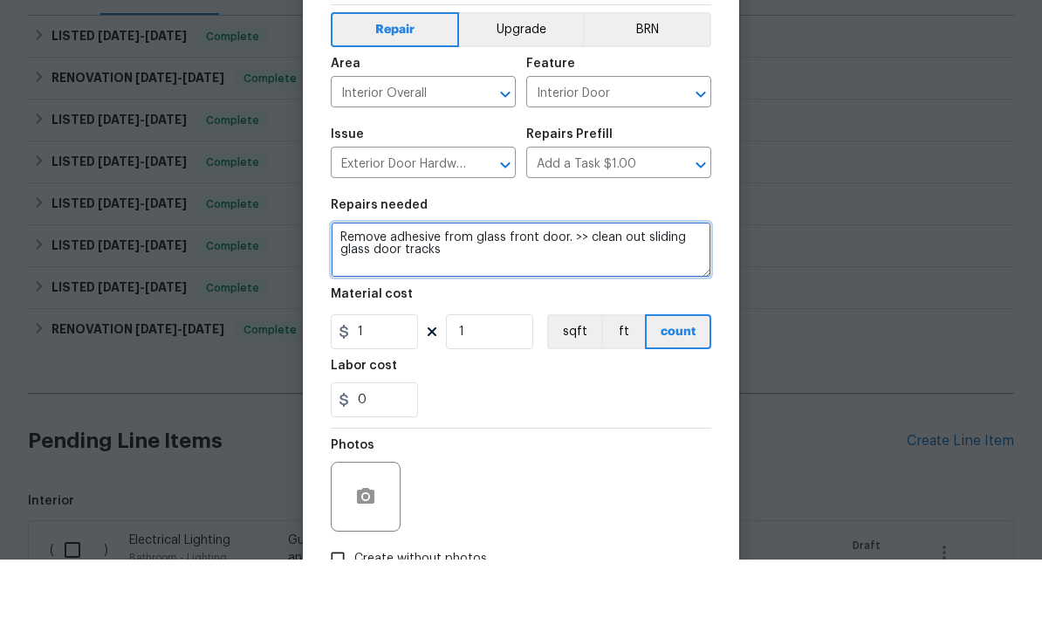
click at [641, 294] on textarea "Remove adhesive from glass front door. >> clean out sliding glass door tracks" at bounding box center [521, 322] width 381 height 56
click at [499, 294] on textarea "Remove adhesive from glass front door. >> clean out sliding glass door tracks" at bounding box center [521, 322] width 381 height 56
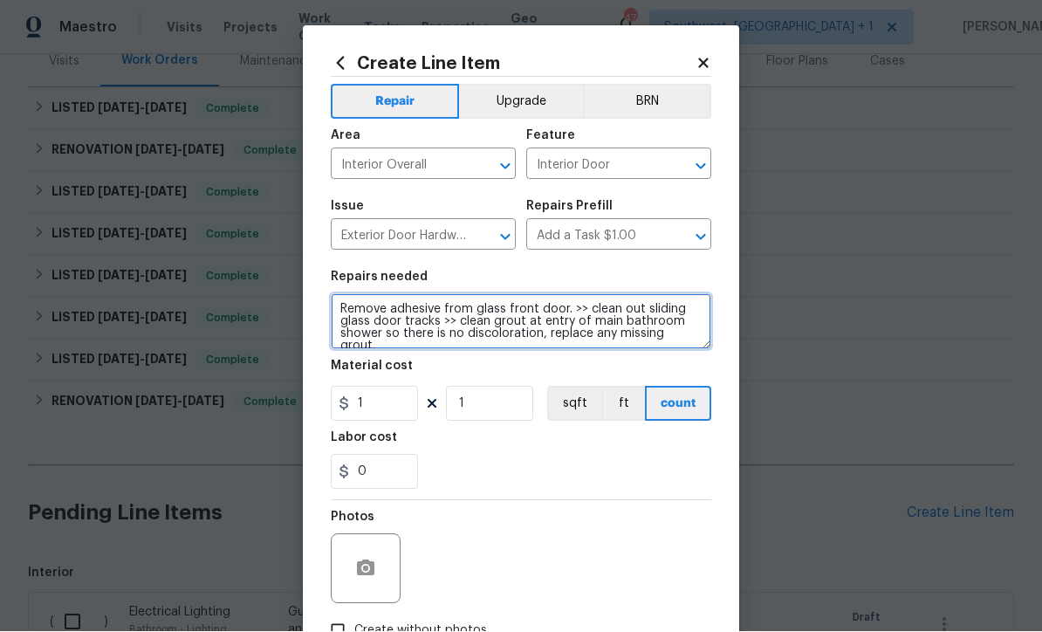
type textarea "Remove adhesive from glass front door. >> clean out sliding glass door tracks >…"
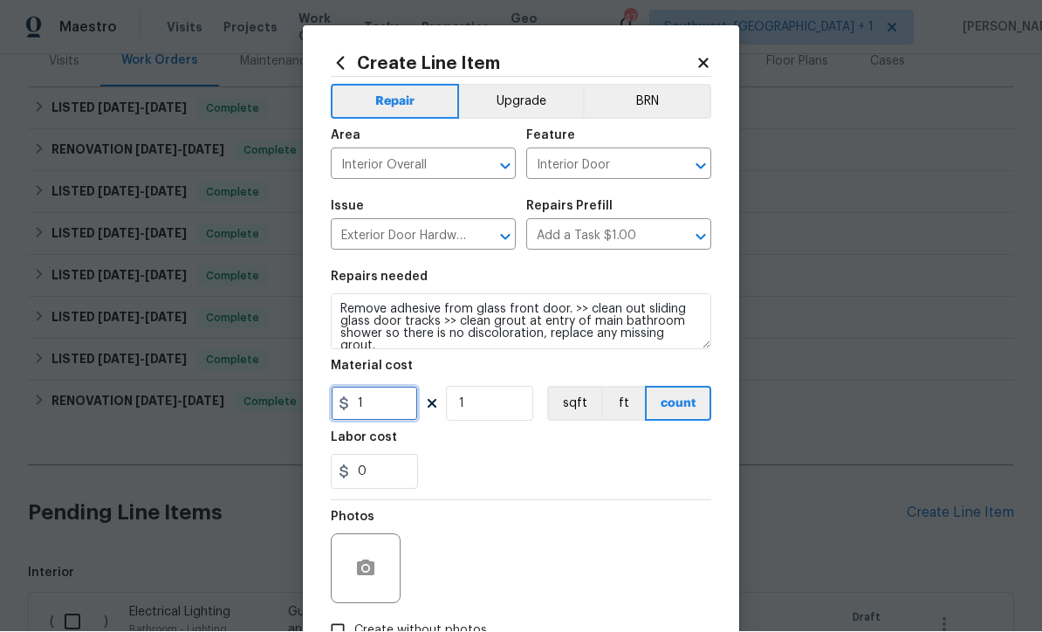
click at [406, 422] on input "1" at bounding box center [374, 404] width 87 height 35
type input "75"
click at [359, 567] on icon "button" at bounding box center [365, 569] width 17 height 16
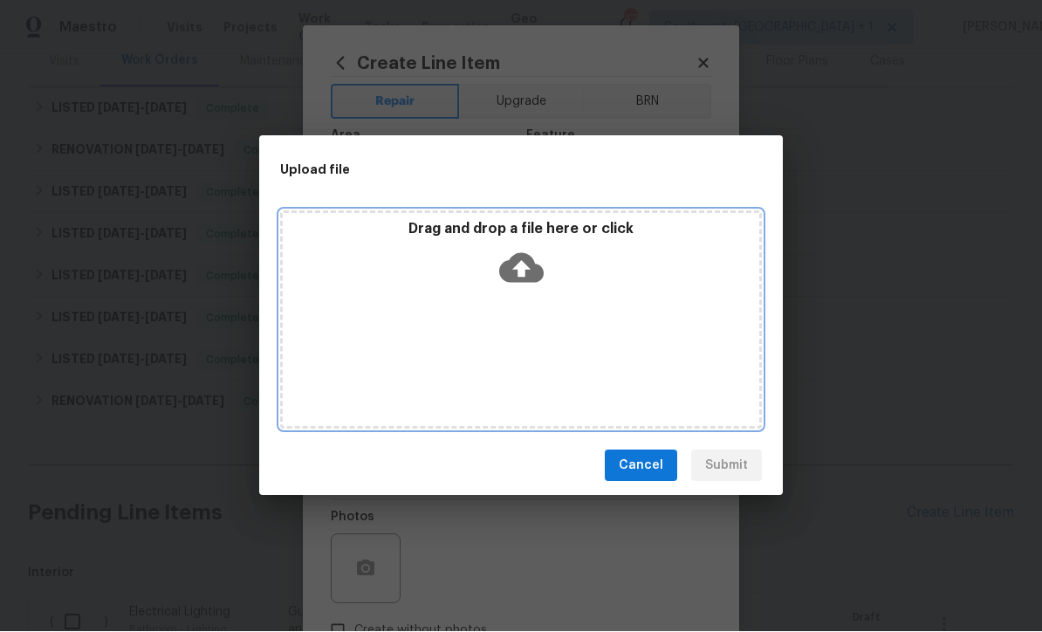
click at [513, 284] on icon at bounding box center [521, 269] width 45 height 30
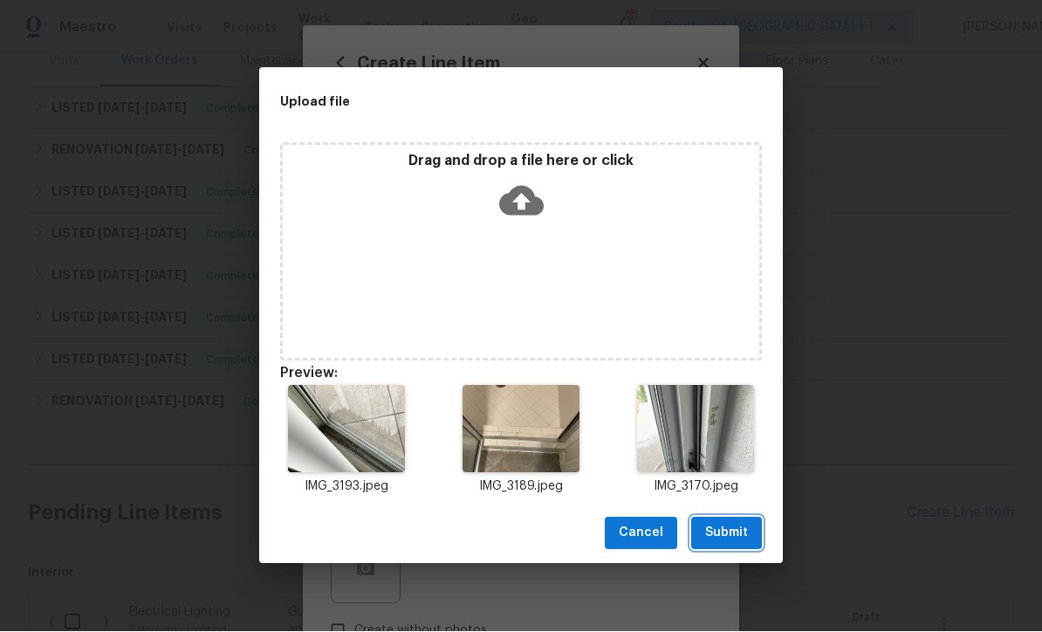
click at [734, 545] on span "Submit" at bounding box center [726, 534] width 43 height 22
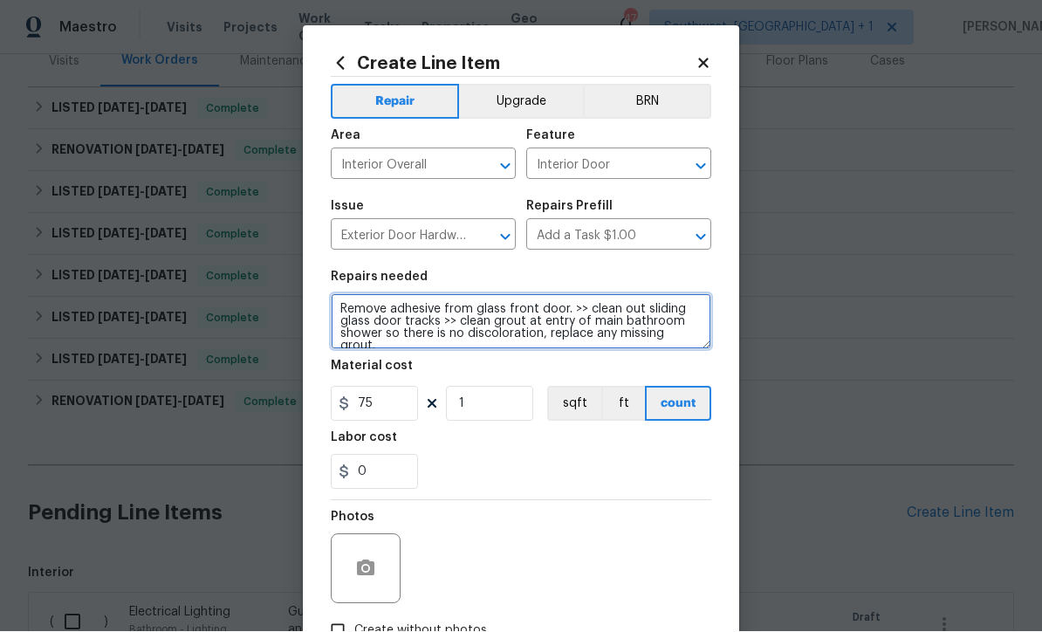
click at [464, 319] on textarea "Remove adhesive from glass front door. >> clean out sliding glass door tracks >…" at bounding box center [521, 322] width 381 height 56
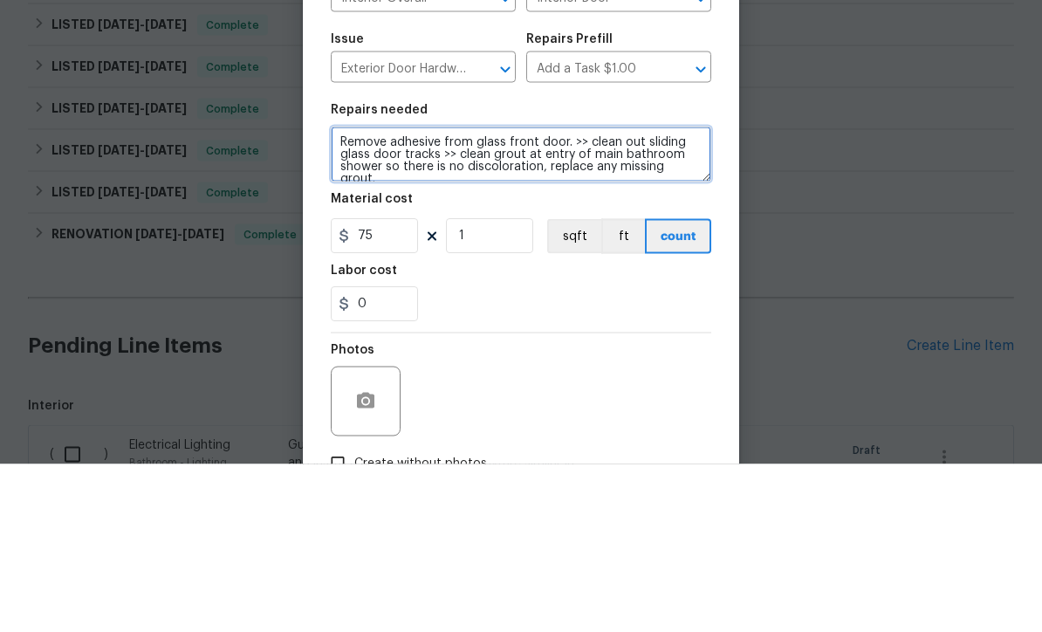
click at [699, 294] on textarea "Remove adhesive from glass front door. >> clean out sliding glass door tracks >…" at bounding box center [521, 322] width 381 height 56
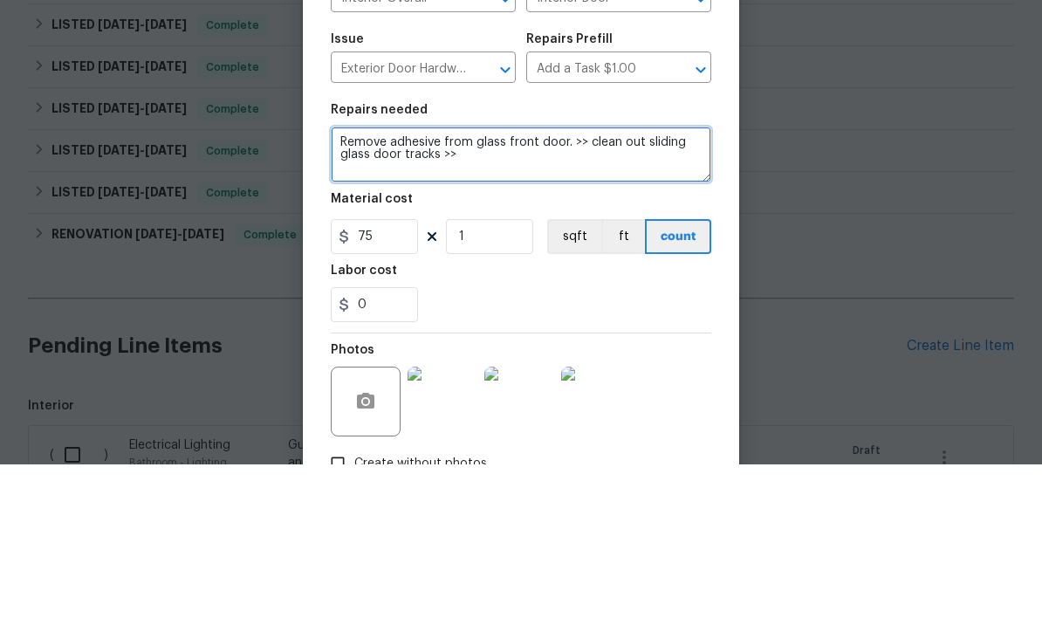
click at [637, 294] on textarea "Remove adhesive from glass front door. >> clean out sliding glass door tracks >>" at bounding box center [521, 322] width 381 height 56
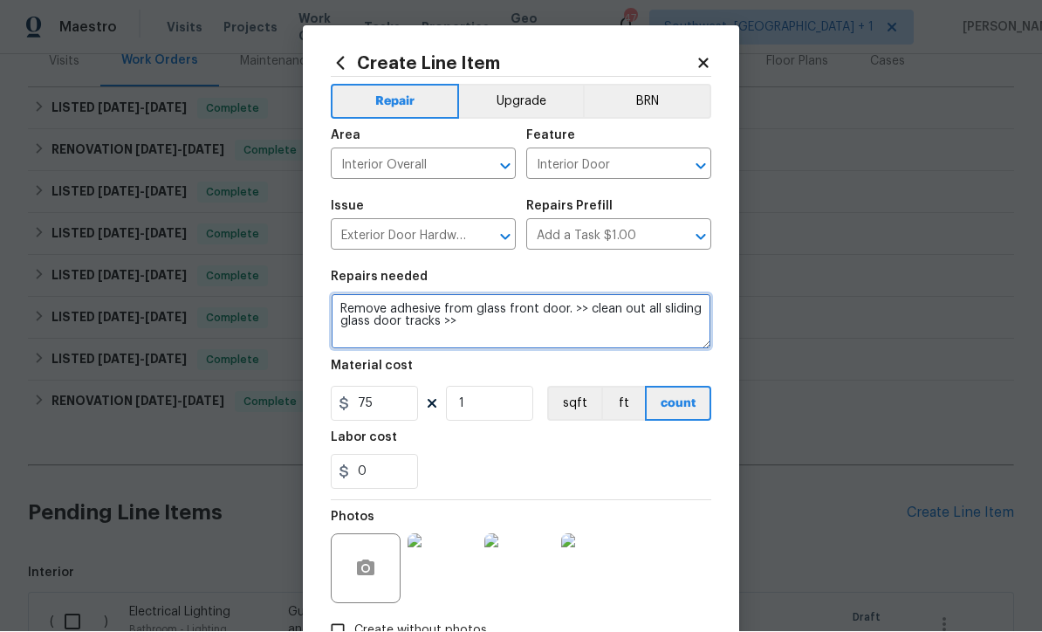
type textarea "Remove adhesive from glass front door. >> clean out all sliding glass door trac…"
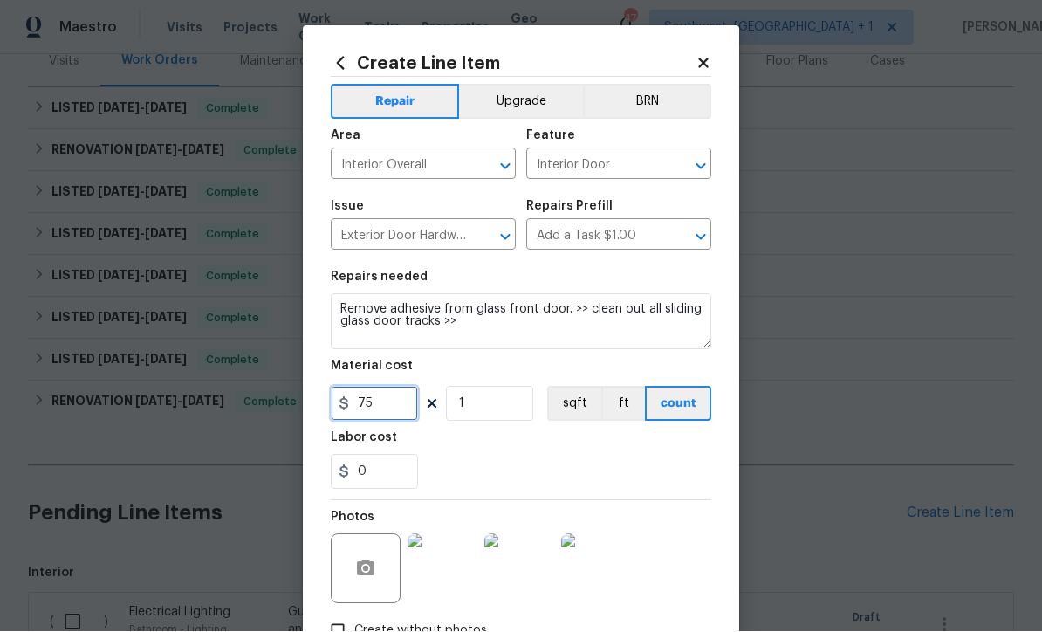
click at [408, 414] on input "75" at bounding box center [374, 404] width 87 height 35
type input "50"
click at [530, 581] on img at bounding box center [520, 569] width 70 height 70
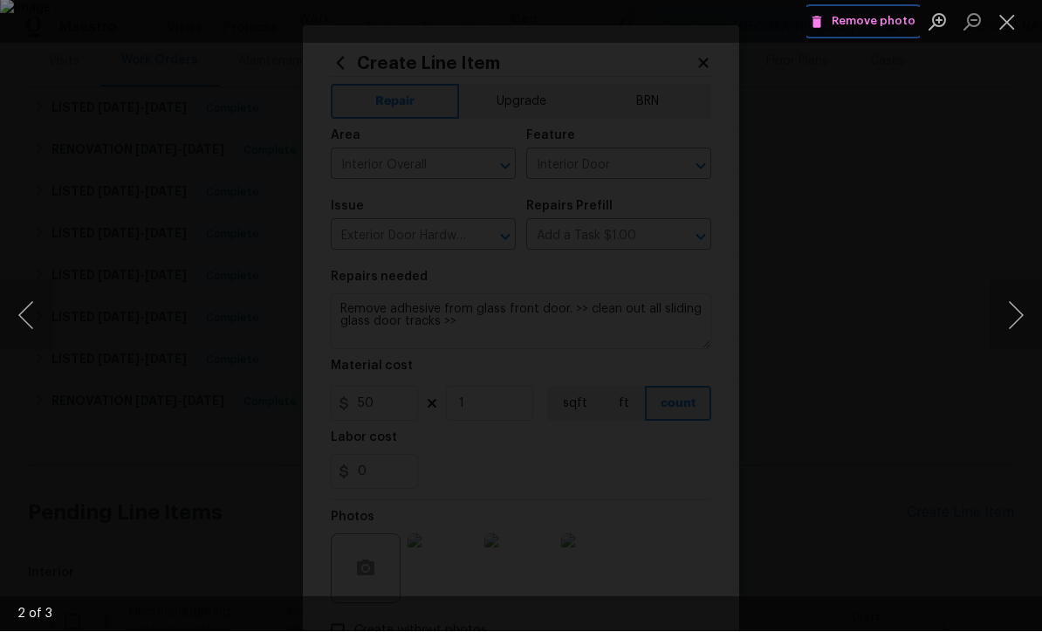
click at [840, 22] on span "Remove photo" at bounding box center [863, 22] width 105 height 20
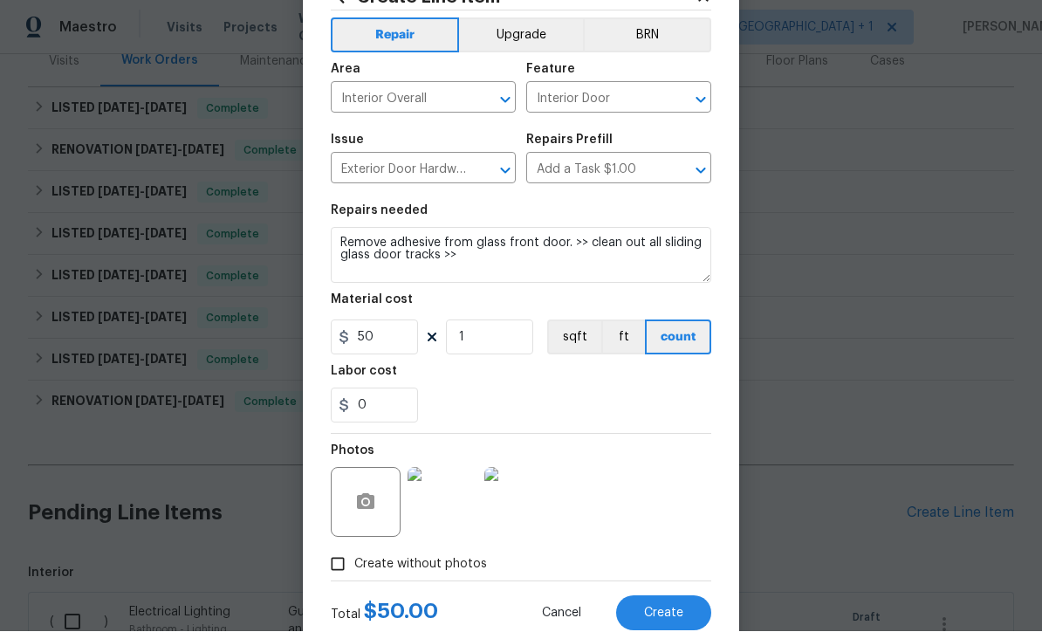
scroll to position [65, 0]
click at [666, 624] on button "Create" at bounding box center [663, 614] width 95 height 35
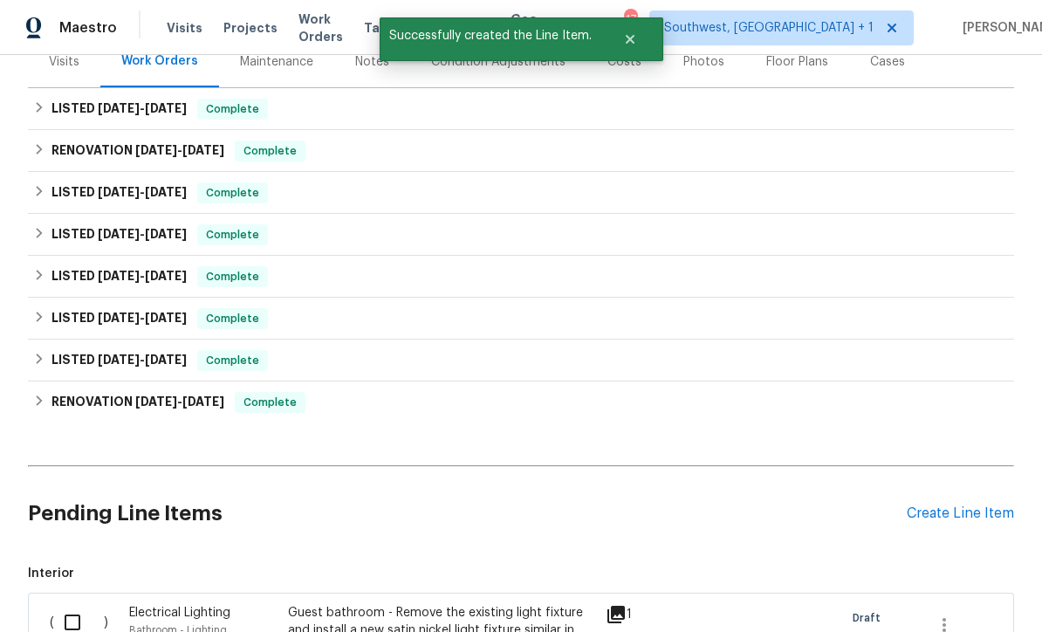
click at [963, 515] on div "Create Line Item" at bounding box center [960, 514] width 107 height 17
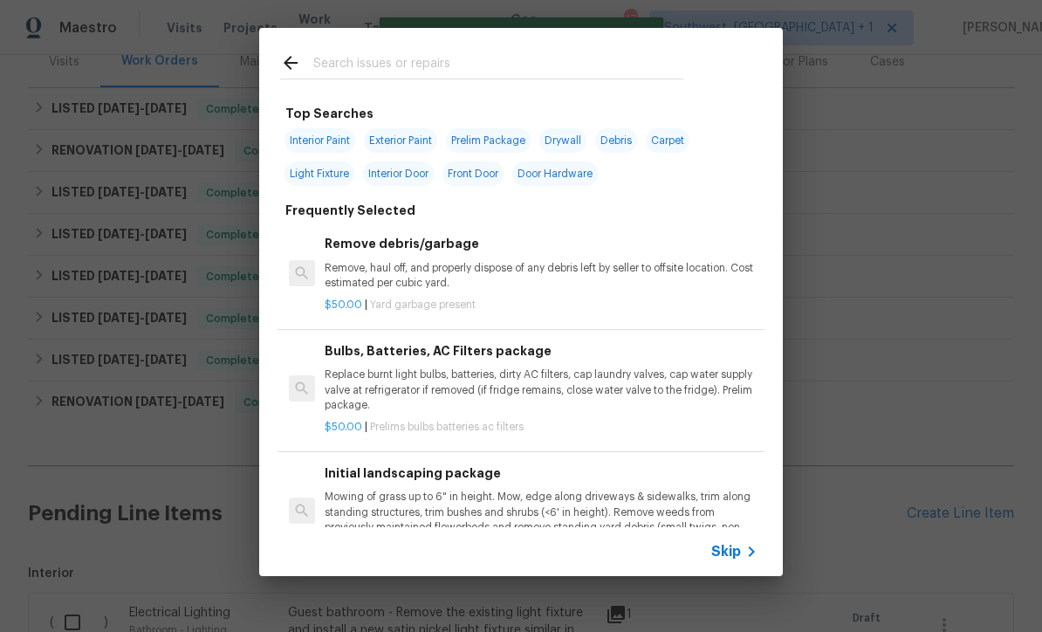
click at [740, 561] on span "Skip" at bounding box center [727, 551] width 30 height 17
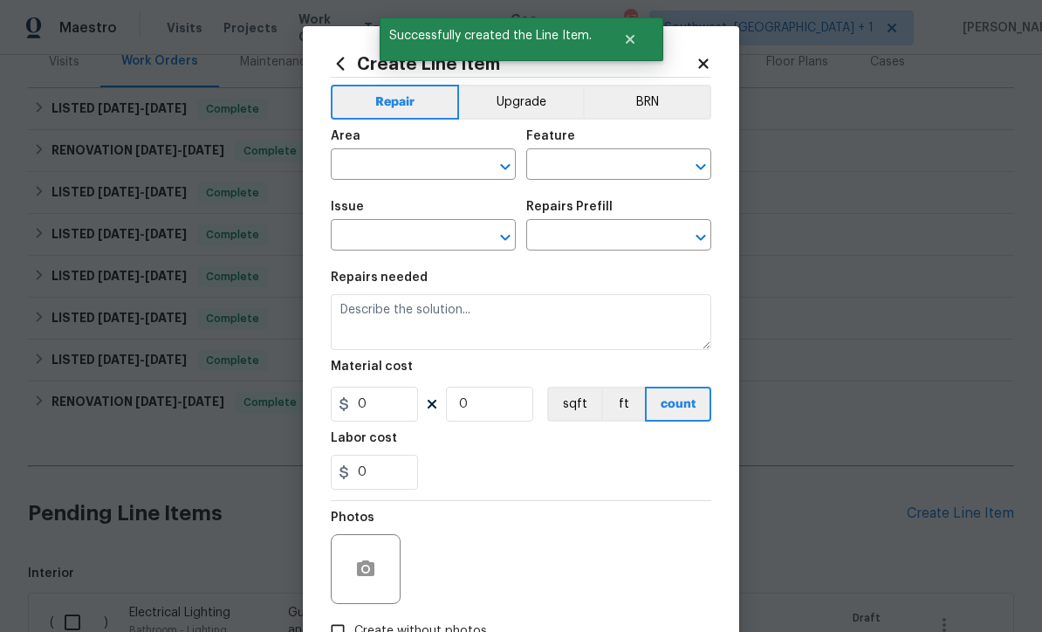
click at [412, 172] on input "text" at bounding box center [399, 166] width 136 height 27
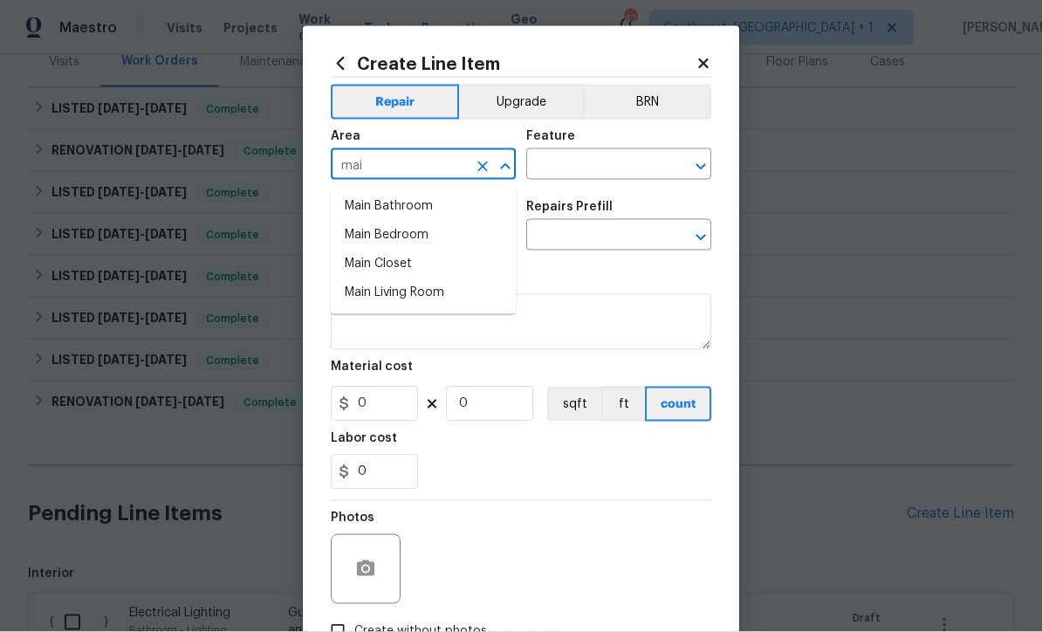
click at [421, 207] on li "Main Bathroom" at bounding box center [423, 206] width 185 height 29
type input "Main Bathroom"
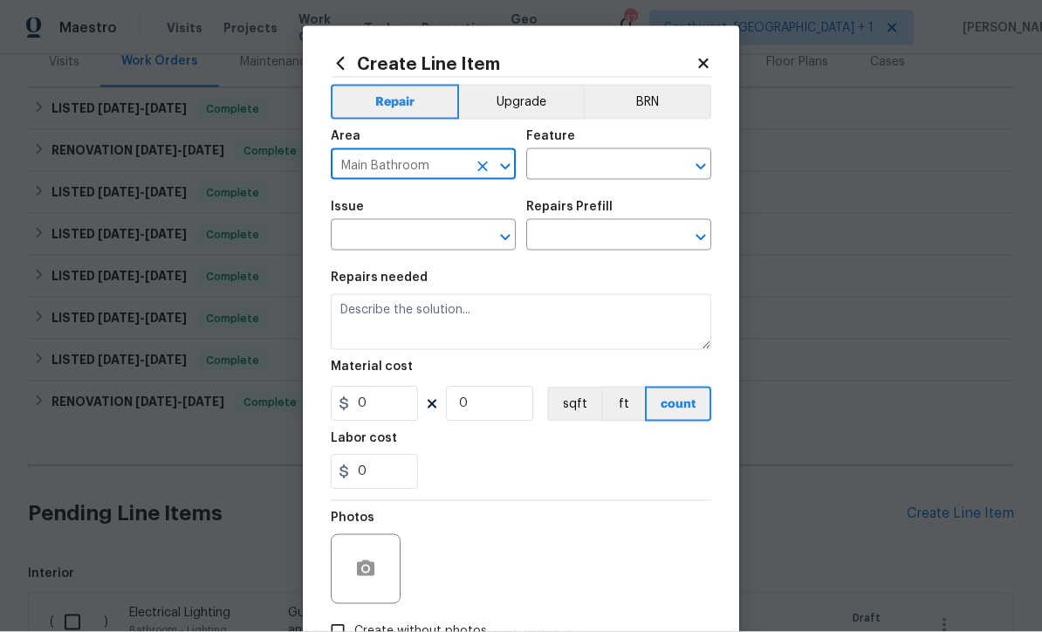
click at [613, 169] on input "text" at bounding box center [594, 166] width 136 height 27
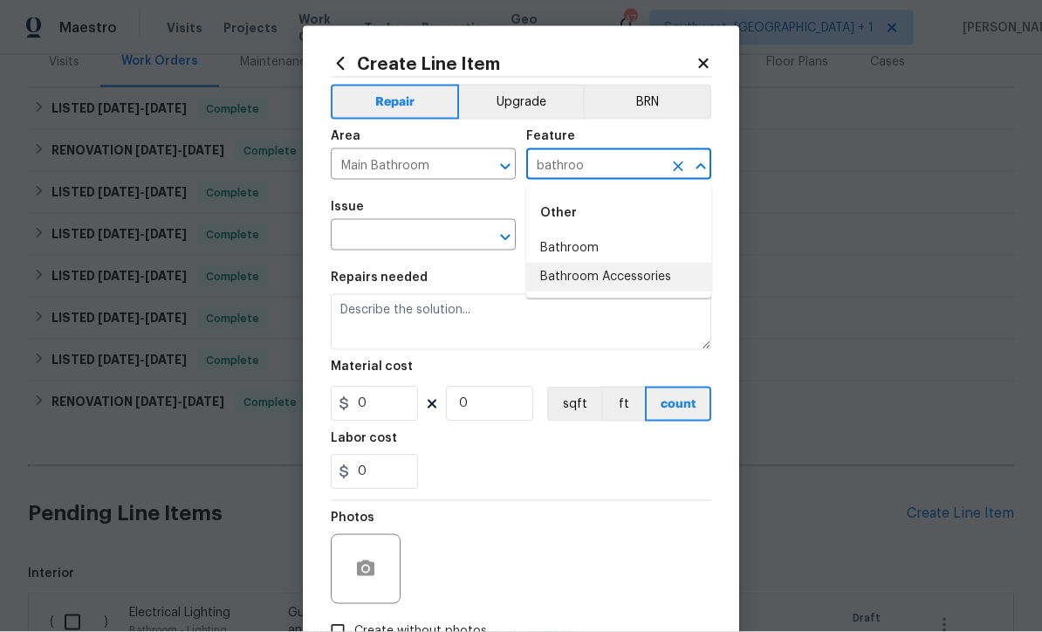
click at [648, 272] on li "Bathroom Accessories" at bounding box center [618, 277] width 185 height 29
type input "Bathroom Accessories"
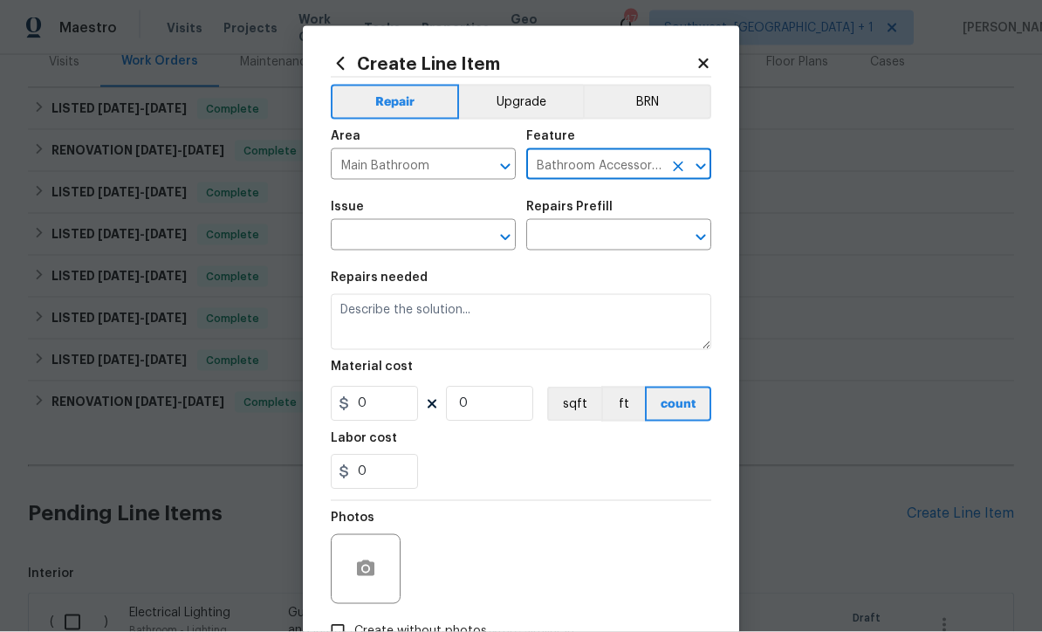
click at [444, 245] on input "text" at bounding box center [399, 237] width 136 height 27
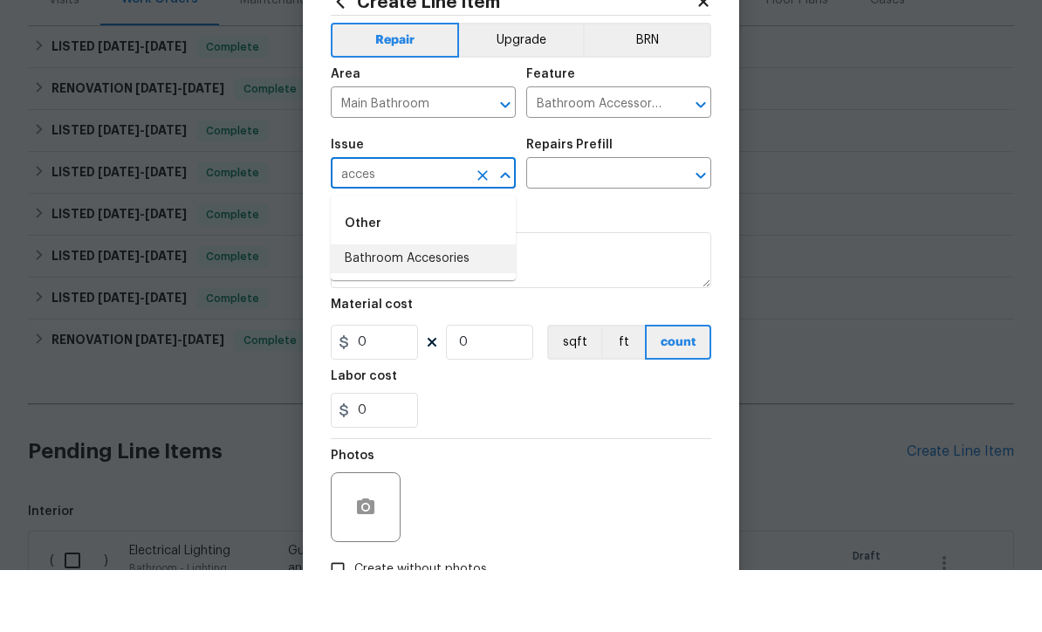
click at [436, 306] on li "Bathroom Accesories" at bounding box center [423, 320] width 185 height 29
type input "Bathroom Accesories"
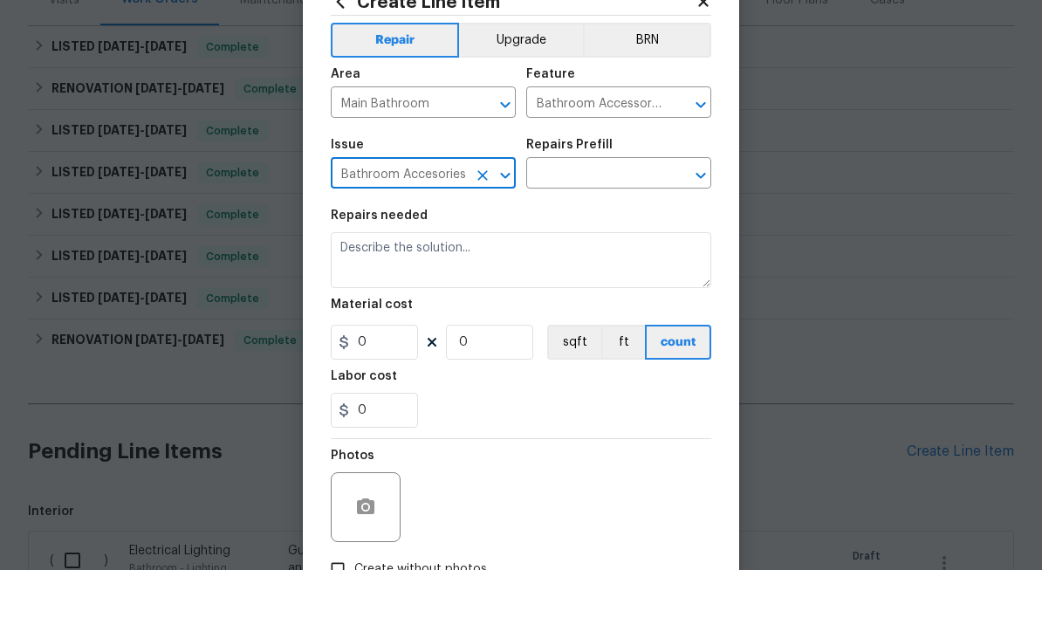
click at [632, 224] on input "text" at bounding box center [594, 237] width 136 height 27
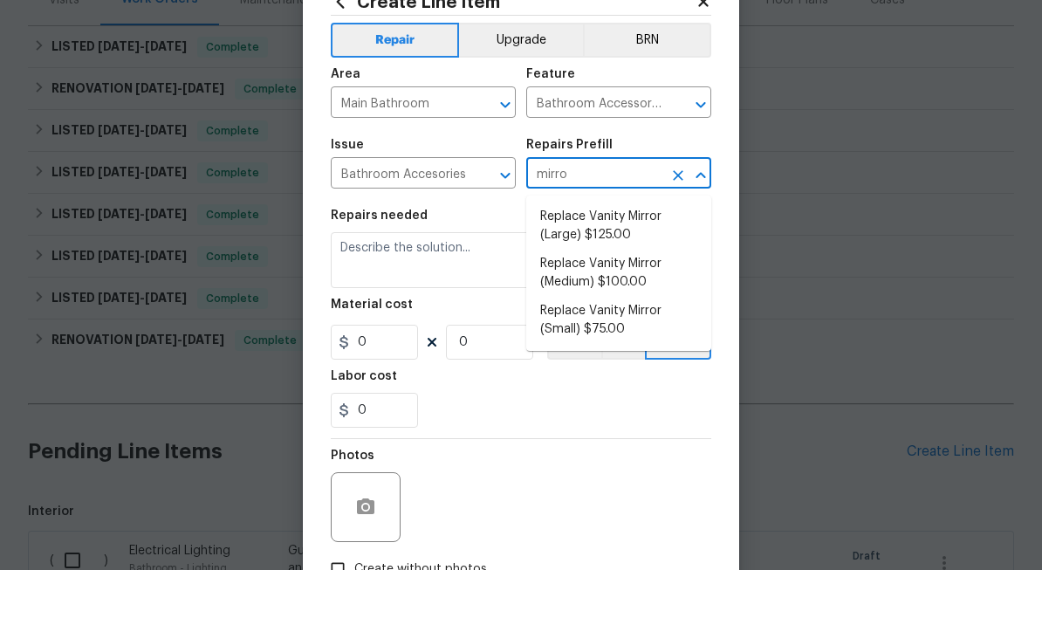
click at [632, 265] on li "Replace Vanity Mirror (Large) $125.00" at bounding box center [618, 288] width 185 height 47
type input "Replace Vanity Mirror (Large) $125.00"
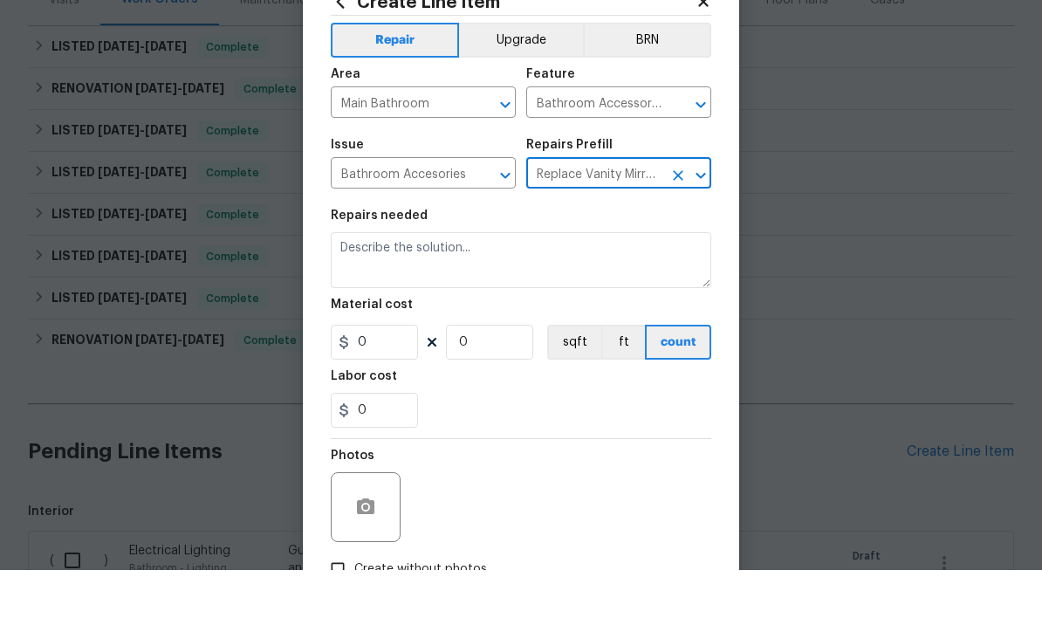
type input "Interior Trim"
type textarea "Remove the existing vanity mirror (if present) and install a new vanity mirror.…"
type input "1"
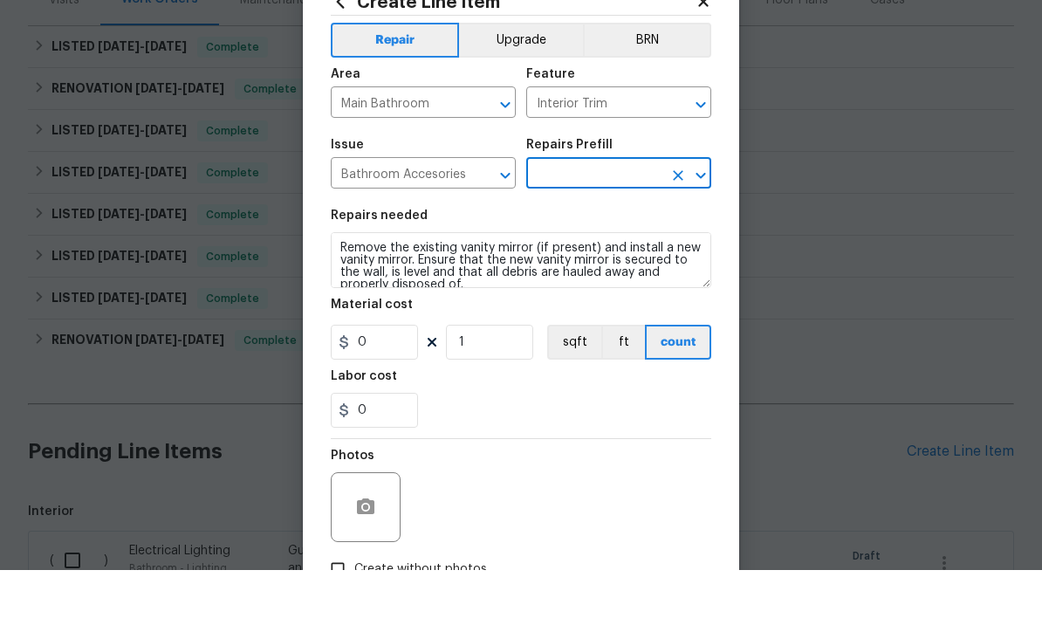
type input "Replace Vanity Mirror (Large) $125.00"
type input "125"
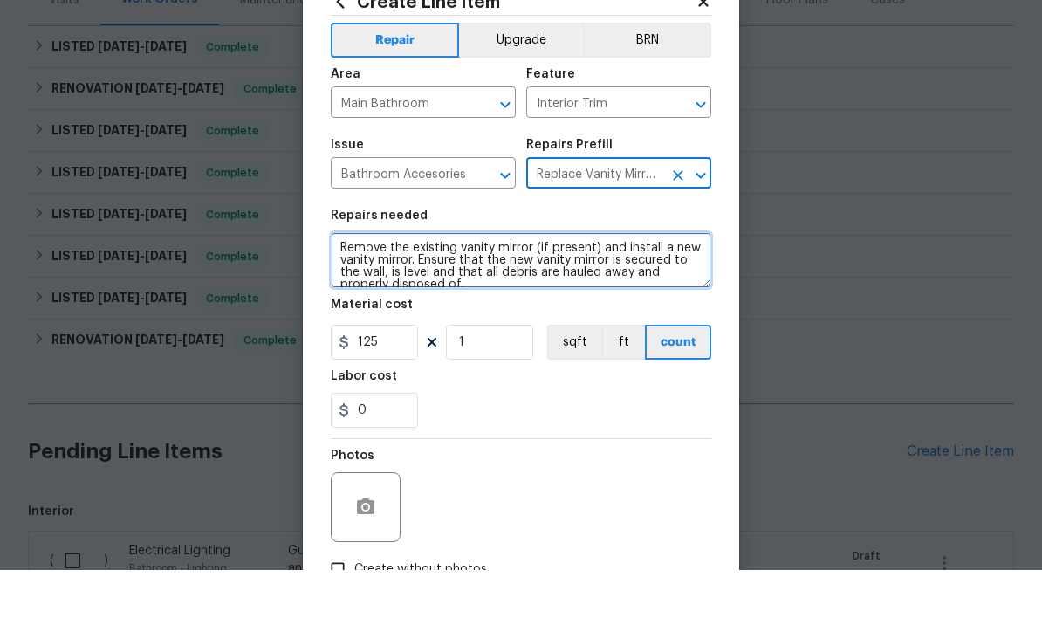
click at [513, 294] on textarea "Remove the existing vanity mirror (if present) and install a new vanity mirror.…" at bounding box center [521, 322] width 381 height 56
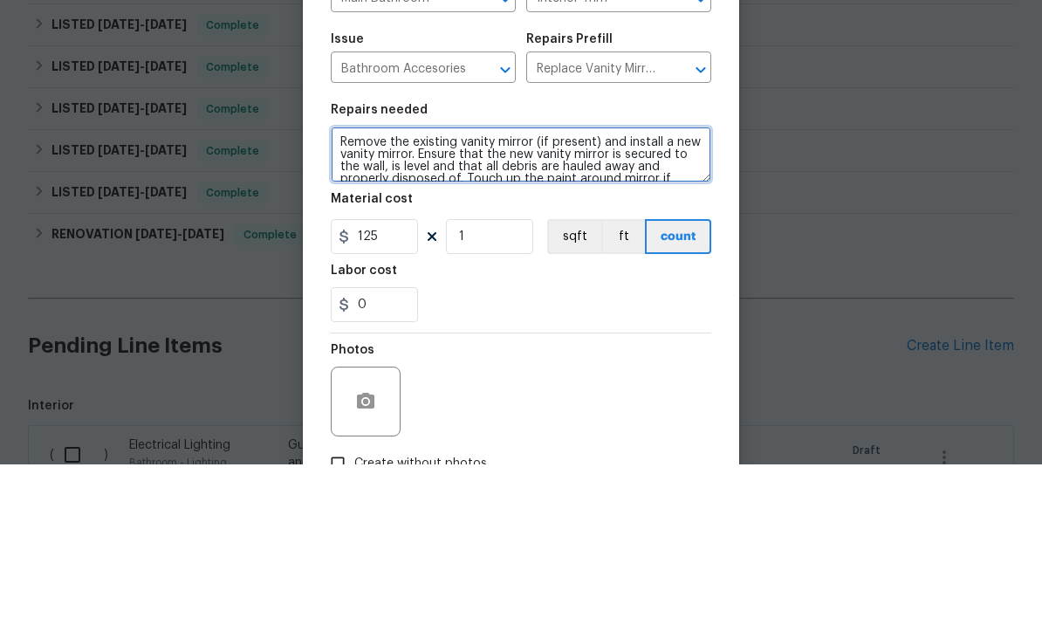
scroll to position [0, 0]
click at [347, 294] on textarea "Remove the existing vanity mirror (if present) and install a new vanity mirror.…" at bounding box center [521, 322] width 381 height 56
click at [343, 294] on textarea "Remove the existing vanity mirror (if present) and install a new frameless vani…" at bounding box center [521, 322] width 381 height 56
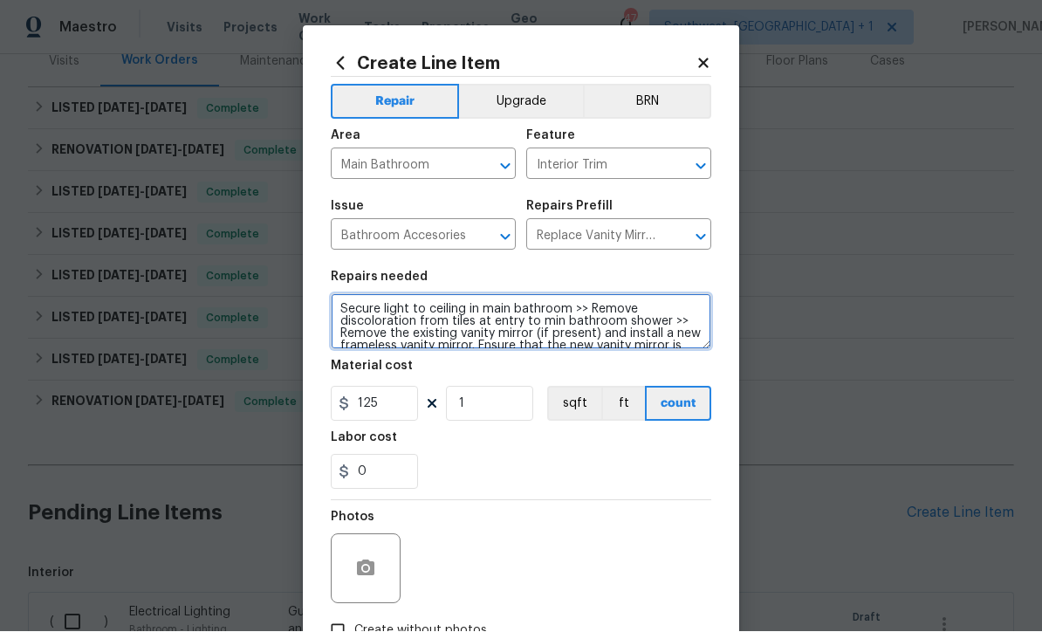
type textarea "Secure light to ceiling in main bathroom >> Remove discoloration from tiles at …"
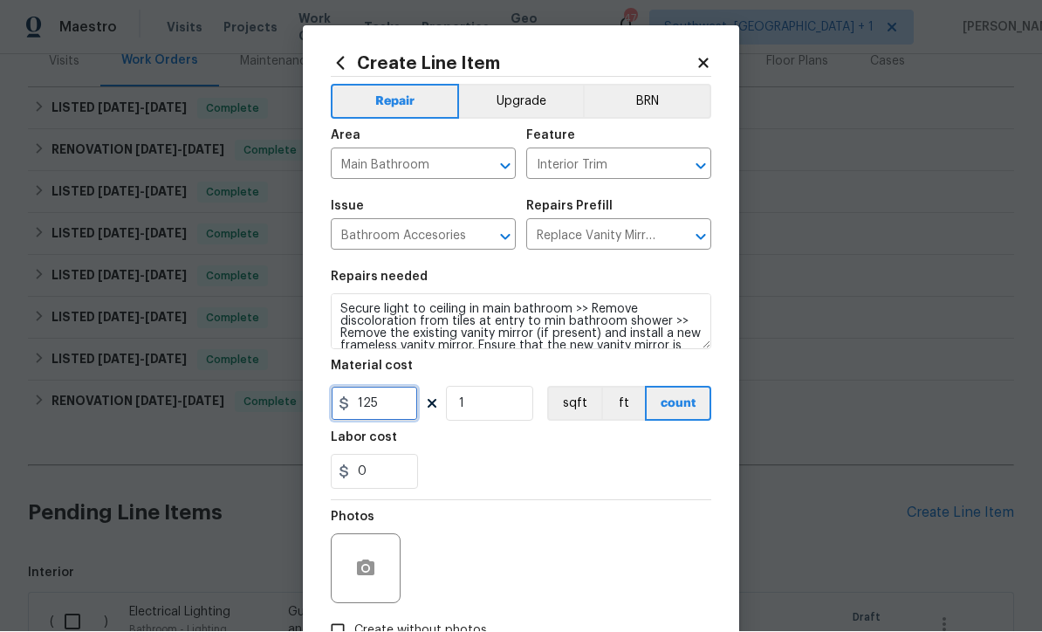
click at [408, 416] on input "125" at bounding box center [374, 404] width 87 height 35
type input "200"
click at [373, 586] on button "button" at bounding box center [366, 569] width 42 height 42
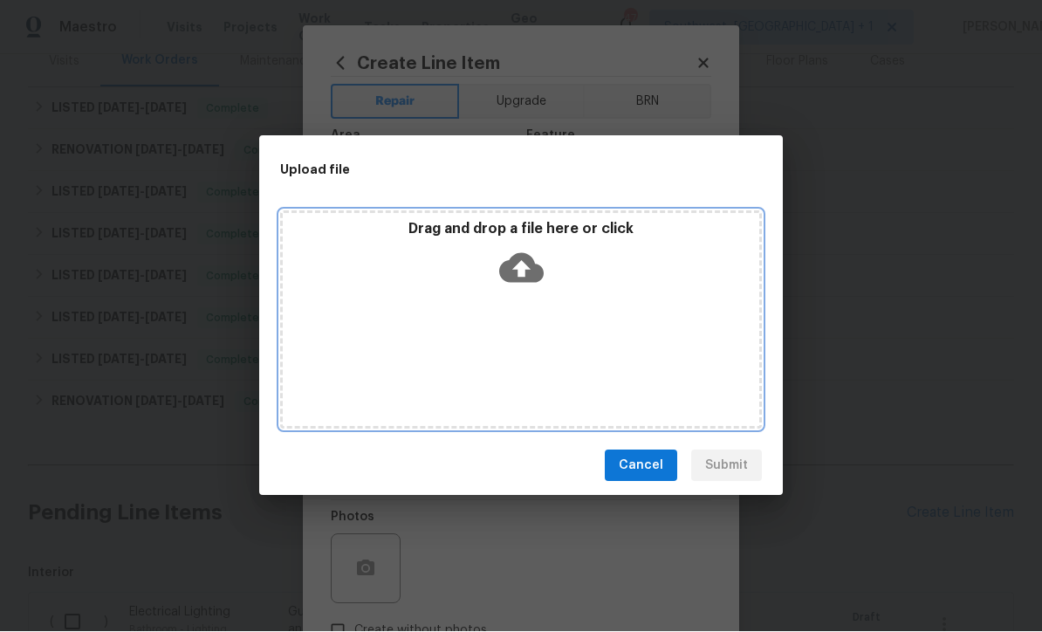
click at [525, 291] on icon at bounding box center [521, 268] width 45 height 45
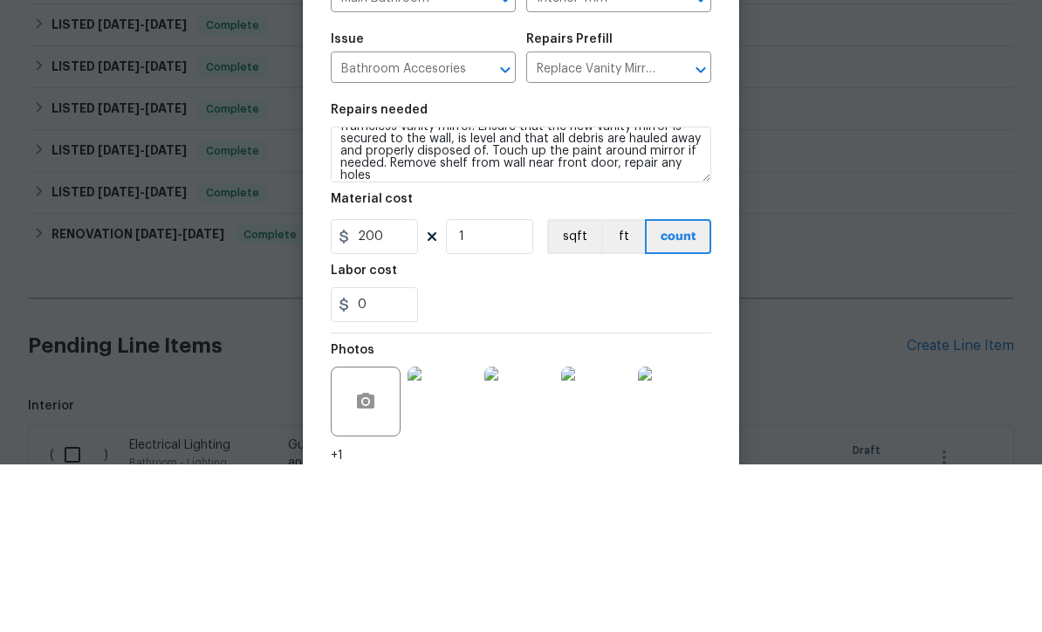
scroll to position [52, 0]
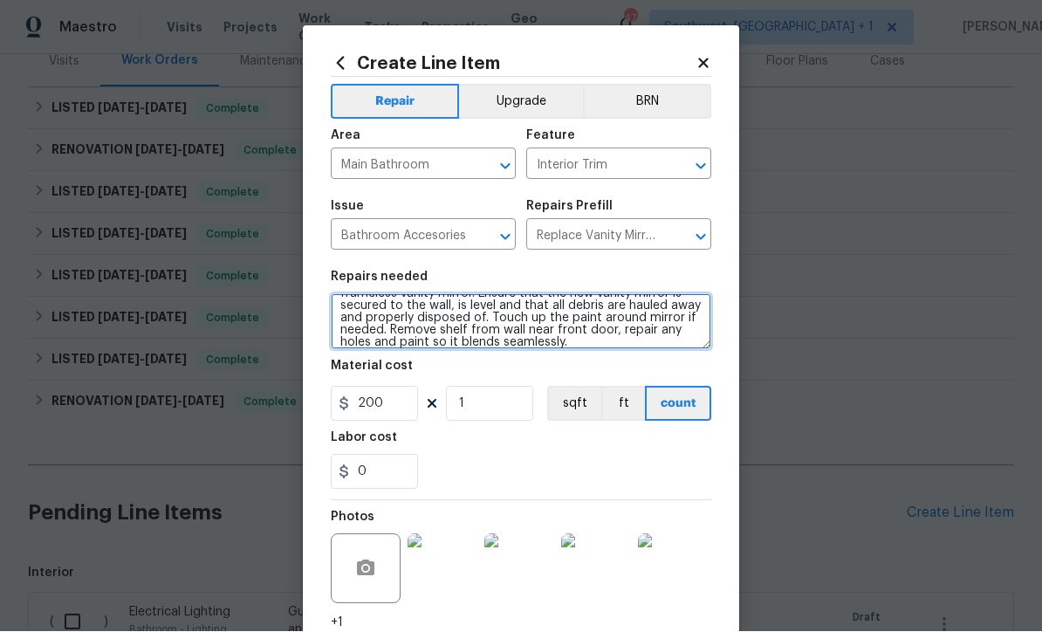
type textarea "Secure light to ceiling in main bathroom >> Remove discoloration from tiles at …"
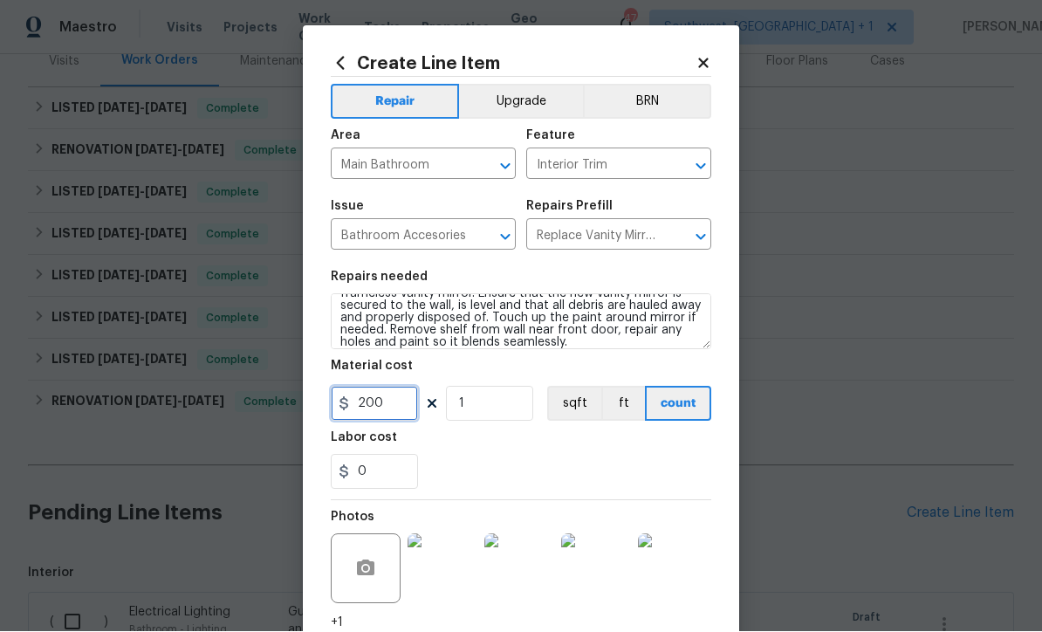
click at [416, 416] on input "200" at bounding box center [374, 404] width 87 height 35
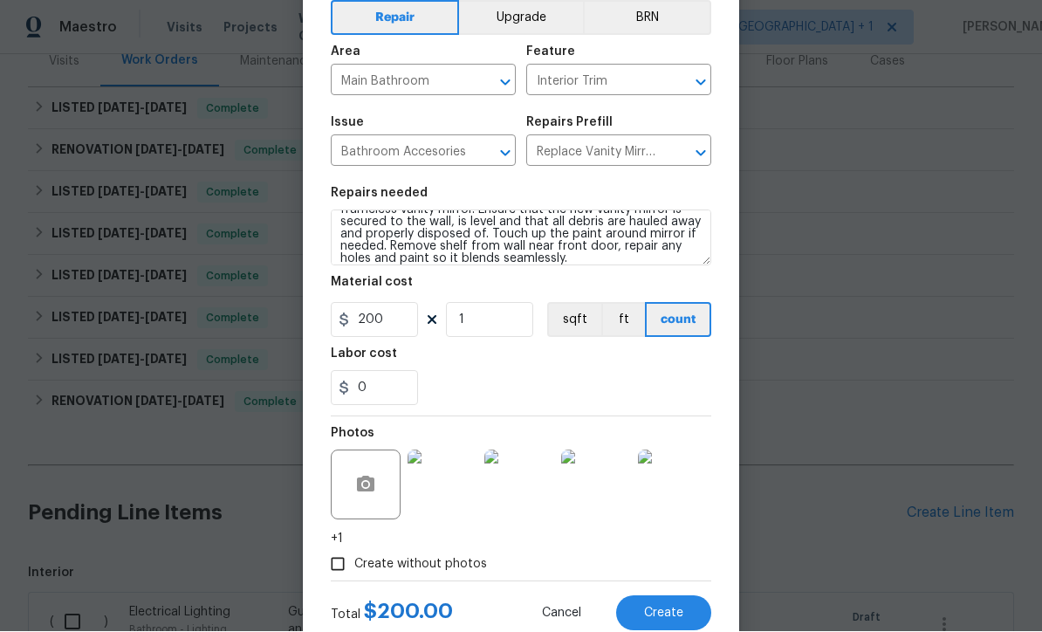
scroll to position [83, 0]
click at [375, 502] on button "button" at bounding box center [366, 486] width 42 height 42
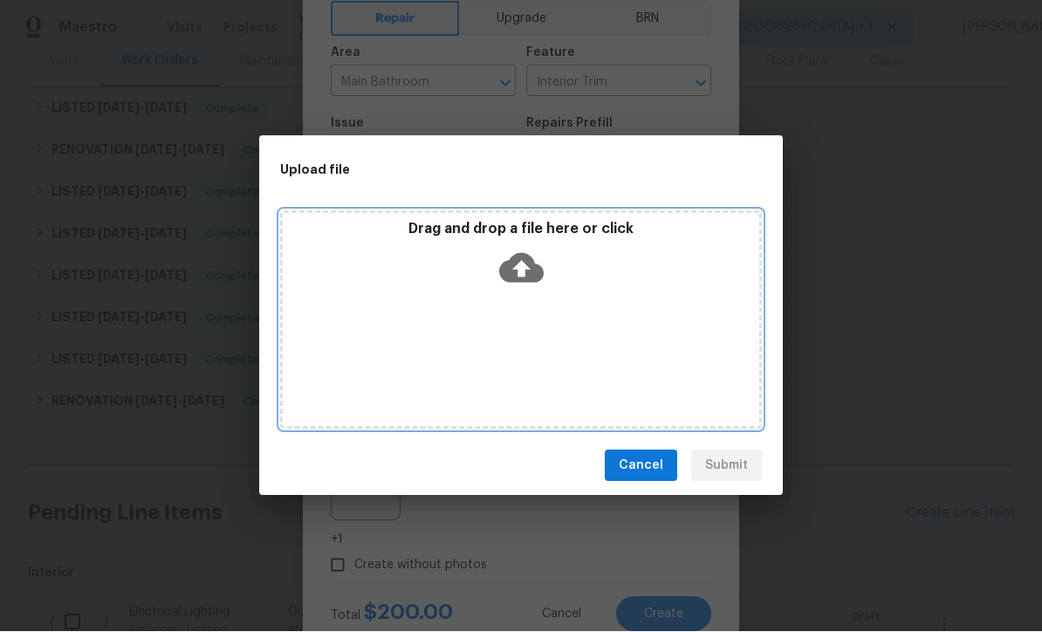
click at [526, 291] on icon at bounding box center [521, 268] width 45 height 45
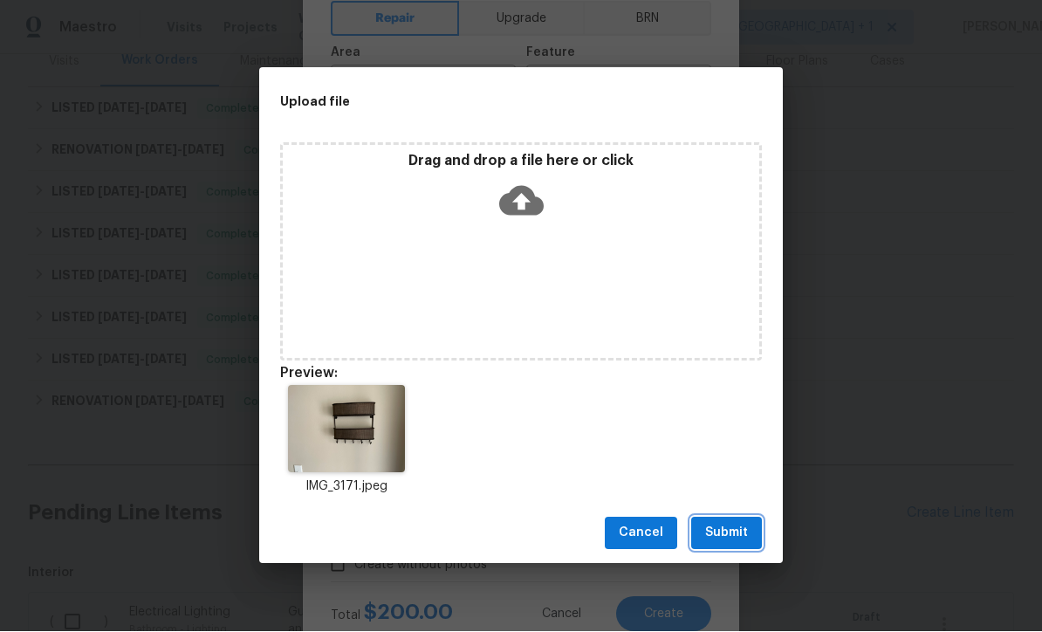
click at [733, 550] on button "Submit" at bounding box center [727, 534] width 71 height 32
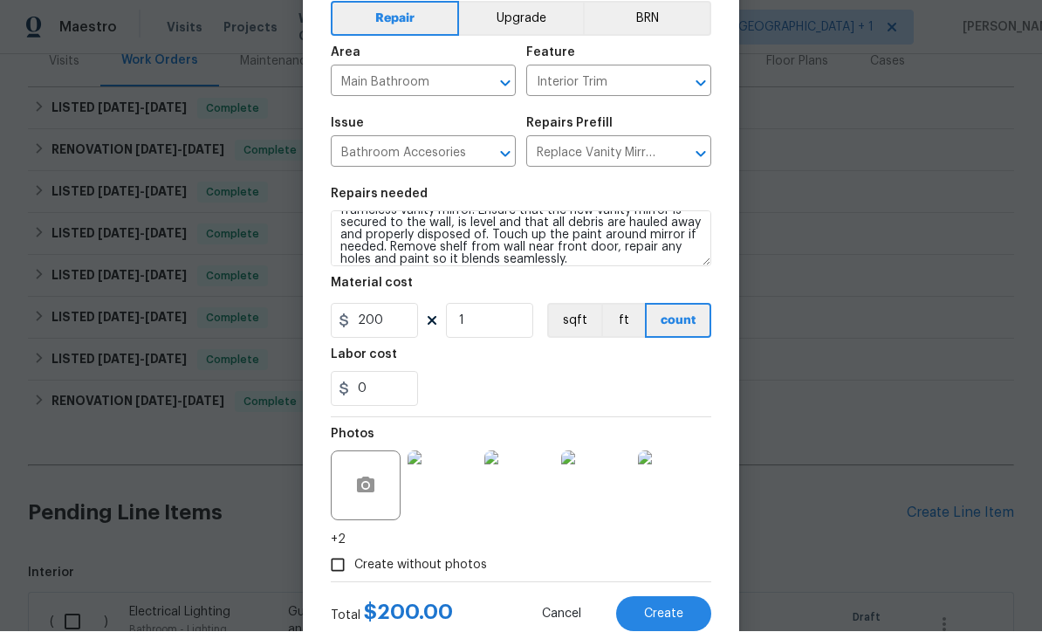
click at [667, 625] on button "Create" at bounding box center [663, 614] width 95 height 35
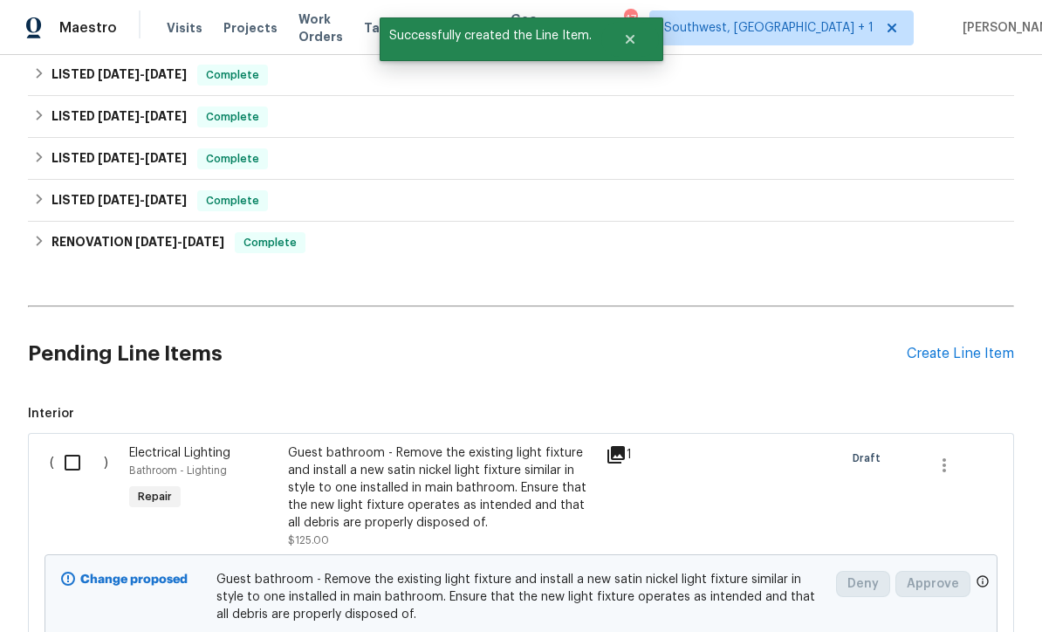
click at [70, 464] on input "checkbox" at bounding box center [79, 462] width 50 height 37
checkbox input "true"
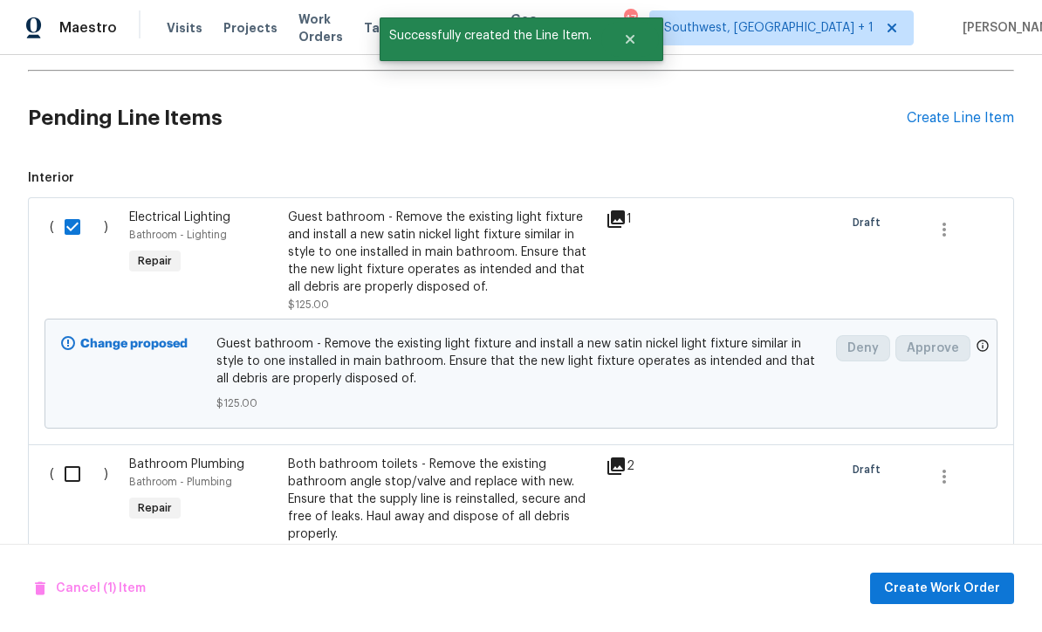
click at [65, 466] on input "checkbox" at bounding box center [79, 474] width 50 height 37
checkbox input "true"
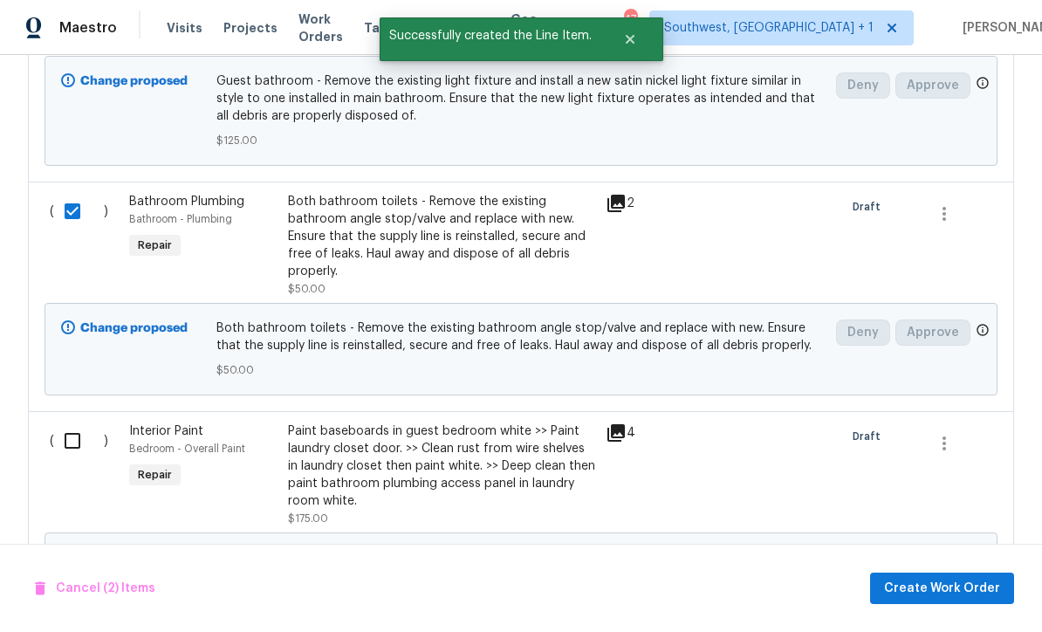
click at [69, 437] on input "checkbox" at bounding box center [79, 441] width 50 height 37
checkbox input "true"
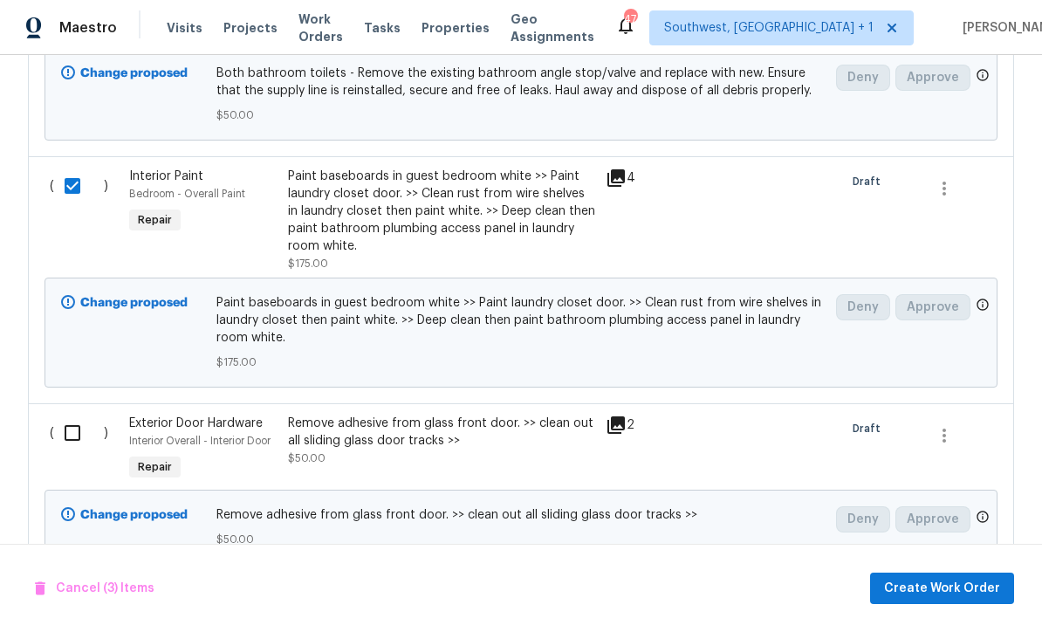
click at [66, 443] on input "checkbox" at bounding box center [79, 433] width 50 height 37
checkbox input "true"
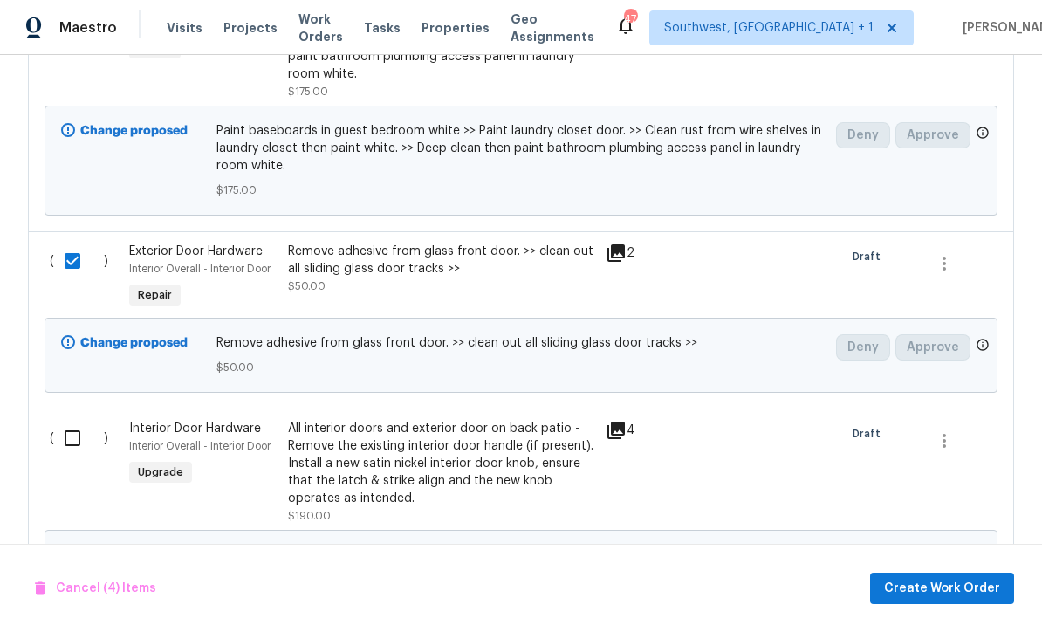
click at [65, 443] on input "checkbox" at bounding box center [79, 438] width 50 height 37
checkbox input "true"
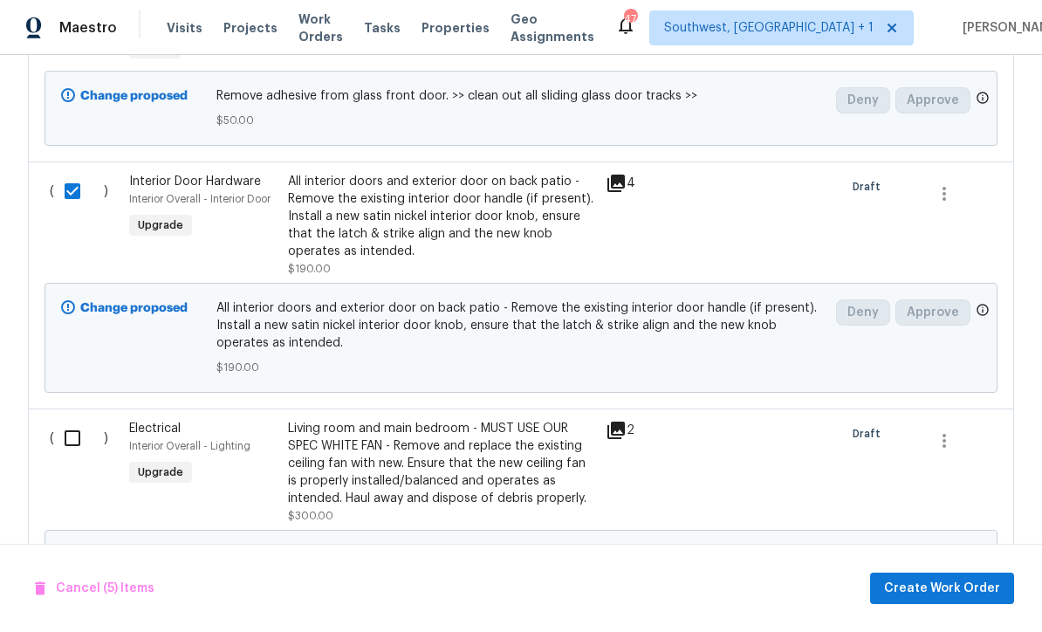
click at [68, 456] on input "checkbox" at bounding box center [79, 438] width 50 height 37
checkbox input "true"
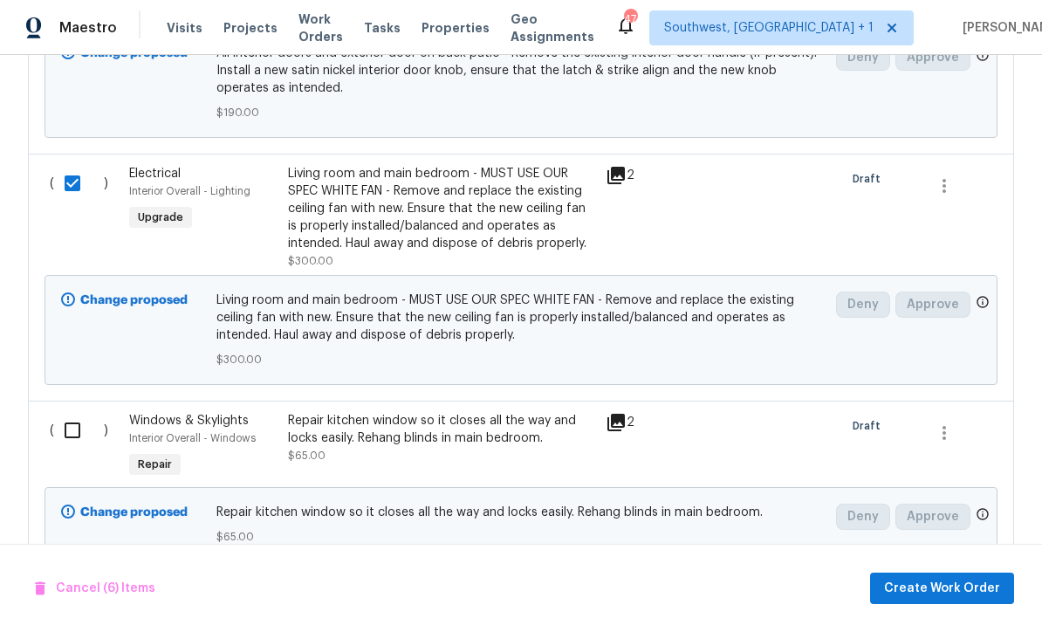
click at [69, 438] on input "checkbox" at bounding box center [79, 430] width 50 height 37
checkbox input "true"
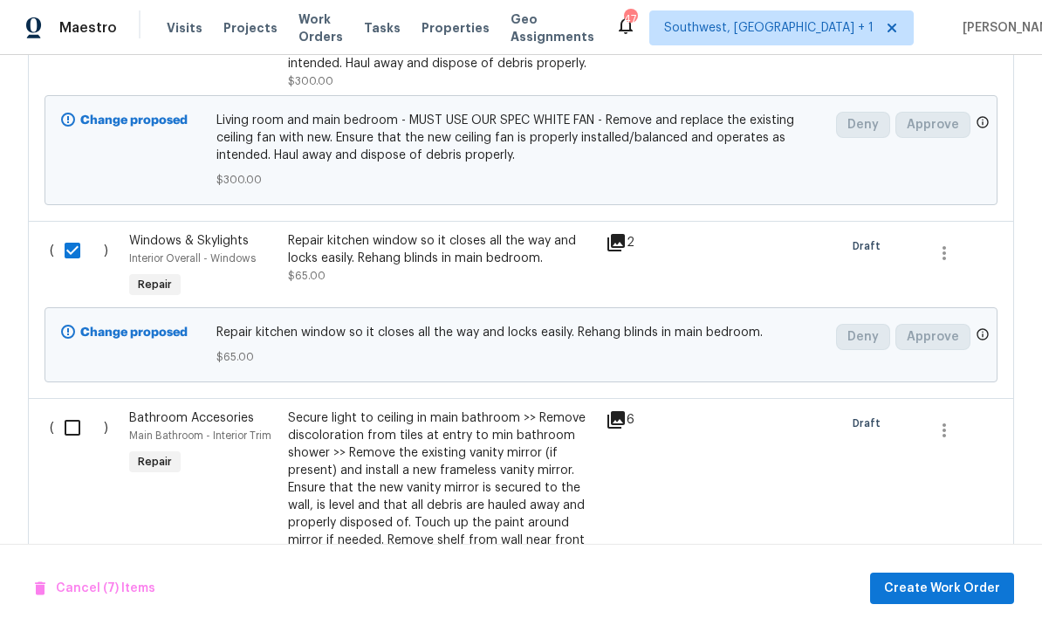
click at [69, 432] on input "checkbox" at bounding box center [79, 427] width 50 height 37
checkbox input "true"
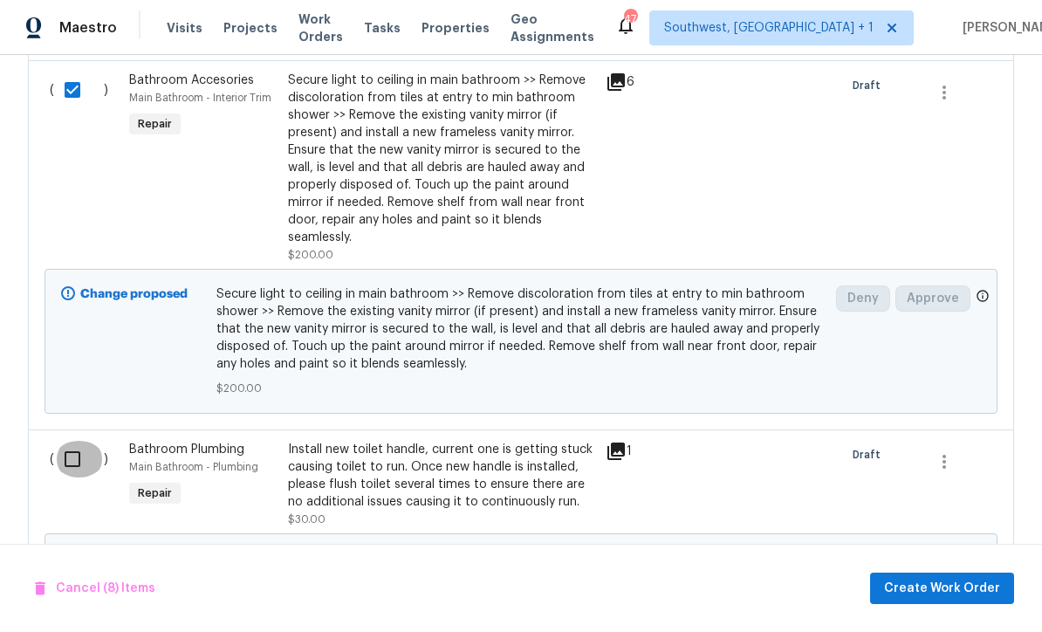
click at [68, 470] on input "checkbox" at bounding box center [79, 459] width 50 height 37
checkbox input "true"
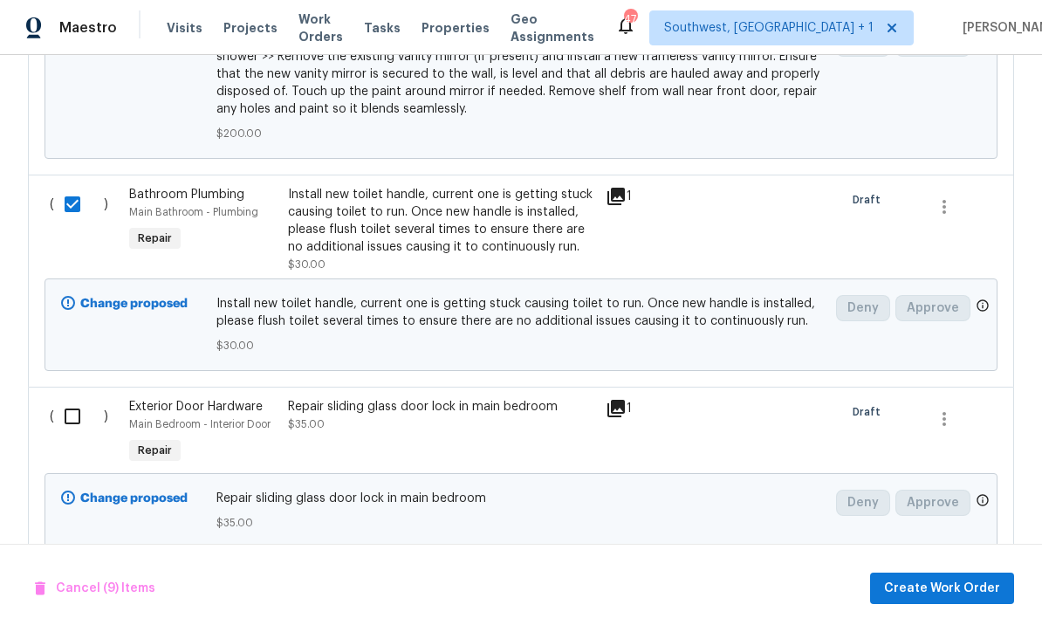
click at [68, 426] on input "checkbox" at bounding box center [79, 416] width 50 height 37
checkbox input "true"
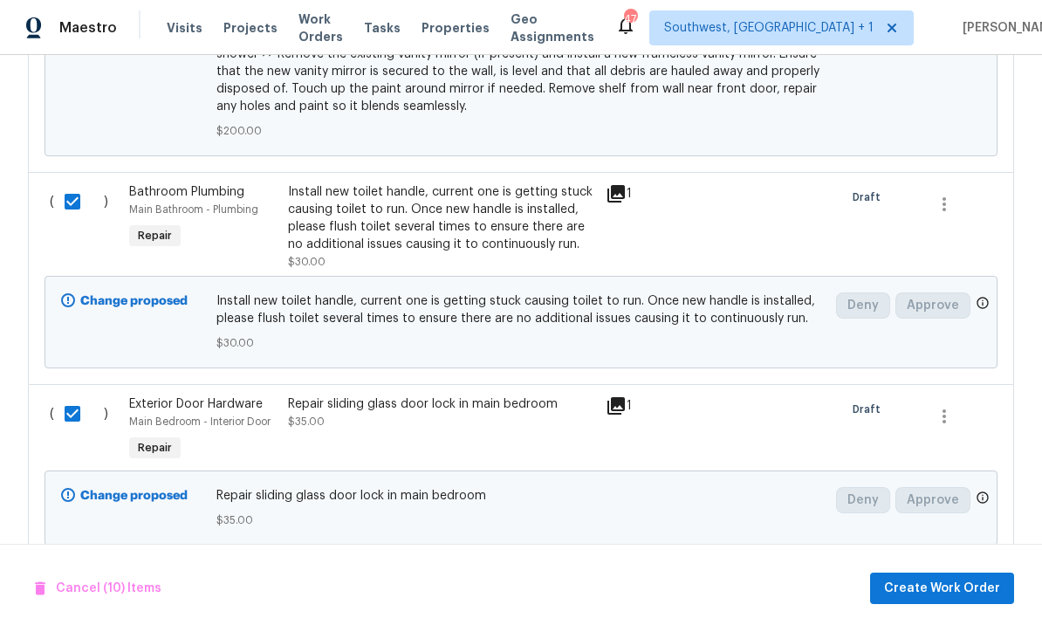
scroll to position [2591, 0]
click at [952, 600] on span "Create Work Order" at bounding box center [942, 589] width 116 height 22
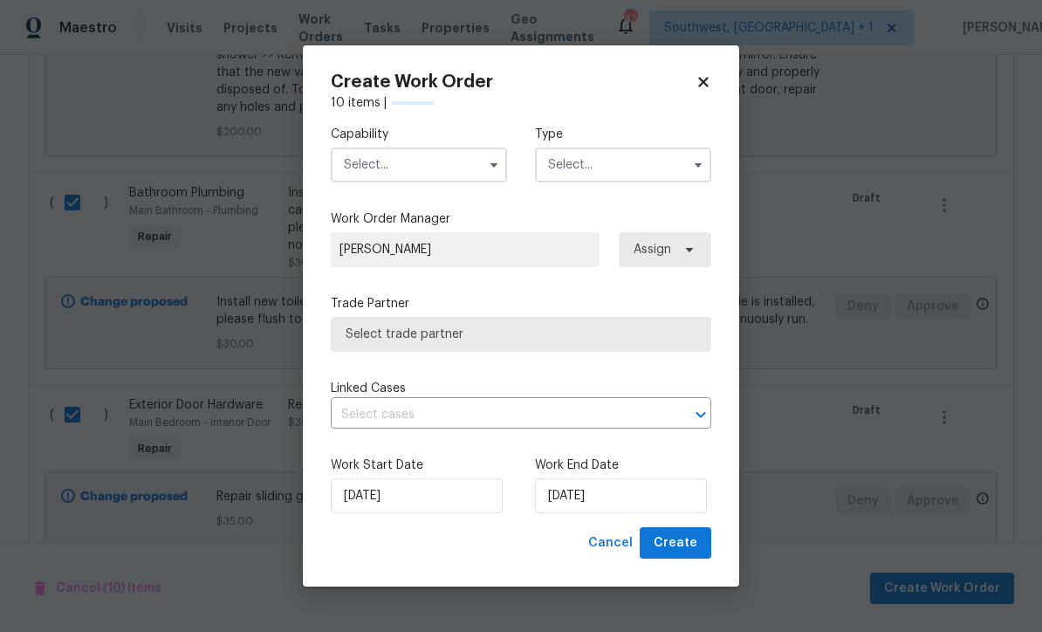
checkbox input "false"
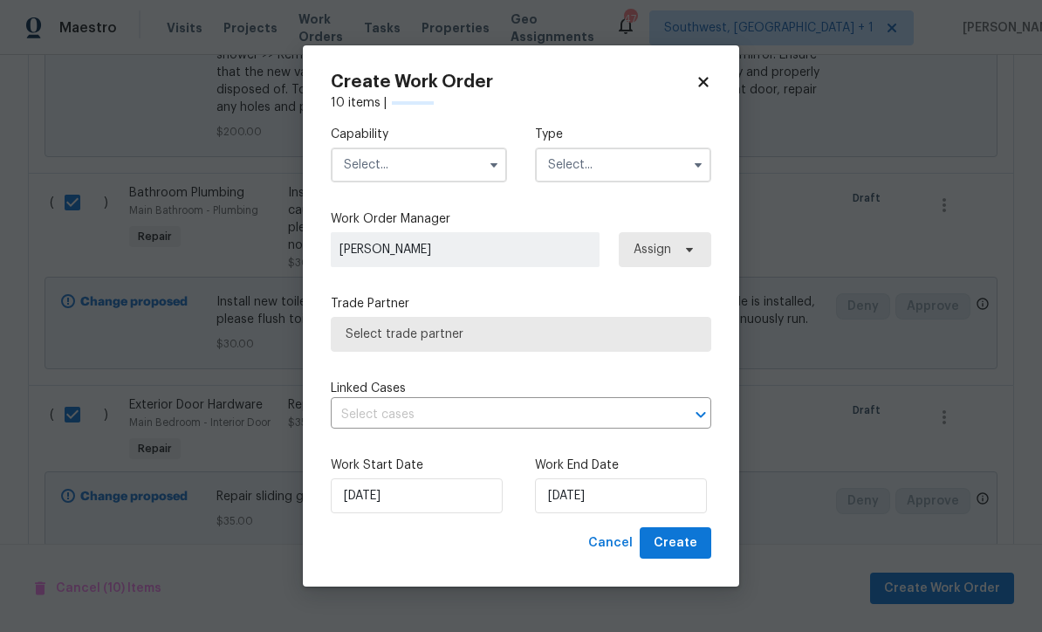
checkbox input "false"
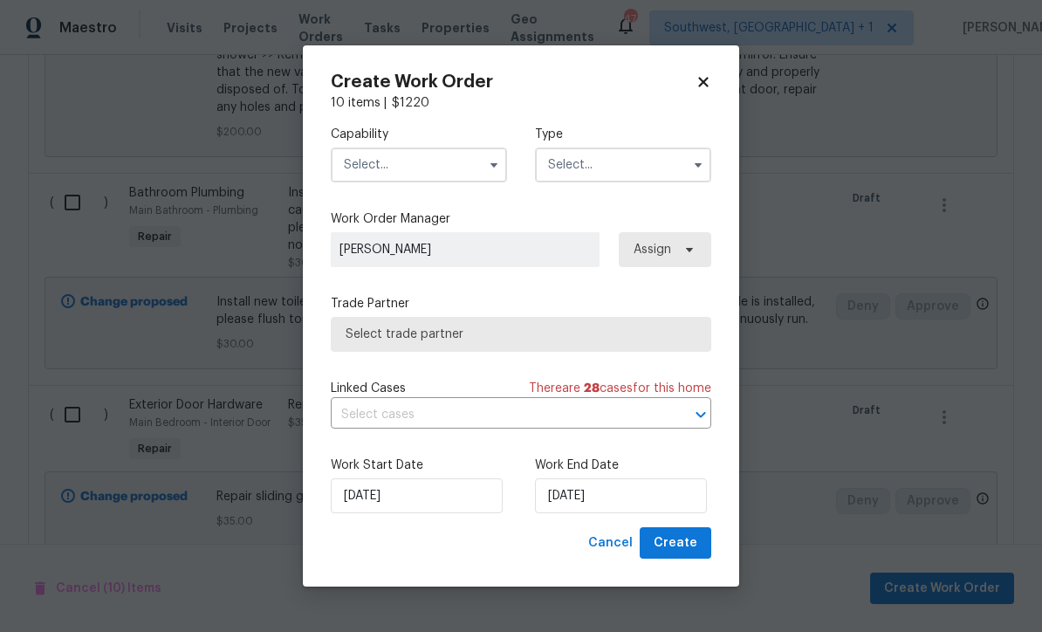
click at [430, 182] on input "text" at bounding box center [419, 165] width 176 height 35
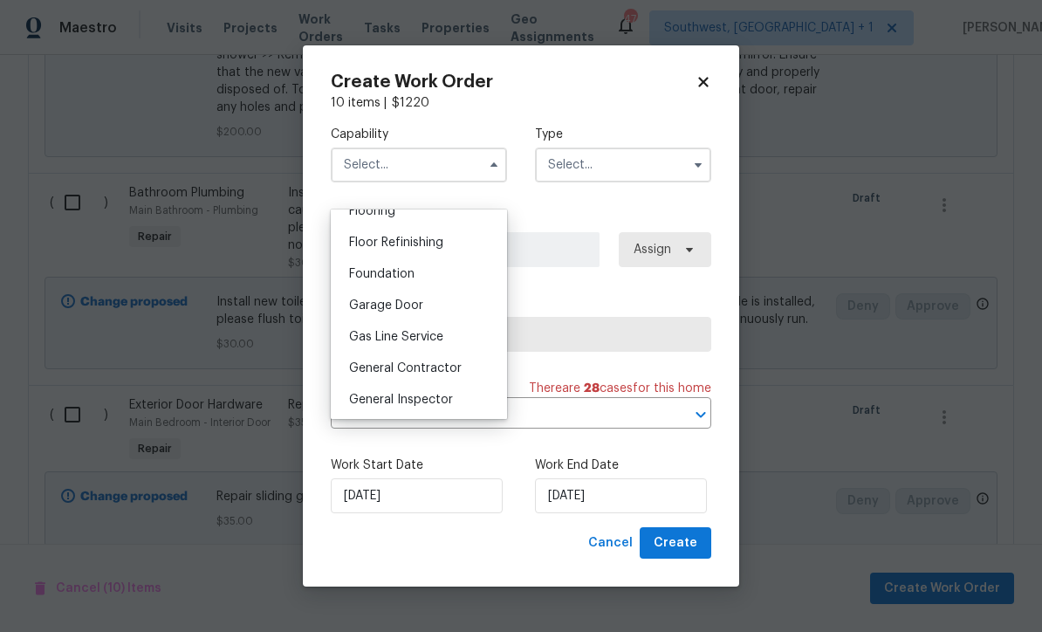
scroll to position [693, 0]
click at [458, 374] on span "General Contractor" at bounding box center [405, 371] width 113 height 12
type input "General Contractor"
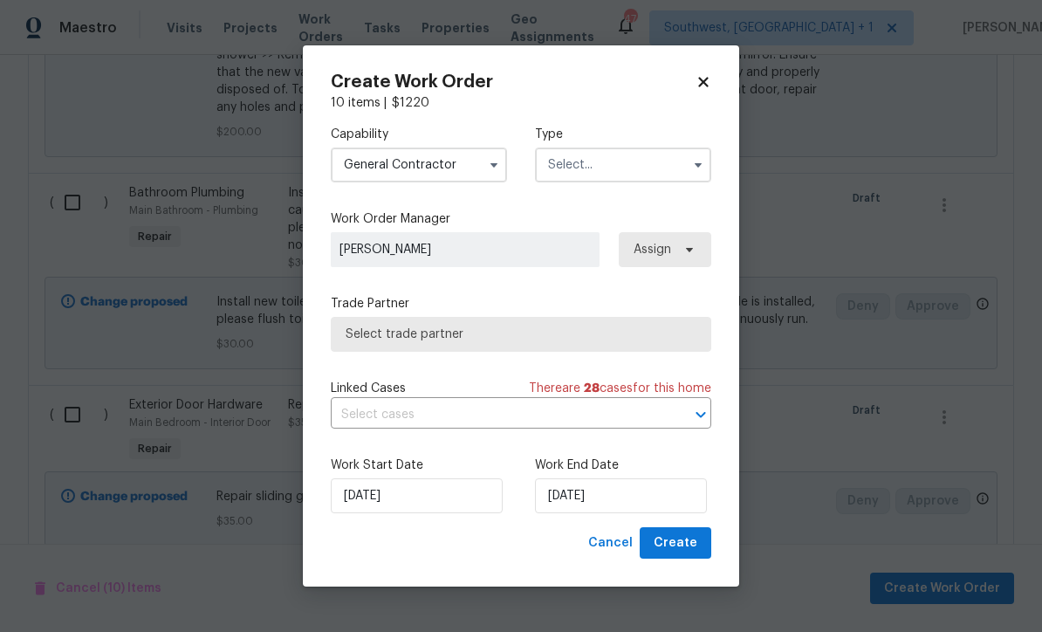
click at [614, 182] on input "text" at bounding box center [623, 165] width 176 height 35
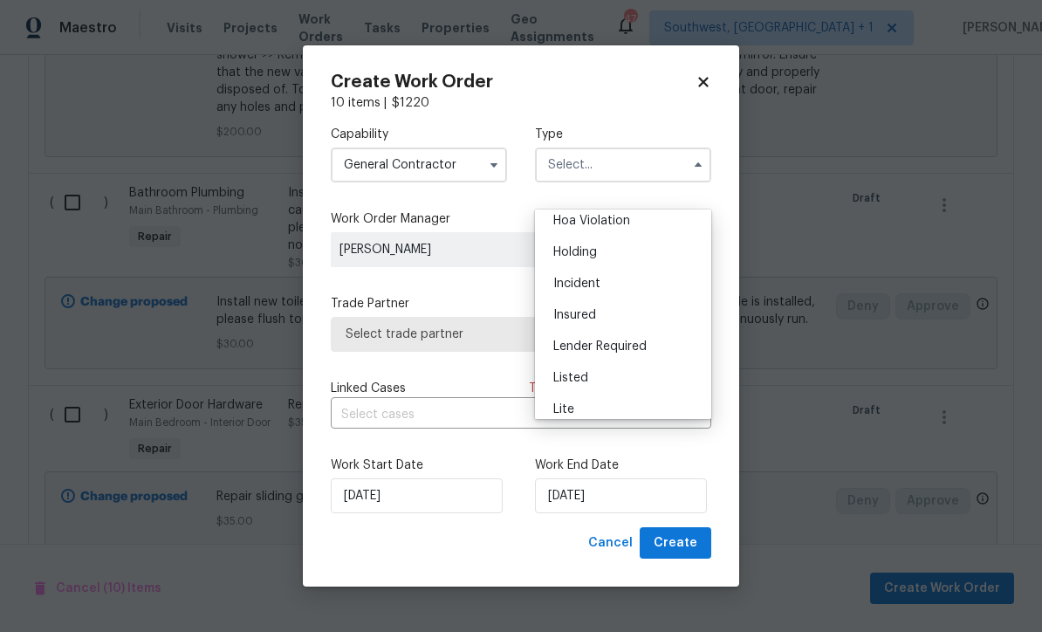
scroll to position [71, 0]
click at [602, 347] on div "Listed" at bounding box center [624, 347] width 168 height 31
type input "Listed"
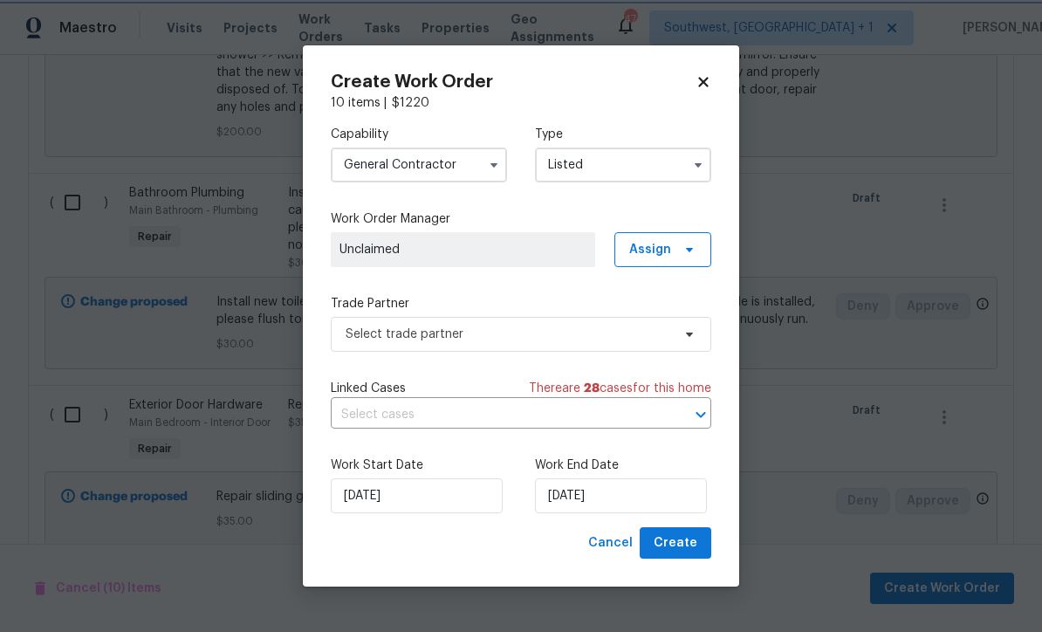
scroll to position [0, 0]
click at [668, 258] on span "Assign" at bounding box center [651, 249] width 42 height 17
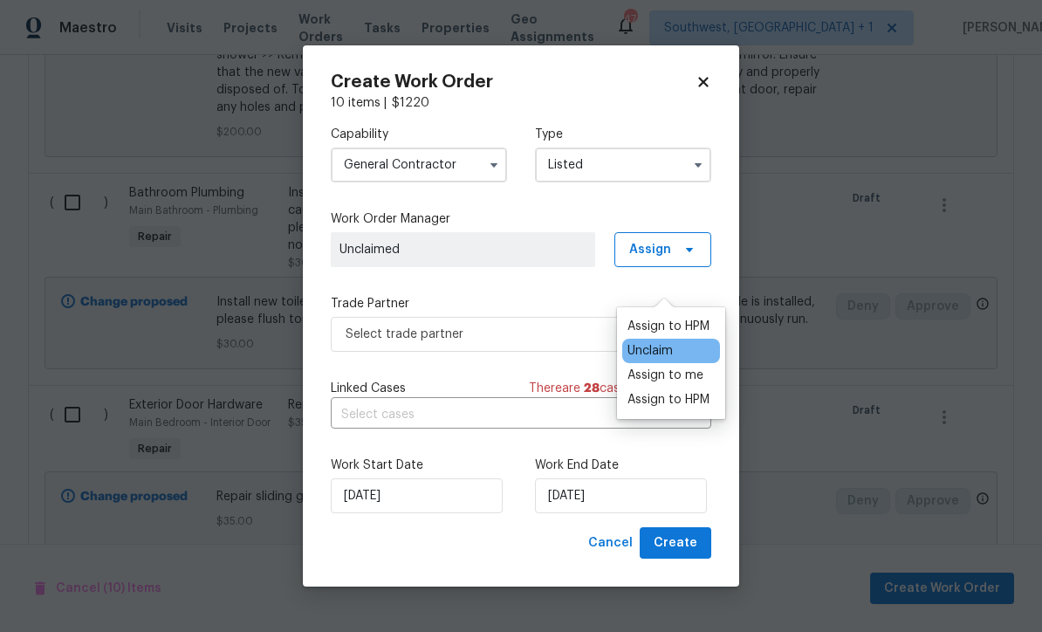
click at [681, 375] on div "Assign to me" at bounding box center [666, 375] width 76 height 17
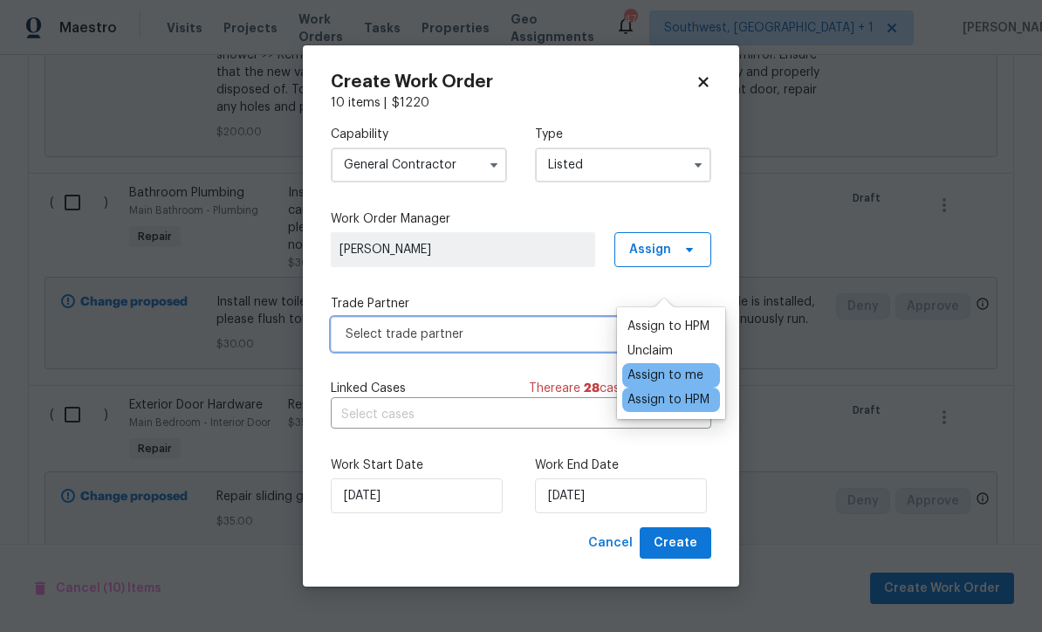
click at [492, 343] on span "Select trade partner" at bounding box center [509, 334] width 326 height 17
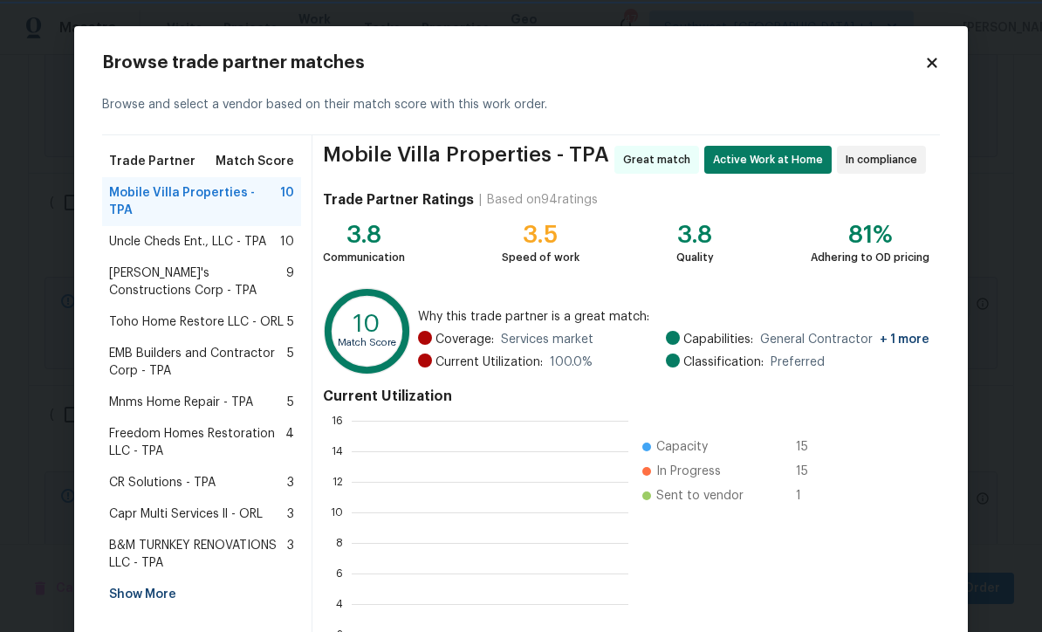
scroll to position [244, 277]
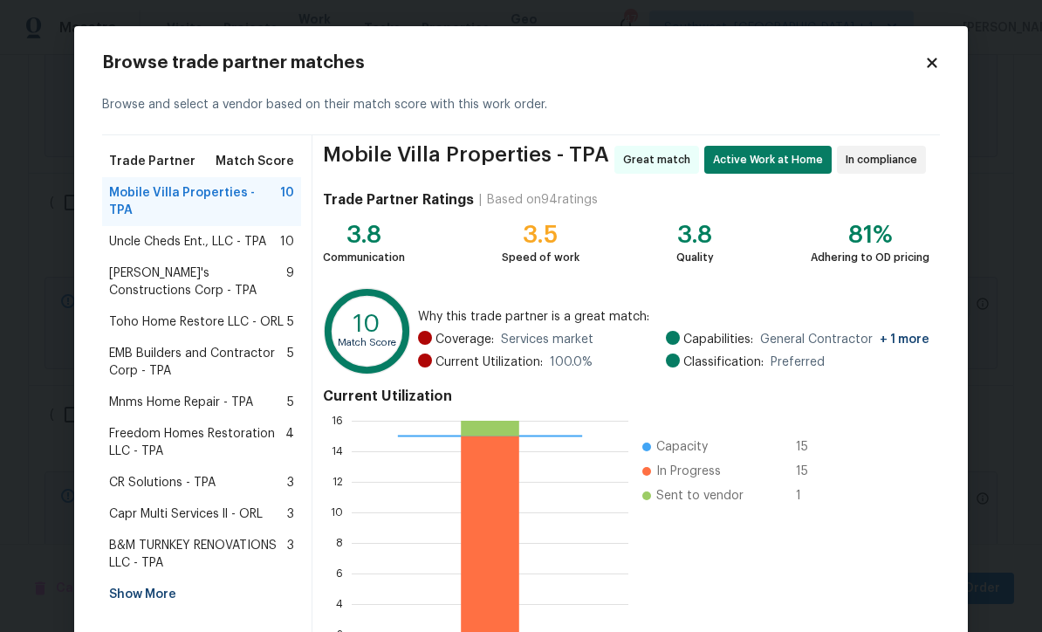
click at [163, 579] on div "Show More" at bounding box center [201, 594] width 199 height 31
click at [212, 631] on span "Caribbean Suppliers - TPA" at bounding box center [183, 643] width 149 height 17
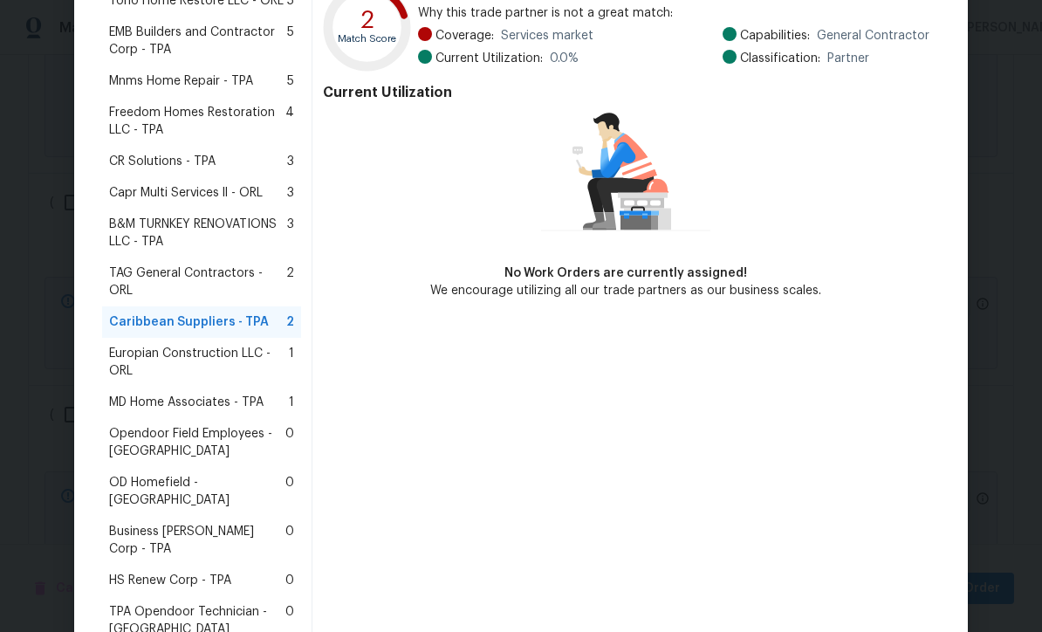
scroll to position [303, 0]
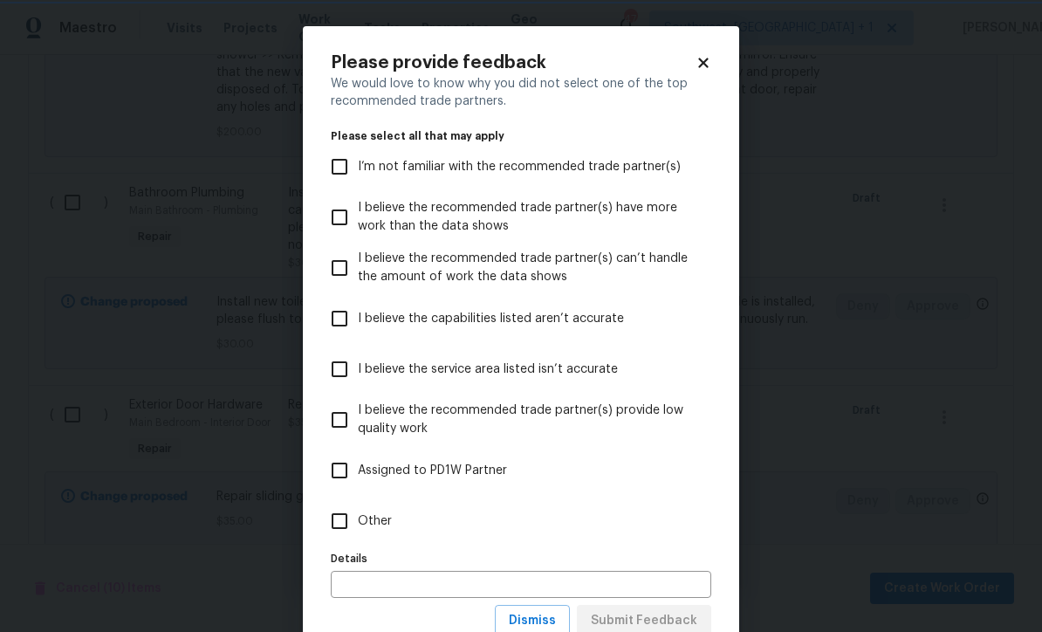
scroll to position [0, 0]
click at [552, 625] on span "Dismiss" at bounding box center [532, 621] width 47 height 22
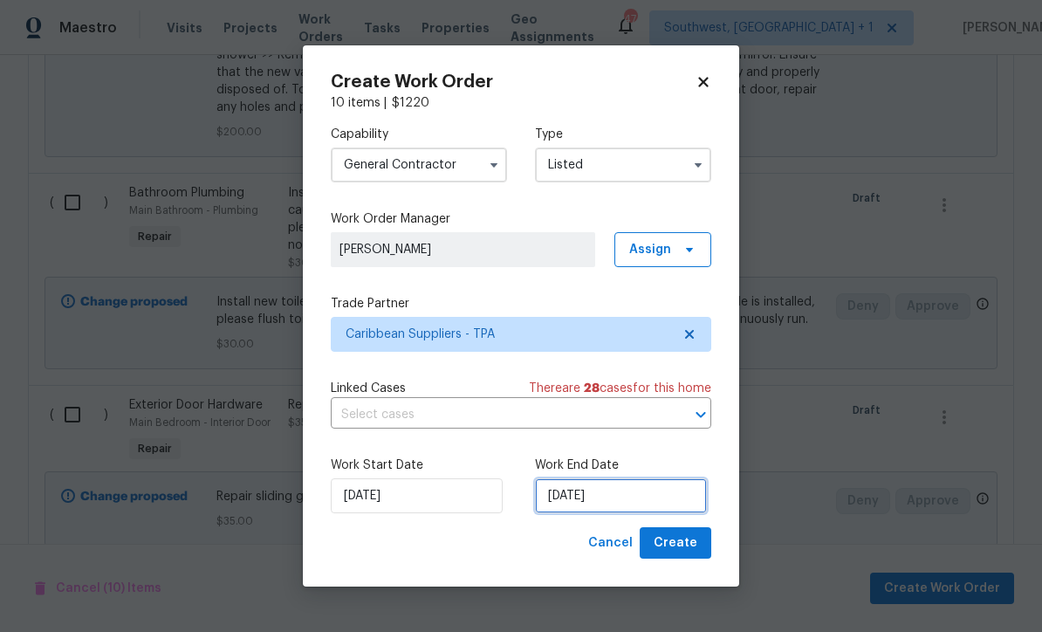
click at [637, 513] on input "[DATE]" at bounding box center [621, 495] width 172 height 35
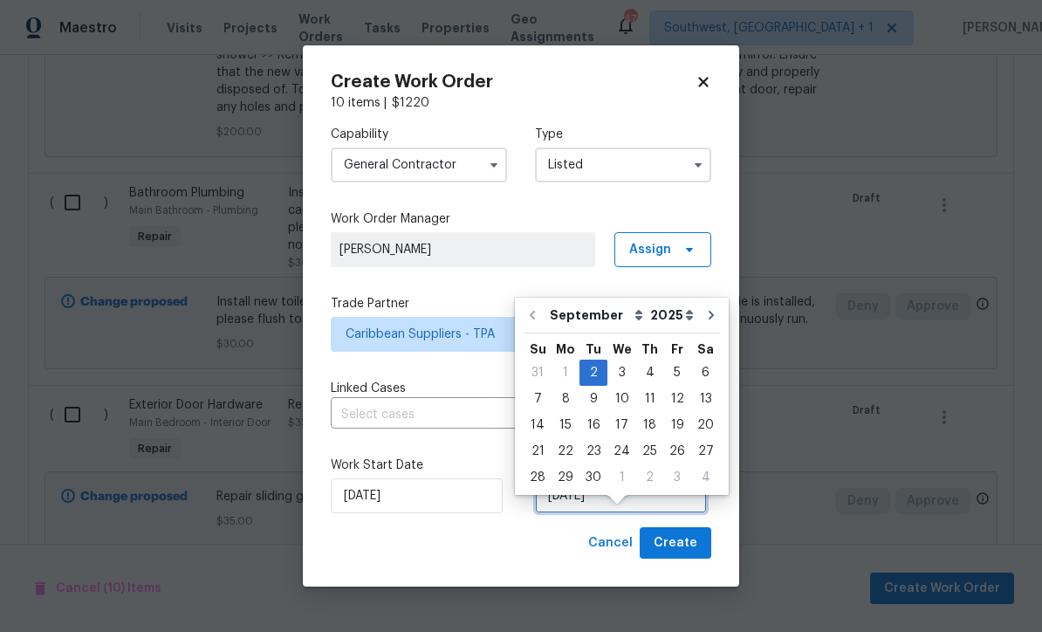
scroll to position [52, 0]
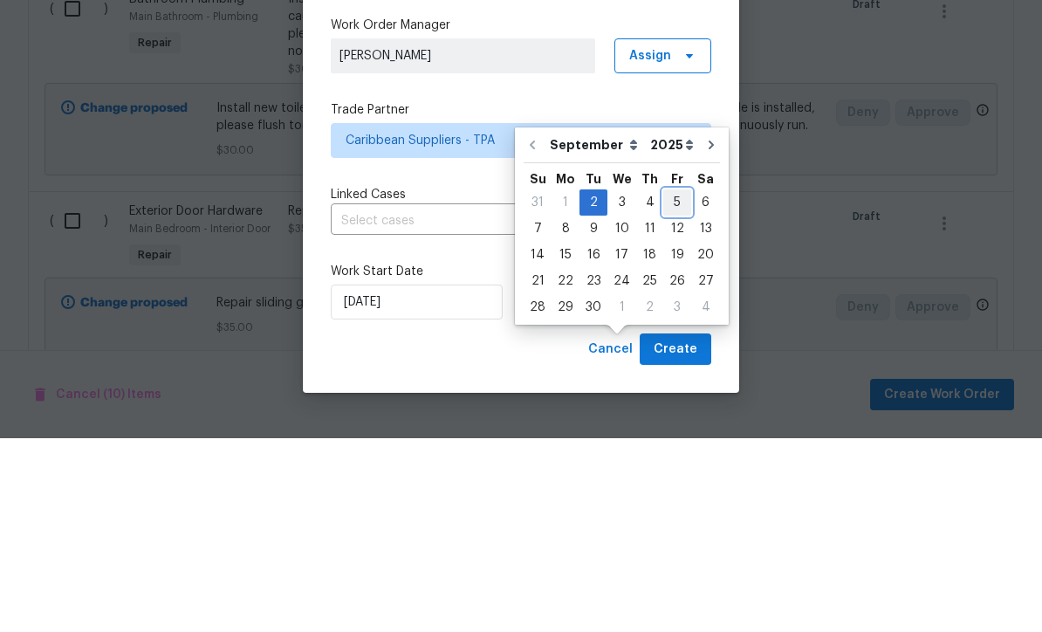
click at [677, 384] on div "5" at bounding box center [678, 396] width 28 height 24
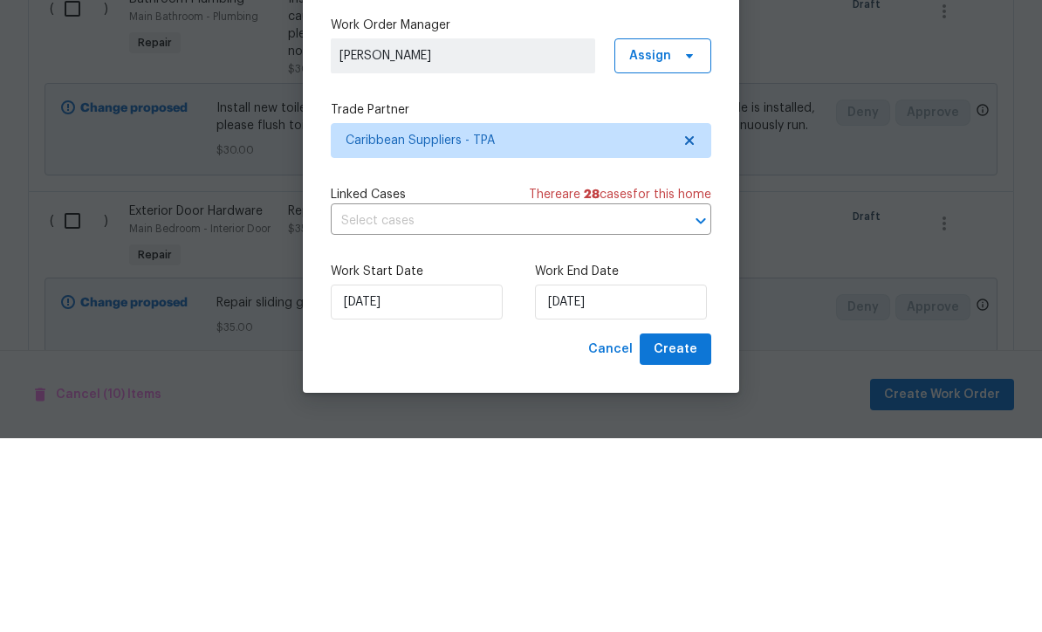
type input "9/5/2025"
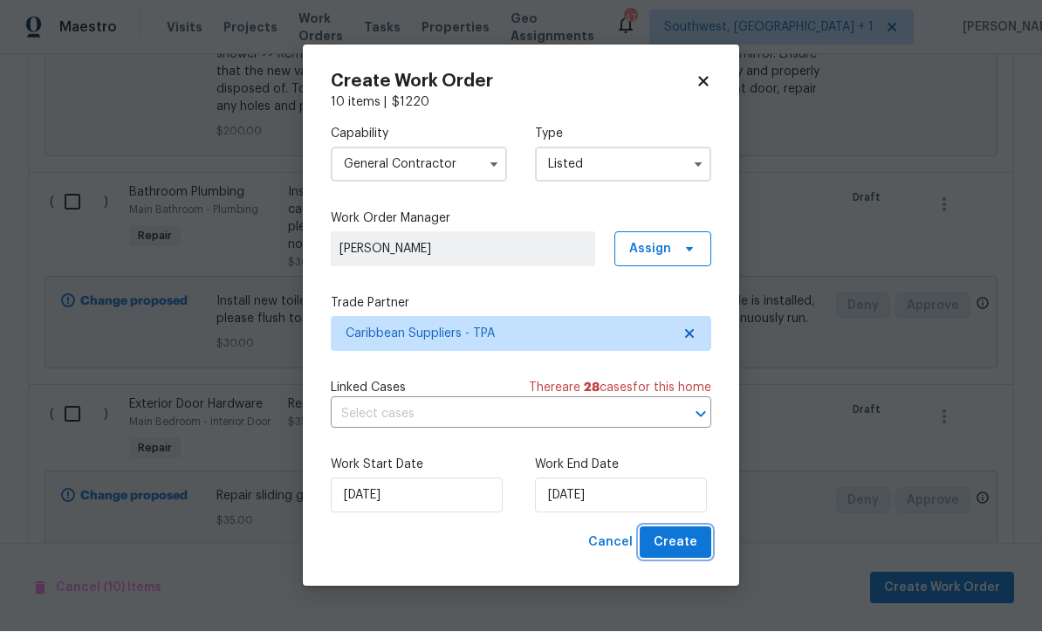
click at [681, 554] on span "Create" at bounding box center [676, 544] width 44 height 22
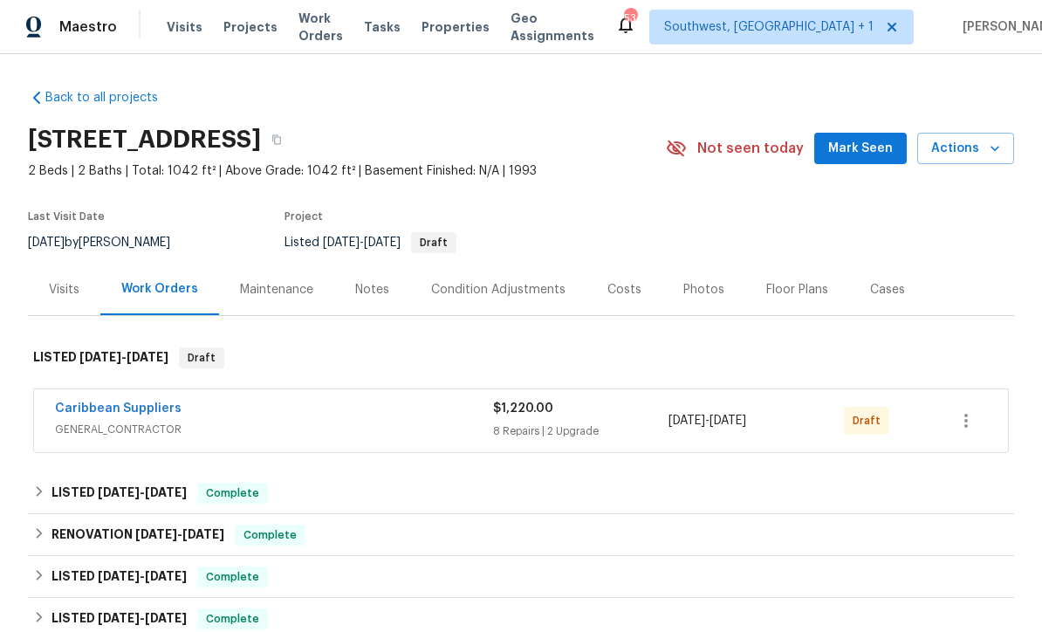
scroll to position [1, 0]
click at [721, 430] on div "[DATE] - [DATE]" at bounding box center [756, 422] width 175 height 42
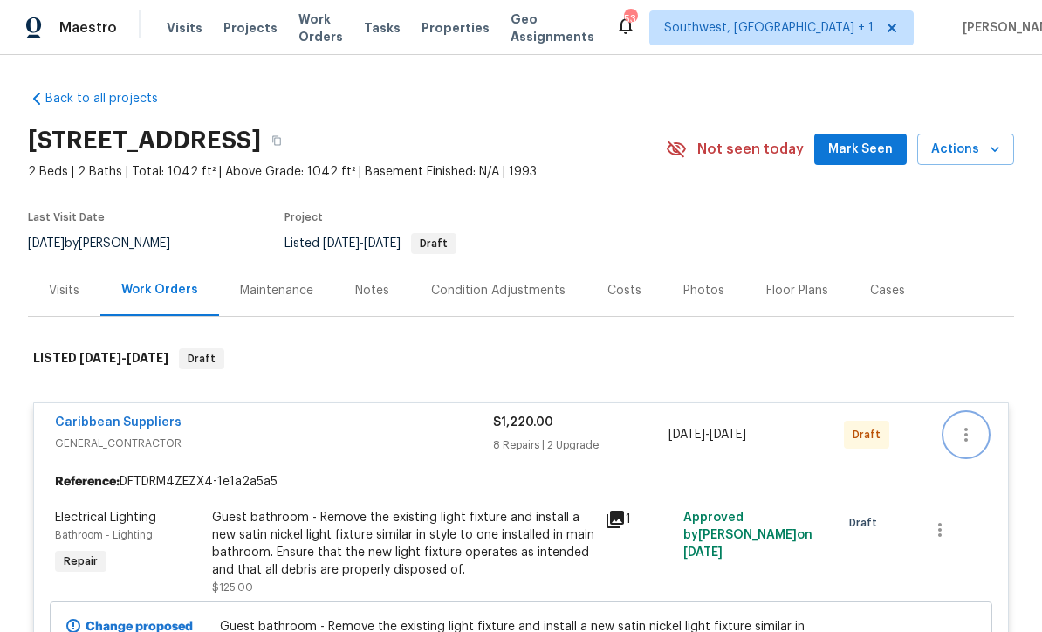
click at [967, 428] on icon "button" at bounding box center [966, 435] width 3 height 14
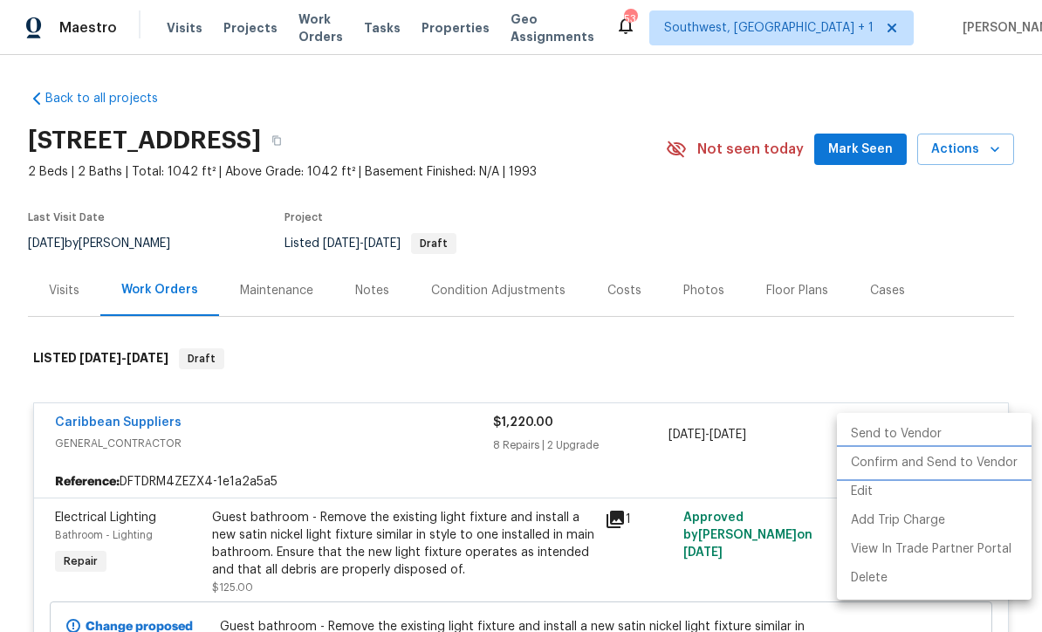
click at [937, 465] on li "Confirm and Send to Vendor" at bounding box center [934, 463] width 195 height 29
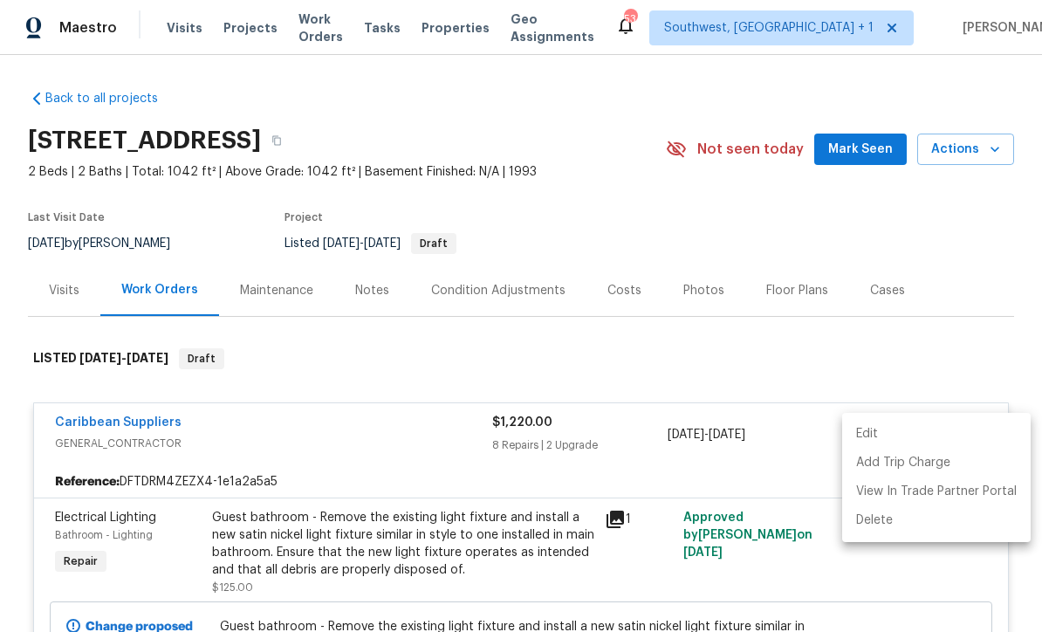
click at [928, 349] on div at bounding box center [521, 316] width 1042 height 632
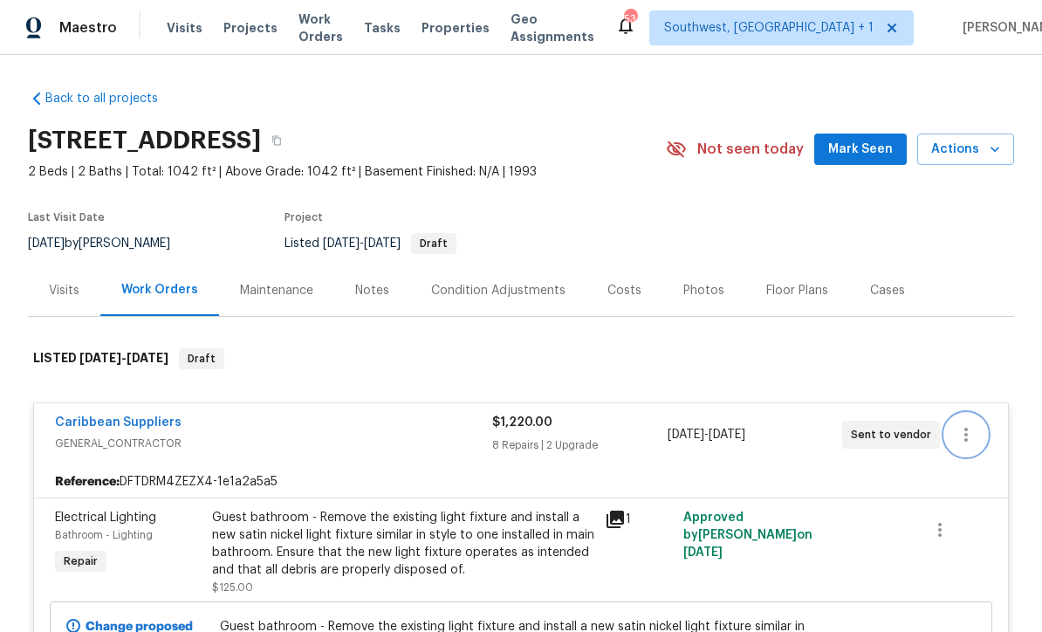
scroll to position [0, 0]
click at [92, 423] on link "Caribbean Suppliers" at bounding box center [118, 422] width 127 height 12
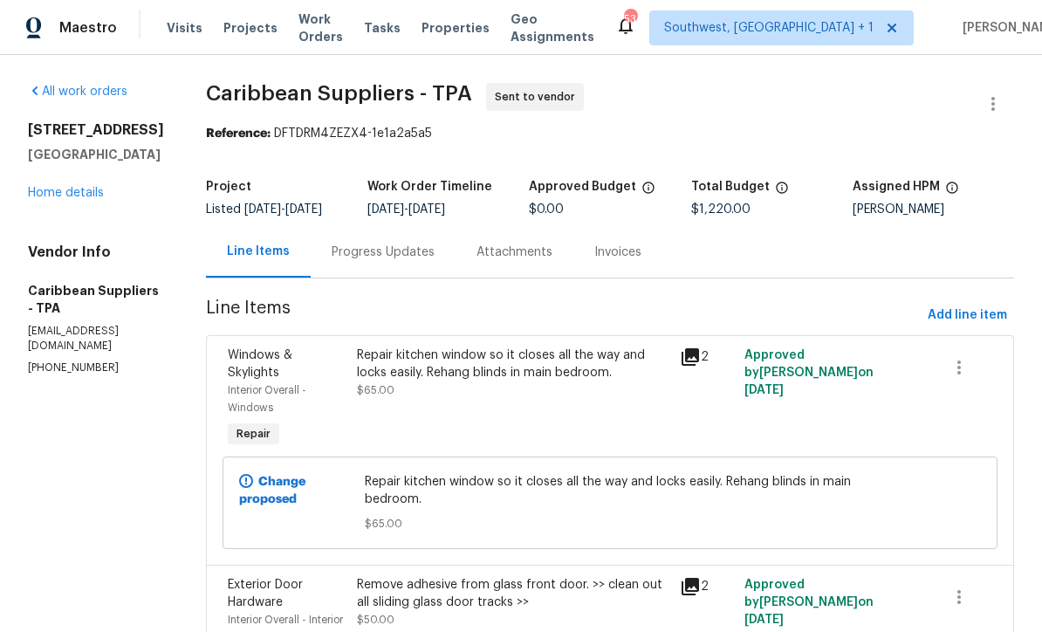
click at [435, 259] on div "Progress Updates" at bounding box center [383, 252] width 103 height 17
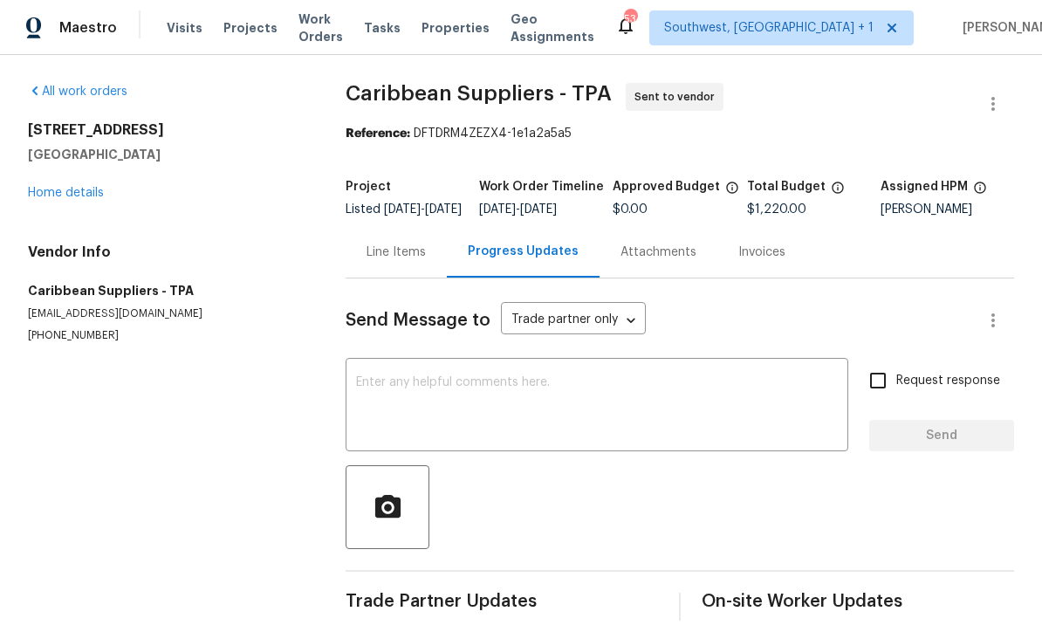
click at [478, 403] on textarea at bounding box center [597, 406] width 482 height 61
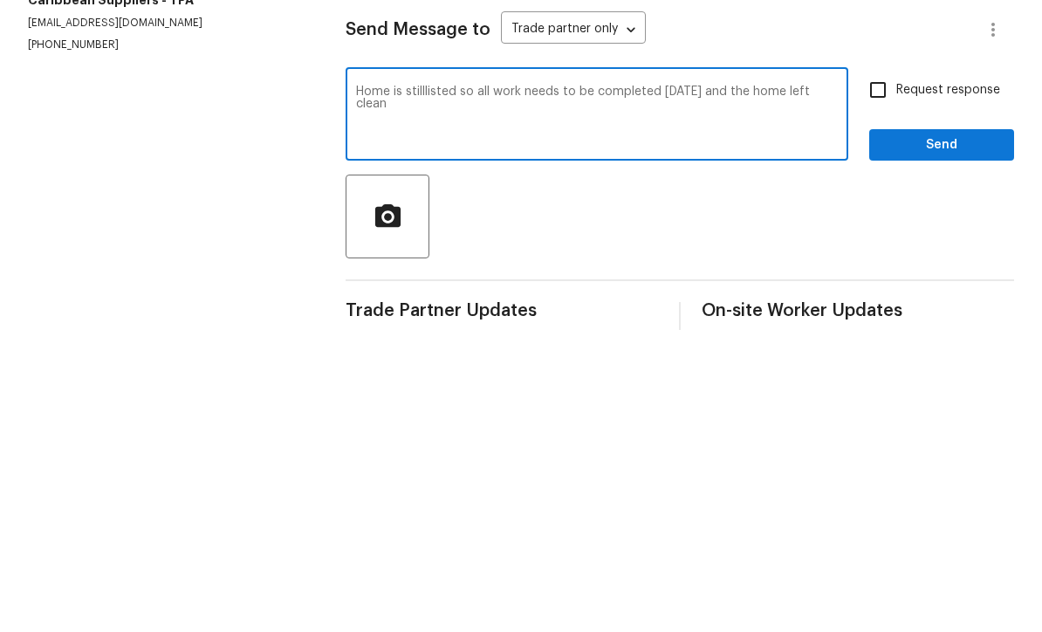
click at [435, 376] on textarea "Home is stilllisted so all work needs to be completed [DATE] and the home left …" at bounding box center [597, 406] width 482 height 61
type textarea "Home is still listed so all work needs to be completed [DATE] and the home left…"
click at [884, 362] on input "Request response" at bounding box center [878, 380] width 37 height 37
checkbox input "true"
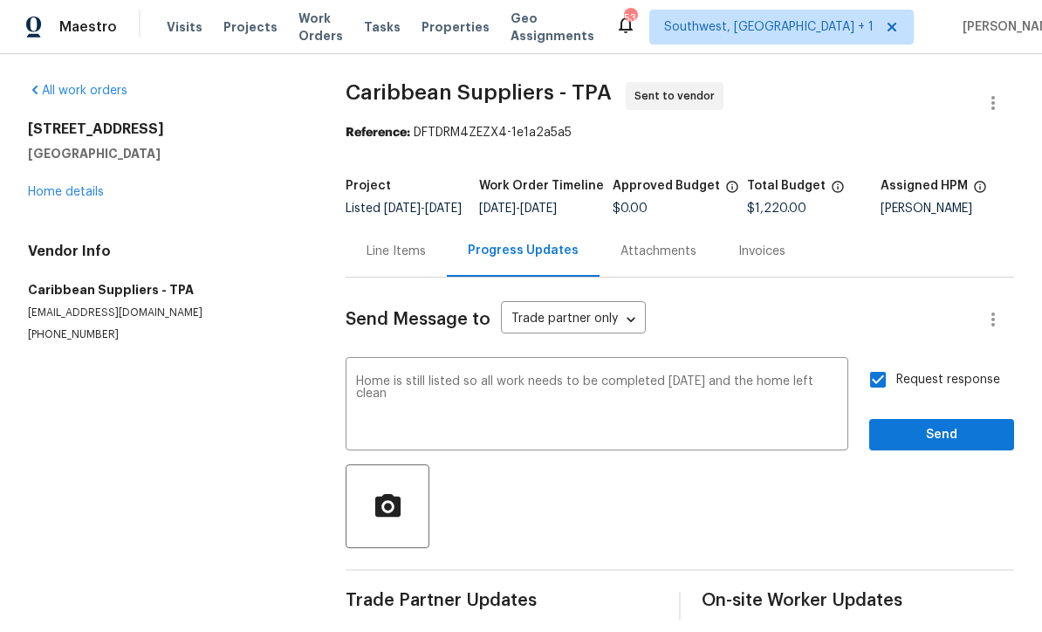
click at [785, 399] on textarea "Home is still listed so all work needs to be completed [DATE] and the home left…" at bounding box center [597, 406] width 482 height 61
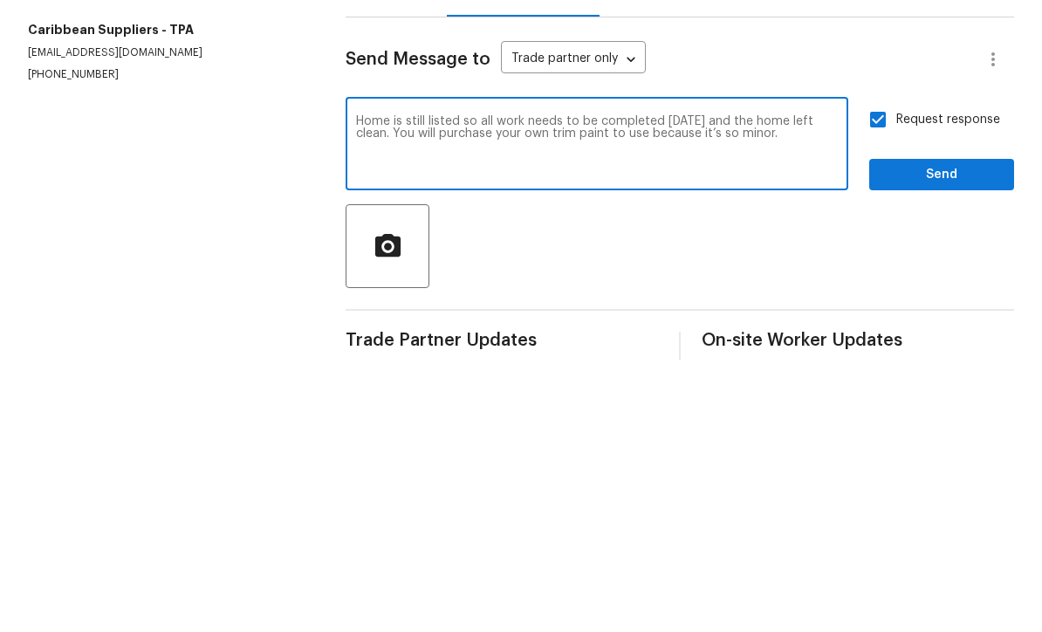
click at [575, 376] on textarea "Home is still listed so all work needs to be completed in one day and the home …" at bounding box center [597, 406] width 482 height 61
type textarea "Home is still listed so all work needs to be completed in one day and the home …"
click at [930, 425] on span "Send" at bounding box center [942, 436] width 117 height 22
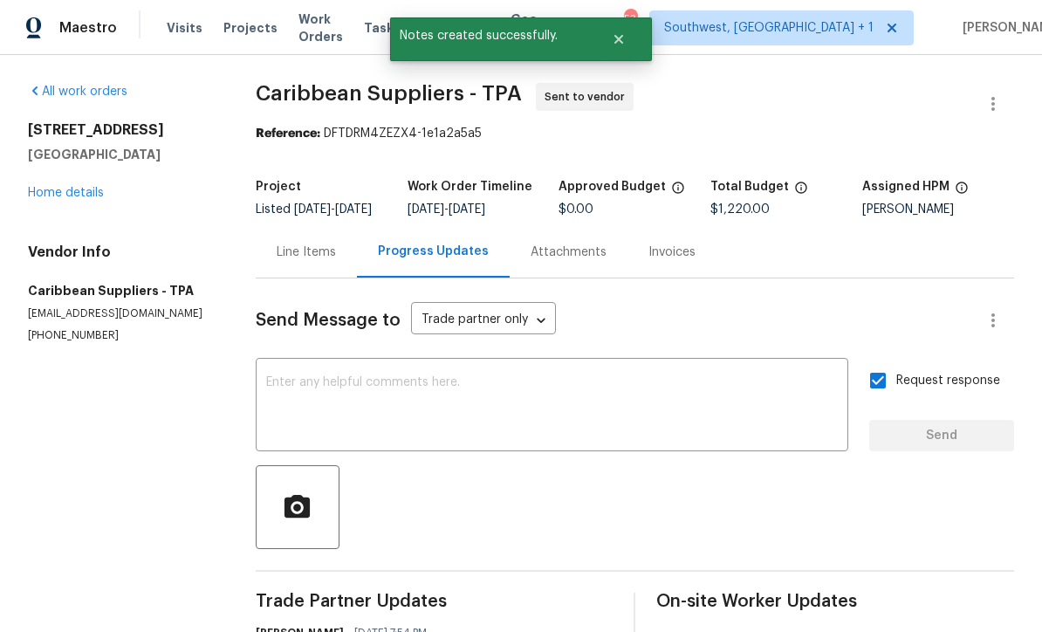
click at [58, 187] on link "Home details" at bounding box center [66, 193] width 76 height 12
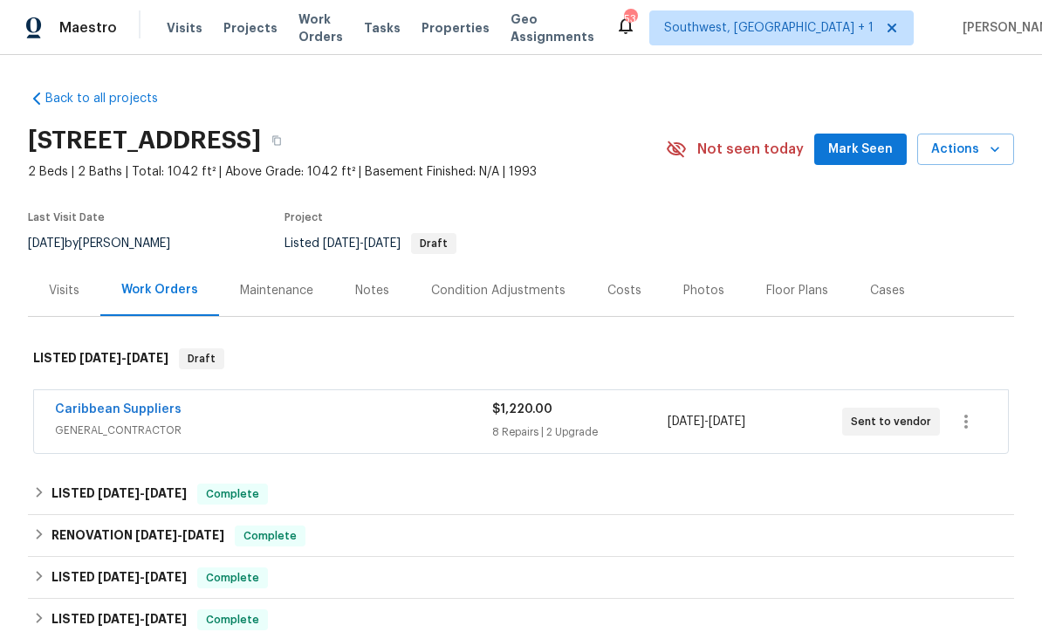
click at [226, 32] on span "Projects" at bounding box center [251, 27] width 54 height 17
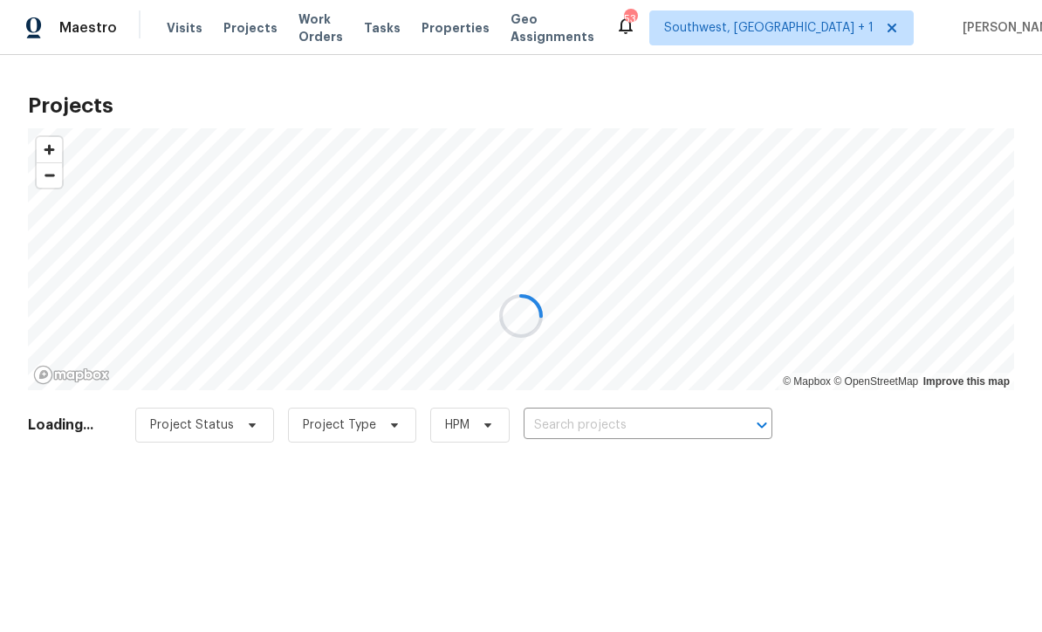
click at [658, 422] on div at bounding box center [521, 316] width 1042 height 632
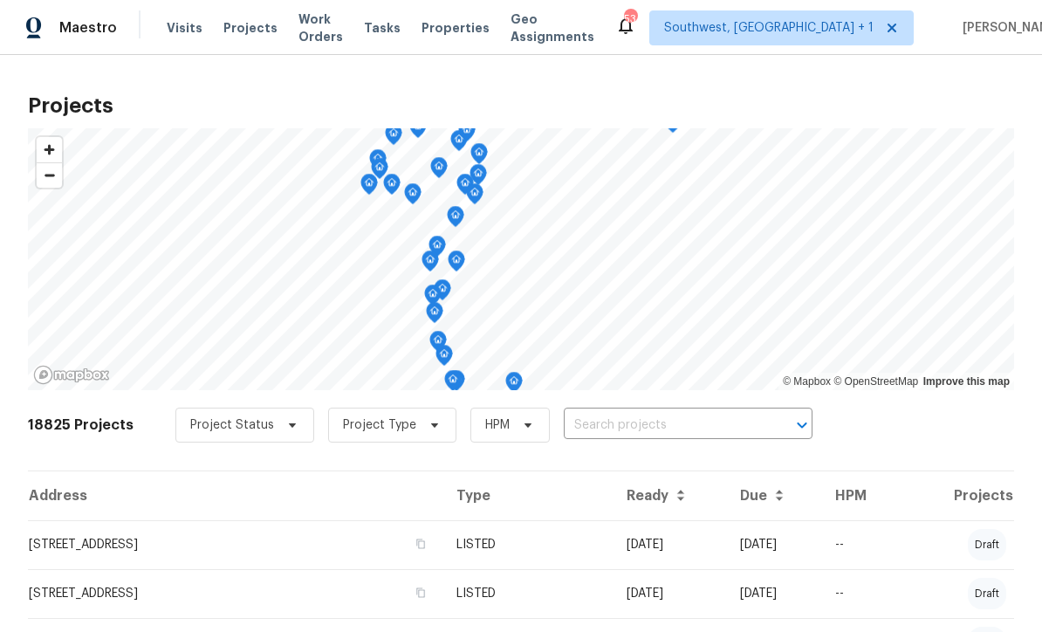
click at [626, 432] on input "text" at bounding box center [664, 425] width 200 height 27
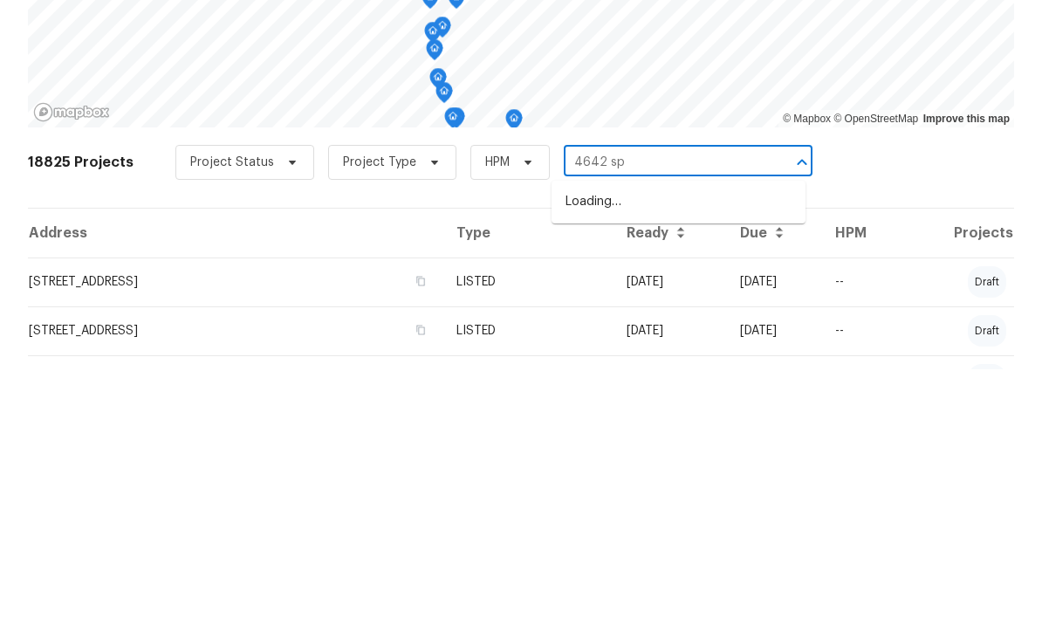
type input "4642 spa"
click at [674, 451] on li "4642 Spahn St, Sarasota, FL 34232" at bounding box center [679, 465] width 254 height 29
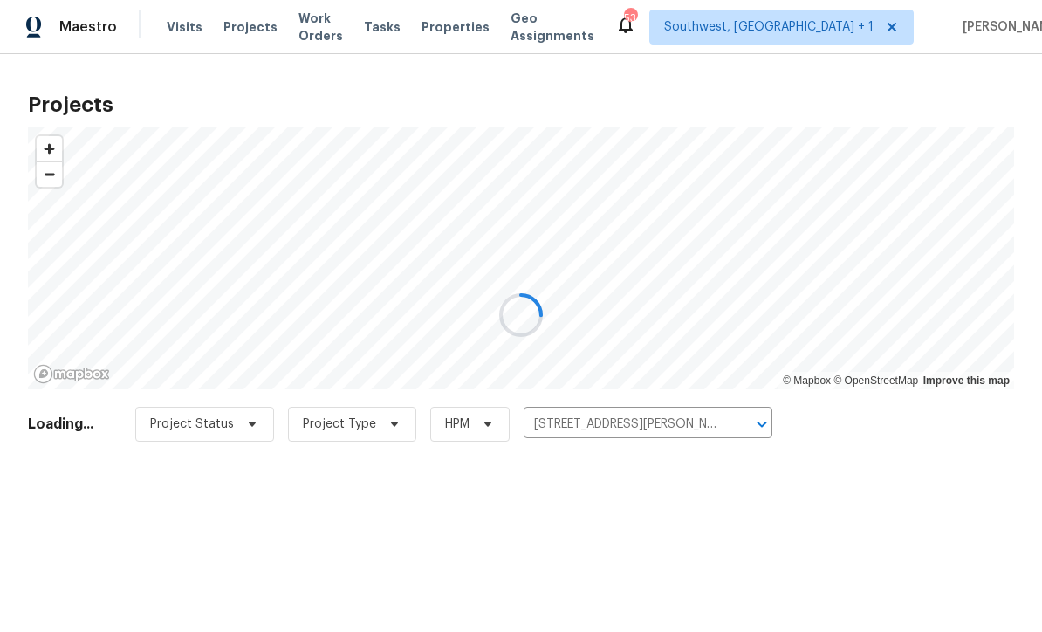
scroll to position [1, 0]
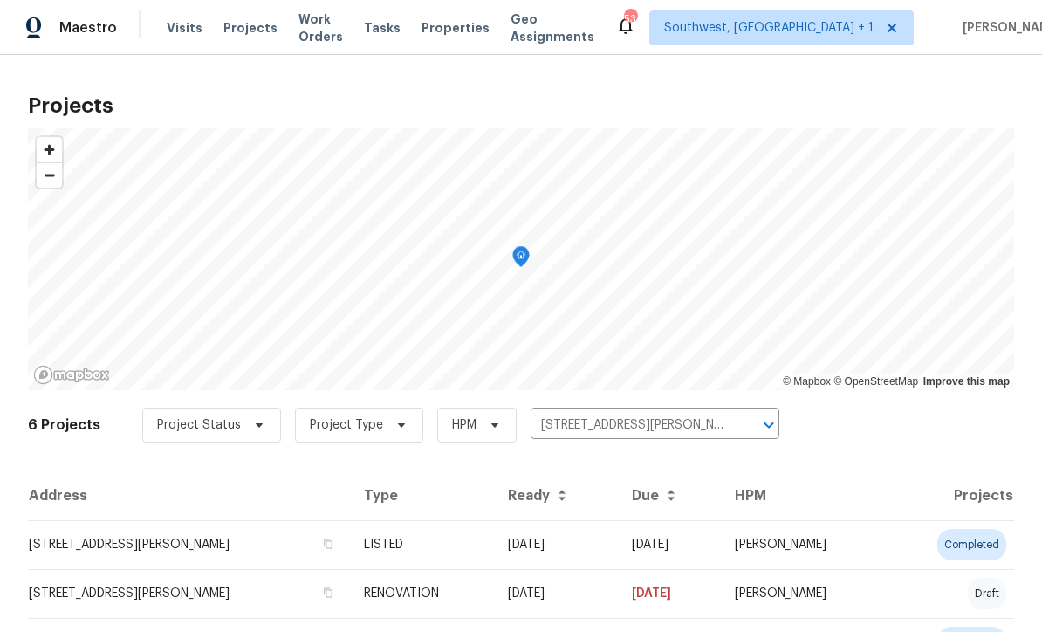
click at [574, 559] on td "06/18/25" at bounding box center [556, 544] width 124 height 49
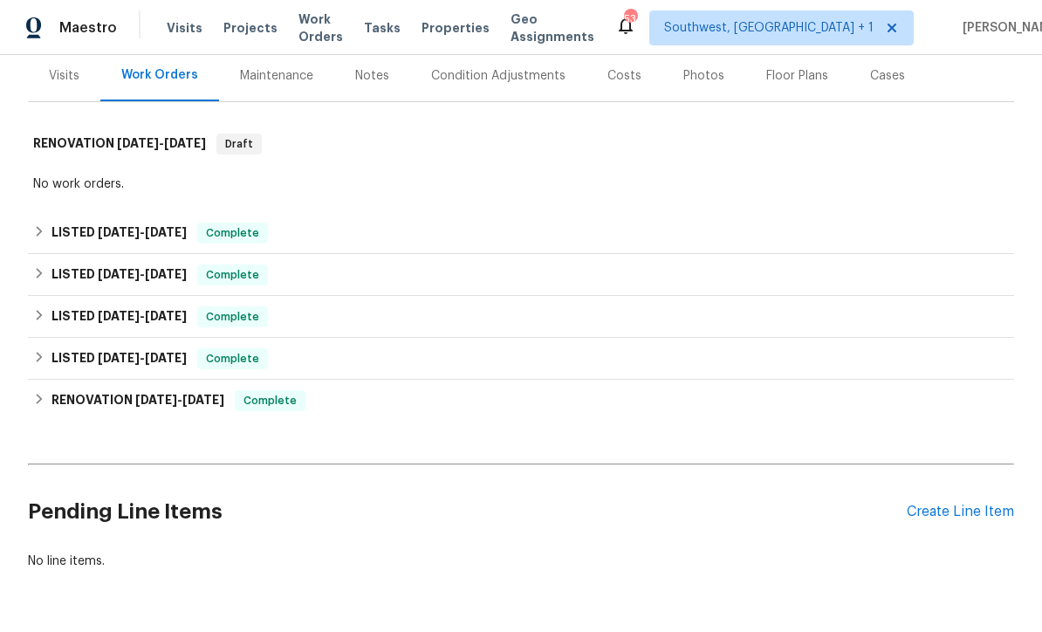
scroll to position [214, 0]
click at [970, 518] on div "Create Line Item" at bounding box center [960, 513] width 107 height 17
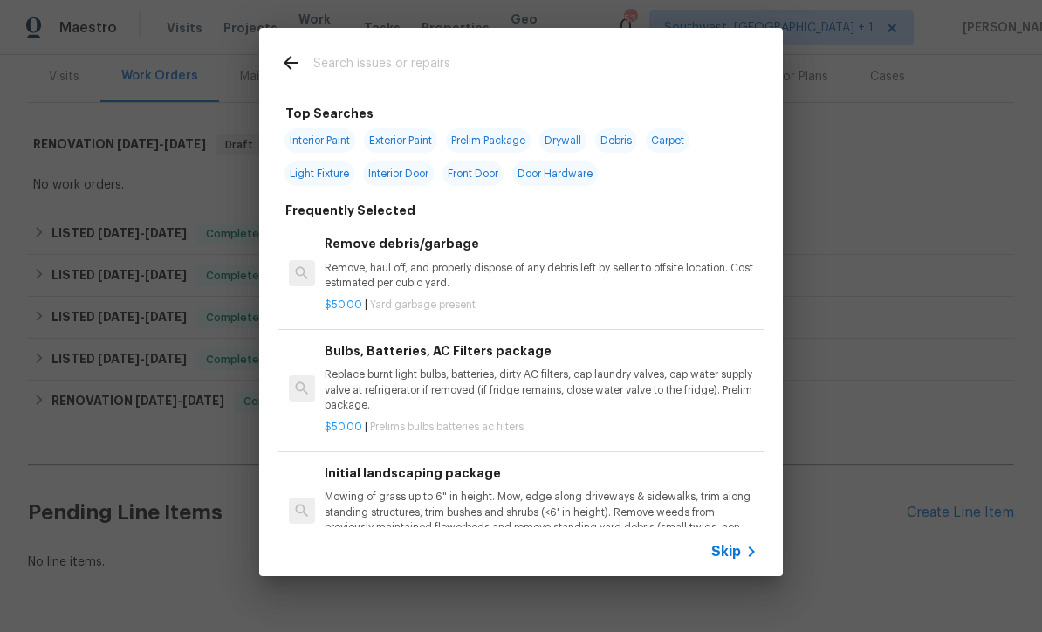
click at [725, 560] on span "Skip" at bounding box center [727, 551] width 30 height 17
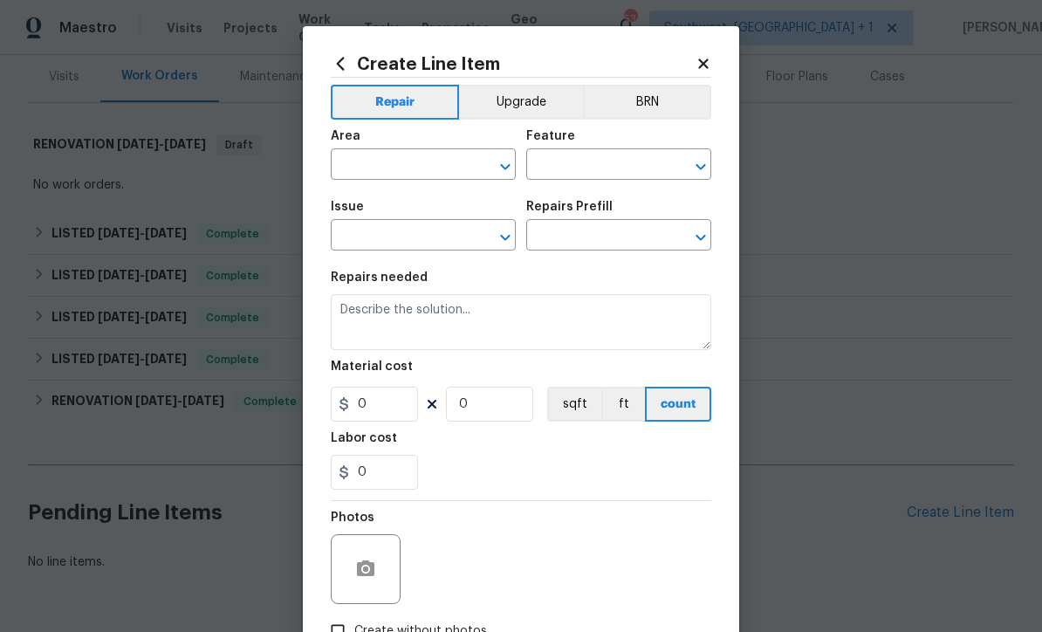
click at [399, 165] on input "text" at bounding box center [399, 166] width 136 height 27
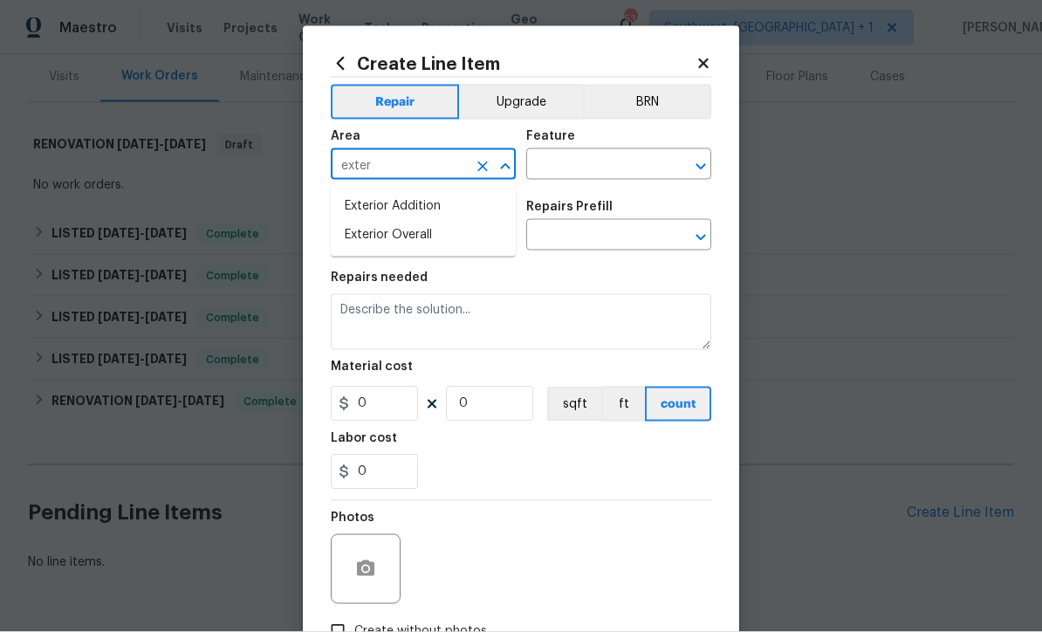
click at [431, 236] on li "Exterior Overall" at bounding box center [423, 235] width 185 height 29
type input "Exterior Overall"
click at [623, 161] on input "text" at bounding box center [594, 166] width 136 height 27
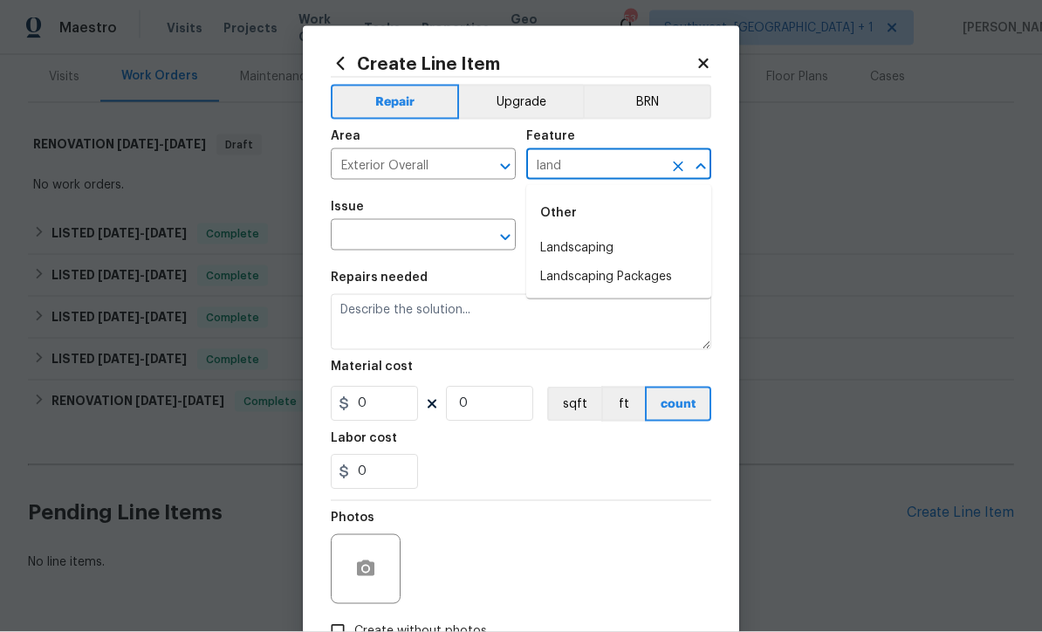
click at [594, 251] on li "Landscaping" at bounding box center [618, 248] width 185 height 29
type input "Landscaping"
click at [465, 240] on input "text" at bounding box center [399, 237] width 136 height 27
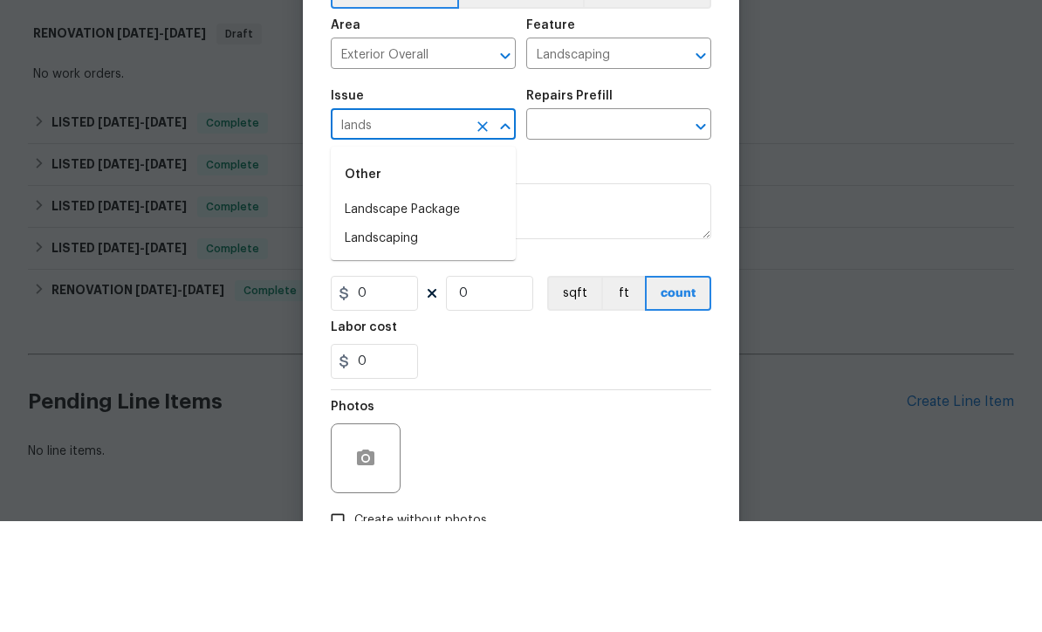
click at [418, 335] on li "Landscaping" at bounding box center [423, 349] width 185 height 29
type input "Landscaping"
click at [610, 224] on input "text" at bounding box center [594, 237] width 136 height 27
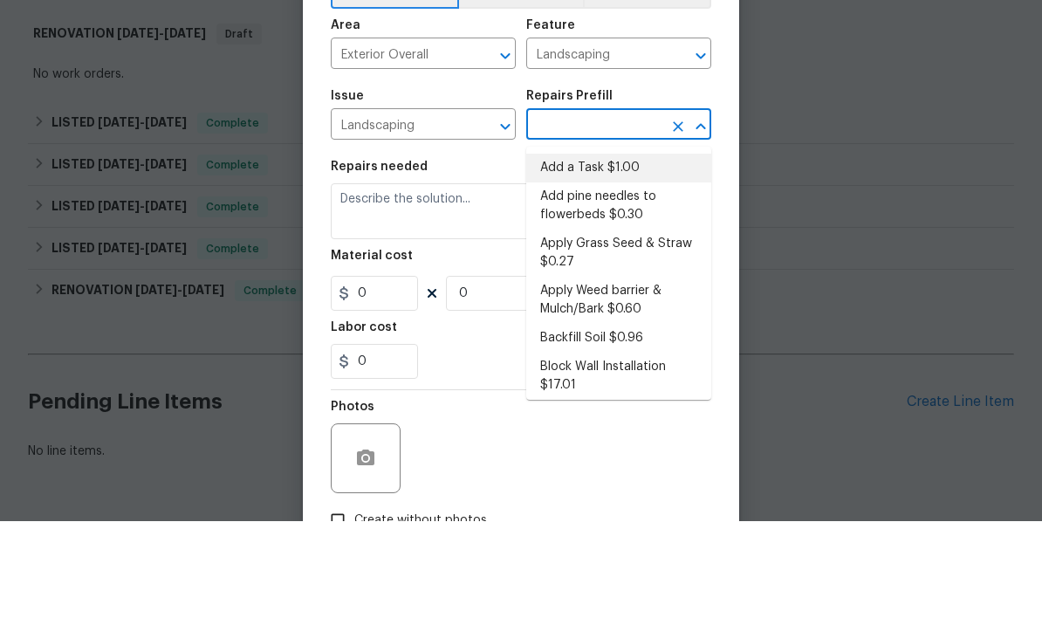
click at [620, 265] on li "Add a Task $1.00" at bounding box center [618, 279] width 185 height 29
type input "Add a Task $1.00"
type textarea "HPM to detail"
type input "1"
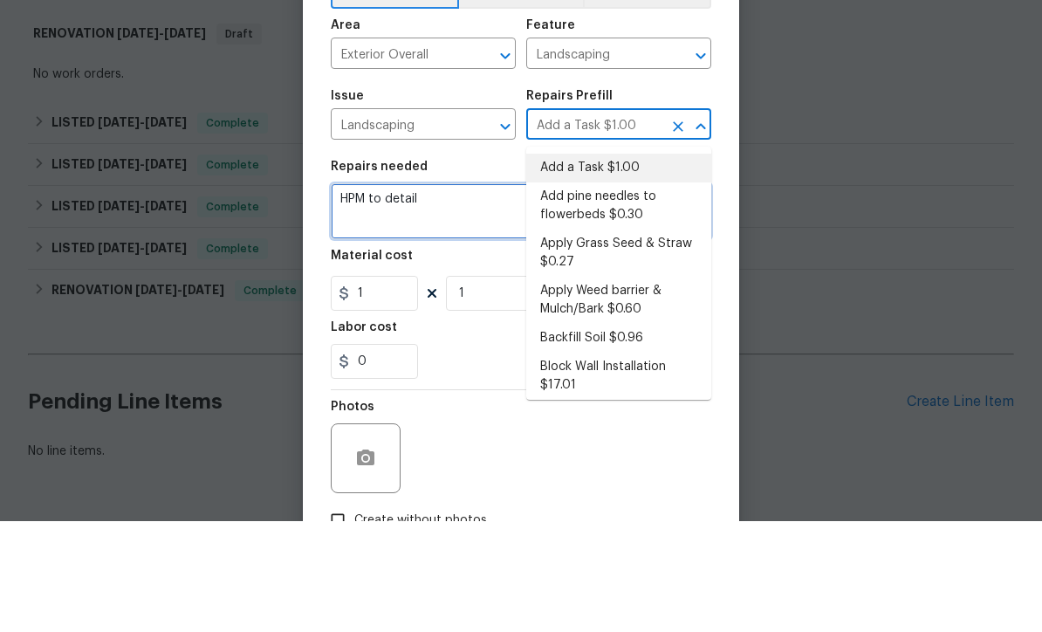
click at [497, 294] on textarea "HPM to detail" at bounding box center [521, 322] width 381 height 56
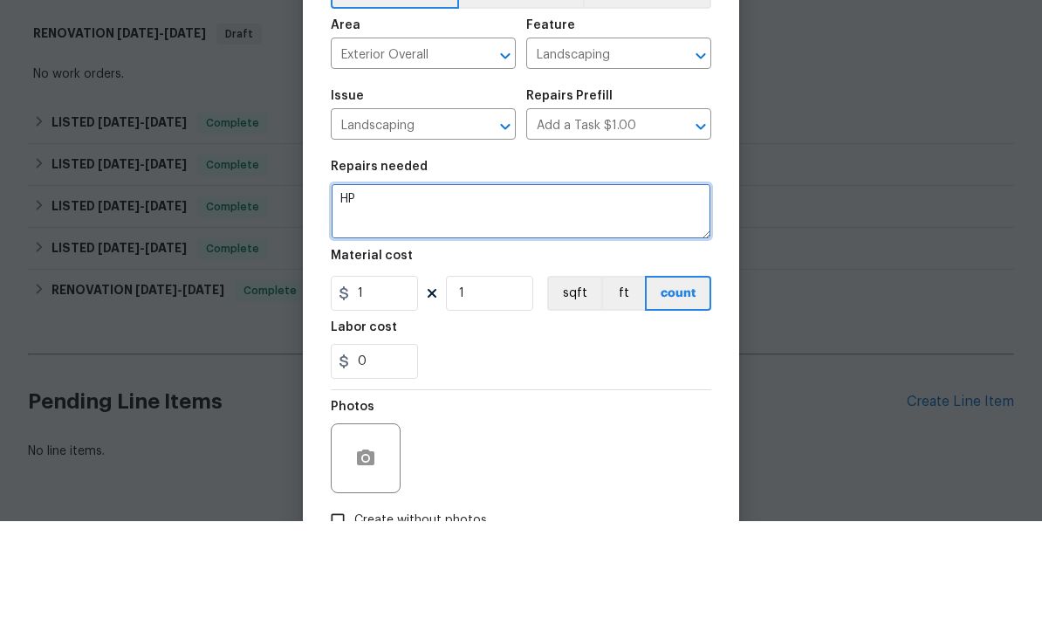
type textarea "H"
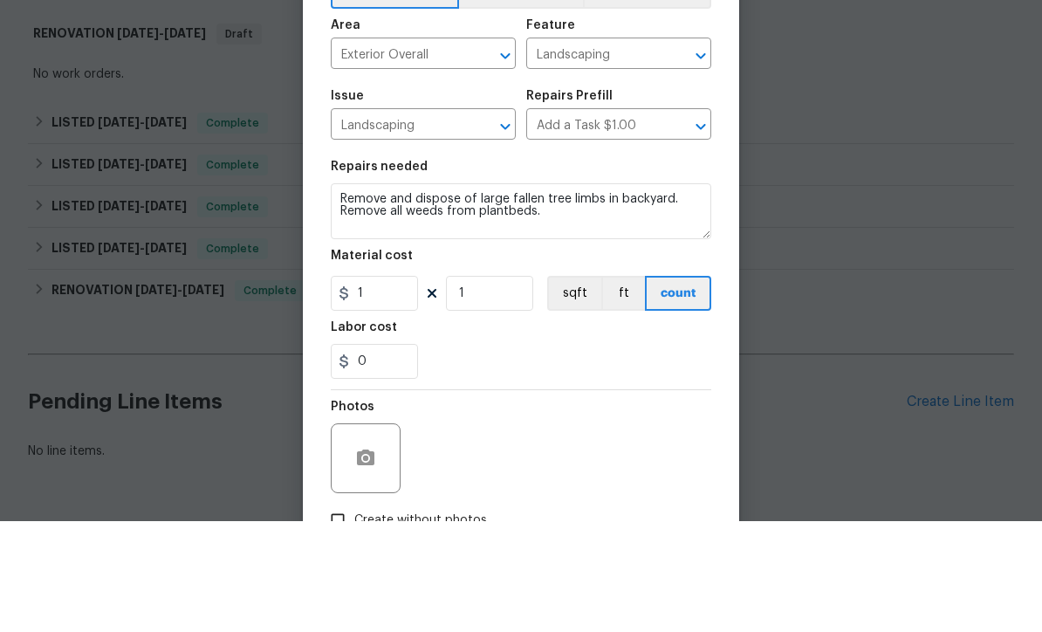
scroll to position [58, 0]
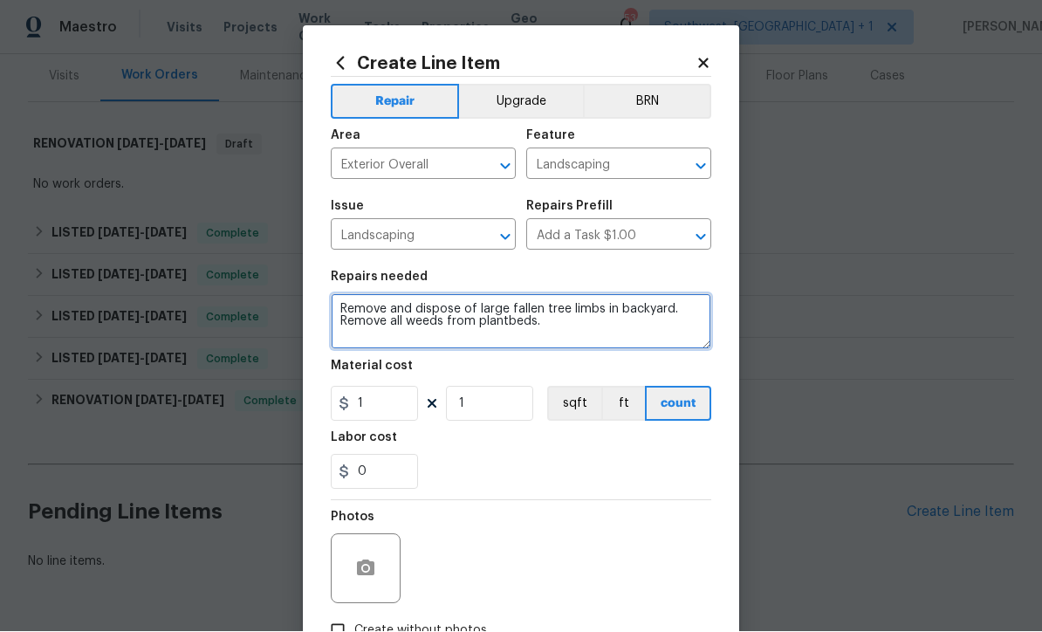
type textarea "Remove and dispose of large fallen tree limbs in backyard. Remove all weeds fro…"
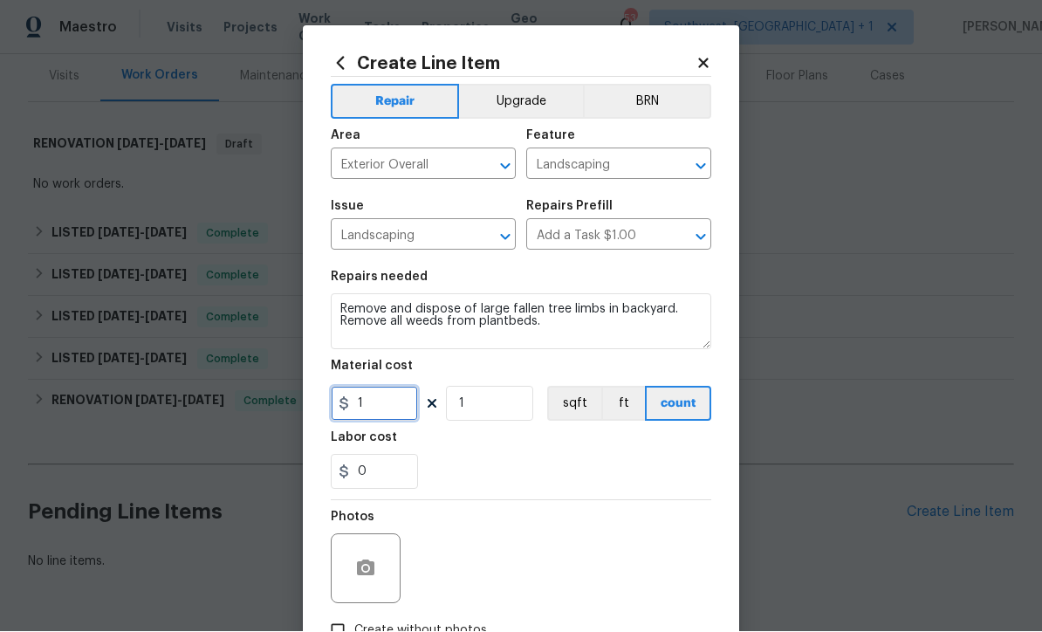
click at [368, 418] on input "1" at bounding box center [374, 404] width 87 height 35
type input "175"
click at [376, 574] on button "button" at bounding box center [366, 569] width 42 height 42
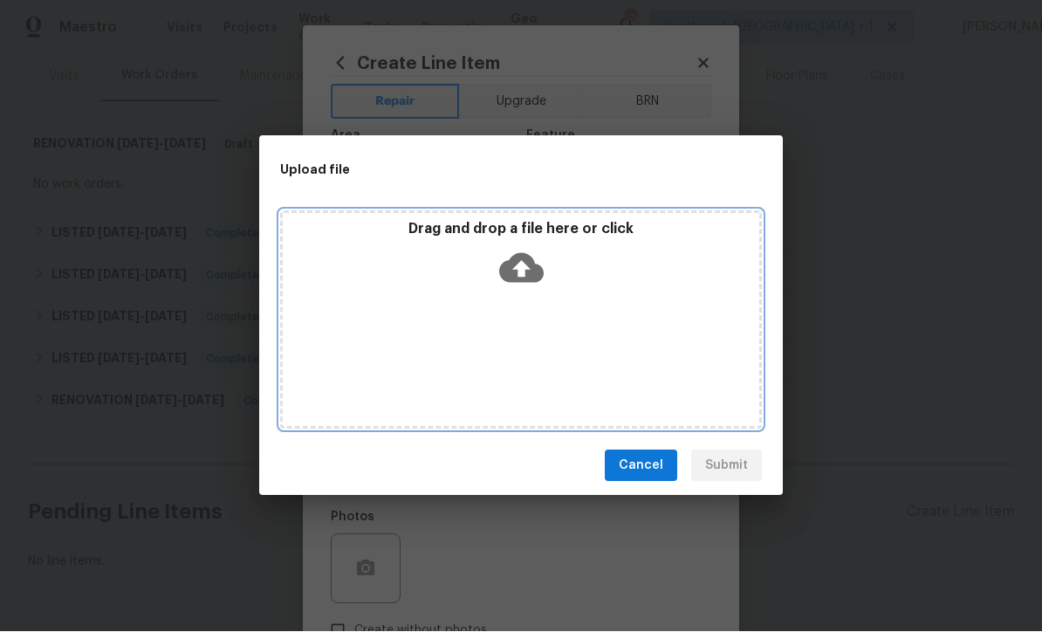
click at [517, 263] on icon at bounding box center [521, 269] width 45 height 30
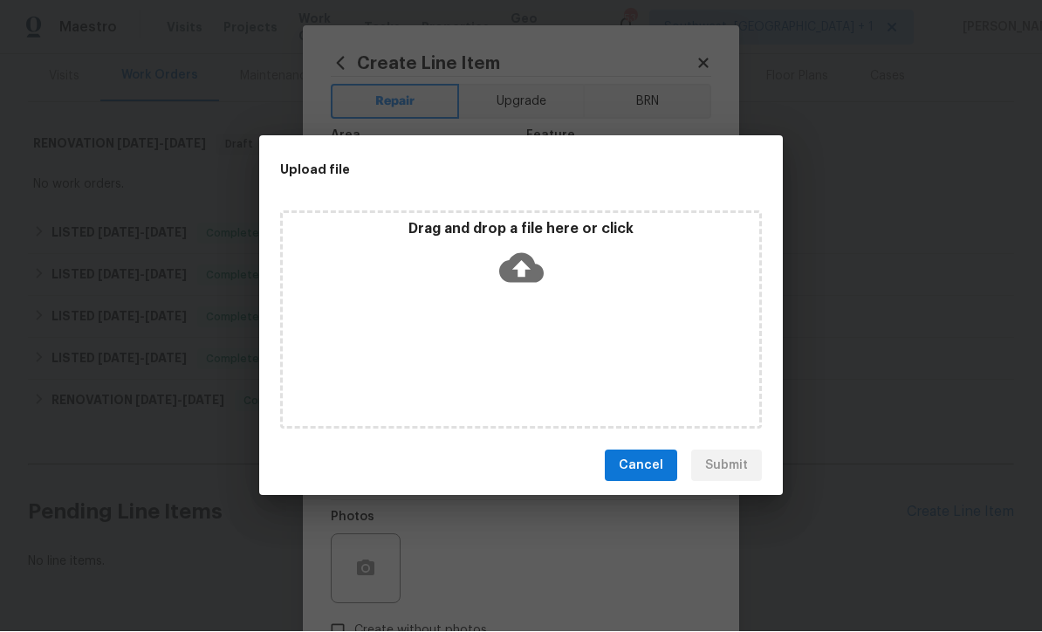
scroll to position [214, 0]
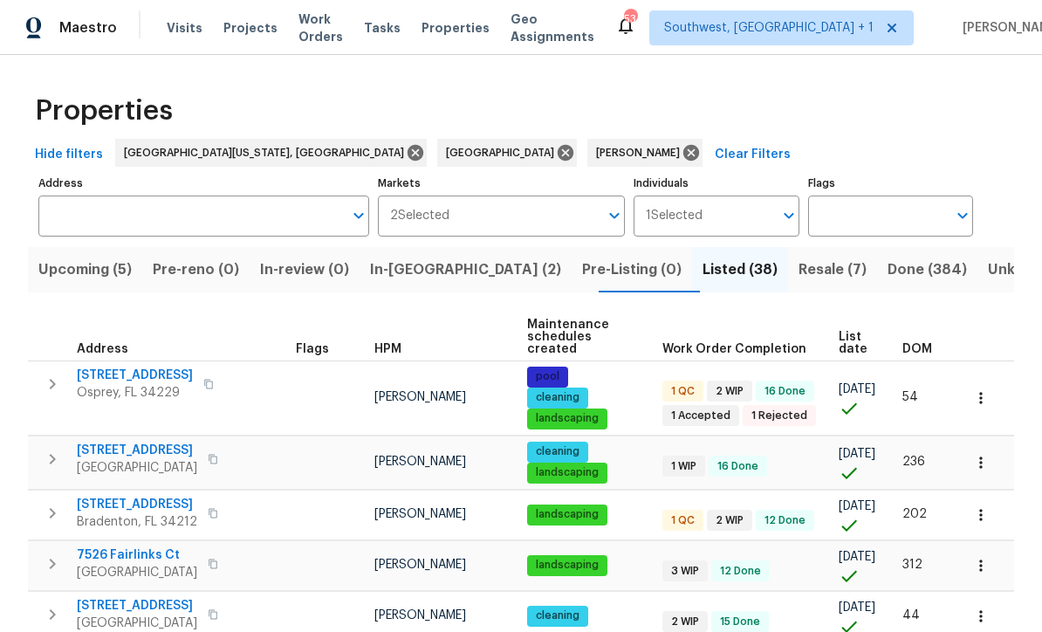
click at [203, 224] on input "Address" at bounding box center [190, 216] width 305 height 41
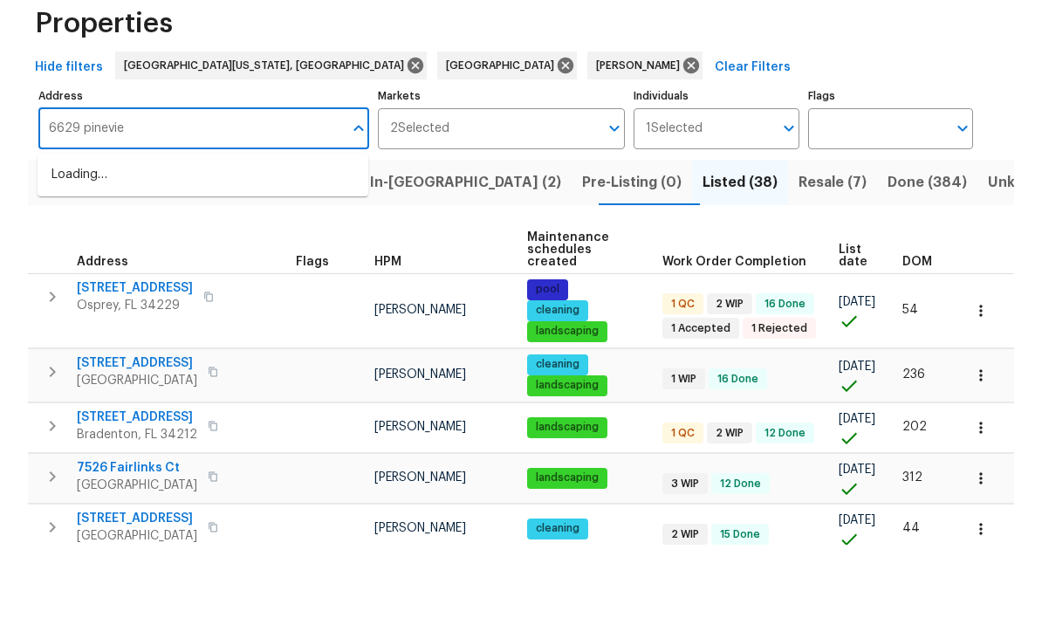
type input "6629 pineview"
click at [100, 248] on li "6629 Pineview Ter # 5-201 Bradenton FL 34203" at bounding box center [203, 262] width 331 height 29
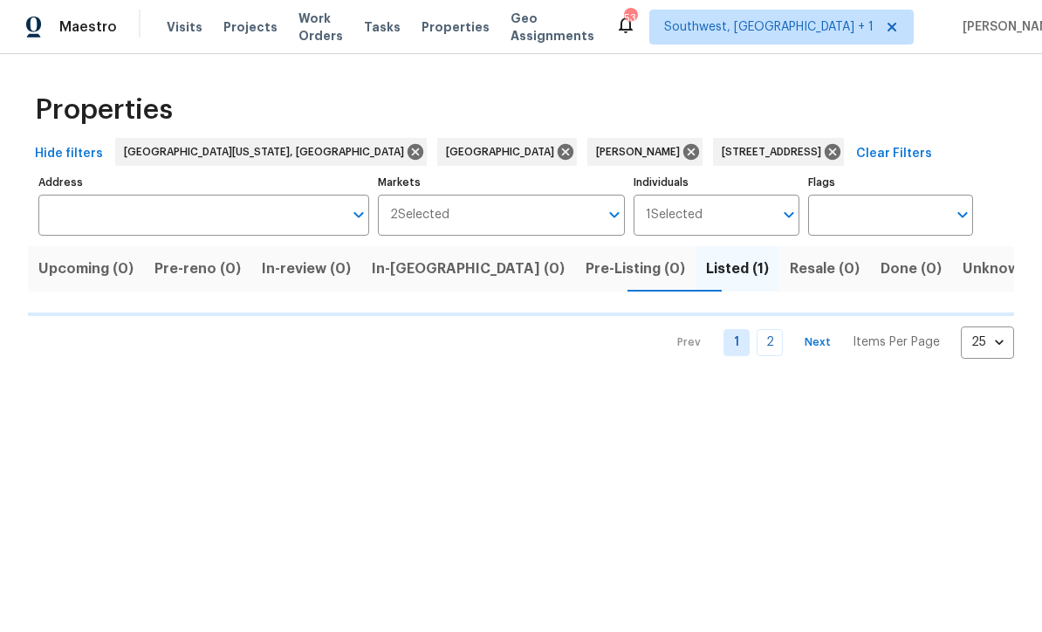
type input "6629 Pineview Ter # 5-201 Bradenton FL 34203"
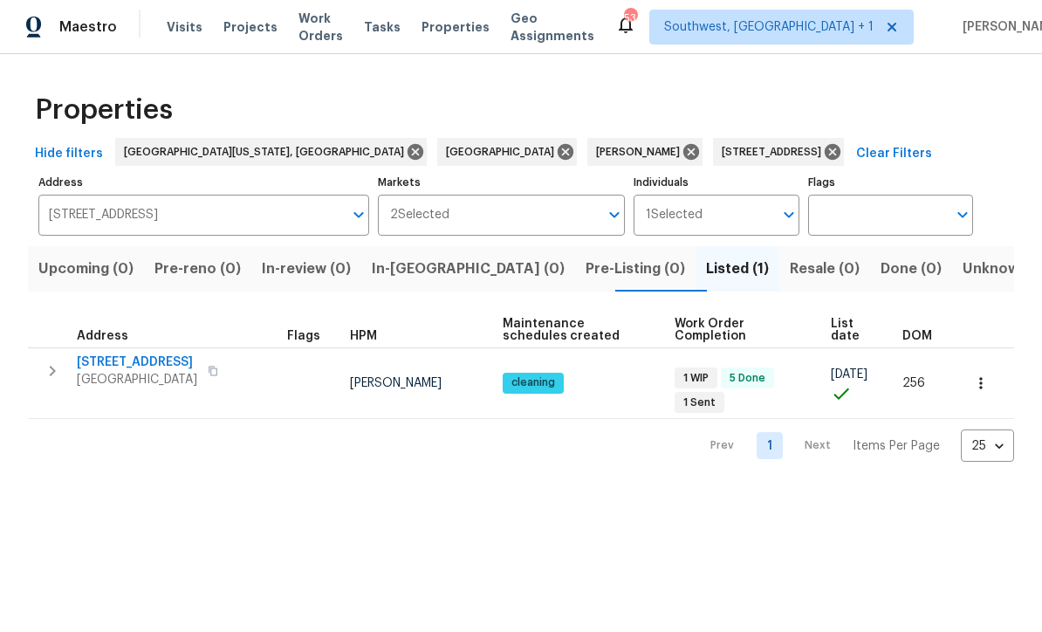
click at [45, 378] on icon "button" at bounding box center [52, 371] width 21 height 21
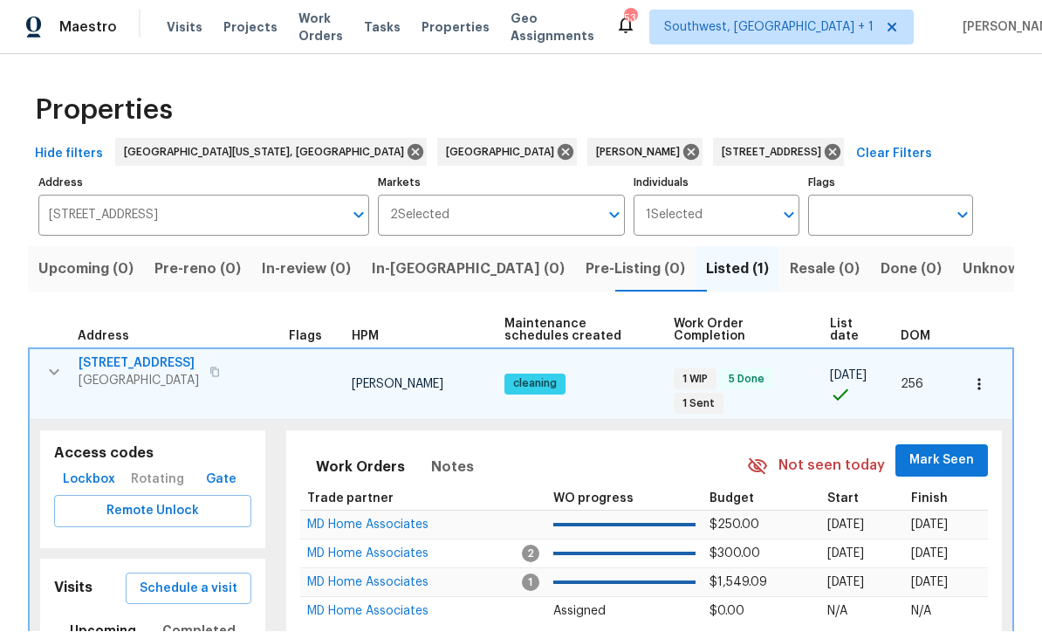
scroll to position [1, 0]
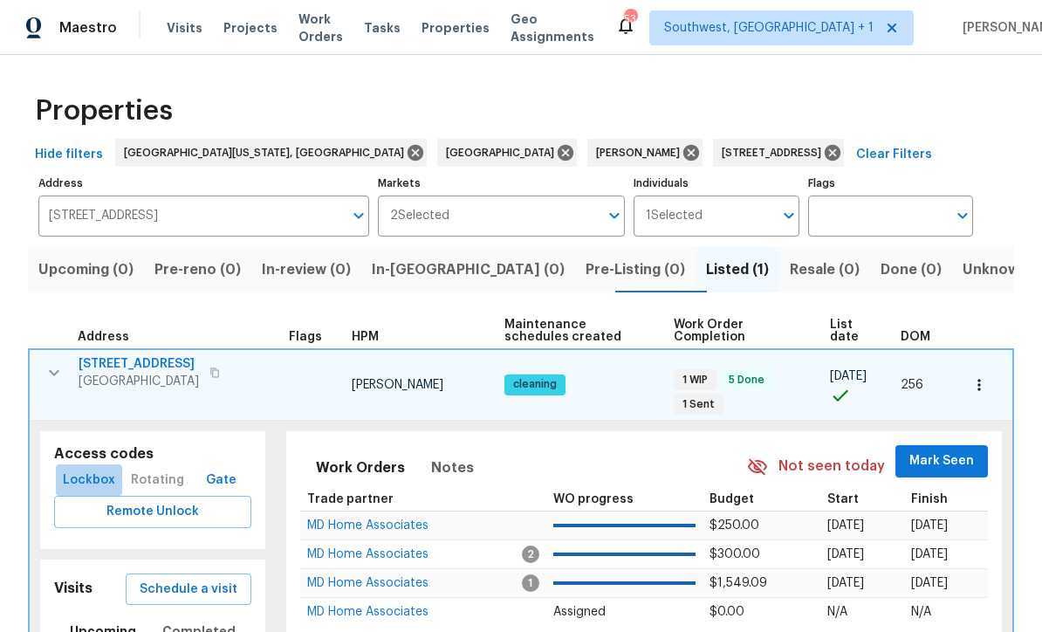
click at [90, 475] on span "Lockbox" at bounding box center [89, 481] width 52 height 22
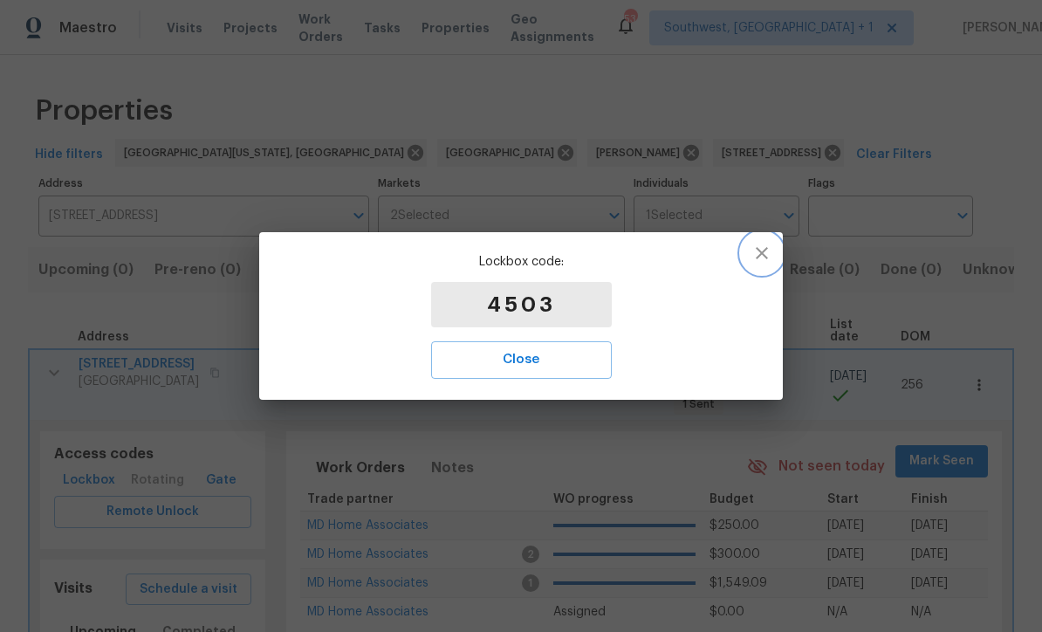
click at [761, 253] on icon "button" at bounding box center [762, 253] width 12 height 12
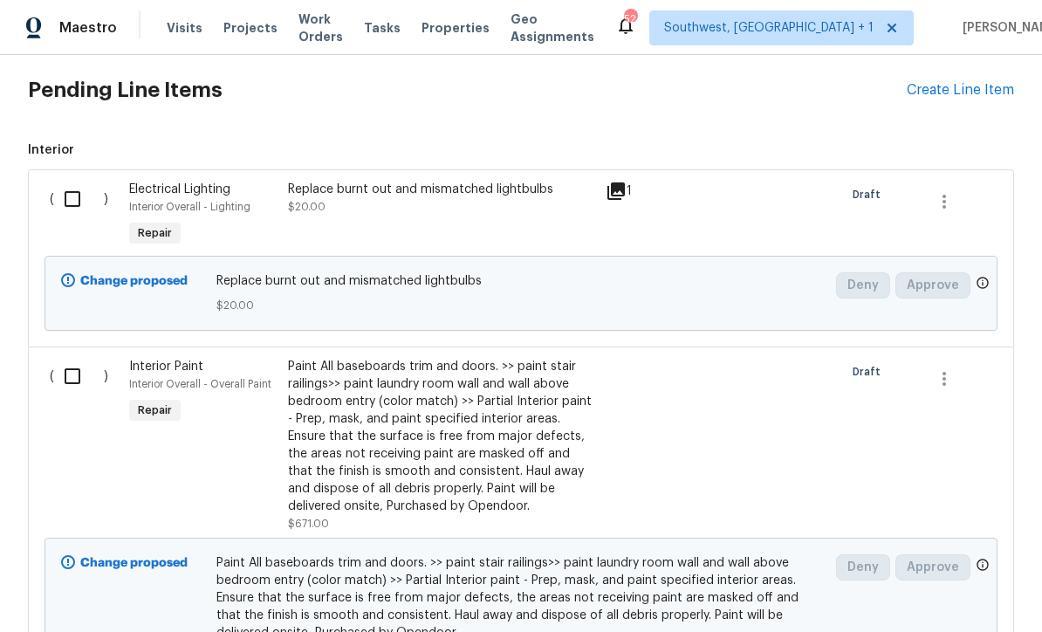
scroll to position [691, 0]
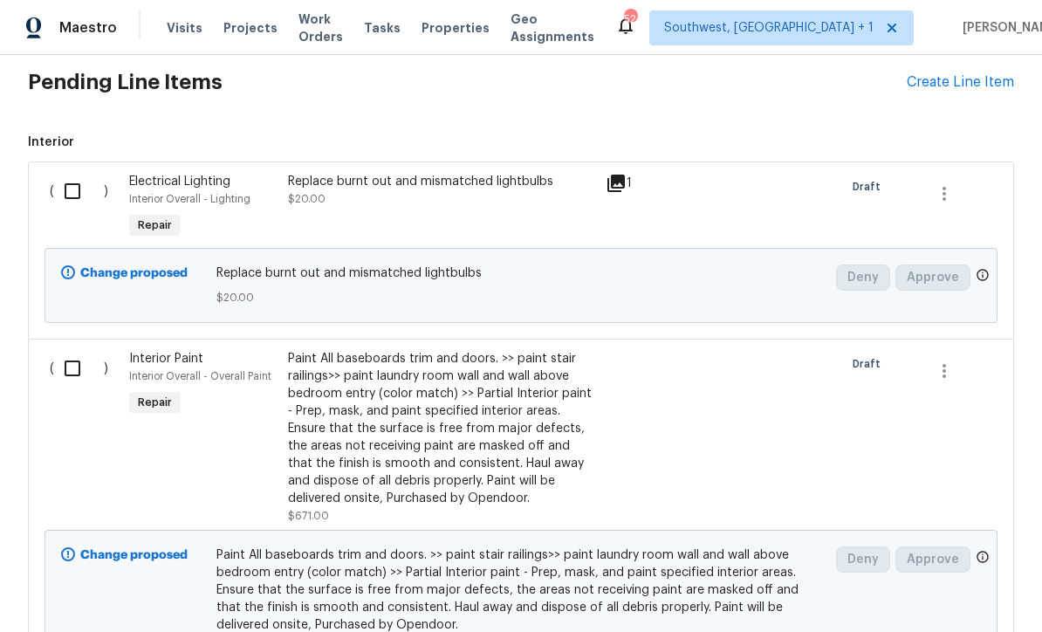
click at [68, 185] on input "checkbox" at bounding box center [79, 191] width 50 height 37
checkbox input "true"
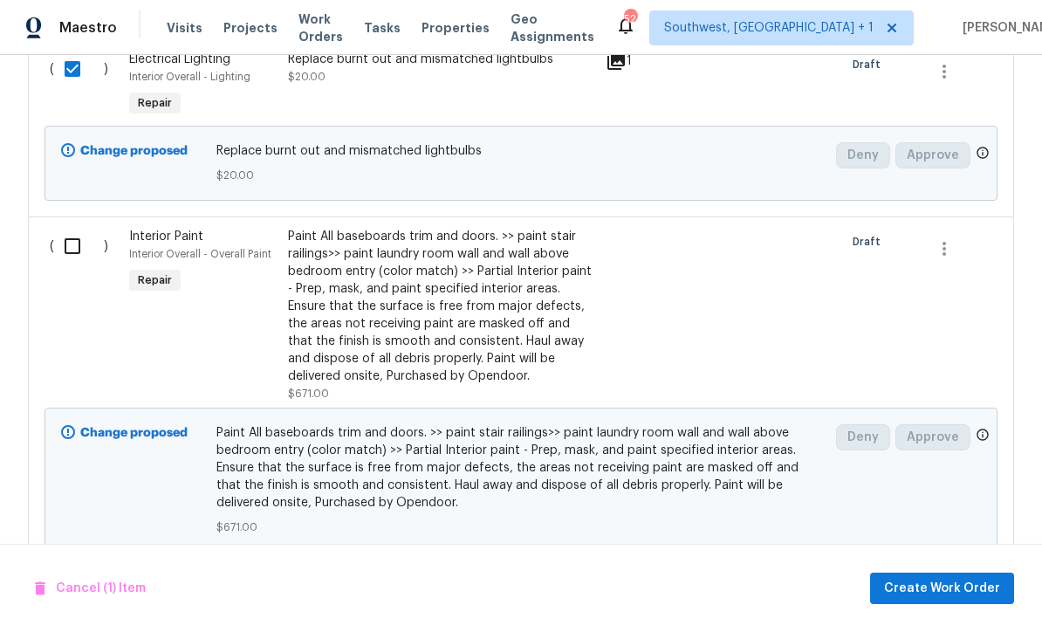
scroll to position [812, 0]
click at [69, 247] on input "checkbox" at bounding box center [79, 247] width 50 height 37
checkbox input "true"
click at [945, 589] on span "Create Work Order" at bounding box center [942, 589] width 116 height 22
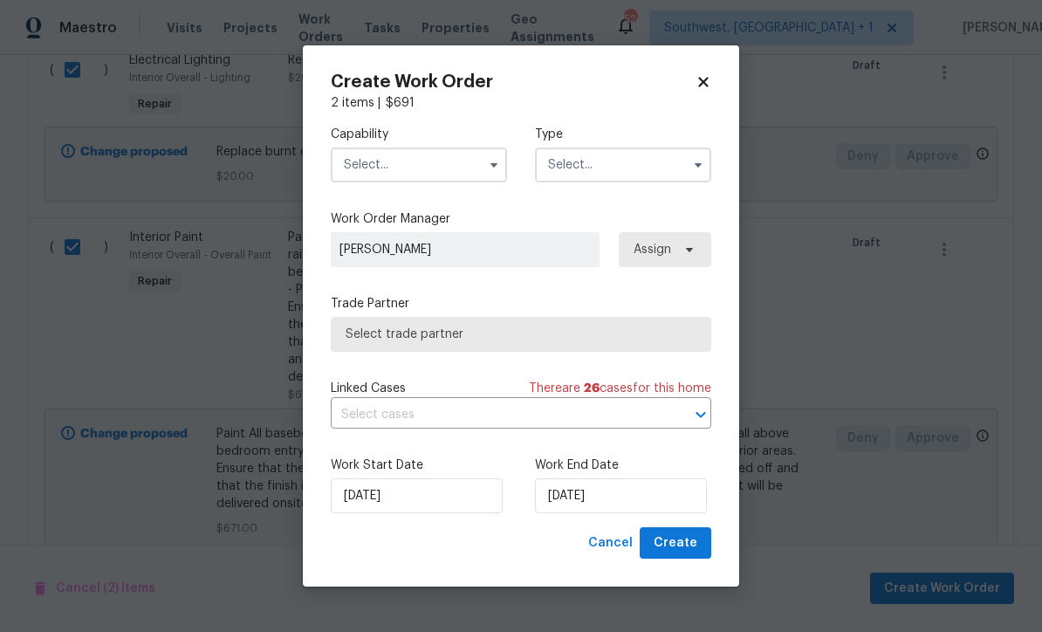
click at [403, 175] on input "text" at bounding box center [419, 165] width 176 height 35
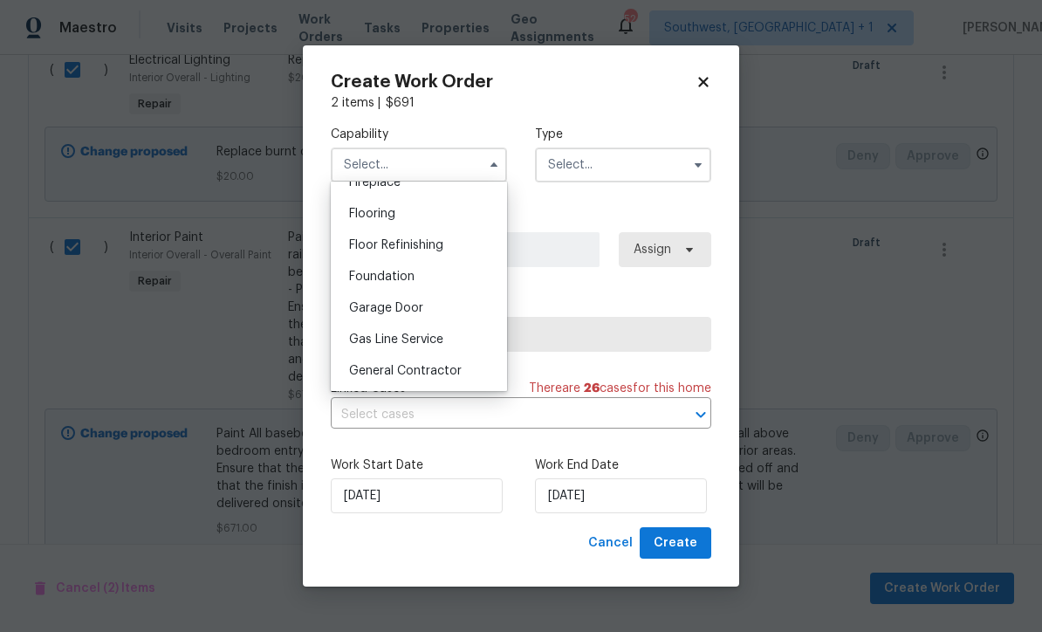
scroll to position [664, 0]
click at [450, 378] on span "General Contractor" at bounding box center [405, 373] width 113 height 12
type input "General Contractor"
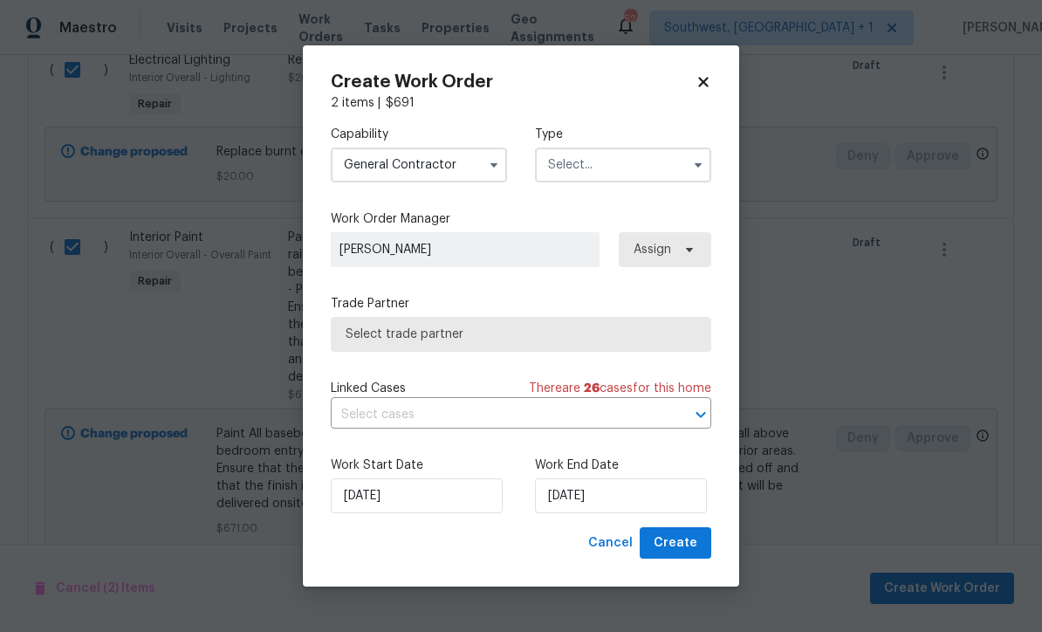
click at [650, 165] on input "text" at bounding box center [623, 165] width 176 height 35
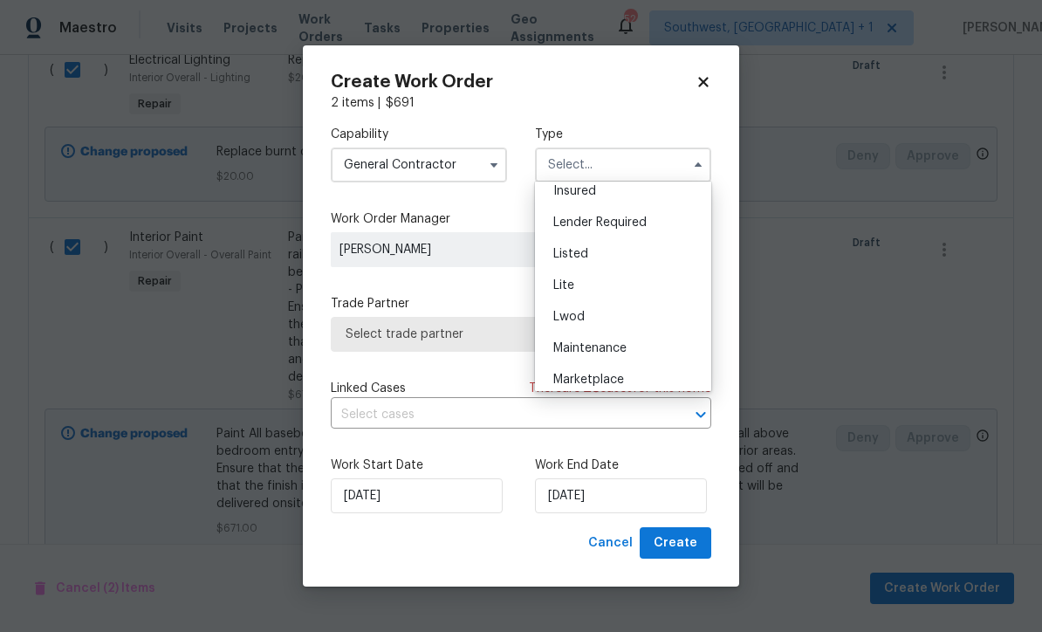
scroll to position [139, 0]
click at [595, 250] on div "Listed" at bounding box center [624, 251] width 168 height 31
type input "Listed"
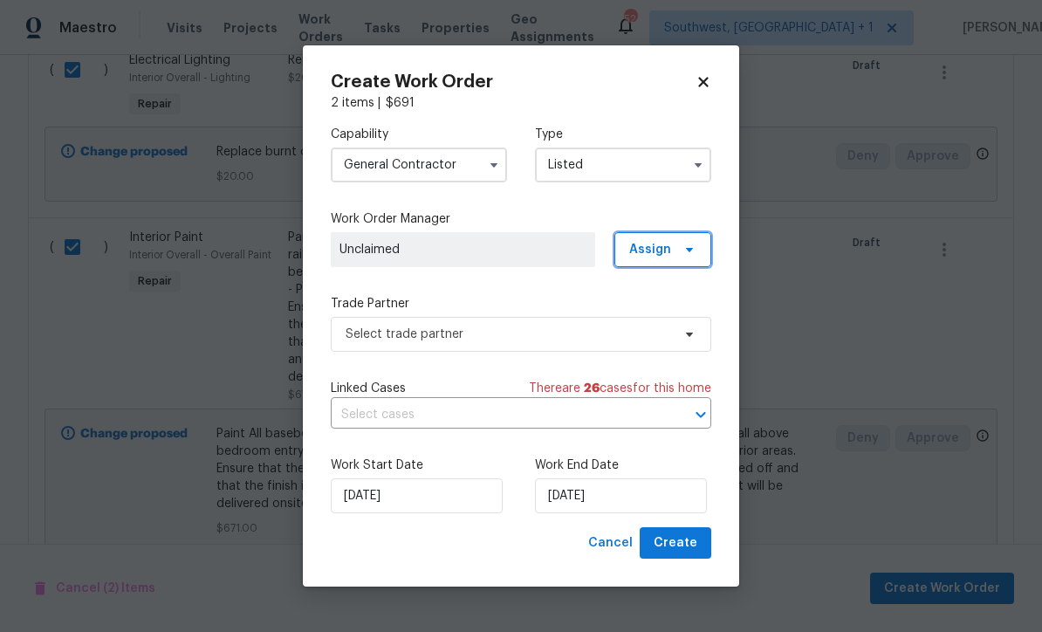
click at [678, 248] on span at bounding box center [687, 250] width 19 height 14
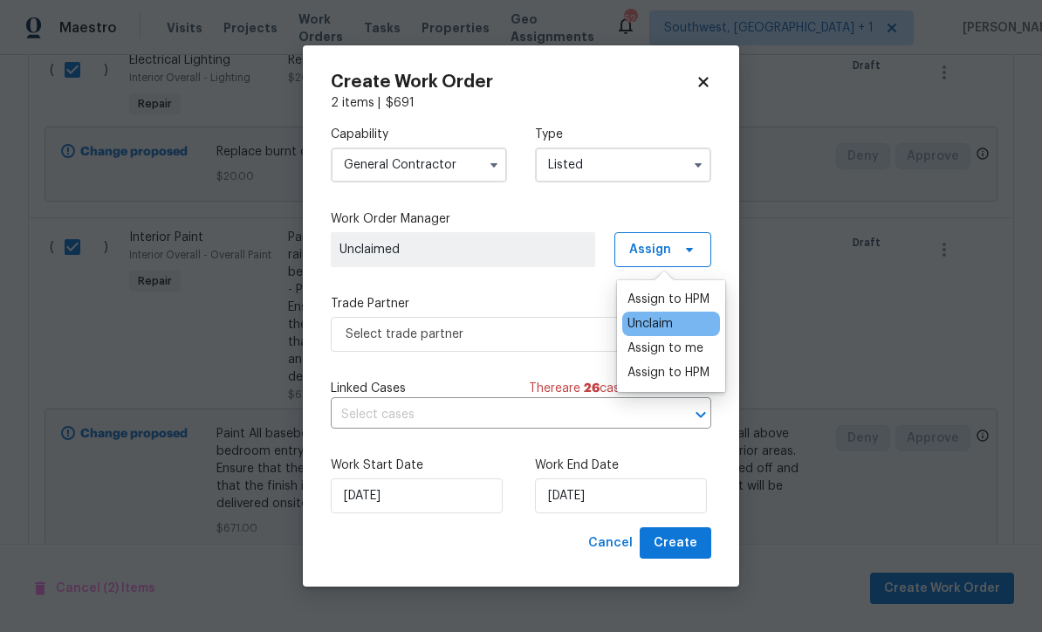
click at [679, 342] on div "Assign to me" at bounding box center [666, 348] width 76 height 17
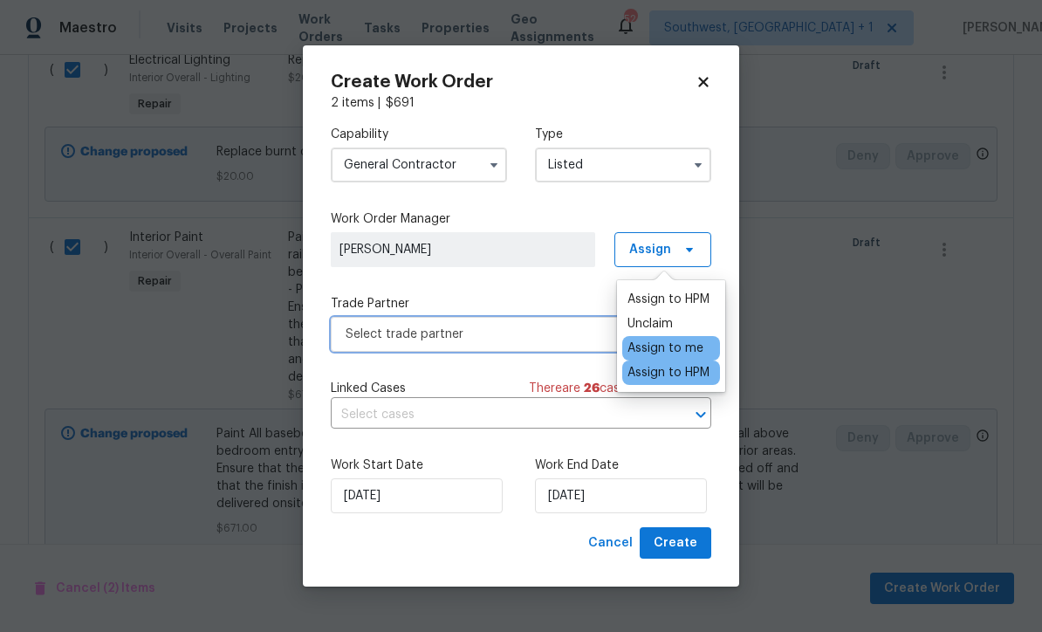
click at [523, 338] on span "Select trade partner" at bounding box center [509, 334] width 326 height 17
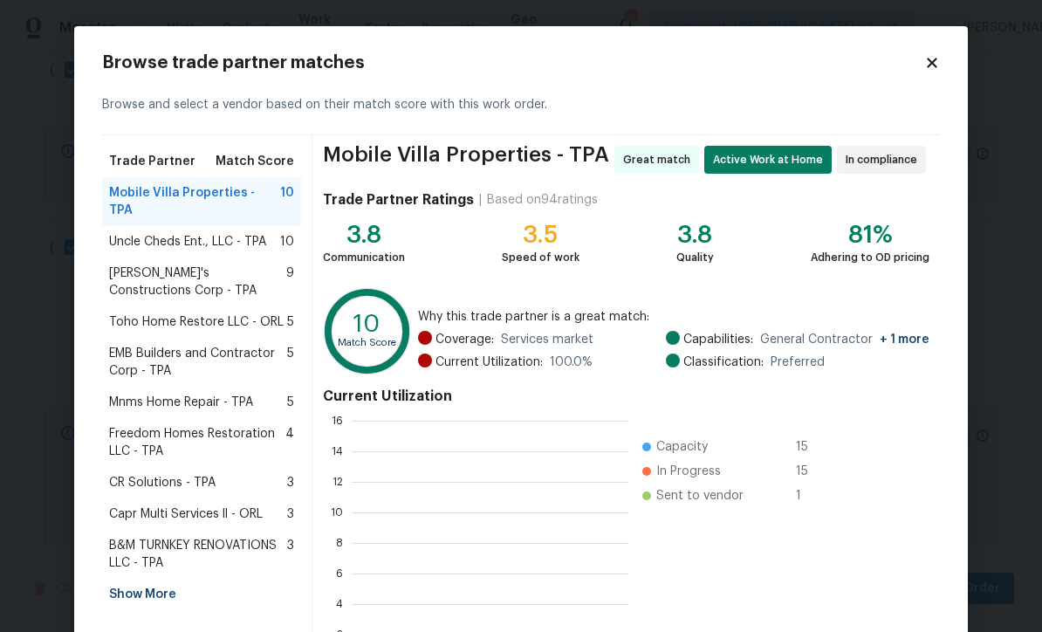
scroll to position [244, 277]
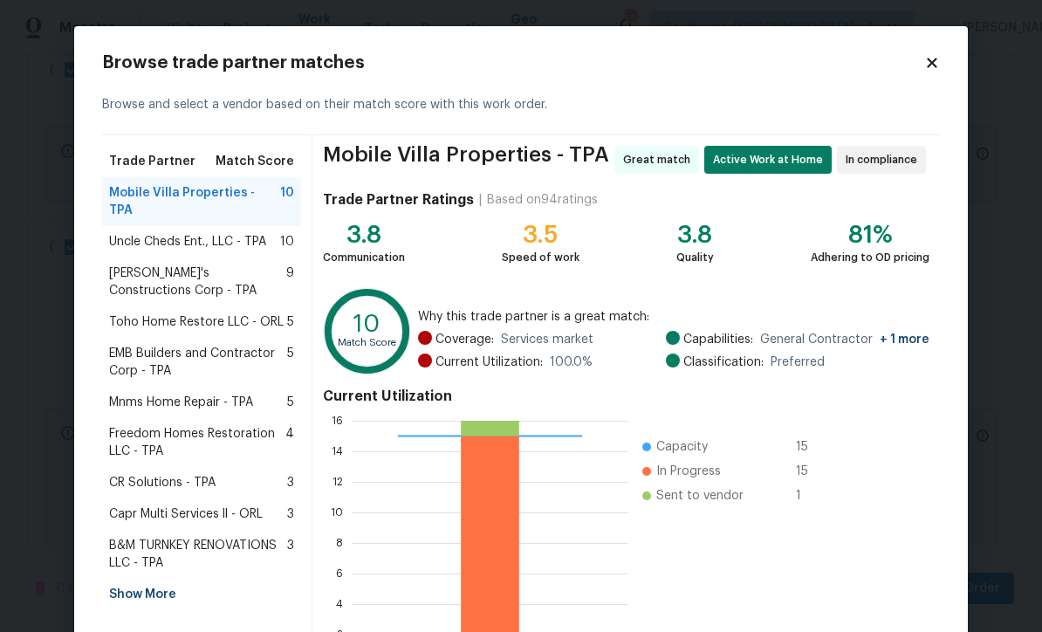
click at [166, 579] on div "Show More" at bounding box center [201, 594] width 199 height 31
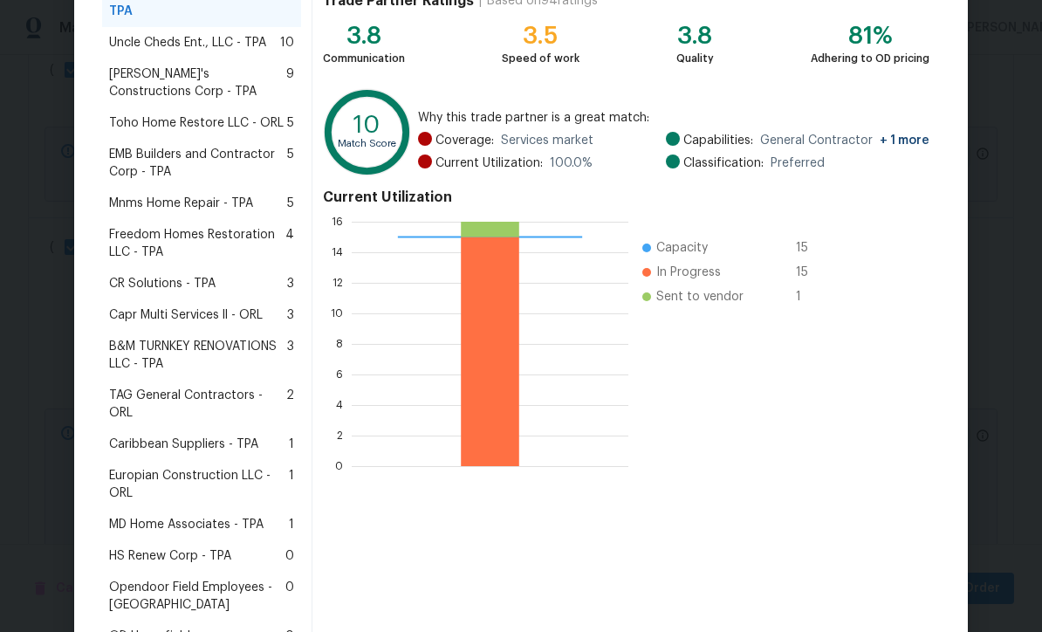
scroll to position [217, 0]
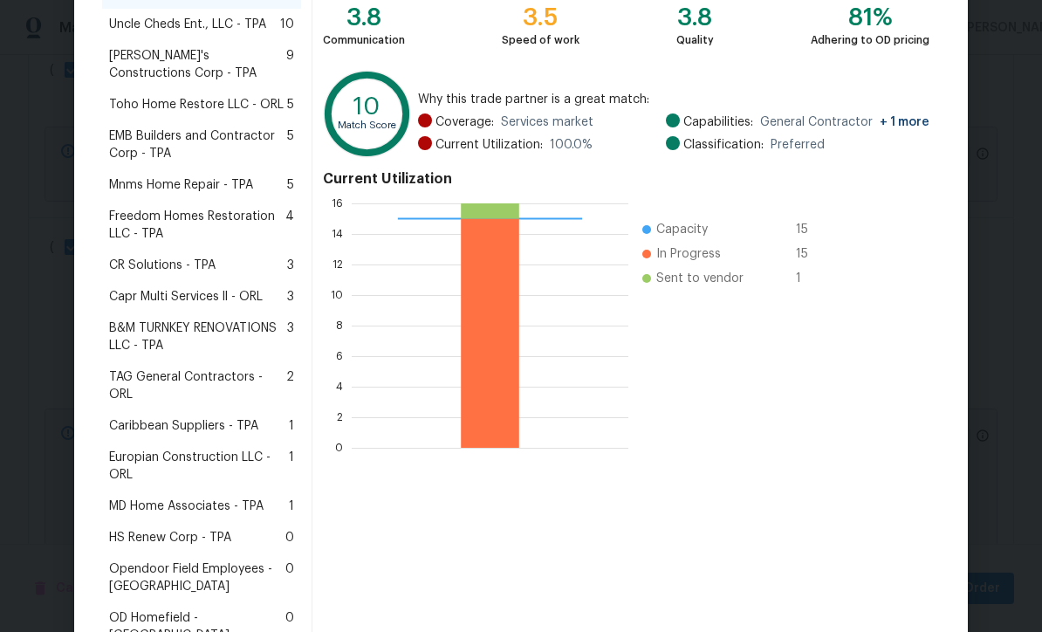
click at [215, 417] on span "Caribbean Suppliers - TPA" at bounding box center [183, 425] width 149 height 17
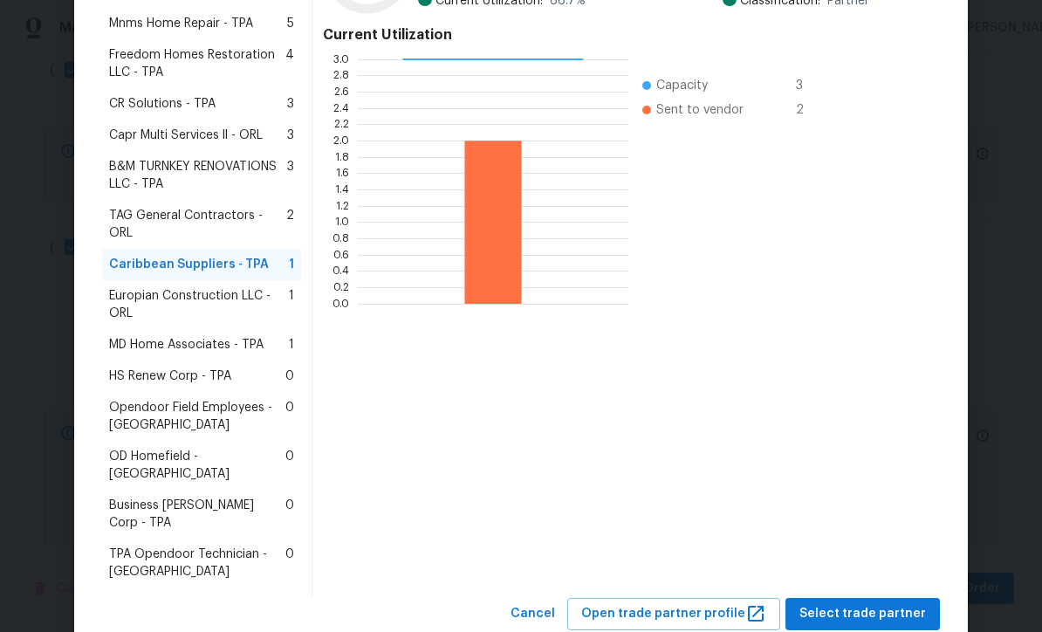
scroll to position [361, 0]
click at [882, 604] on span "Select trade partner" at bounding box center [863, 615] width 127 height 22
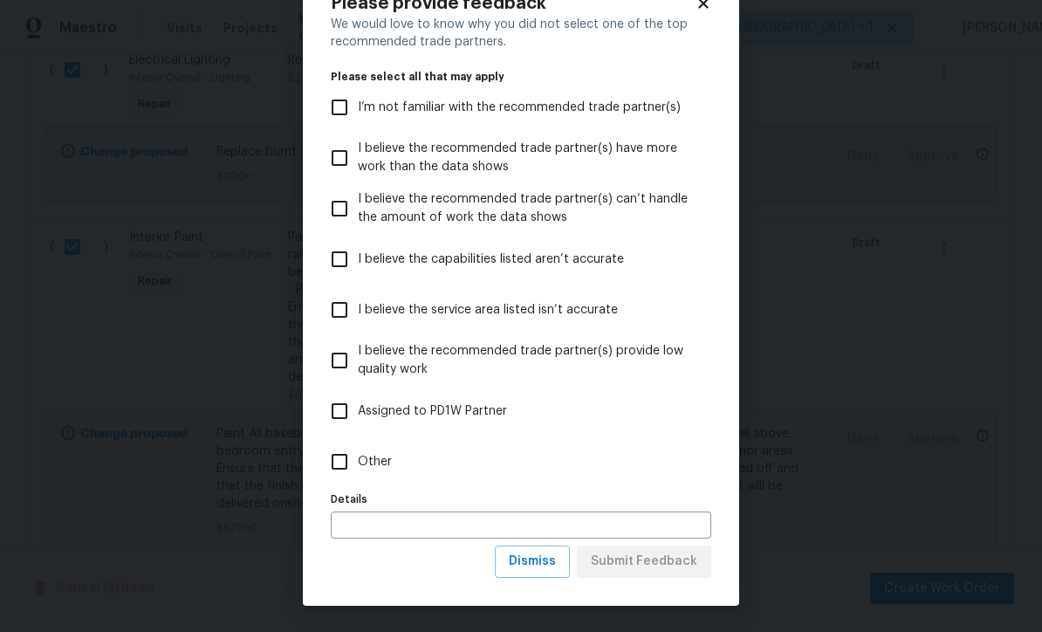
scroll to position [60, 0]
click at [541, 571] on span "Dismiss" at bounding box center [532, 562] width 47 height 22
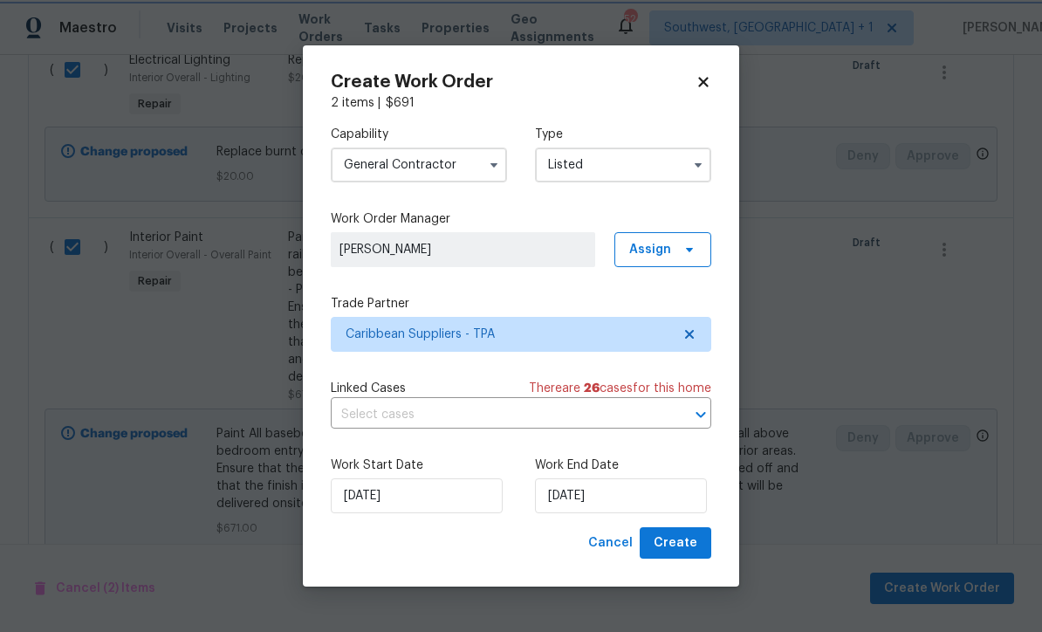
scroll to position [0, 0]
click at [643, 498] on input "9/2/2025" at bounding box center [621, 495] width 172 height 35
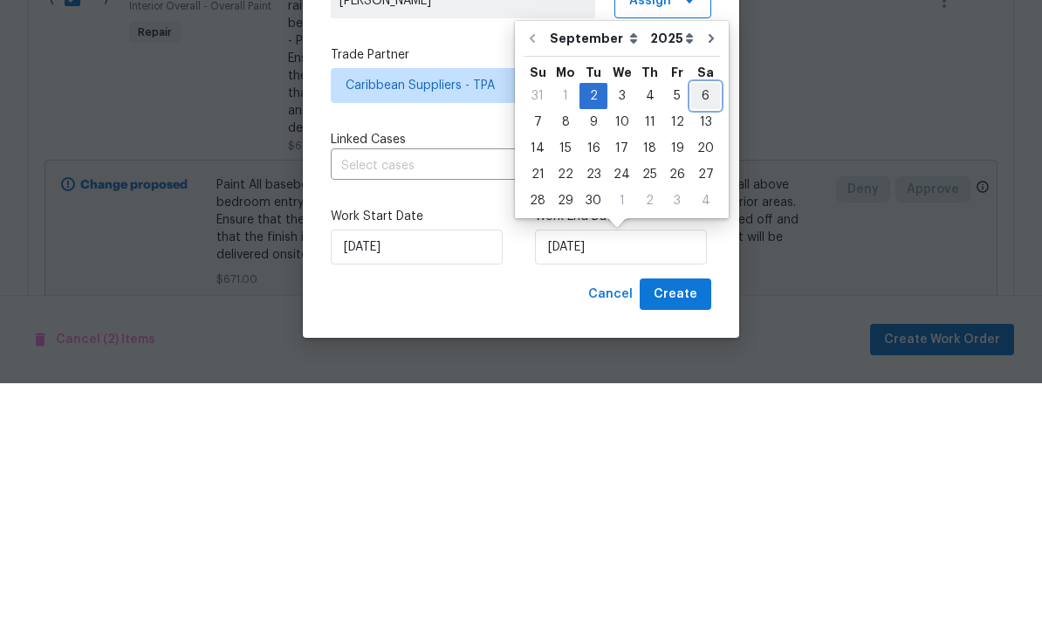
click at [702, 333] on div "6" at bounding box center [706, 345] width 29 height 24
type input "9/6/2025"
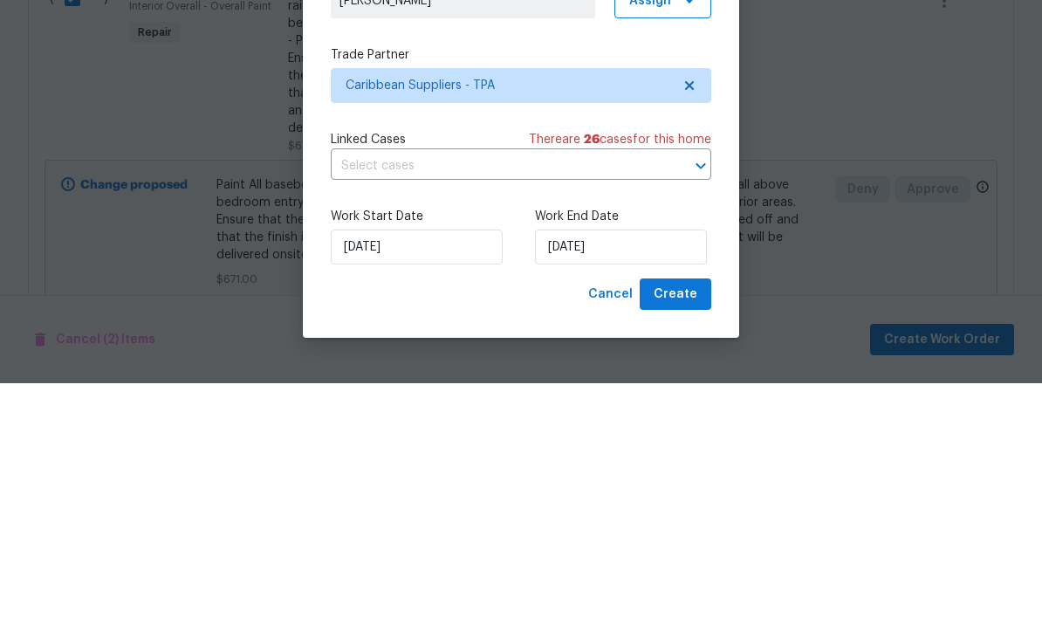
scroll to position [58, 0]
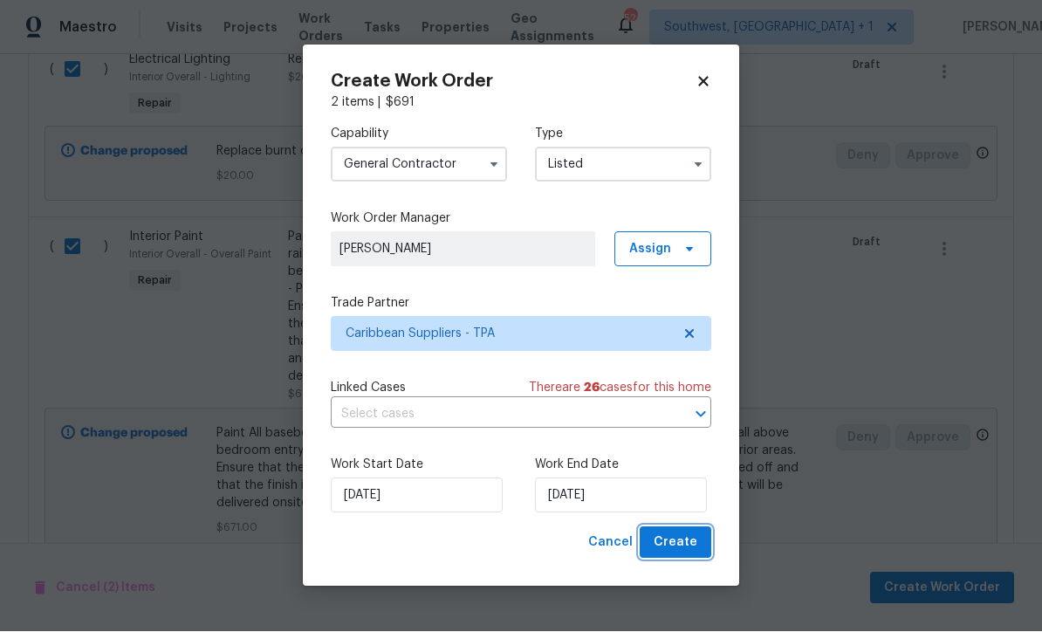
click at [692, 552] on span "Create" at bounding box center [676, 544] width 44 height 22
checkbox input "false"
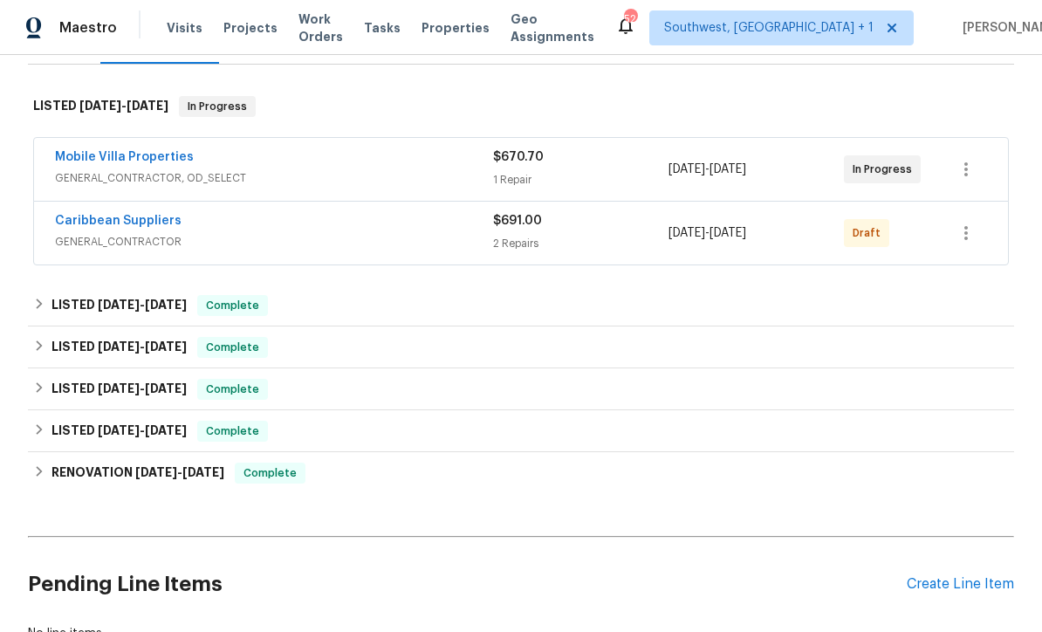
scroll to position [217, 0]
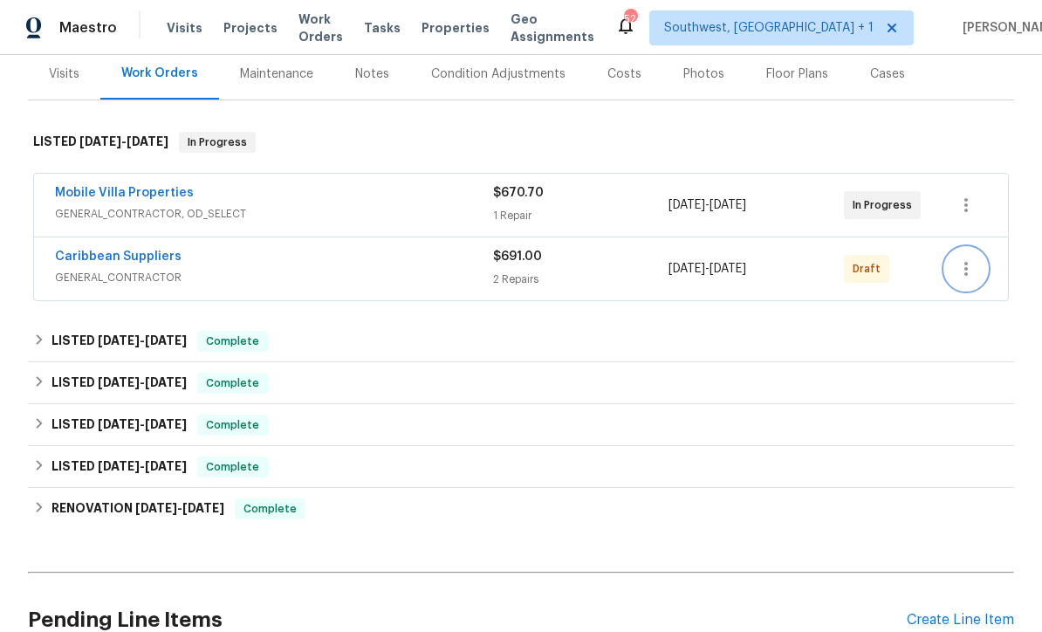
click at [969, 258] on icon "button" at bounding box center [966, 268] width 21 height 21
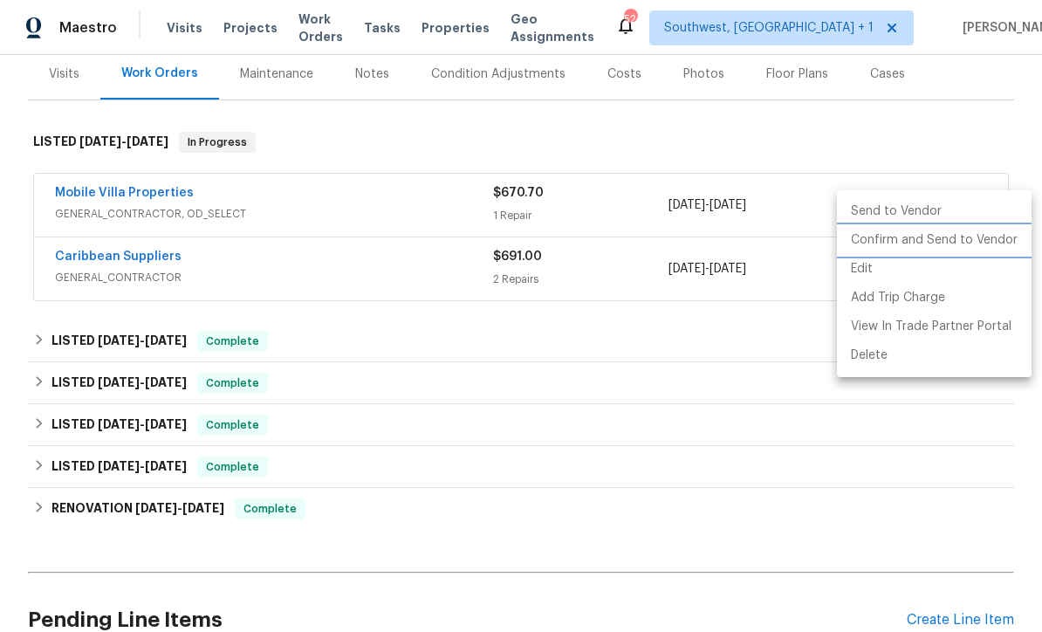
click at [932, 247] on li "Confirm and Send to Vendor" at bounding box center [934, 240] width 195 height 29
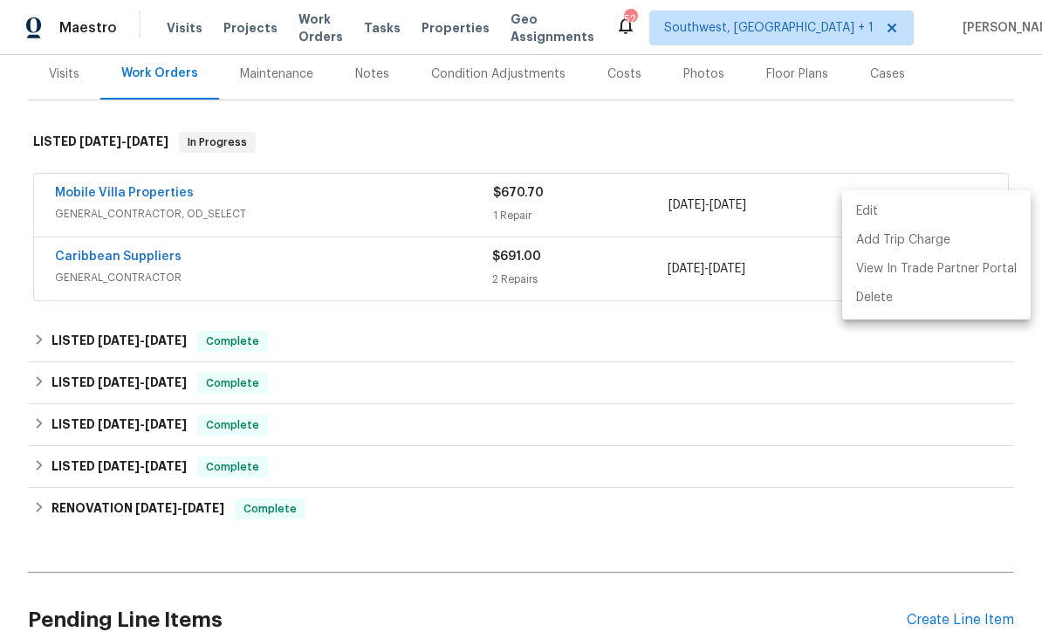
click at [746, 416] on div at bounding box center [521, 316] width 1042 height 632
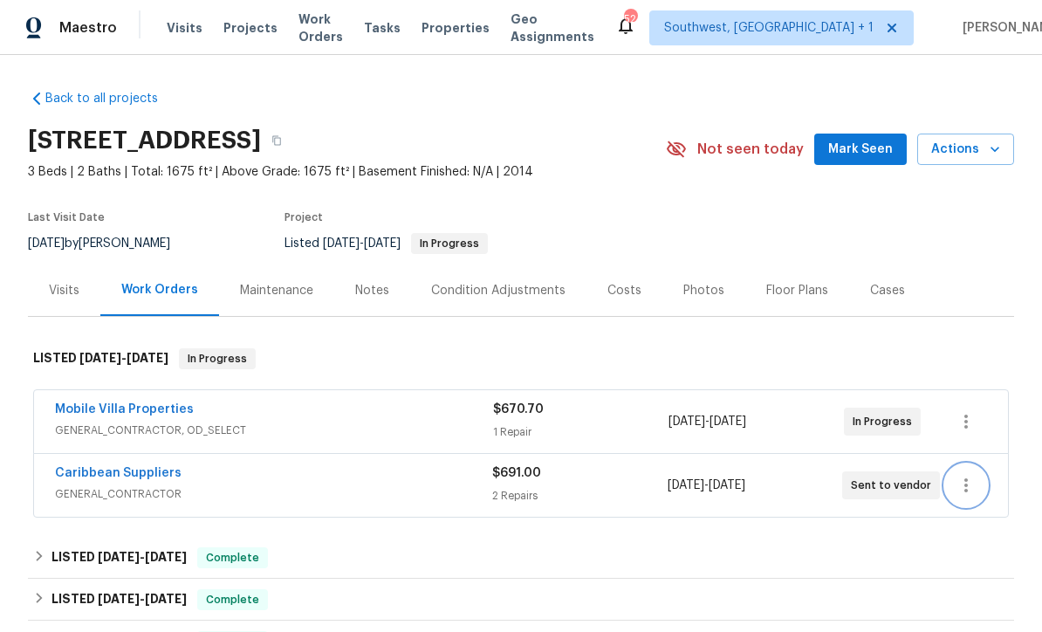
scroll to position [0, 0]
click at [282, 135] on icon "button" at bounding box center [277, 140] width 10 height 10
click at [292, 125] on button "button" at bounding box center [276, 140] width 31 height 31
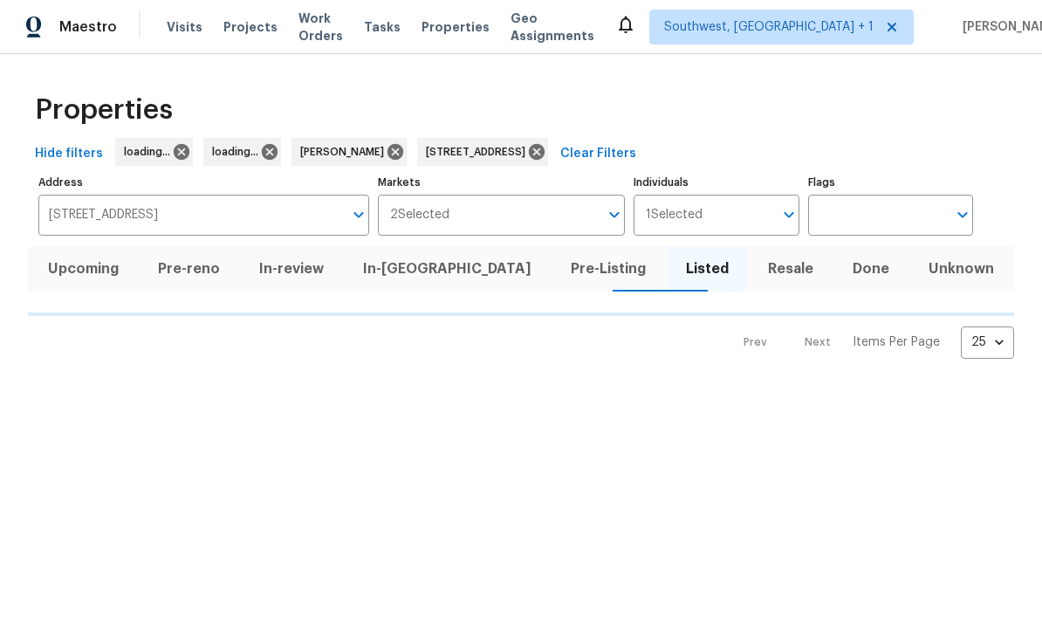
scroll to position [1, 0]
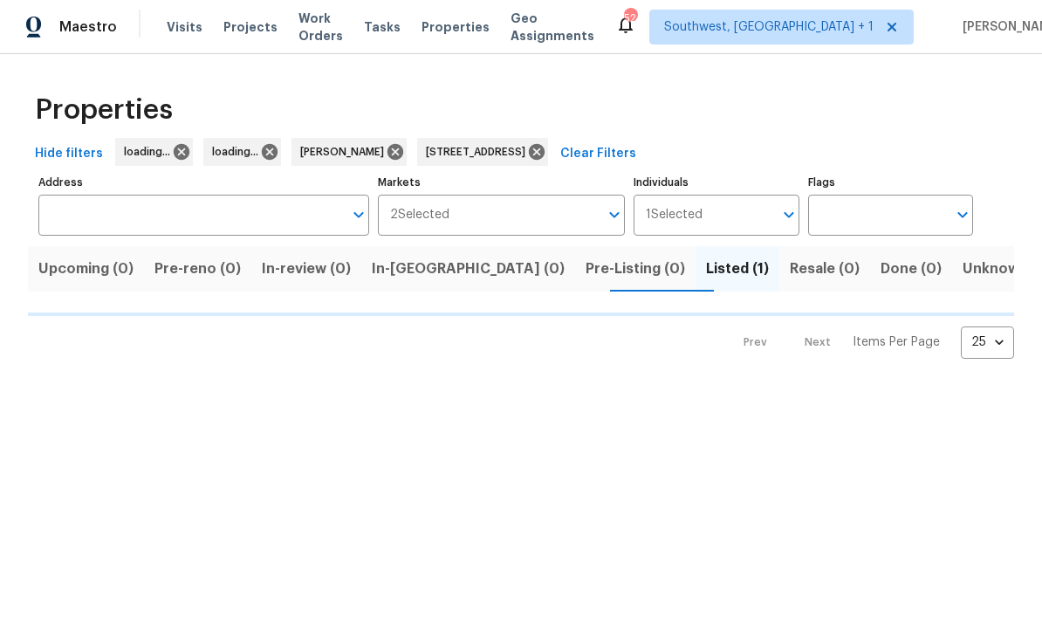
type input "[STREET_ADDRESS]"
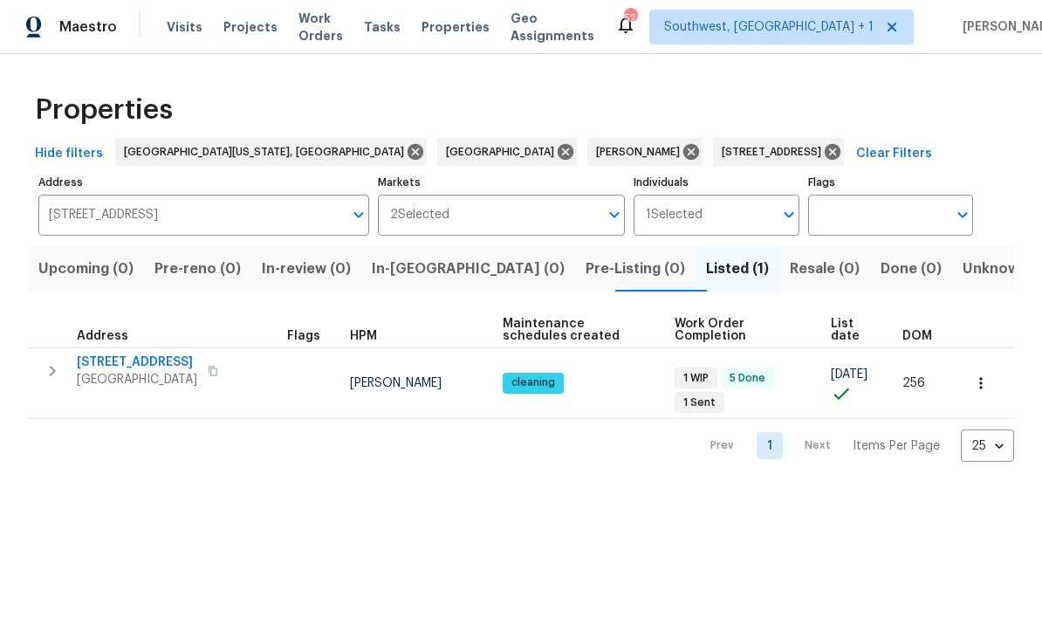
click at [299, 229] on input "[STREET_ADDRESS]" at bounding box center [190, 216] width 305 height 41
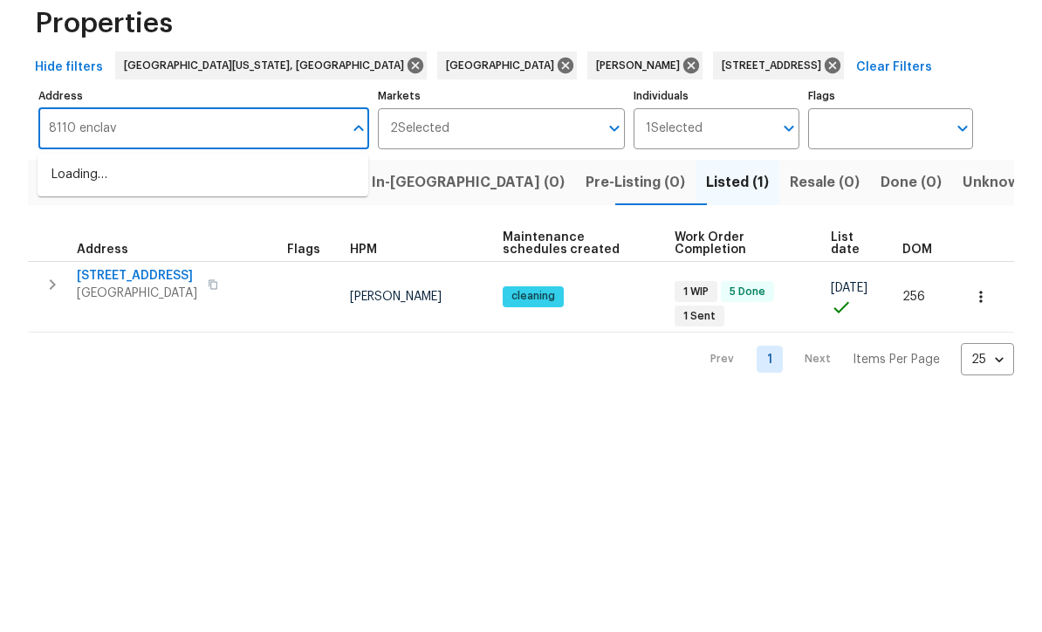
type input "8110 enclave"
click at [104, 248] on li "[STREET_ADDRESS]" at bounding box center [203, 262] width 331 height 29
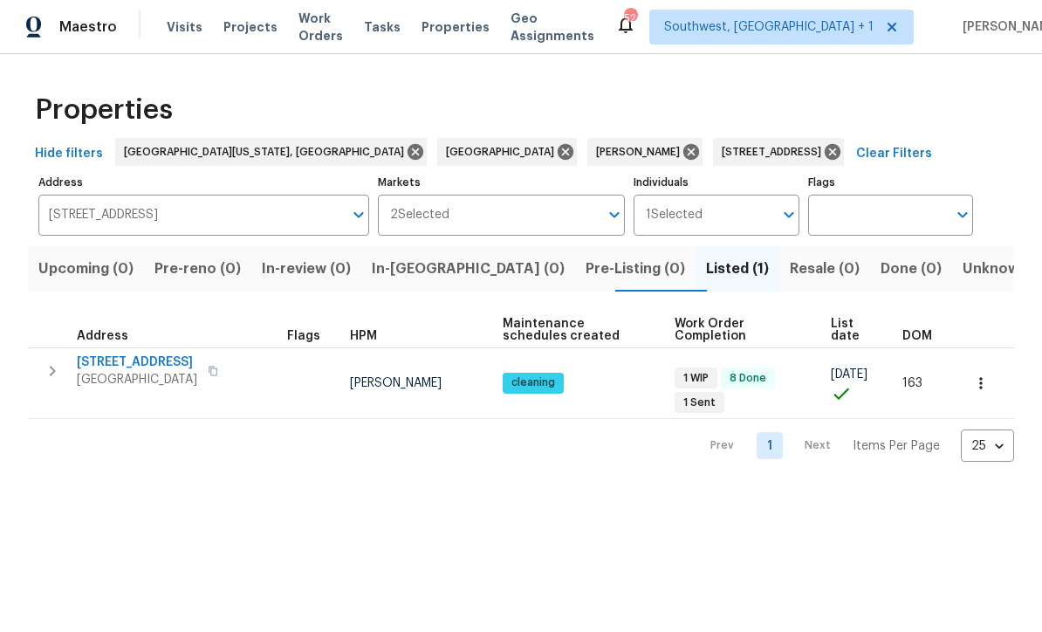
click at [51, 362] on icon "button" at bounding box center [52, 371] width 21 height 21
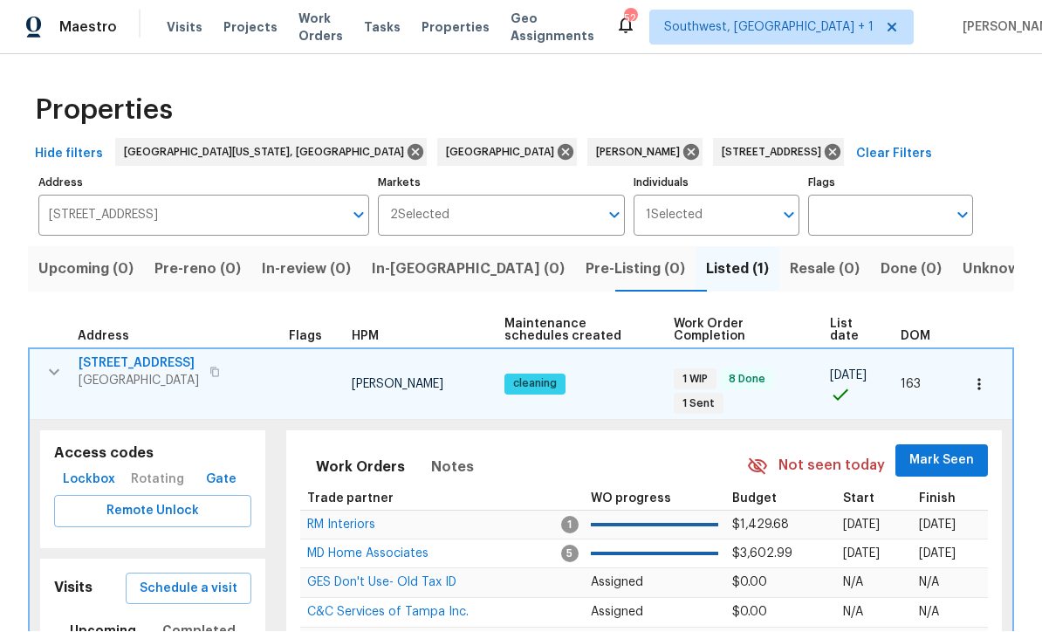
scroll to position [1, 0]
click at [100, 470] on span "Lockbox" at bounding box center [89, 481] width 52 height 22
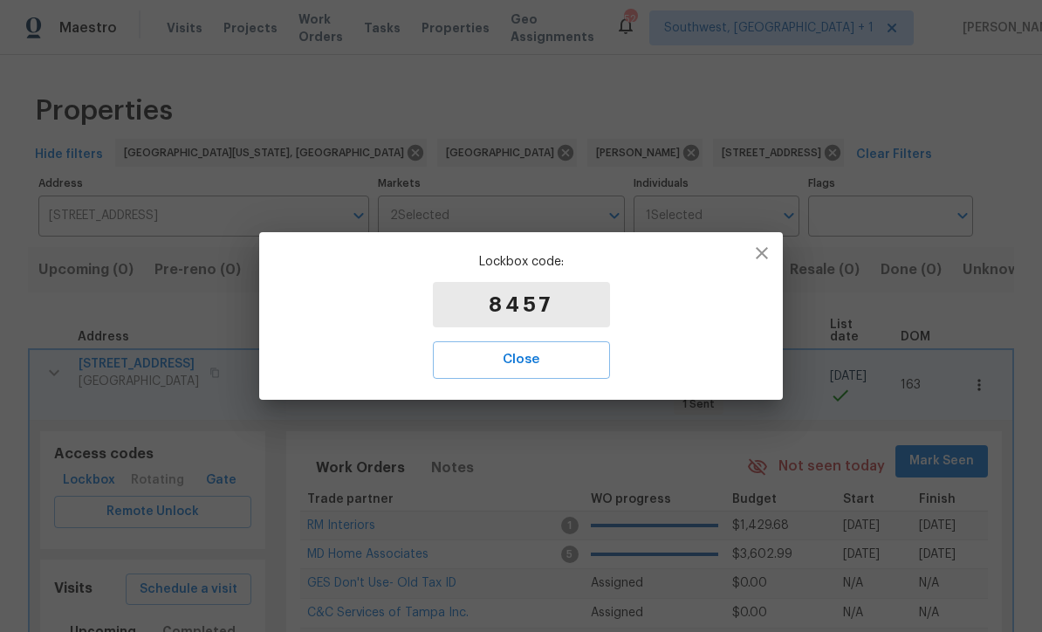
click at [551, 363] on span "Close" at bounding box center [521, 359] width 139 height 23
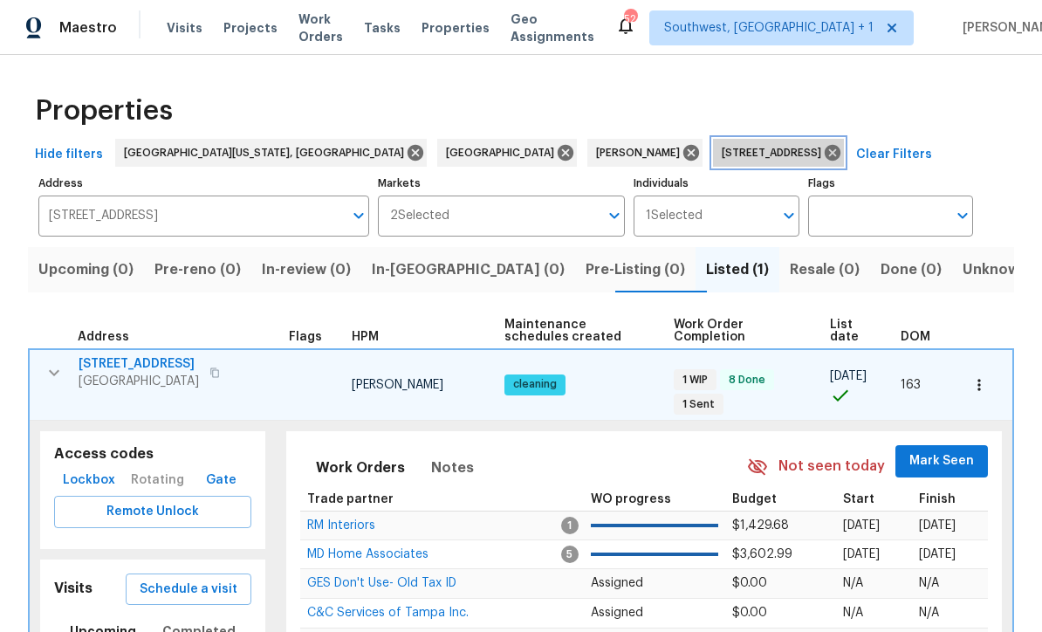
click at [823, 161] on icon at bounding box center [832, 152] width 19 height 19
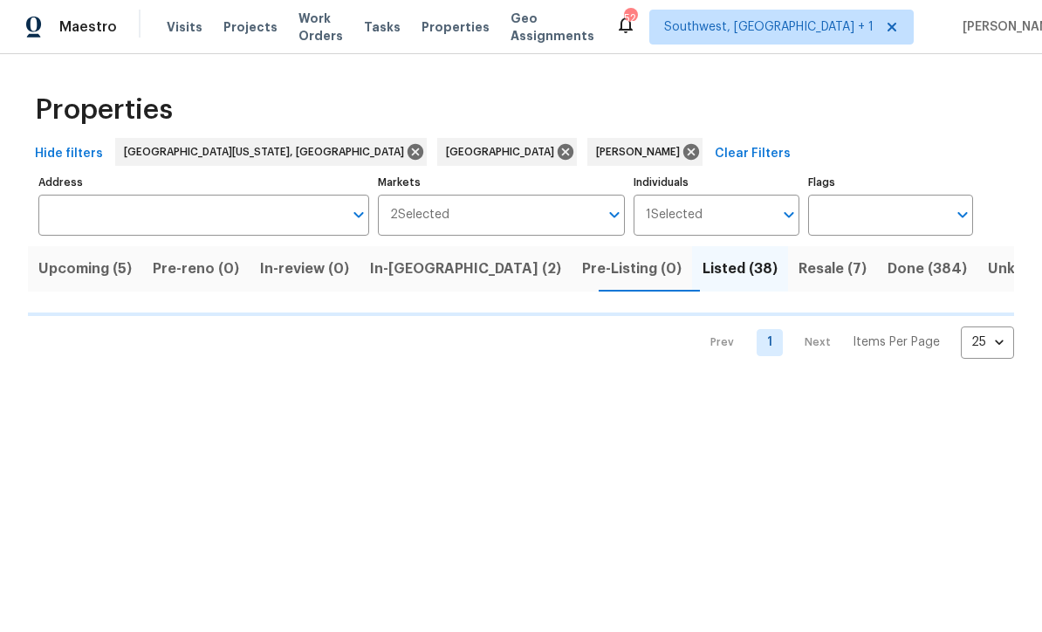
click at [309, 222] on input "Address" at bounding box center [190, 216] width 305 height 41
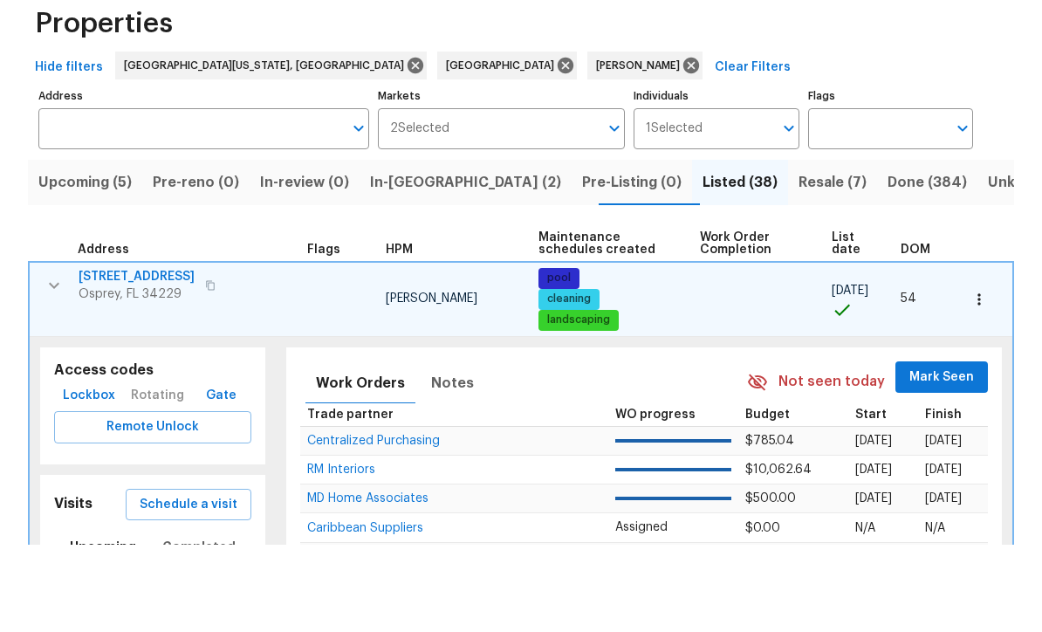
scroll to position [1, 0]
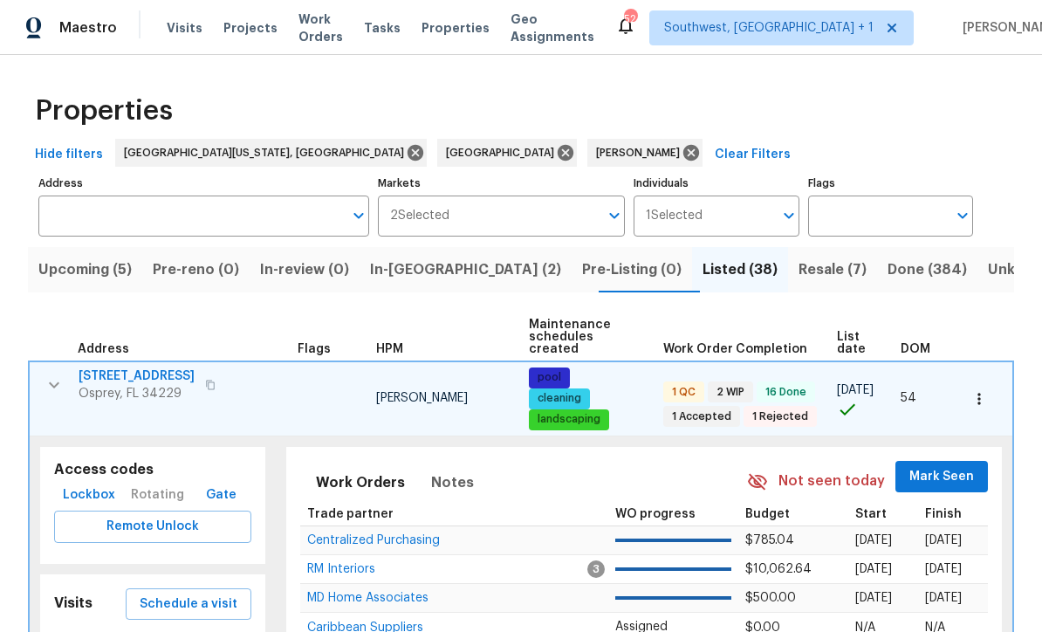
click at [83, 209] on input "Address" at bounding box center [190, 216] width 305 height 41
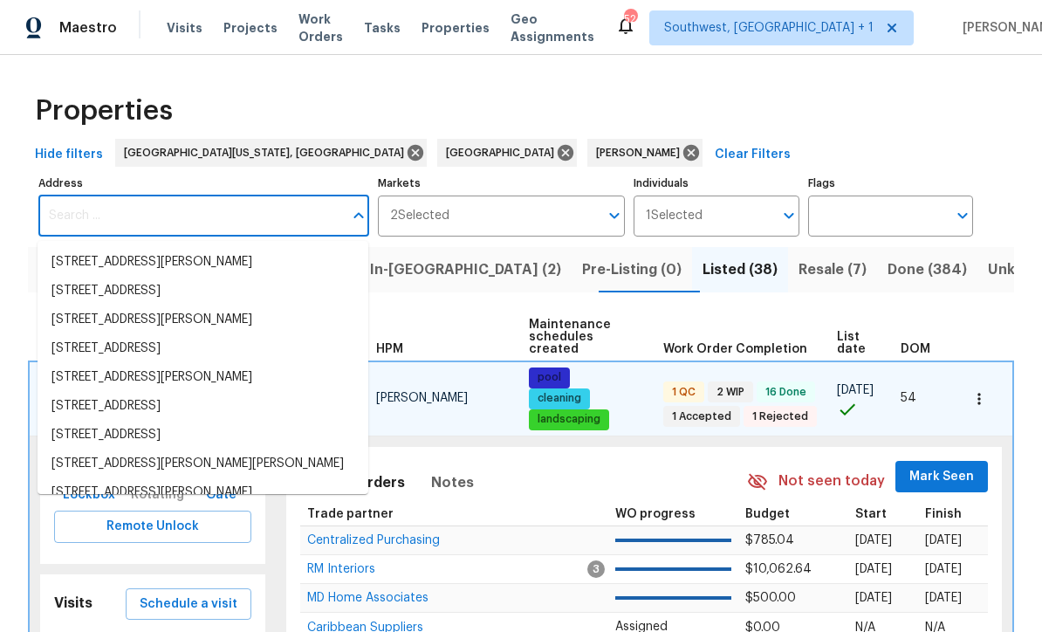
scroll to position [0, 0]
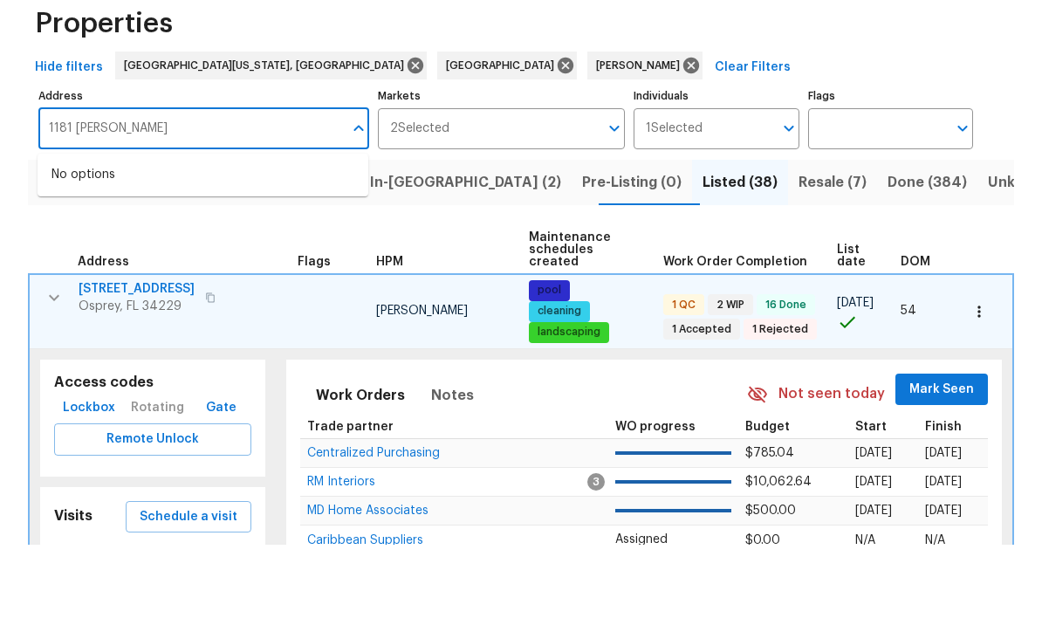
type input "1181 burgos"
click at [93, 248] on li "1181 Burgos Dr # 406 Sarasota FL 34238" at bounding box center [203, 262] width 331 height 29
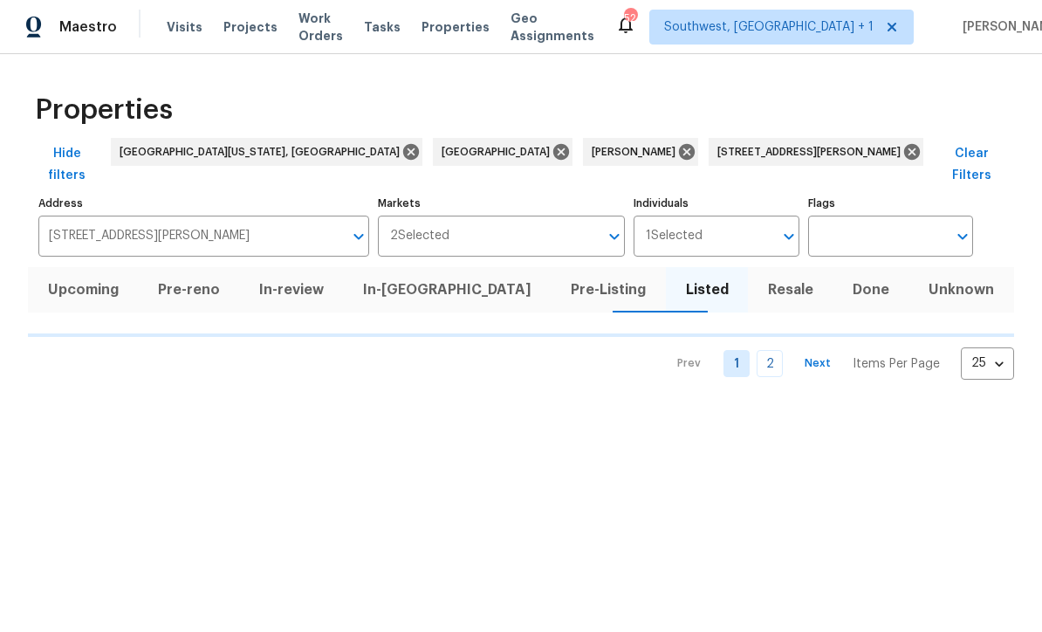
scroll to position [1, 0]
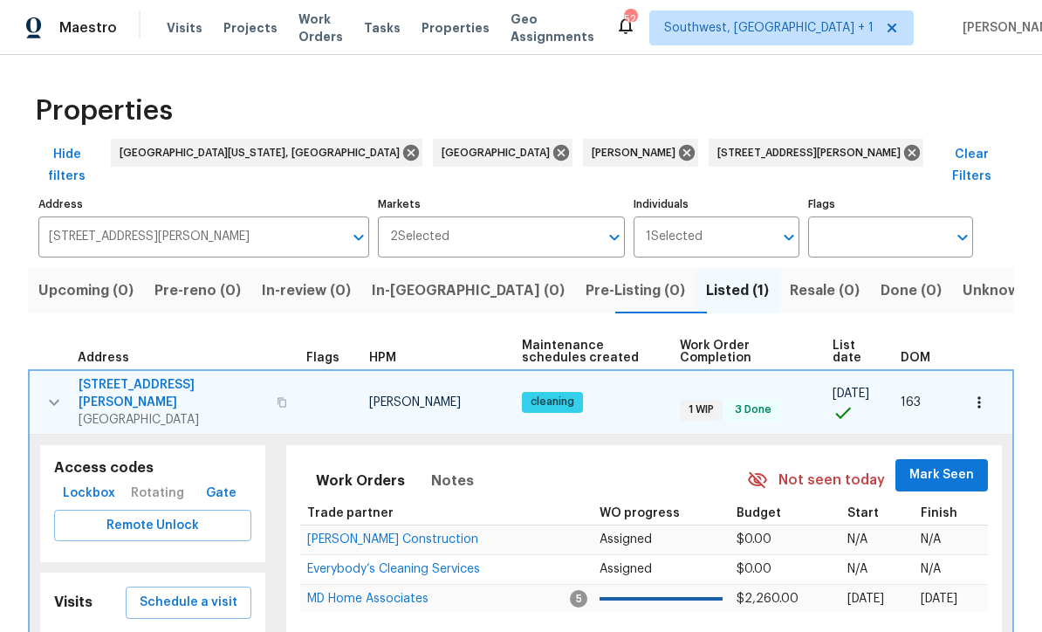
click at [95, 376] on span "[STREET_ADDRESS][PERSON_NAME]" at bounding box center [173, 393] width 188 height 35
click at [985, 394] on icon "button" at bounding box center [979, 402] width 17 height 17
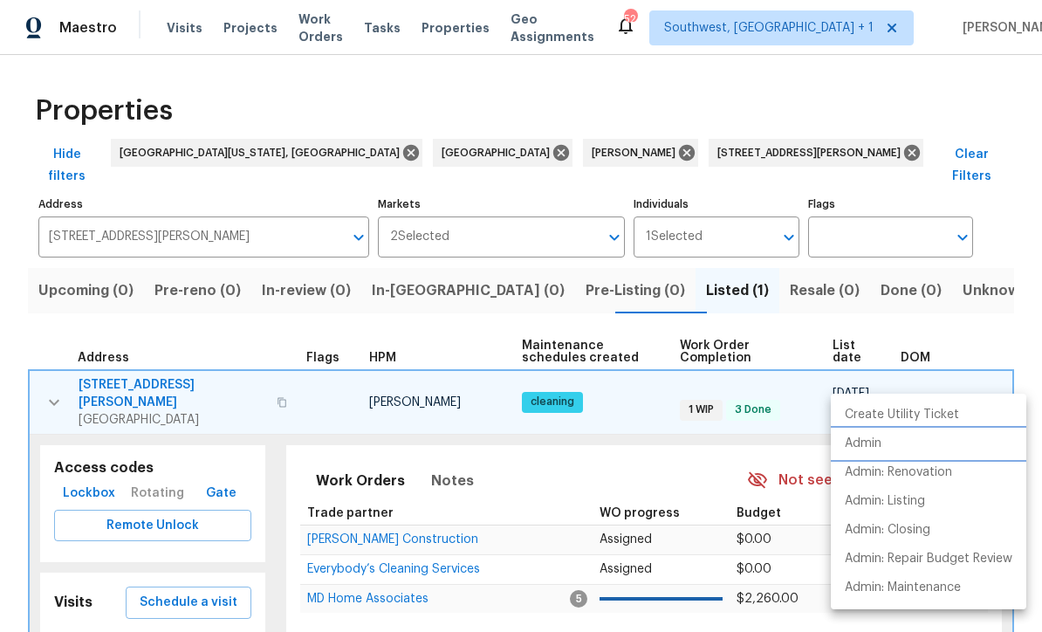
click at [870, 445] on p "Admin" at bounding box center [863, 444] width 37 height 18
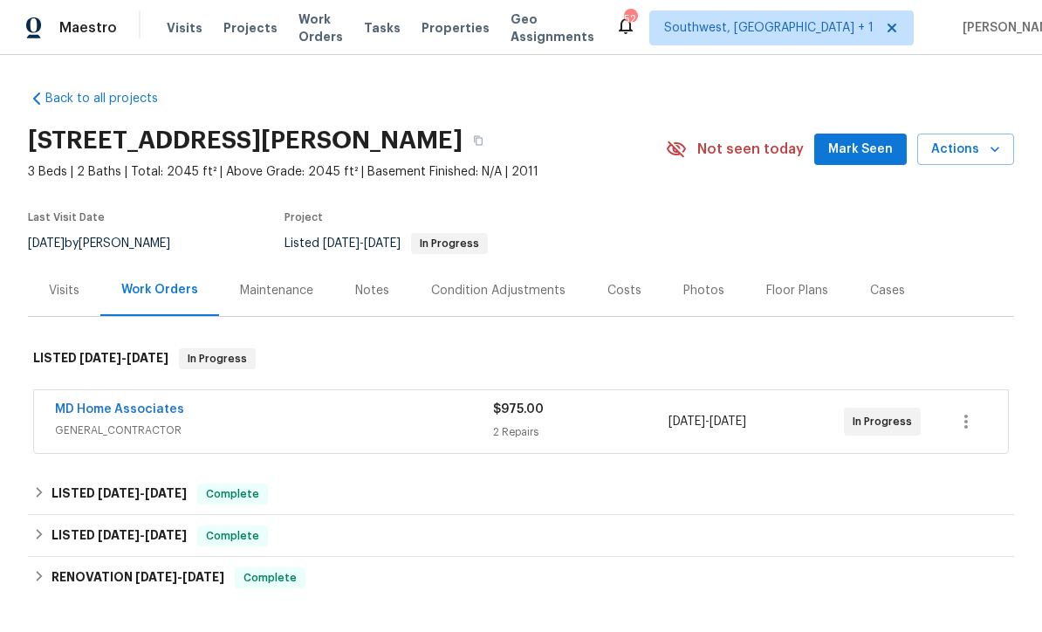
click at [185, 1] on div "Maestro Visits Projects Work Orders Tasks Properties Geo Assignments 52 Southwe…" at bounding box center [521, 27] width 1042 height 55
click at [58, 301] on div "Visits" at bounding box center [64, 291] width 72 height 52
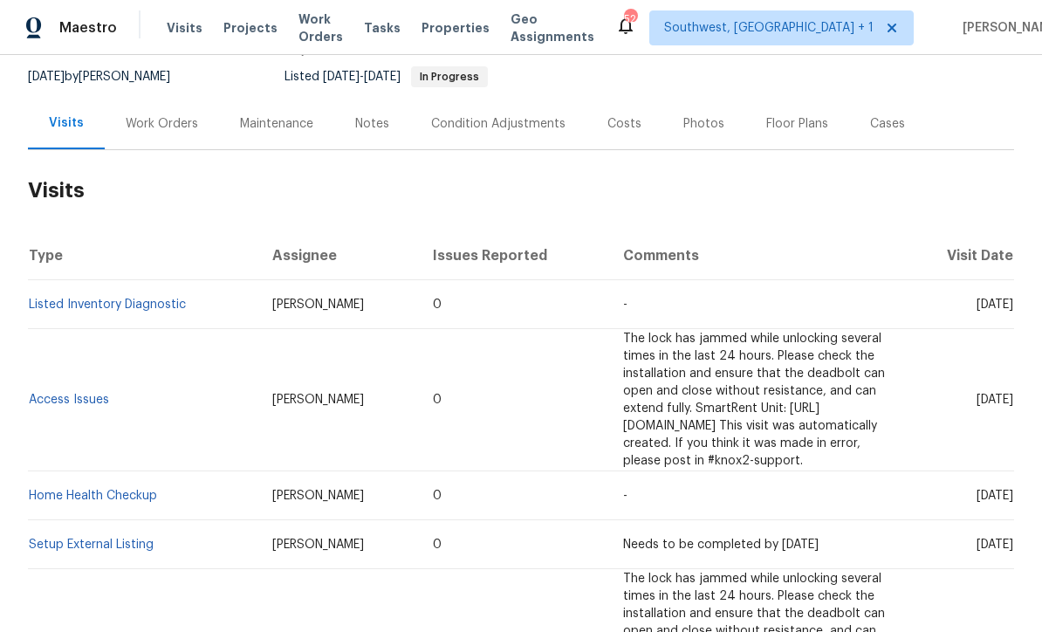
scroll to position [163, 0]
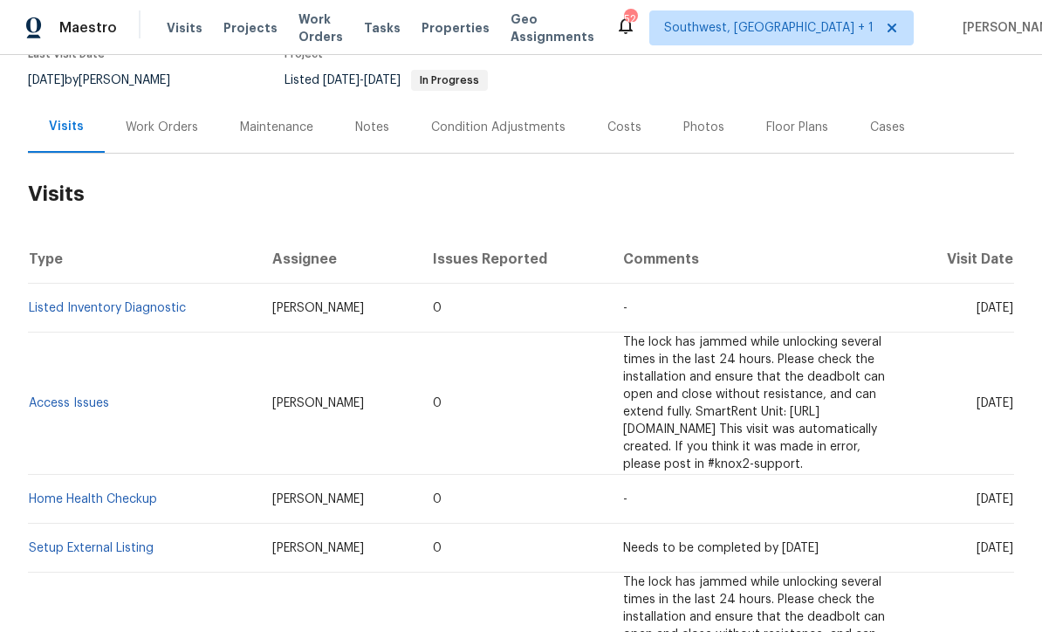
click at [93, 307] on link "Listed Inventory Diagnostic" at bounding box center [107, 308] width 157 height 12
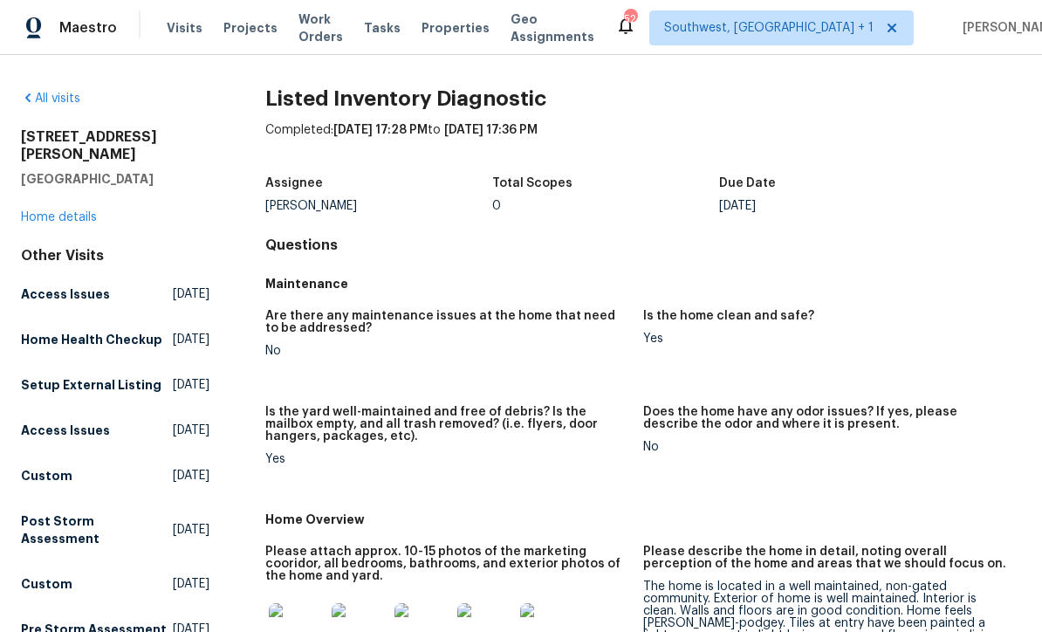
click at [59, 211] on link "Home details" at bounding box center [59, 217] width 76 height 12
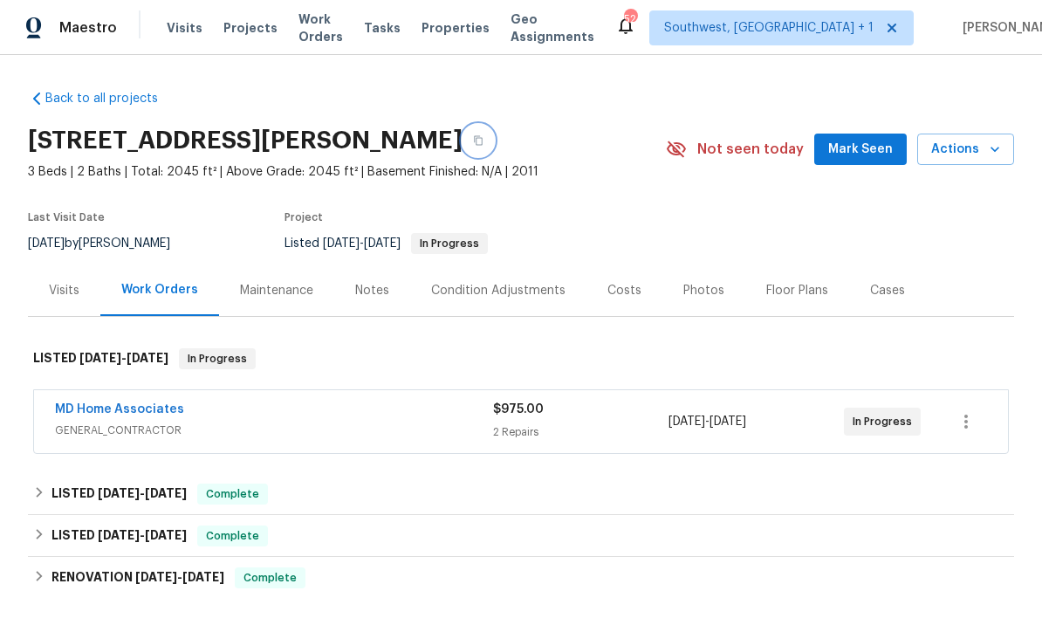
click at [494, 140] on button "button" at bounding box center [478, 140] width 31 height 31
click at [60, 292] on div "Visits" at bounding box center [64, 290] width 31 height 17
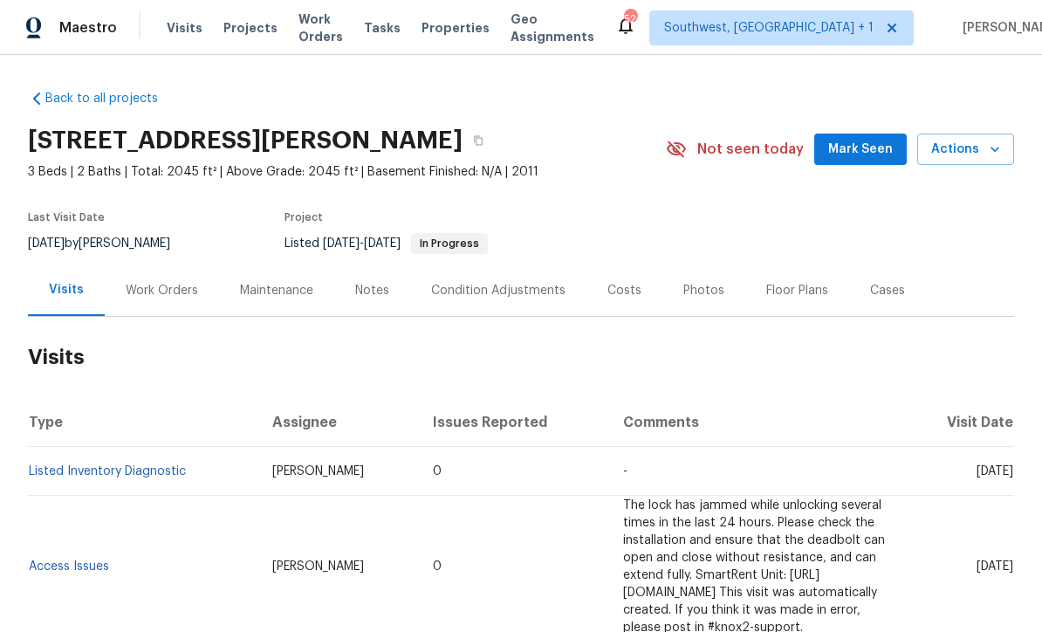
click at [691, 288] on div "Photos" at bounding box center [704, 290] width 41 height 17
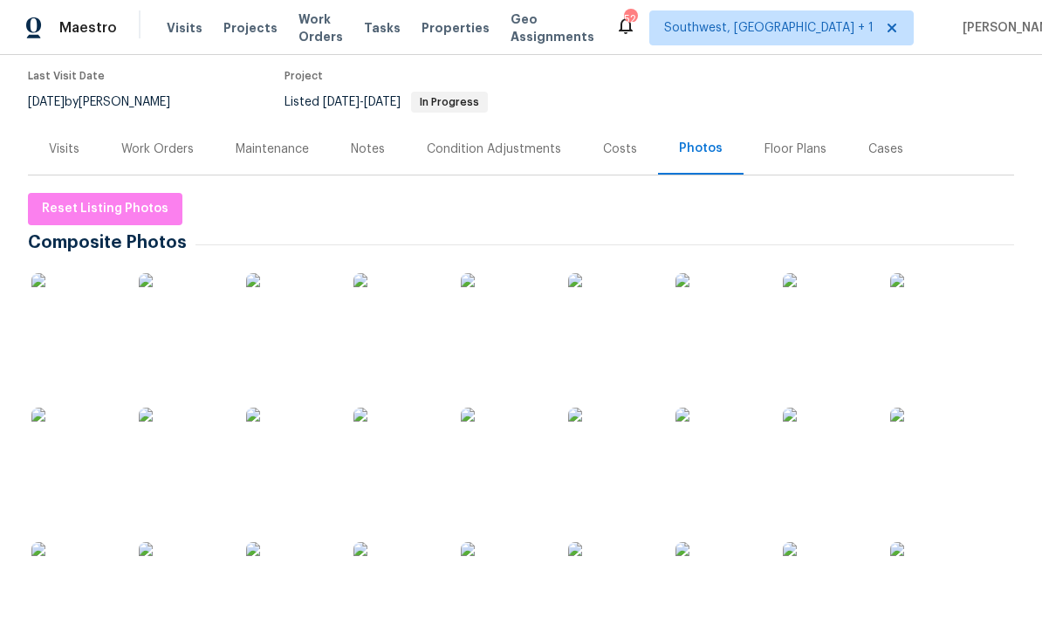
scroll to position [147, 0]
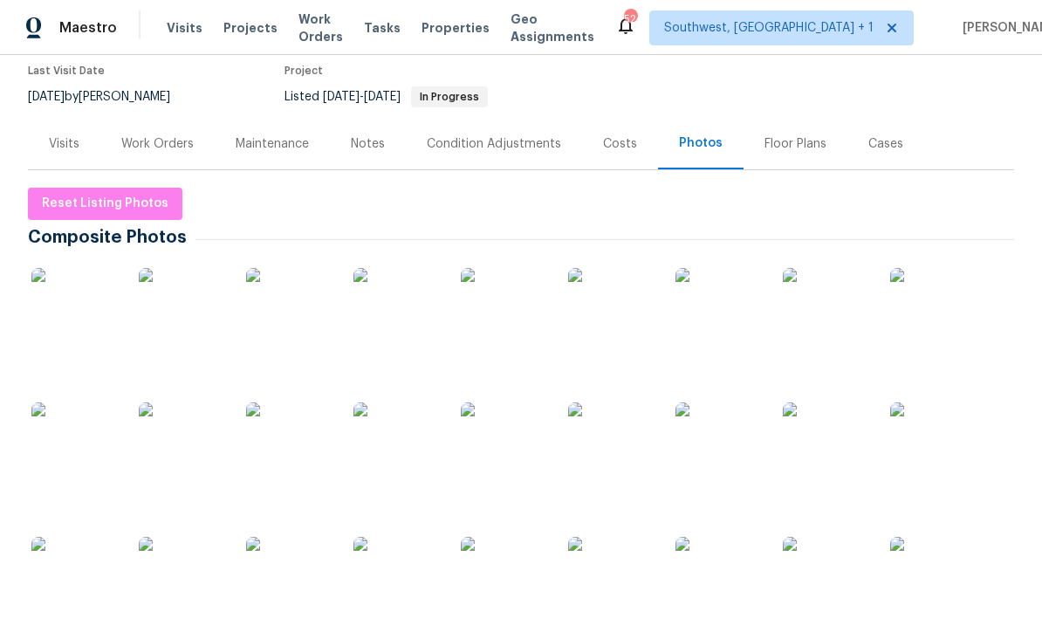
click at [285, 331] on img at bounding box center [289, 311] width 87 height 87
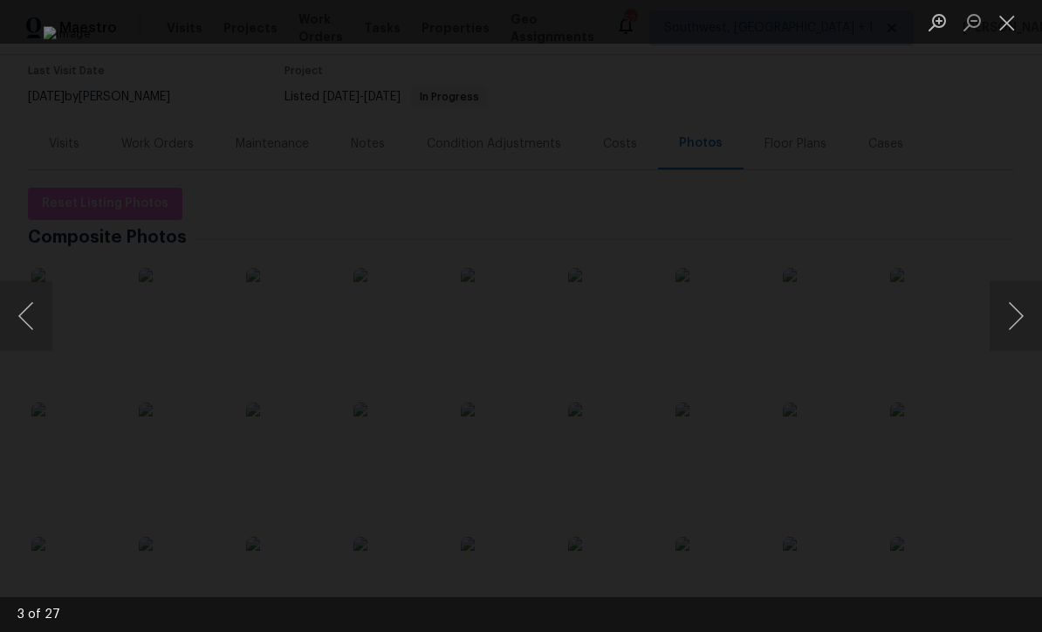
click at [1016, 321] on button "Next image" at bounding box center [1016, 316] width 52 height 70
click at [1010, 331] on button "Next image" at bounding box center [1016, 316] width 52 height 70
click at [1017, 327] on button "Next image" at bounding box center [1016, 316] width 52 height 70
click at [1018, 328] on button "Next image" at bounding box center [1016, 316] width 52 height 70
click at [1018, 326] on button "Next image" at bounding box center [1016, 316] width 52 height 70
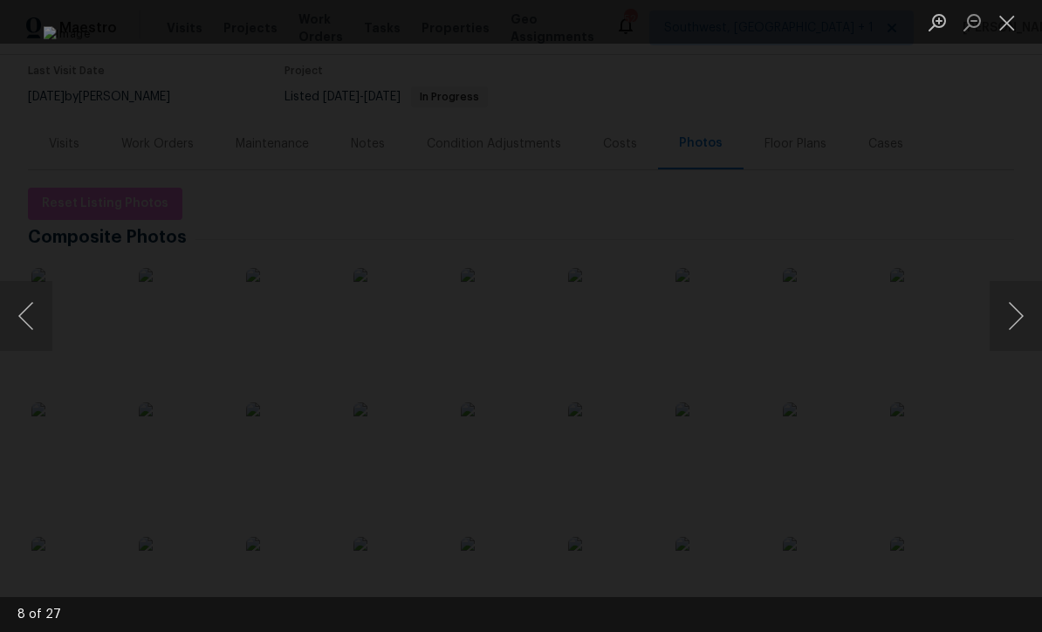
click at [1006, 341] on button "Next image" at bounding box center [1016, 316] width 52 height 70
click at [1015, 342] on button "Next image" at bounding box center [1016, 316] width 52 height 70
click at [1016, 336] on button "Next image" at bounding box center [1016, 316] width 52 height 70
click at [1015, 337] on button "Next image" at bounding box center [1016, 316] width 52 height 70
click at [1016, 339] on button "Next image" at bounding box center [1016, 316] width 52 height 70
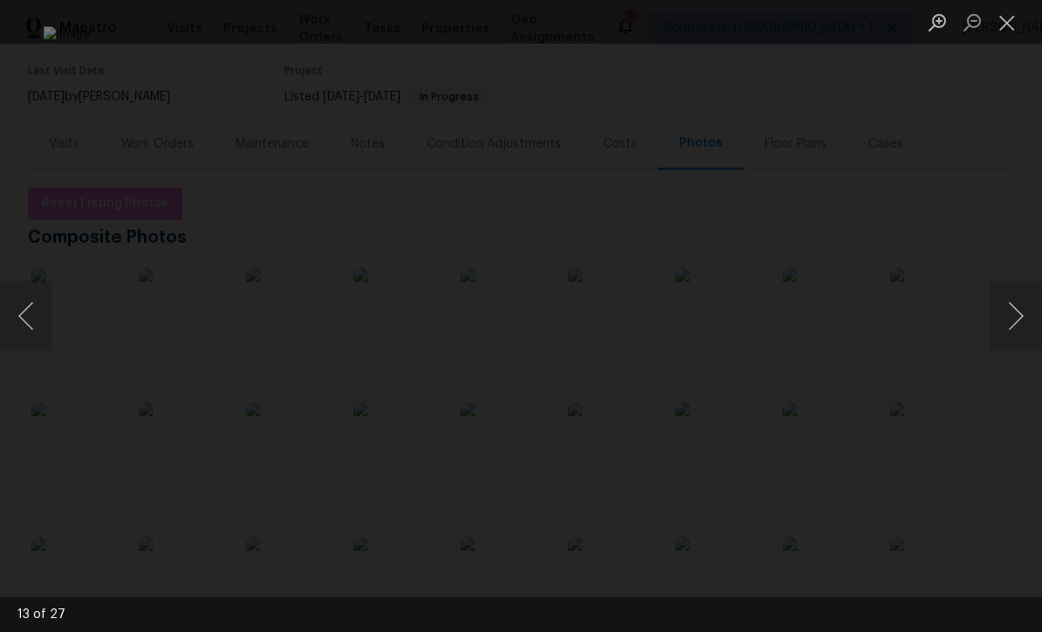
click at [1015, 332] on button "Next image" at bounding box center [1016, 316] width 52 height 70
click at [1017, 333] on button "Next image" at bounding box center [1016, 316] width 52 height 70
click at [1018, 334] on button "Next image" at bounding box center [1016, 316] width 52 height 70
click at [1014, 334] on button "Next image" at bounding box center [1016, 316] width 52 height 70
click at [1022, 322] on button "Next image" at bounding box center [1016, 316] width 52 height 70
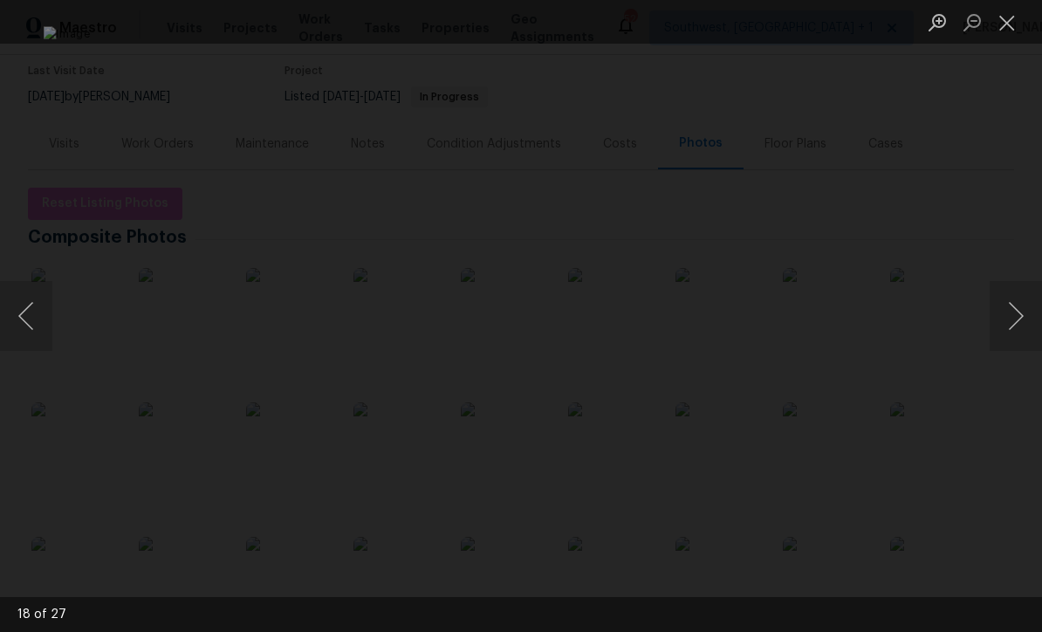
click at [1019, 324] on button "Next image" at bounding box center [1016, 316] width 52 height 70
click at [1020, 320] on button "Next image" at bounding box center [1016, 316] width 52 height 70
click at [23, 326] on button "Previous image" at bounding box center [26, 316] width 52 height 70
click at [26, 326] on button "Previous image" at bounding box center [26, 316] width 52 height 70
click at [1019, 322] on button "Next image" at bounding box center [1016, 316] width 52 height 70
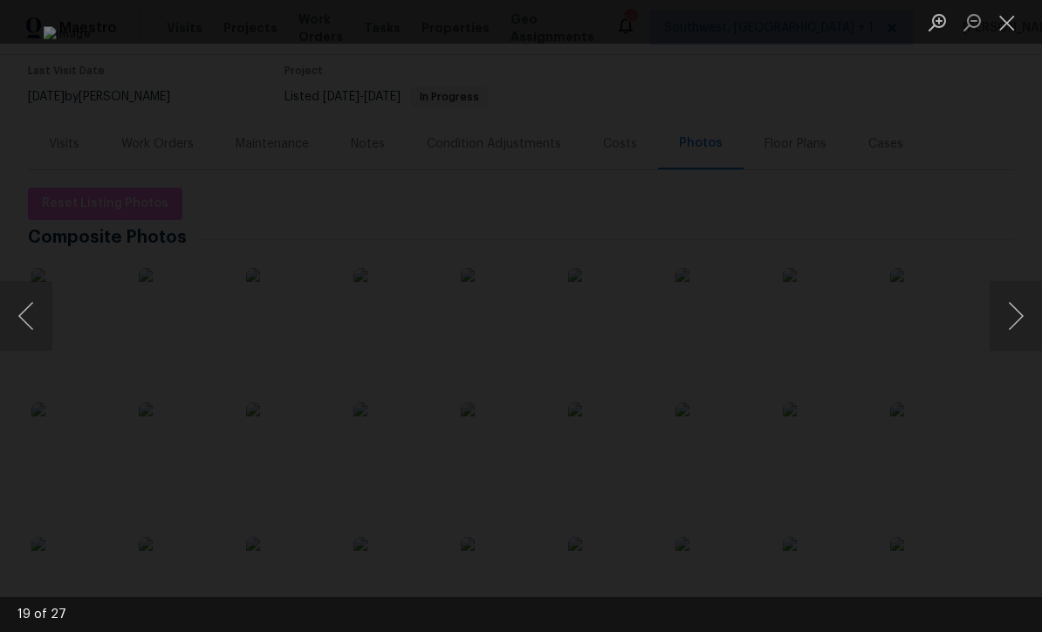
click at [1021, 324] on button "Next image" at bounding box center [1016, 316] width 52 height 70
click at [1022, 320] on button "Next image" at bounding box center [1016, 316] width 52 height 70
click at [1022, 318] on button "Next image" at bounding box center [1016, 316] width 52 height 70
click at [1015, 327] on button "Next image" at bounding box center [1016, 316] width 52 height 70
click at [1014, 328] on button "Next image" at bounding box center [1016, 316] width 52 height 70
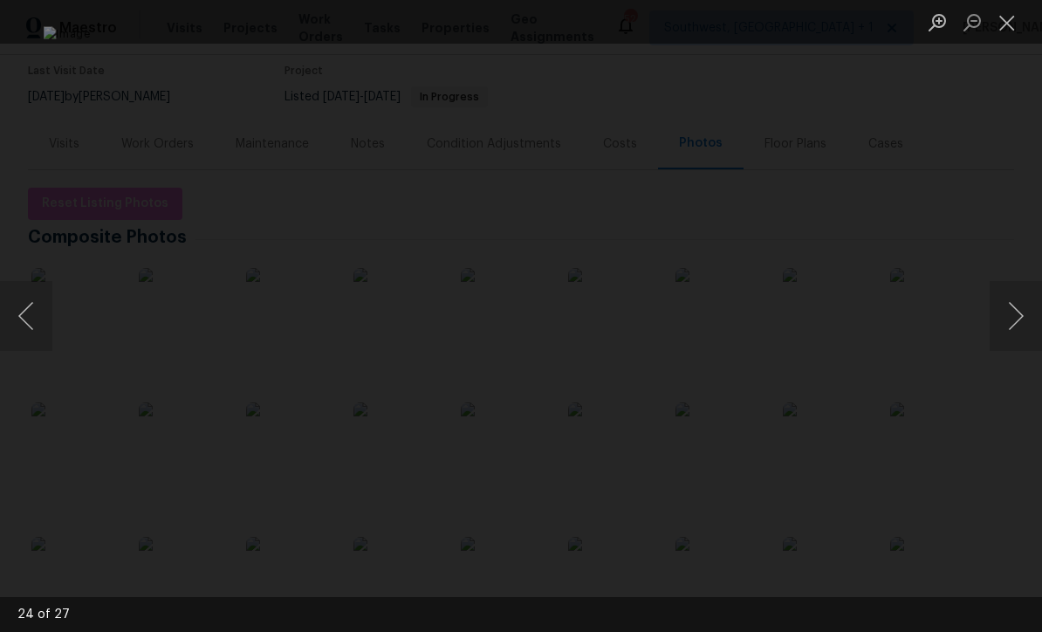
click at [1017, 325] on button "Next image" at bounding box center [1016, 316] width 52 height 70
click at [1019, 321] on button "Next image" at bounding box center [1016, 316] width 52 height 70
click at [1012, 28] on button "Close lightbox" at bounding box center [1007, 22] width 35 height 31
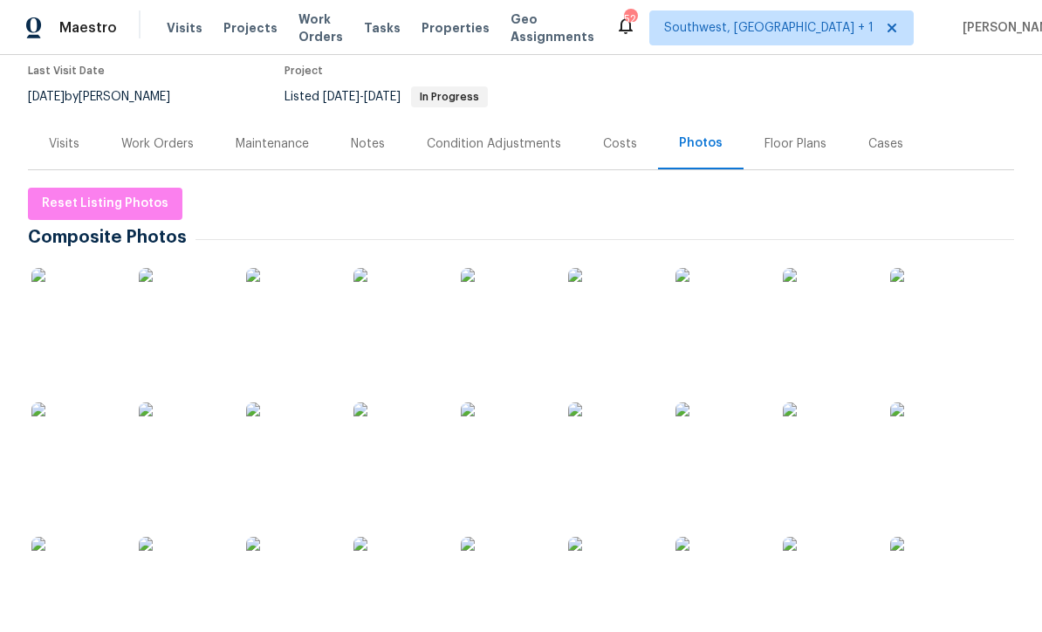
click at [176, 30] on span "Visits" at bounding box center [185, 27] width 36 height 17
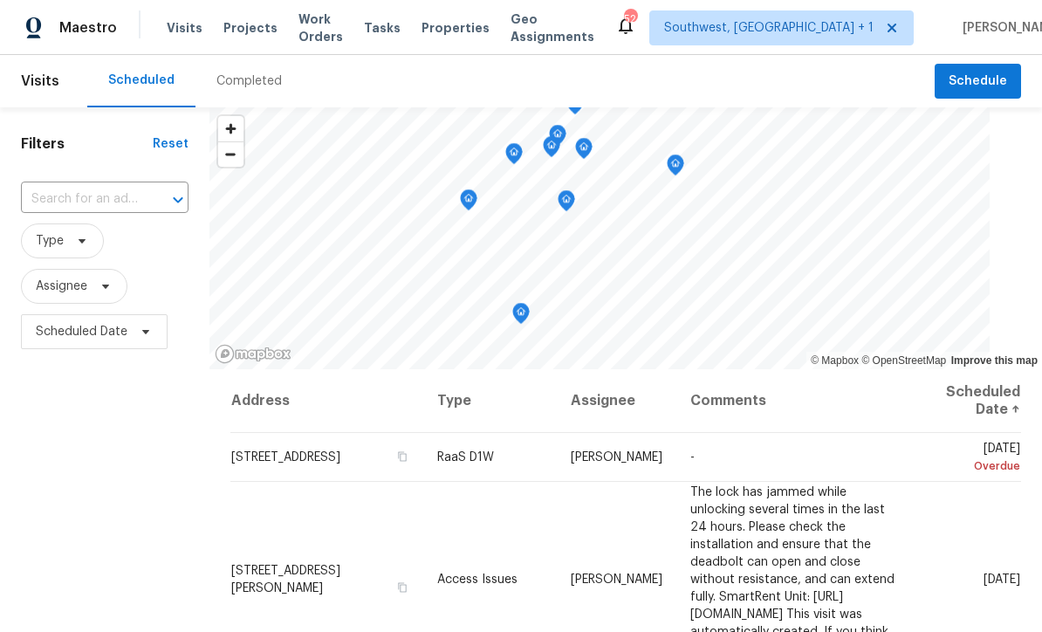
click at [233, 30] on span "Projects" at bounding box center [251, 27] width 54 height 17
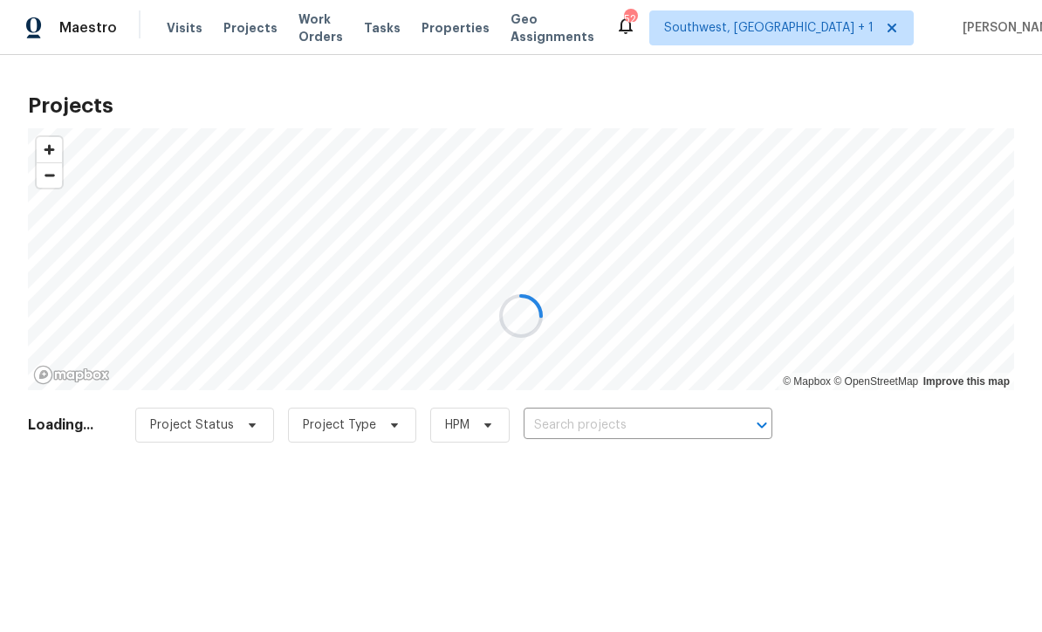
click at [626, 427] on div at bounding box center [521, 316] width 1042 height 632
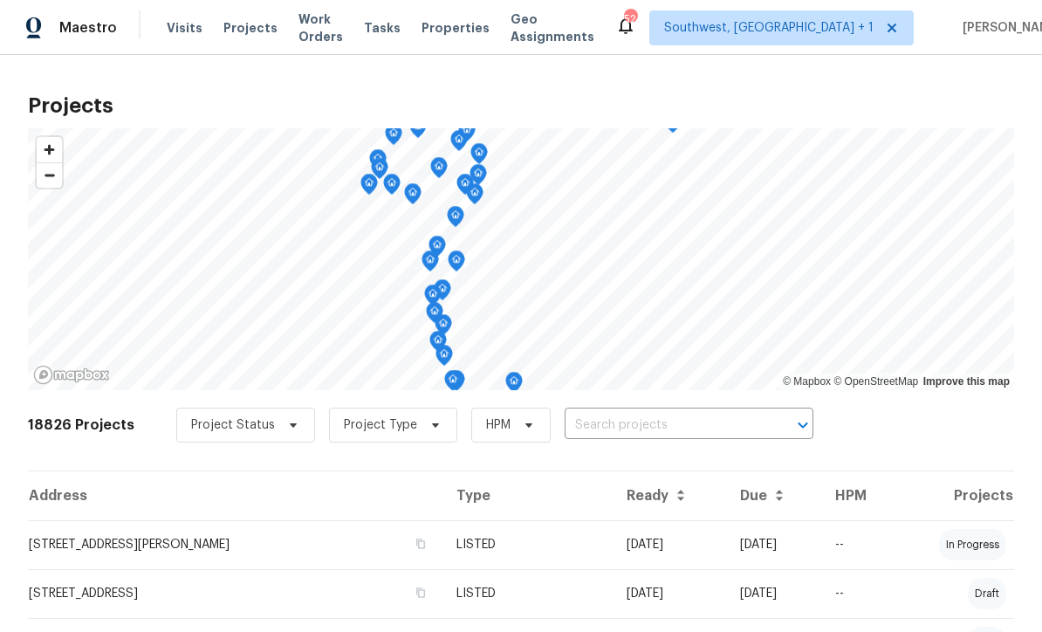
click at [641, 429] on input "text" at bounding box center [665, 425] width 200 height 27
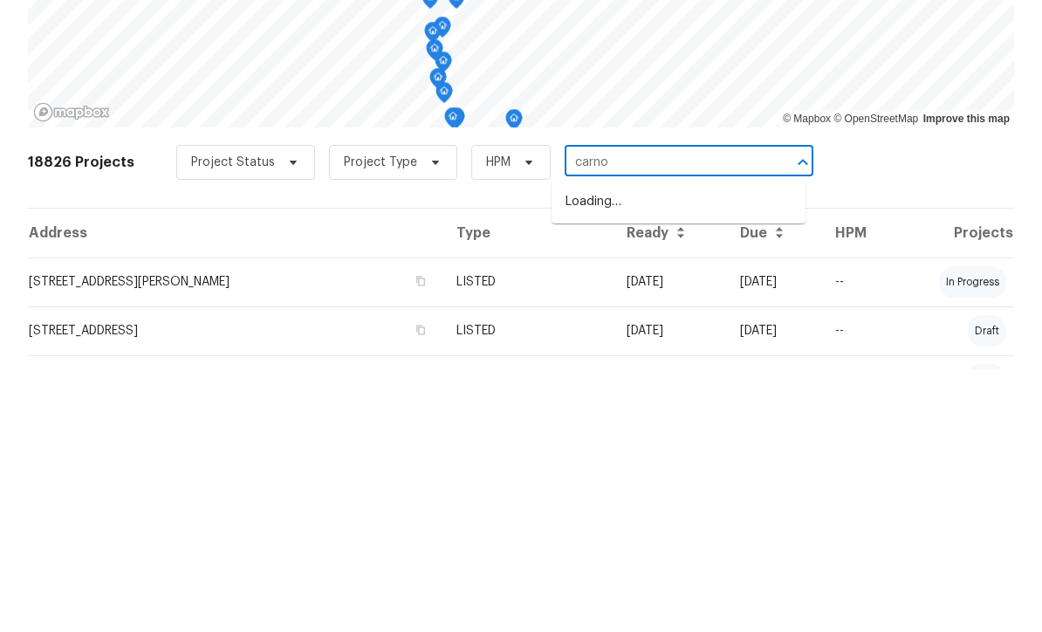
type input "carnou"
click at [678, 451] on li "[STREET_ADDRESS]" at bounding box center [679, 465] width 254 height 29
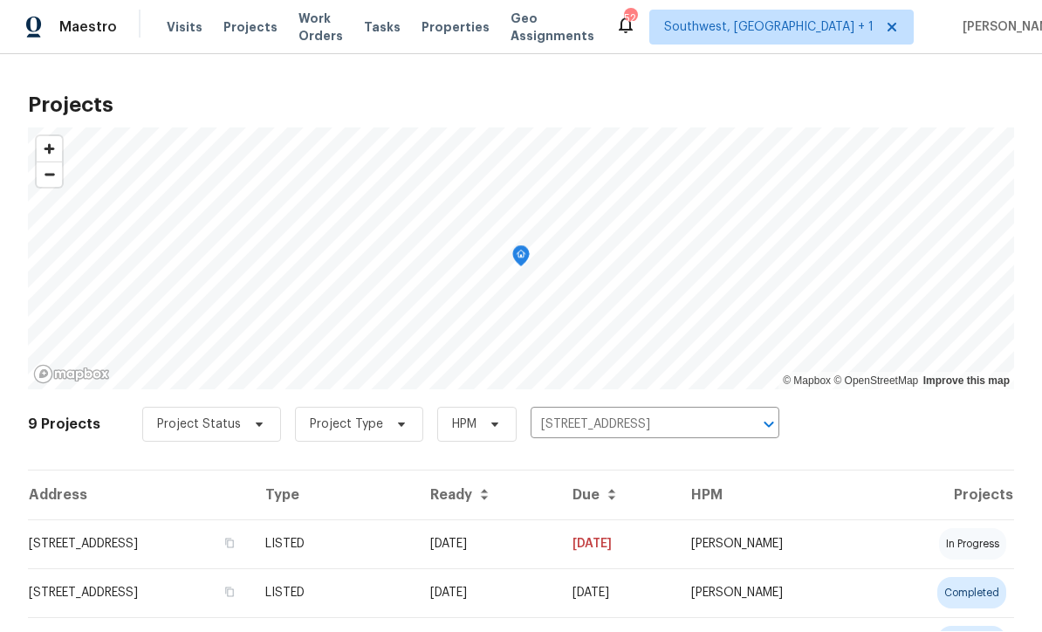
scroll to position [1, 0]
click at [559, 545] on td "[DATE]" at bounding box center [487, 544] width 142 height 49
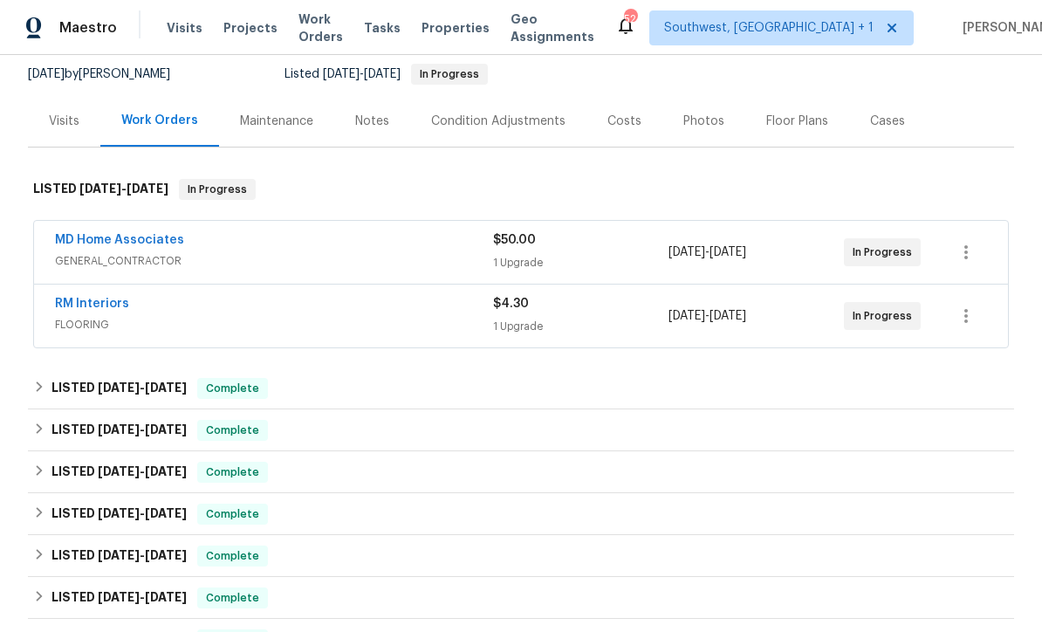
scroll to position [170, 0]
click at [67, 117] on div "Visits" at bounding box center [64, 120] width 31 height 17
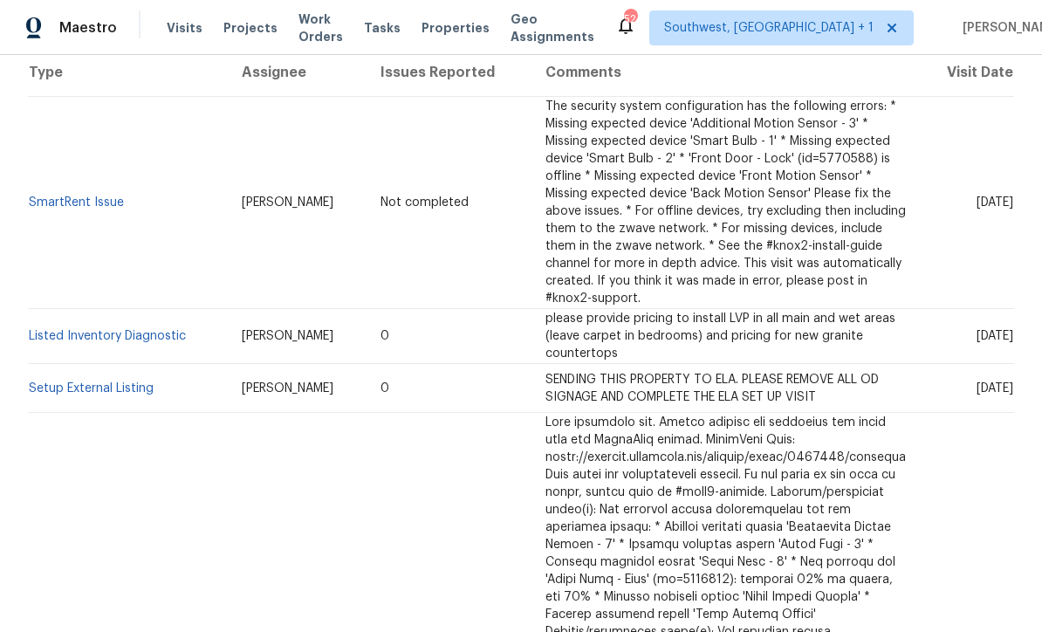
scroll to position [353, 0]
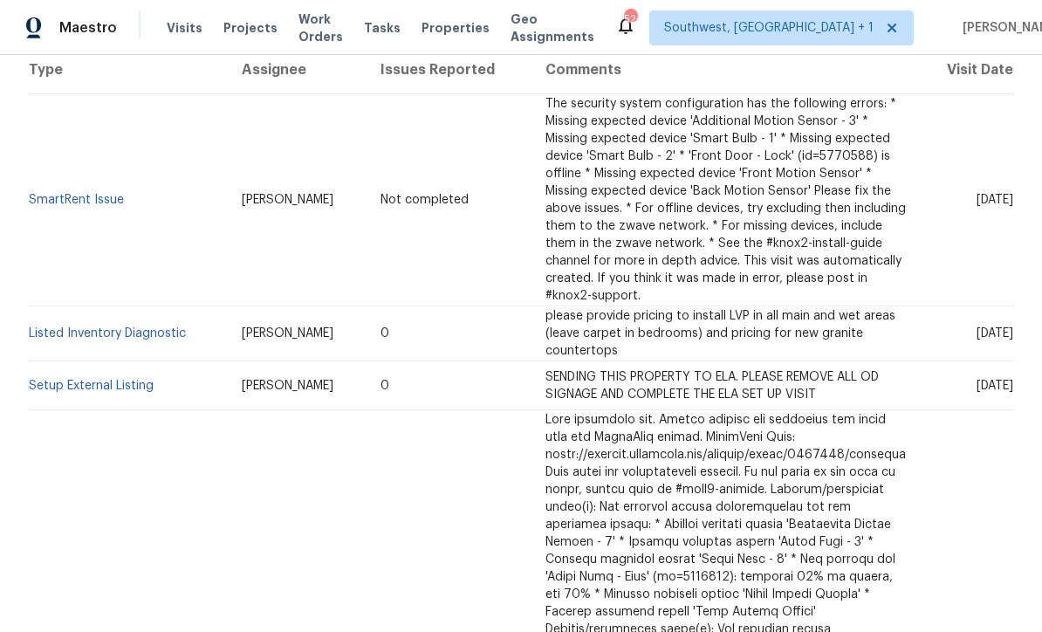
click at [101, 327] on link "Listed Inventory Diagnostic" at bounding box center [107, 333] width 157 height 12
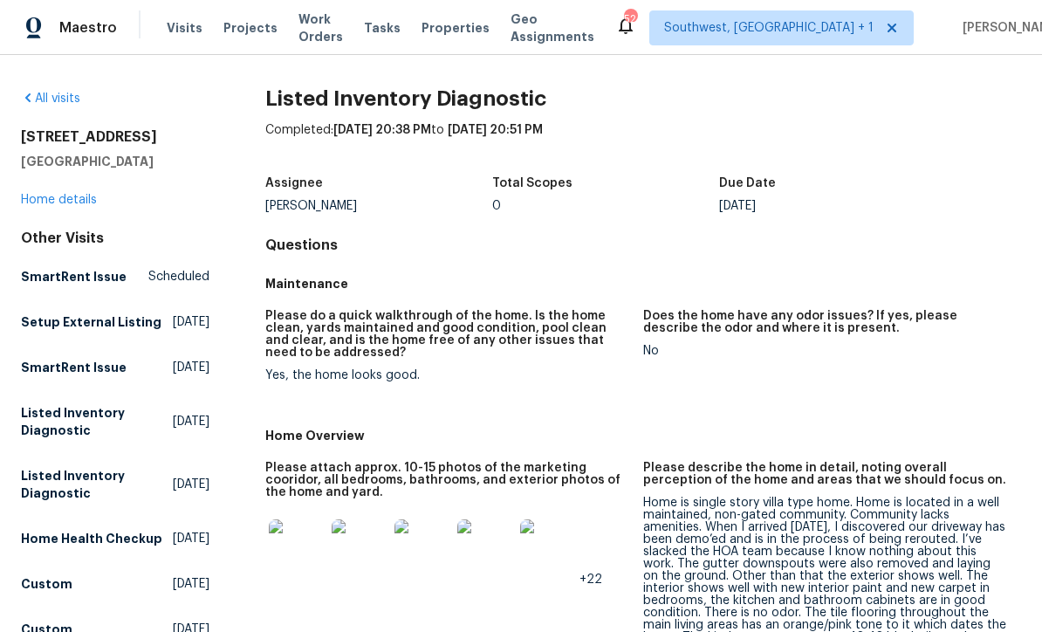
click at [79, 204] on link "Home details" at bounding box center [59, 200] width 76 height 12
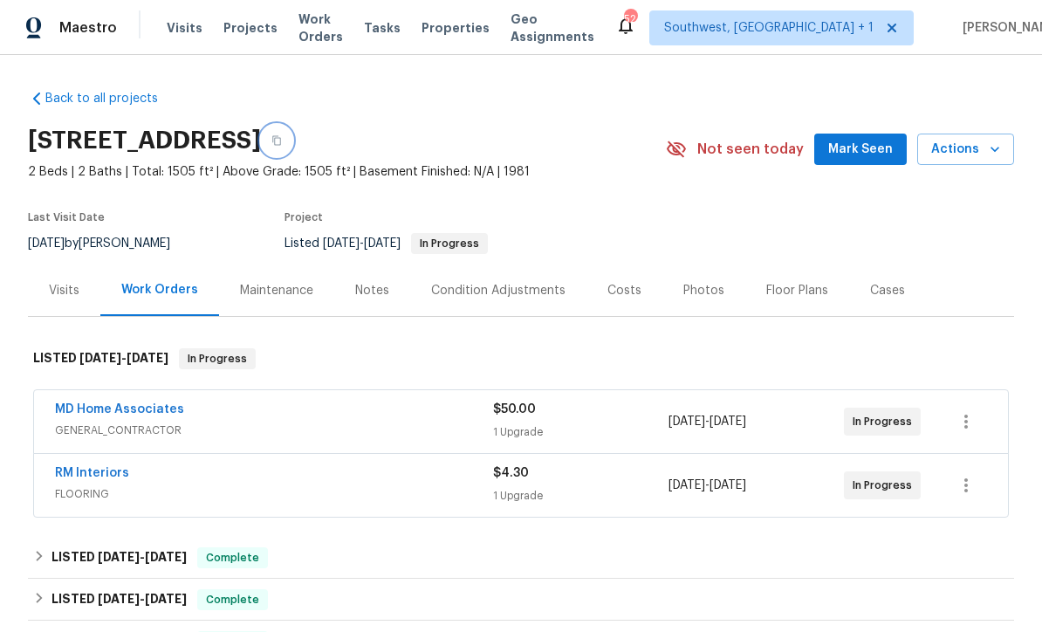
click at [292, 141] on button "button" at bounding box center [276, 140] width 31 height 31
click at [58, 286] on div "Visits" at bounding box center [64, 290] width 31 height 17
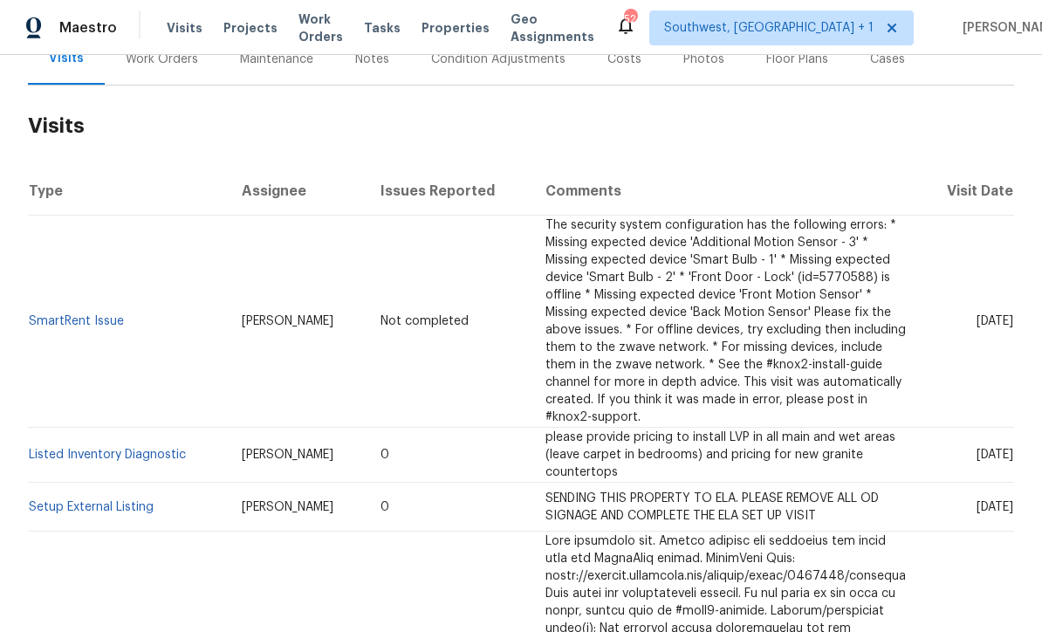
scroll to position [235, 0]
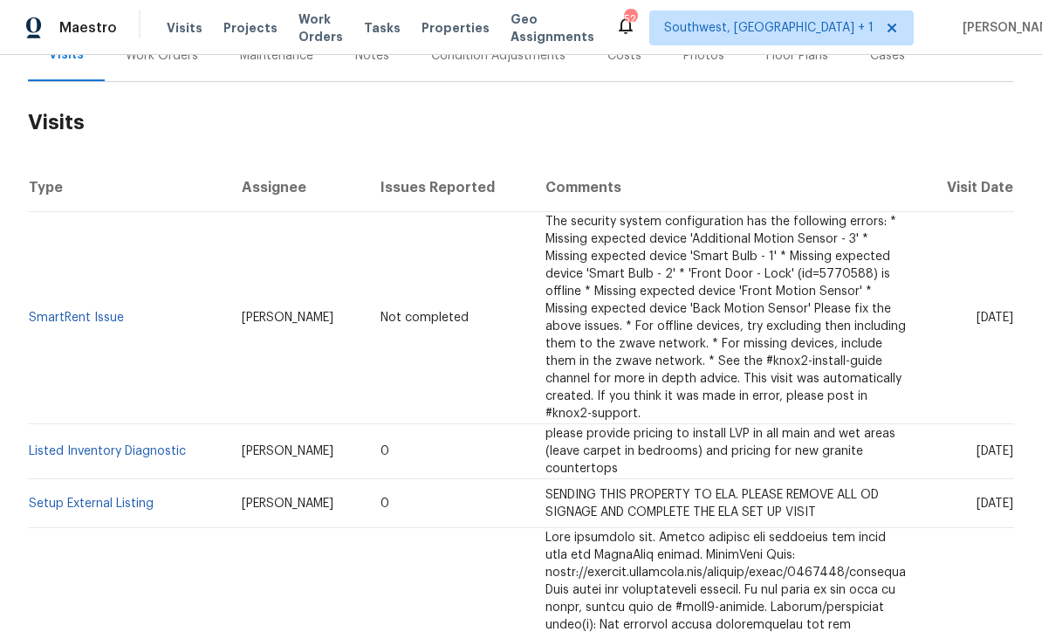
click at [69, 445] on link "Listed Inventory Diagnostic" at bounding box center [107, 451] width 157 height 12
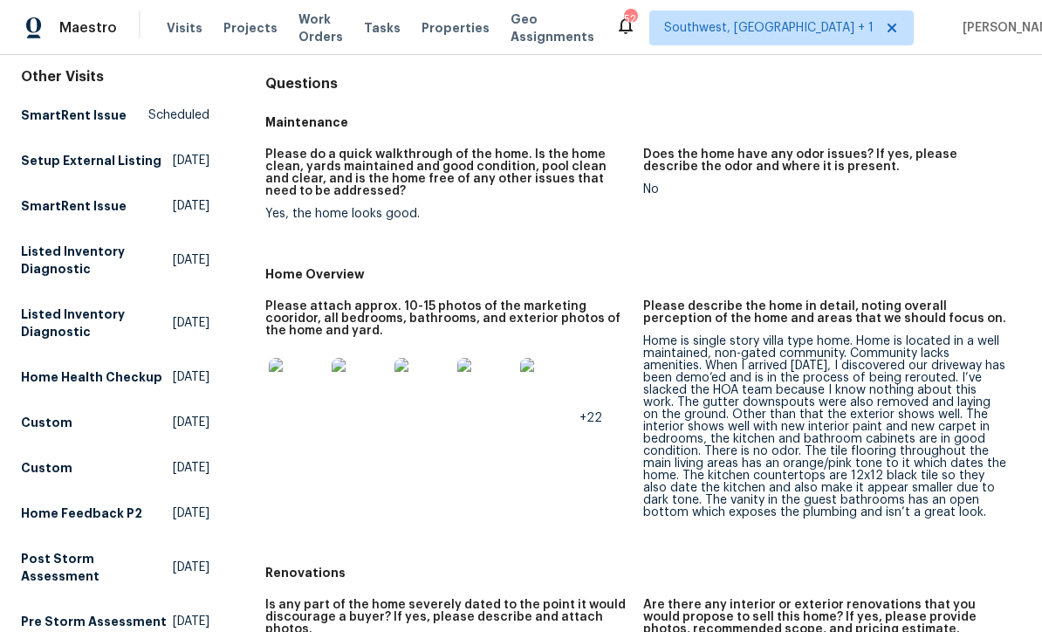
scroll to position [170, 0]
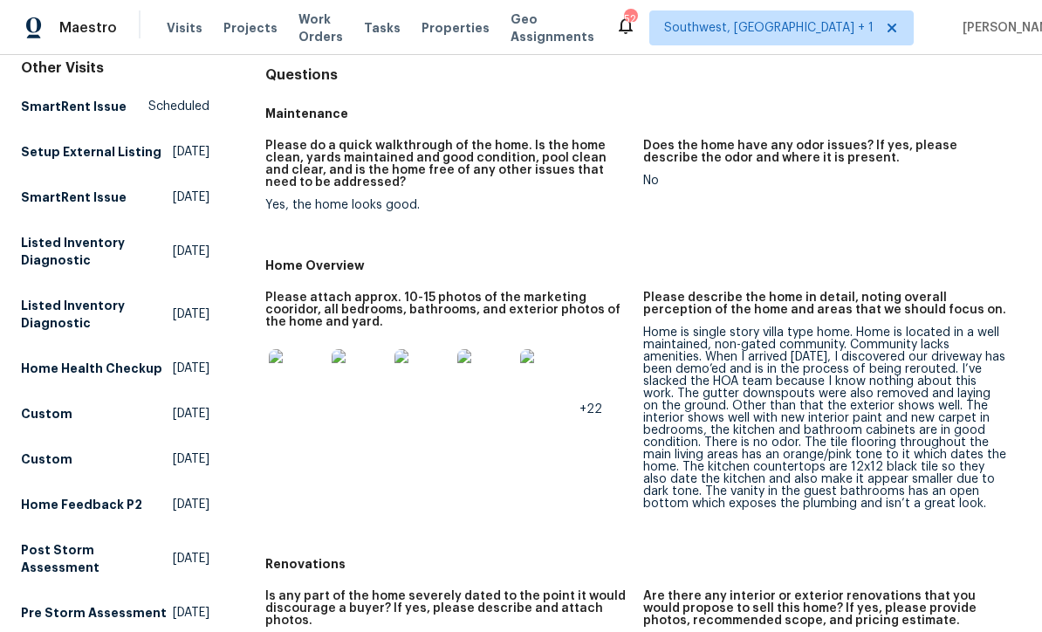
click at [276, 381] on img at bounding box center [297, 377] width 56 height 56
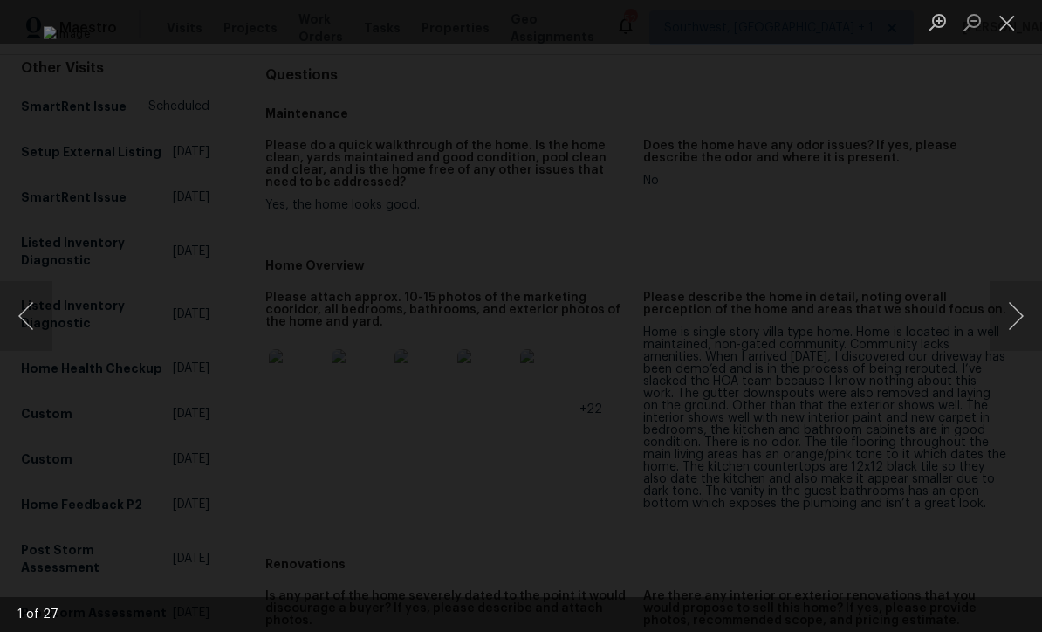
click at [1019, 316] on button "Next image" at bounding box center [1016, 316] width 52 height 70
click at [1012, 336] on button "Next image" at bounding box center [1016, 316] width 52 height 70
click at [1018, 333] on button "Next image" at bounding box center [1016, 316] width 52 height 70
click at [1015, 338] on button "Next image" at bounding box center [1016, 316] width 52 height 70
click at [1019, 329] on button "Next image" at bounding box center [1016, 316] width 52 height 70
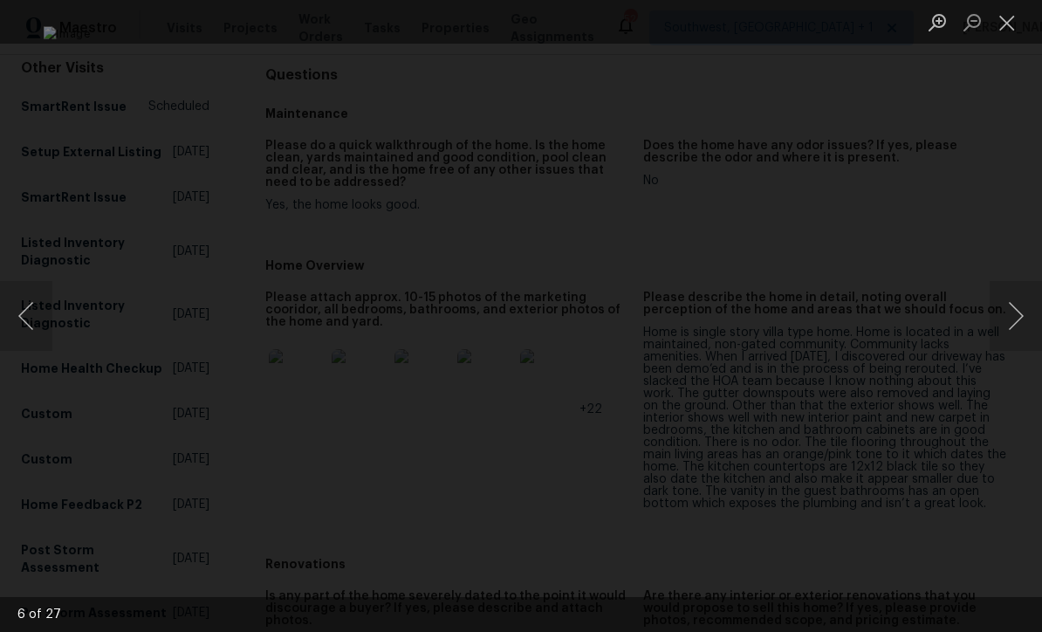
click at [34, 322] on button "Previous image" at bounding box center [26, 316] width 52 height 70
click at [1014, 332] on button "Next image" at bounding box center [1016, 316] width 52 height 70
click at [1018, 329] on button "Next image" at bounding box center [1016, 316] width 52 height 70
click at [1019, 327] on button "Next image" at bounding box center [1016, 316] width 52 height 70
click at [1015, 333] on button "Next image" at bounding box center [1016, 316] width 52 height 70
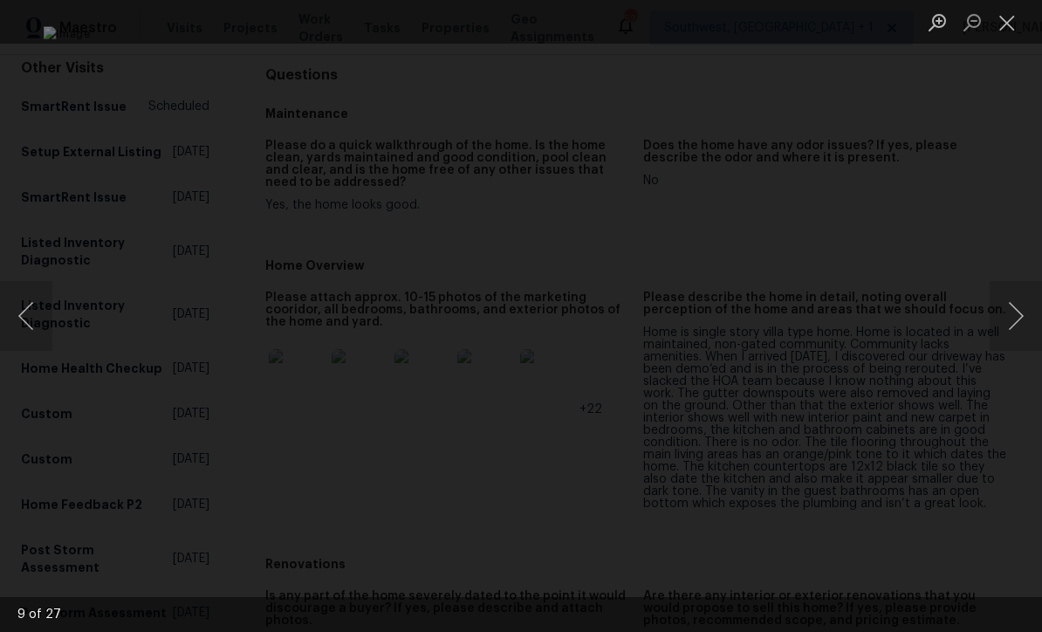
click at [1021, 320] on button "Next image" at bounding box center [1016, 316] width 52 height 70
click at [1023, 314] on button "Next image" at bounding box center [1016, 316] width 52 height 70
click at [1020, 320] on button "Next image" at bounding box center [1016, 316] width 52 height 70
click at [1021, 318] on button "Next image" at bounding box center [1016, 316] width 52 height 70
click at [1018, 324] on button "Next image" at bounding box center [1016, 316] width 52 height 70
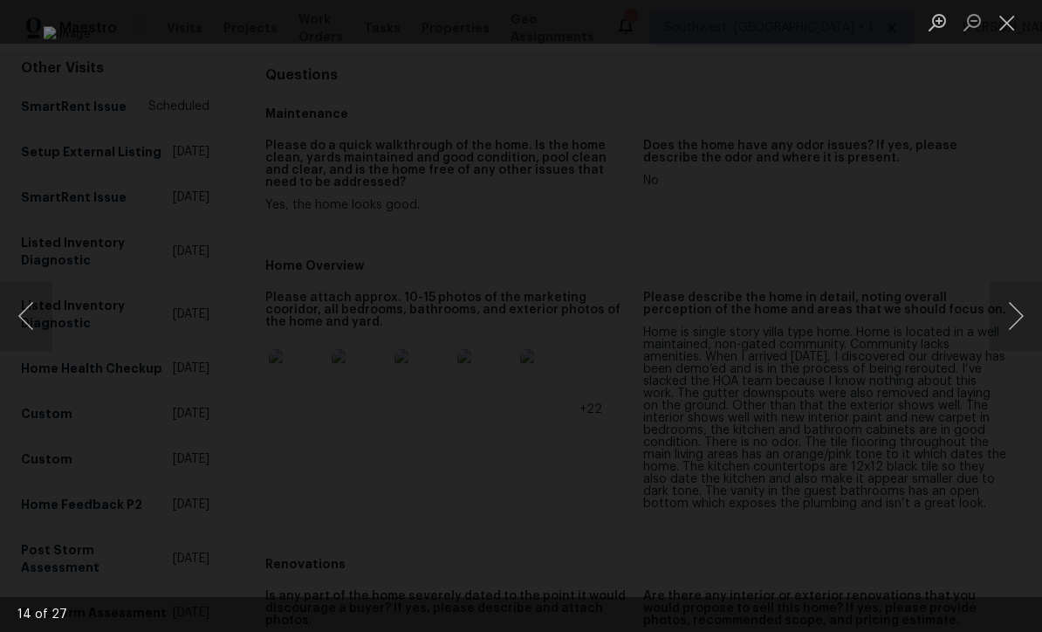
click at [1019, 328] on button "Next image" at bounding box center [1016, 316] width 52 height 70
click at [1021, 323] on button "Next image" at bounding box center [1016, 316] width 52 height 70
click at [1019, 322] on button "Next image" at bounding box center [1016, 316] width 52 height 70
click at [1022, 321] on button "Next image" at bounding box center [1016, 316] width 52 height 70
click at [1015, 334] on button "Next image" at bounding box center [1016, 316] width 52 height 70
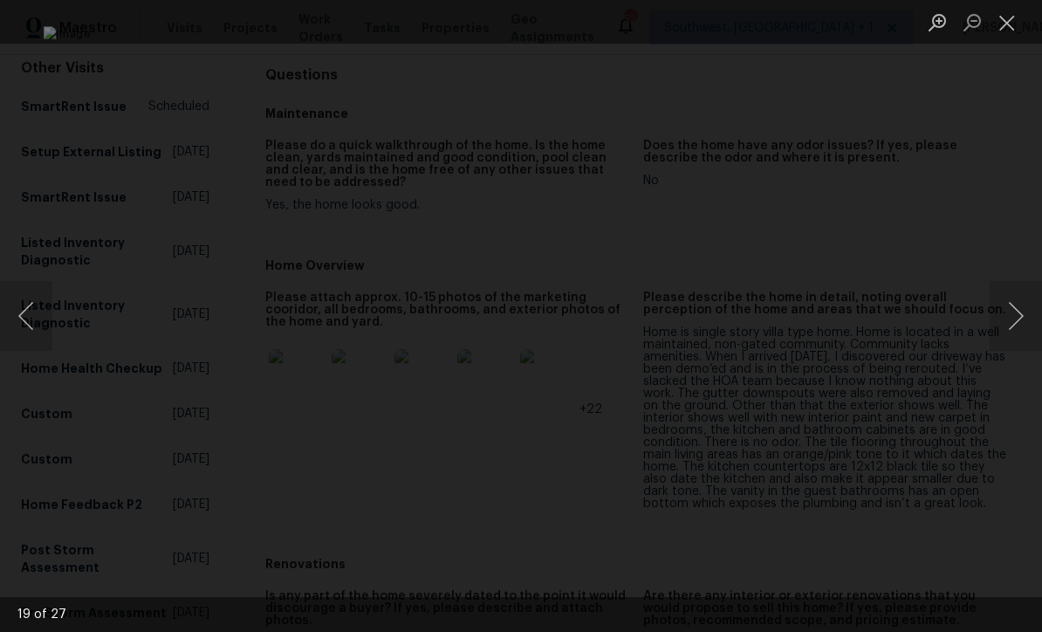
click at [1022, 327] on button "Next image" at bounding box center [1016, 316] width 52 height 70
click at [1019, 330] on button "Next image" at bounding box center [1016, 316] width 52 height 70
click at [31, 326] on button "Previous image" at bounding box center [26, 316] width 52 height 70
click at [1020, 329] on button "Next image" at bounding box center [1016, 316] width 52 height 70
click at [1004, 34] on button "Close lightbox" at bounding box center [1007, 22] width 35 height 31
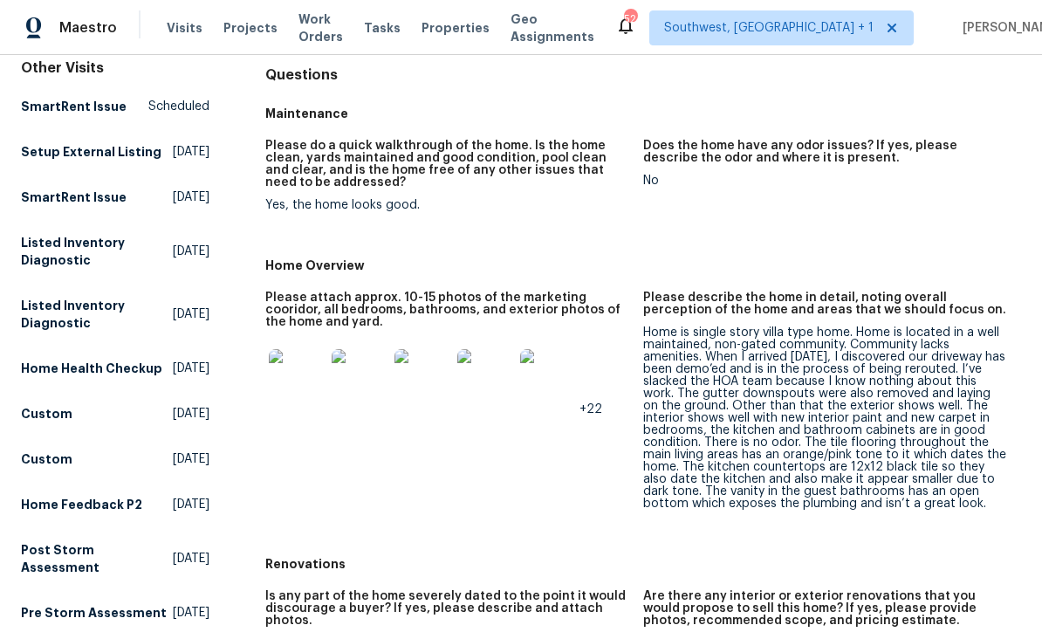
click at [243, 32] on span "Projects" at bounding box center [251, 27] width 54 height 17
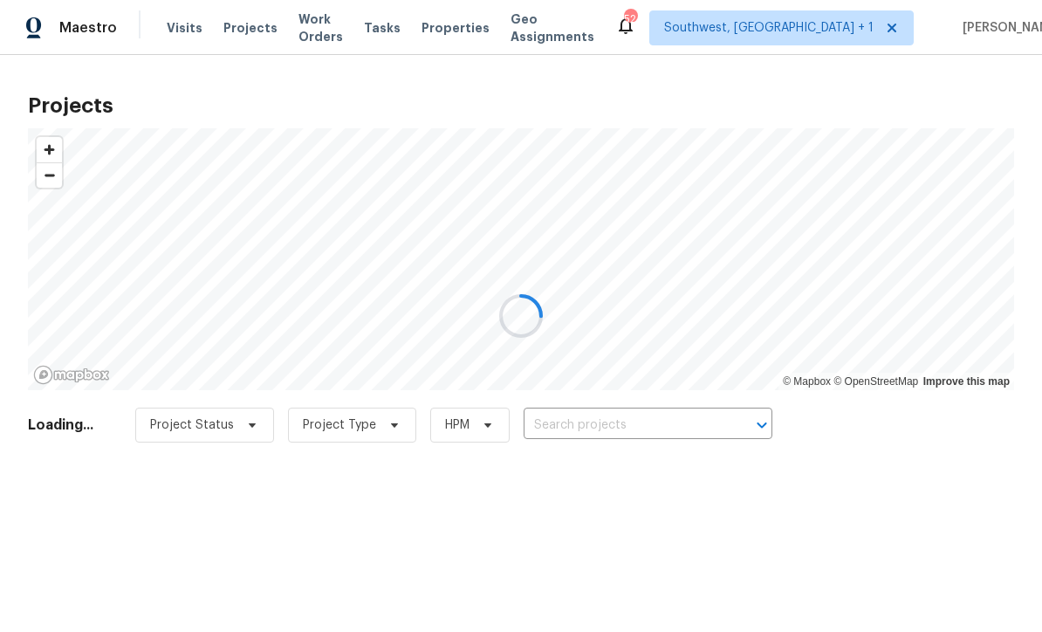
click at [622, 424] on input "text" at bounding box center [624, 425] width 200 height 27
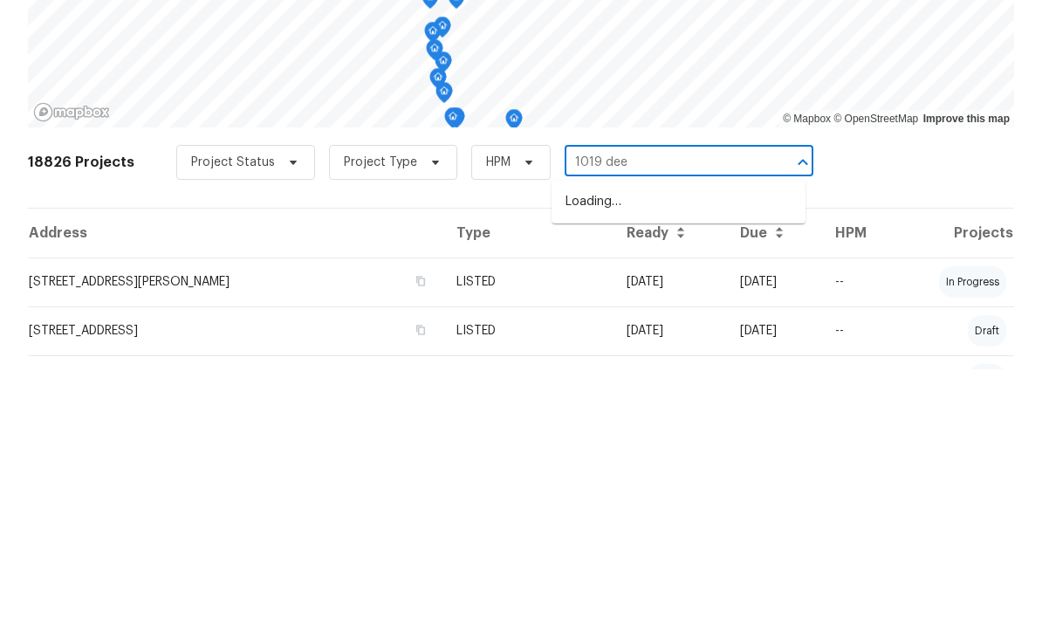
type input "1019 deer"
click at [698, 451] on li "[STREET_ADDRESS]" at bounding box center [679, 465] width 254 height 29
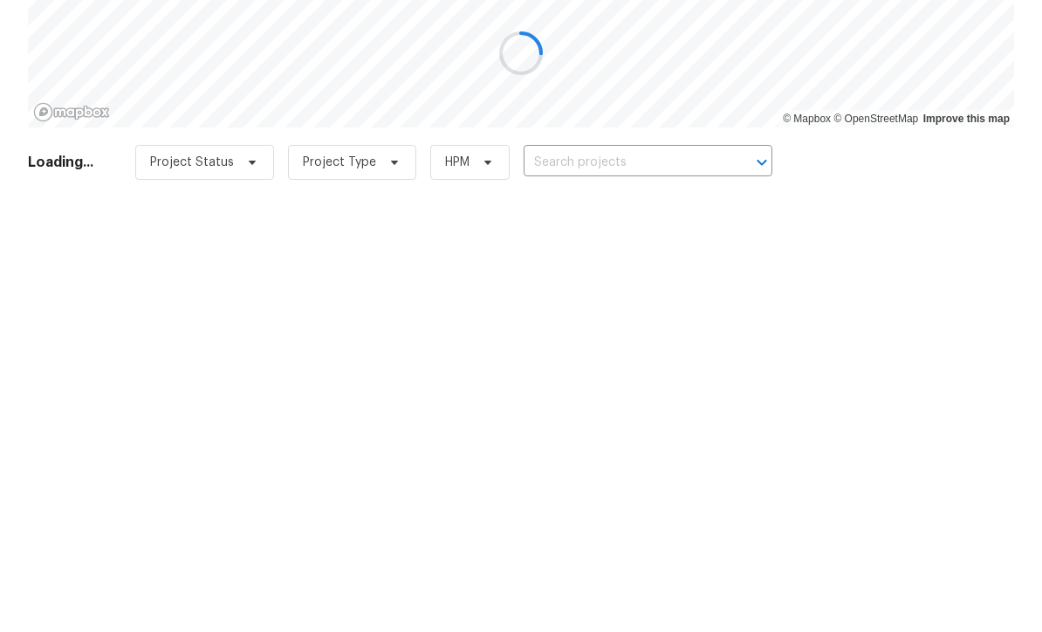
type input "[STREET_ADDRESS]"
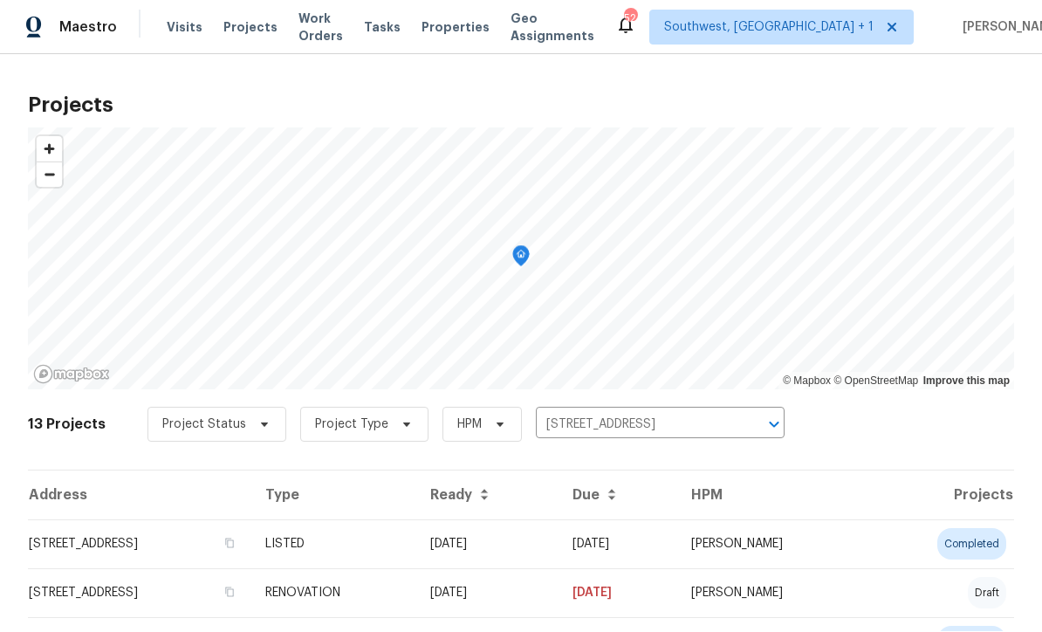
scroll to position [1, 0]
click at [559, 552] on td "[DATE]" at bounding box center [487, 544] width 142 height 49
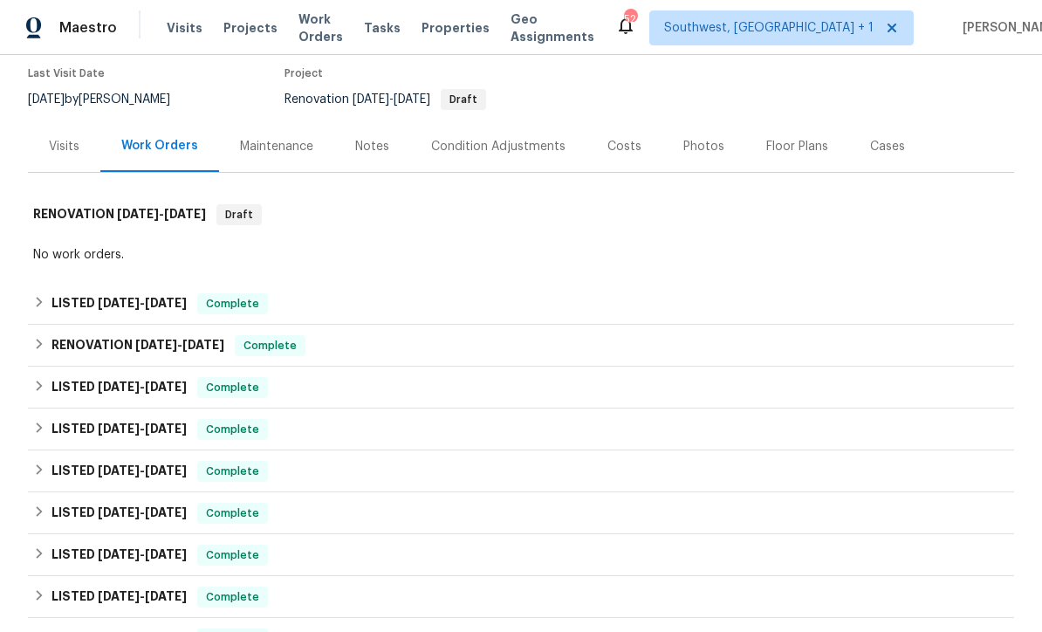
scroll to position [143, 0]
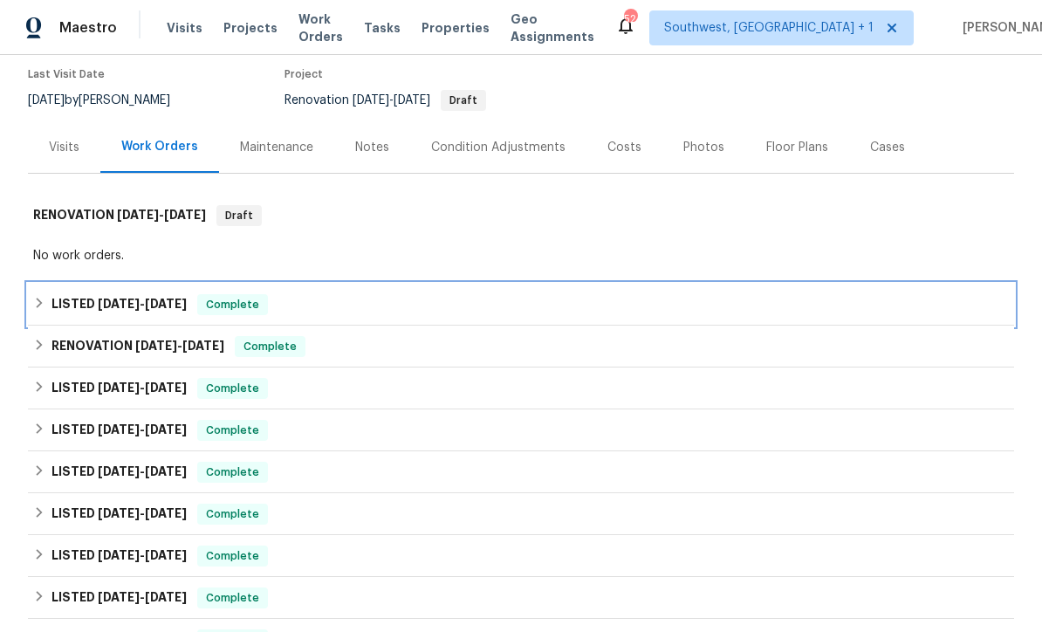
click at [660, 313] on div "LISTED [DATE] - [DATE] Complete" at bounding box center [521, 304] width 976 height 21
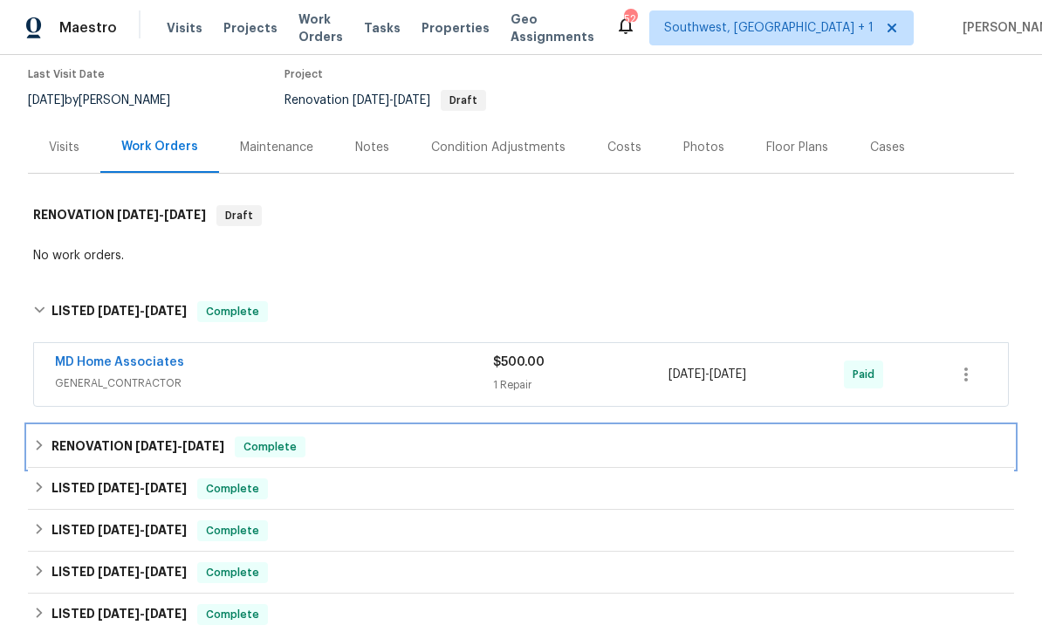
click at [647, 455] on div "RENOVATION [DATE] - [DATE] Complete" at bounding box center [521, 447] width 976 height 21
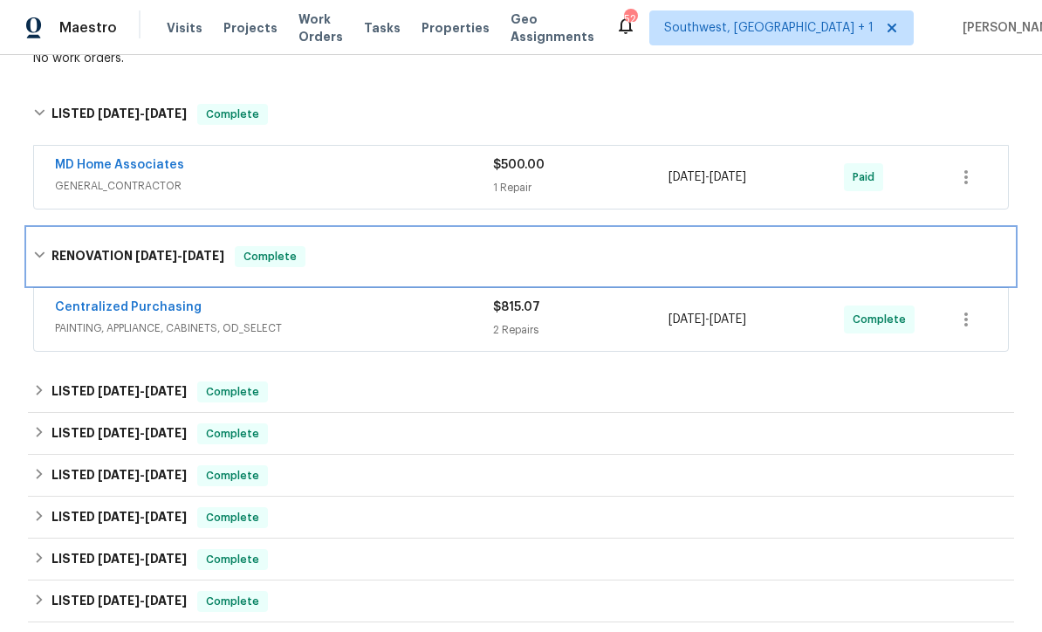
scroll to position [357, 0]
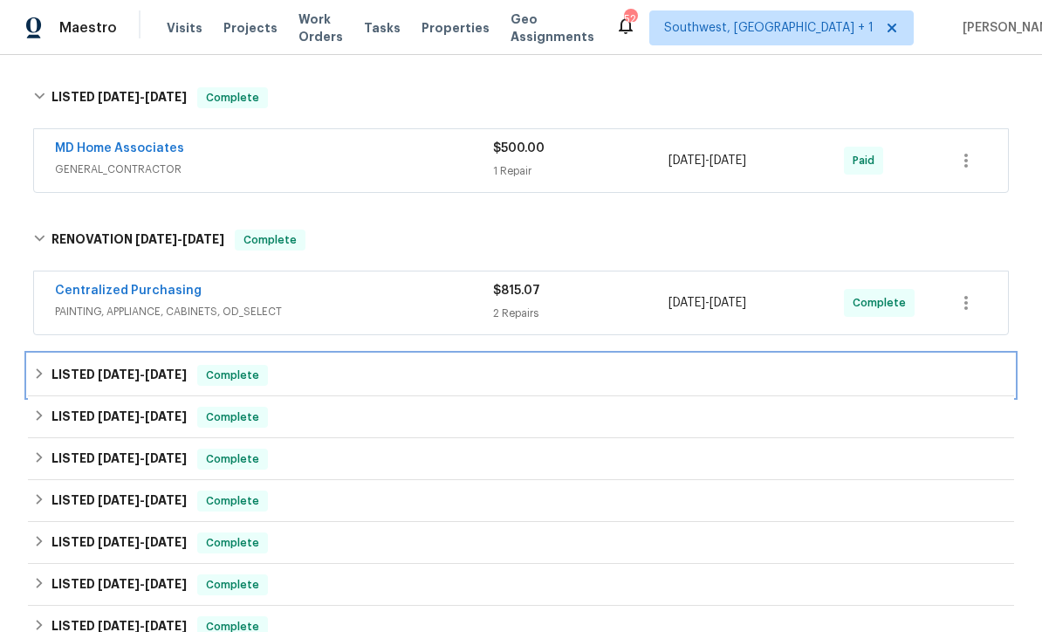
click at [642, 382] on div "LISTED [DATE] - [DATE] Complete" at bounding box center [521, 375] width 976 height 21
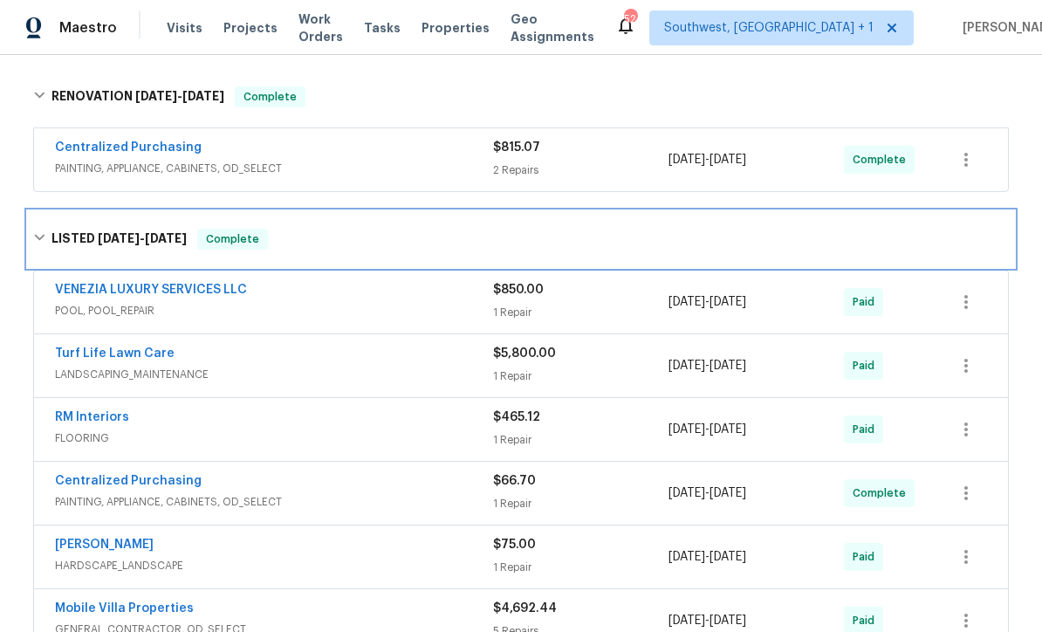
scroll to position [499, 0]
